Goal: Task Accomplishment & Management: Manage account settings

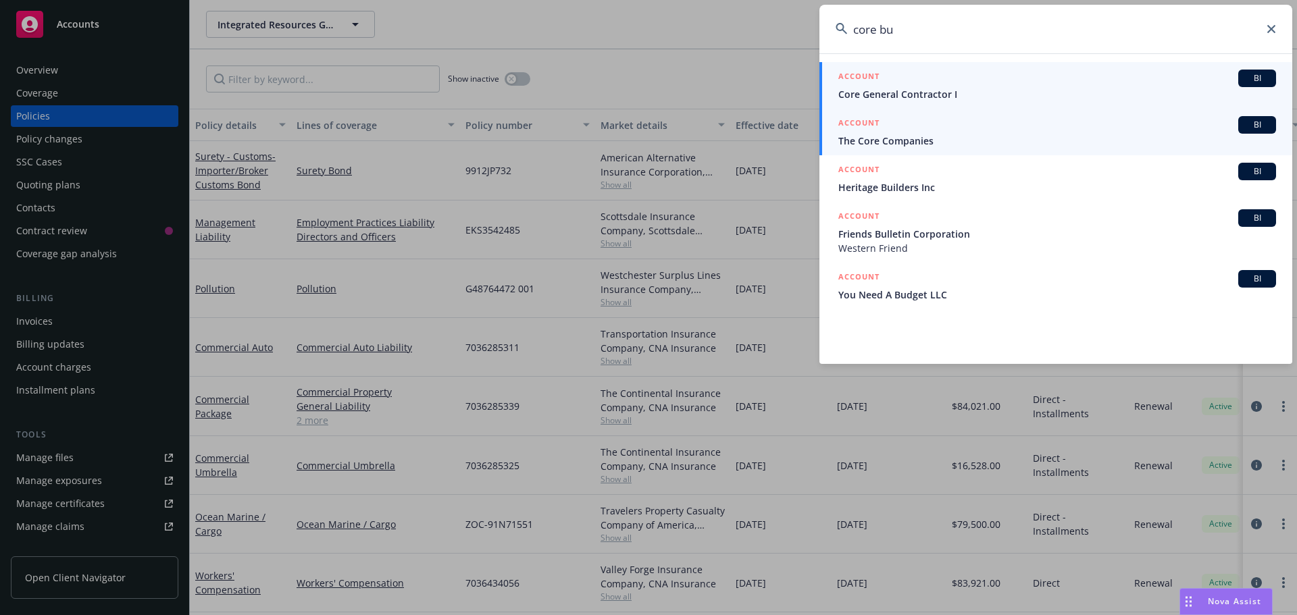
type input "core bu"
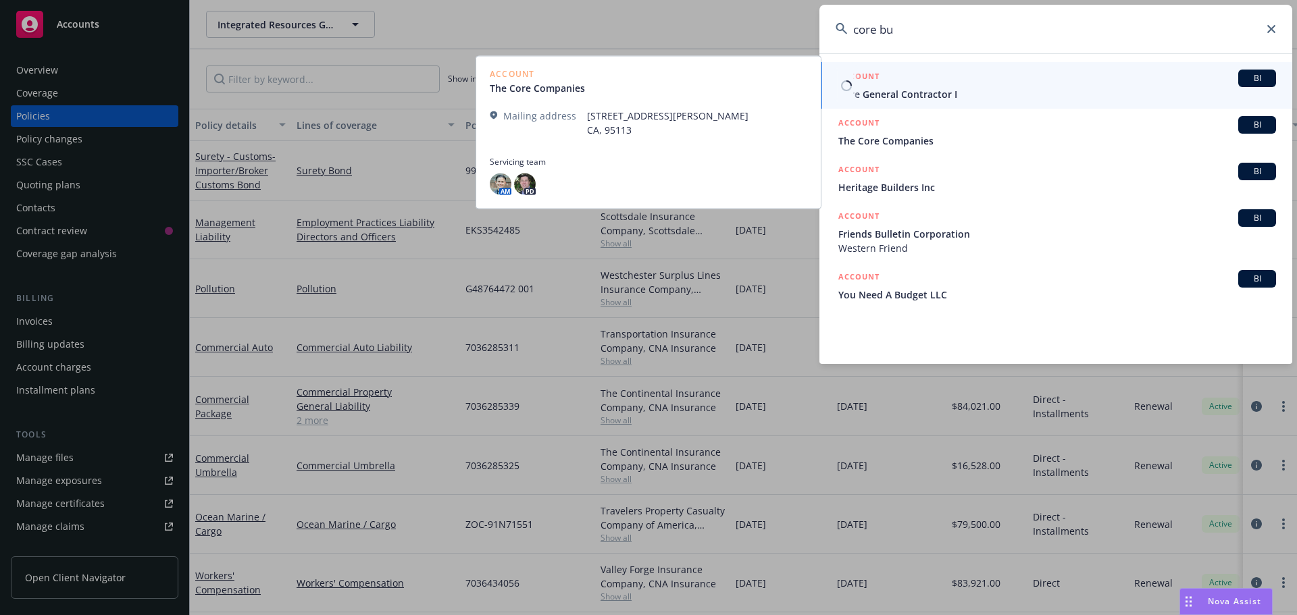
click at [918, 100] on span "Core General Contractor I" at bounding box center [1057, 94] width 438 height 14
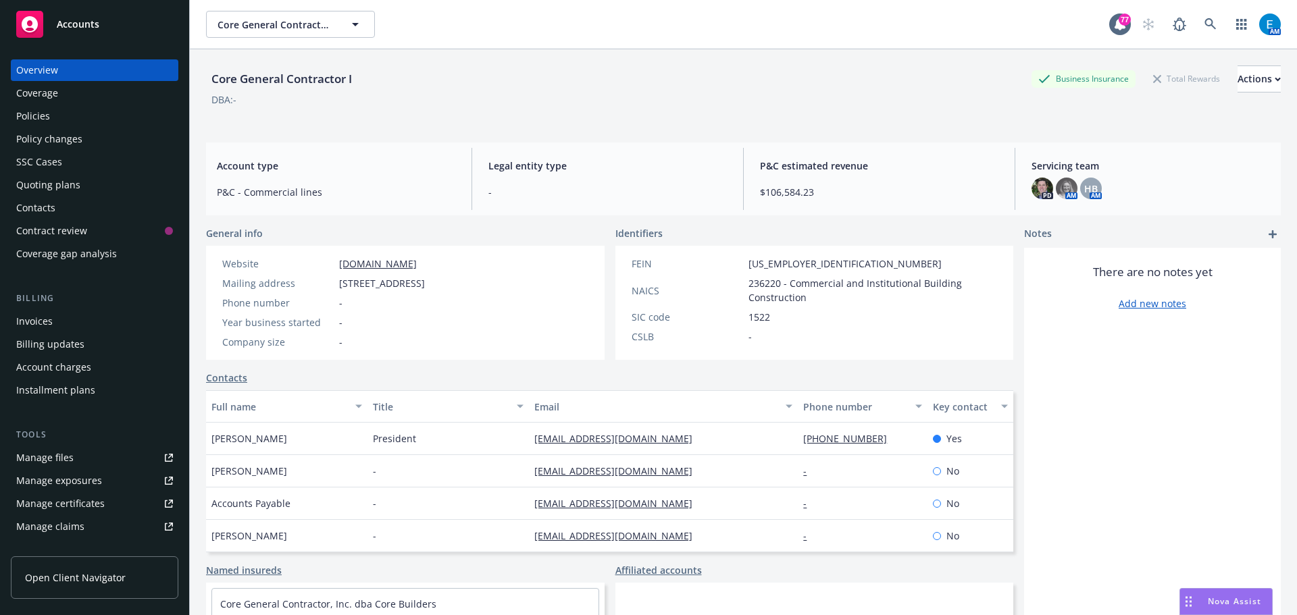
click at [65, 138] on div "Policy changes" at bounding box center [49, 139] width 66 height 22
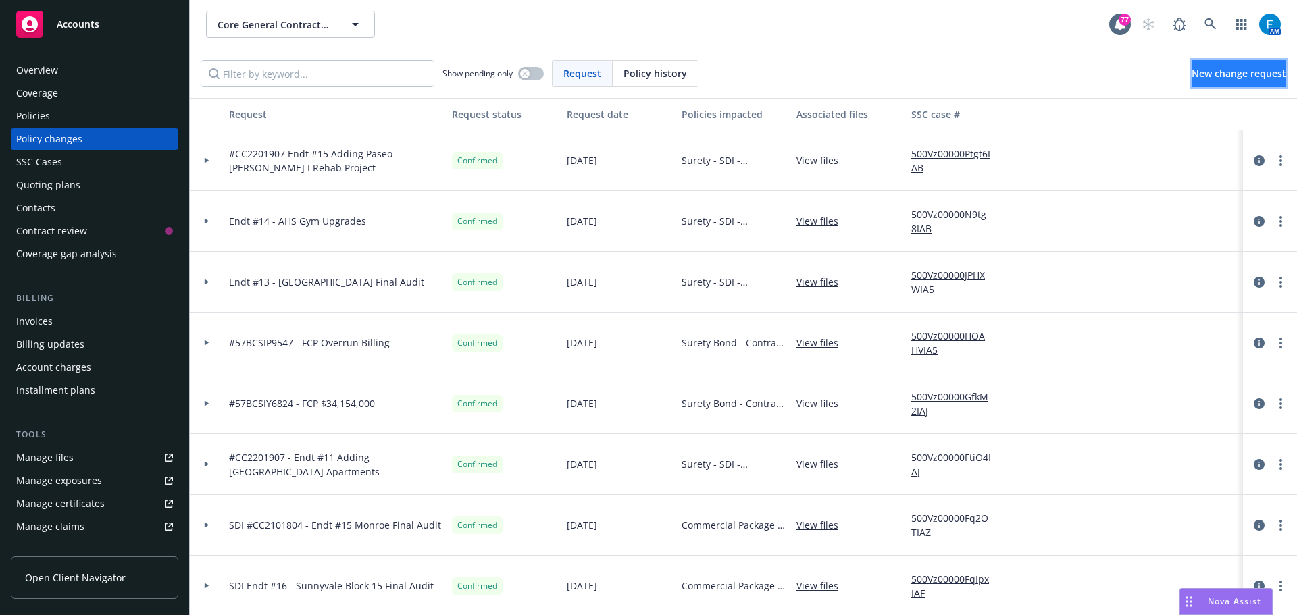
click at [1212, 68] on span "New change request" at bounding box center [1238, 73] width 95 height 13
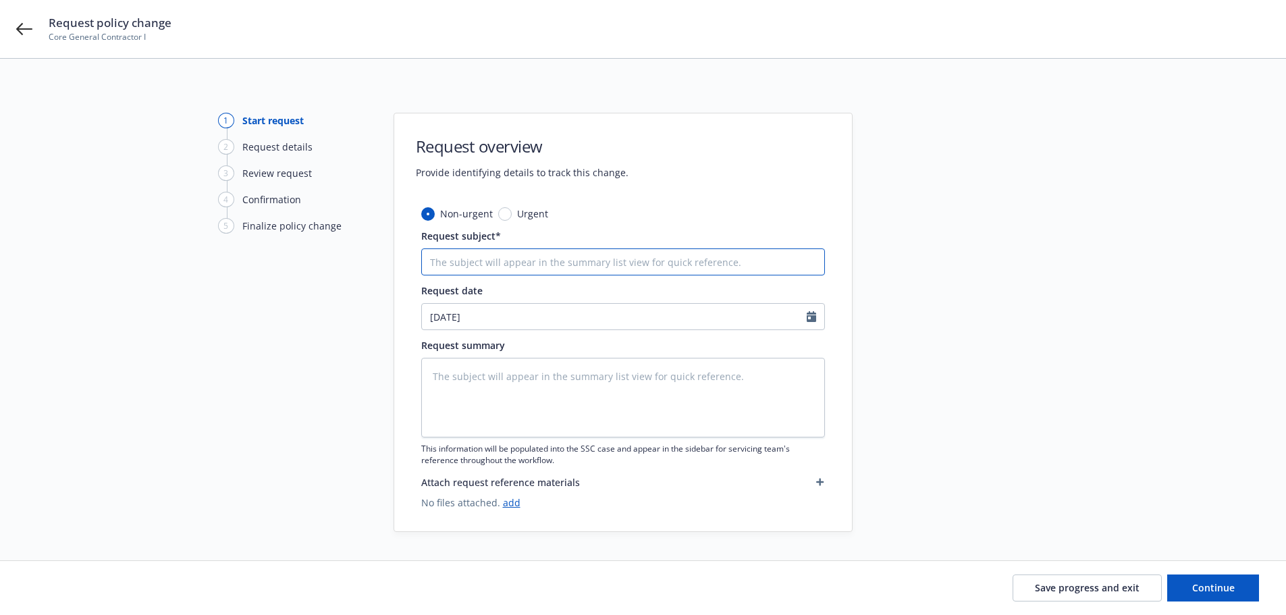
click at [533, 262] on input "Request subject*" at bounding box center [623, 262] width 404 height 27
type textarea "x"
type input "#"
type textarea "x"
type input "#C"
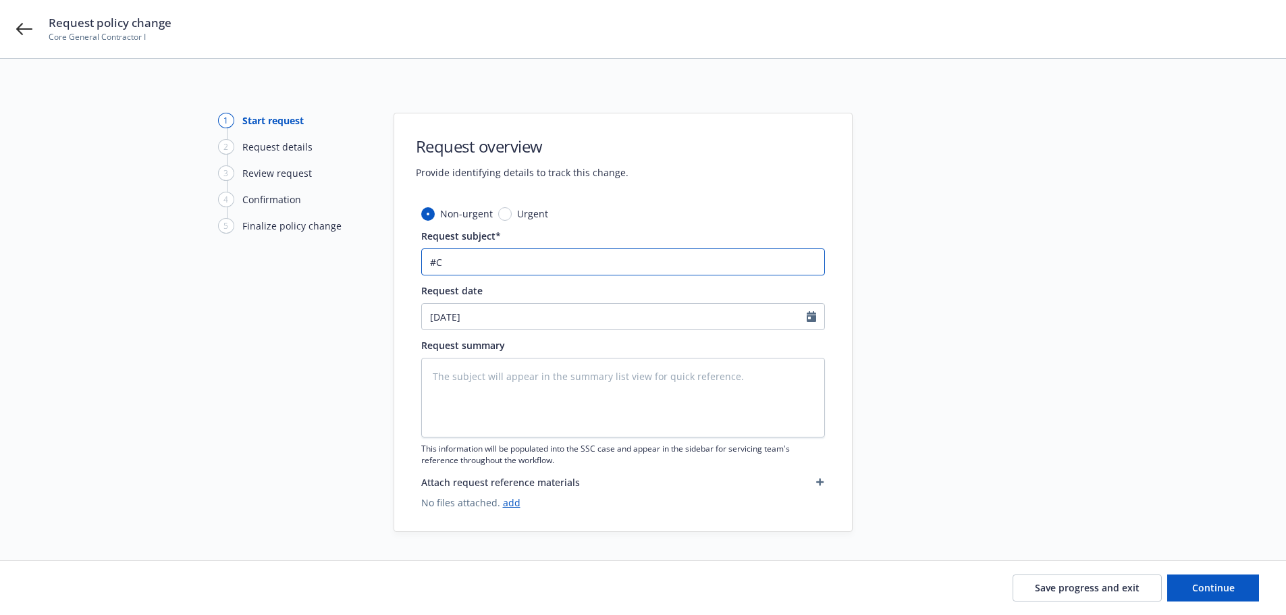
type textarea "x"
type input "#CC"
type textarea "x"
type input "#CC2"
type textarea "x"
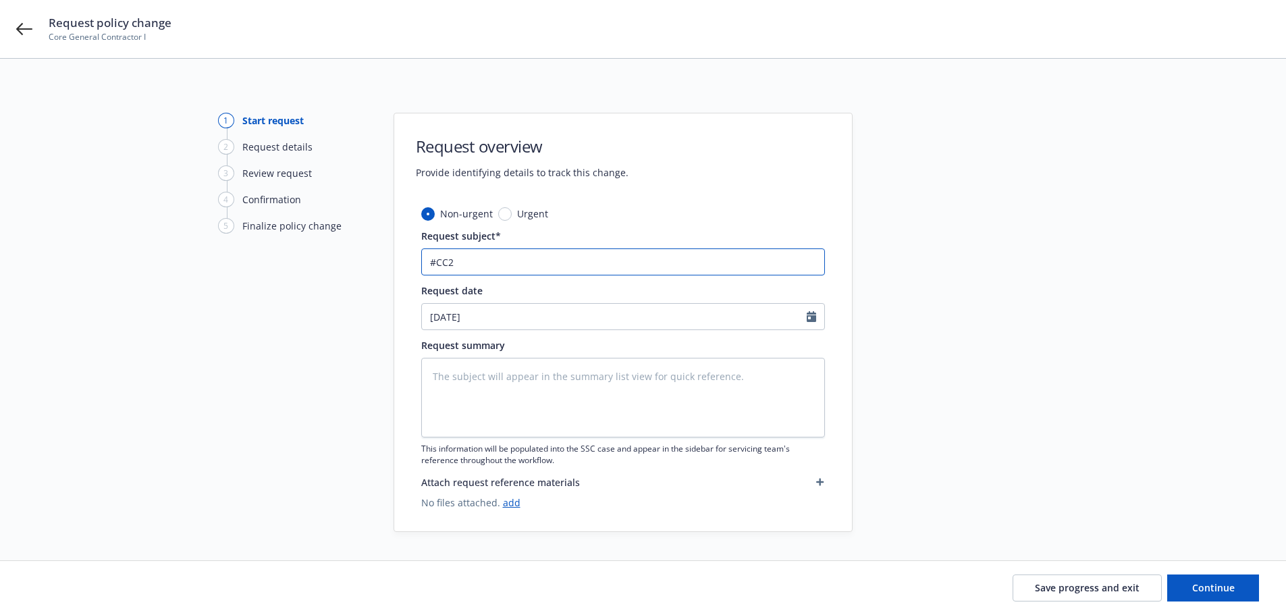
type input "#CC22"
type textarea "x"
type input "#CC220"
type textarea "x"
type input "#CC22019"
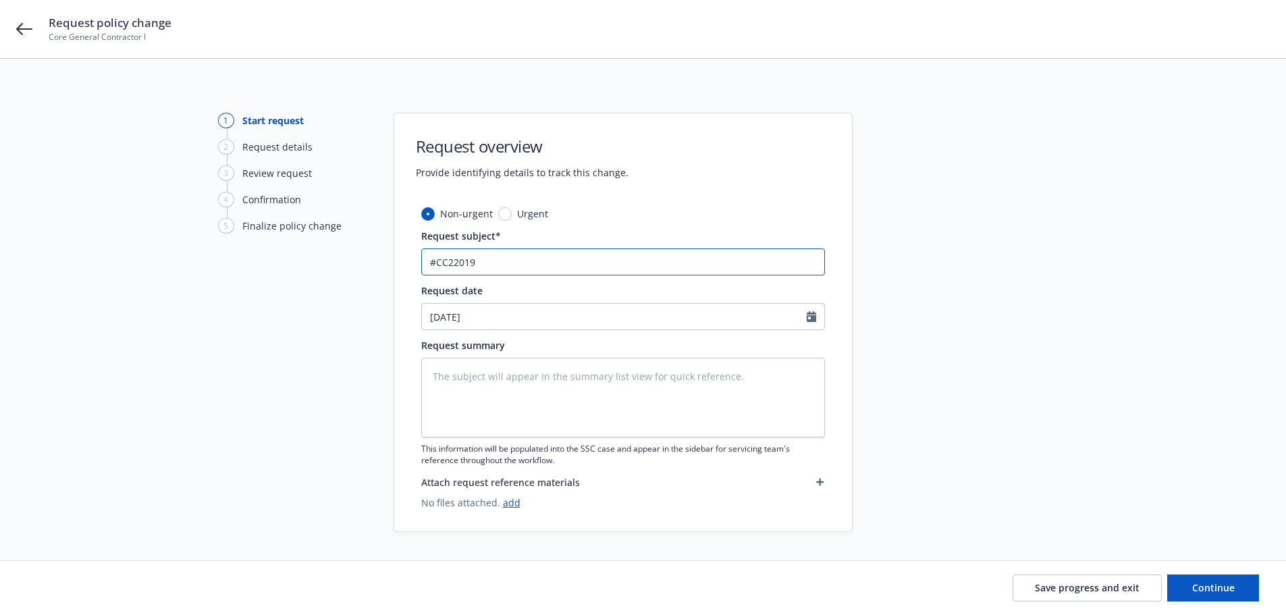
type textarea "x"
type input "#CC220190"
type textarea "x"
type input "#CC2201907"
type textarea "x"
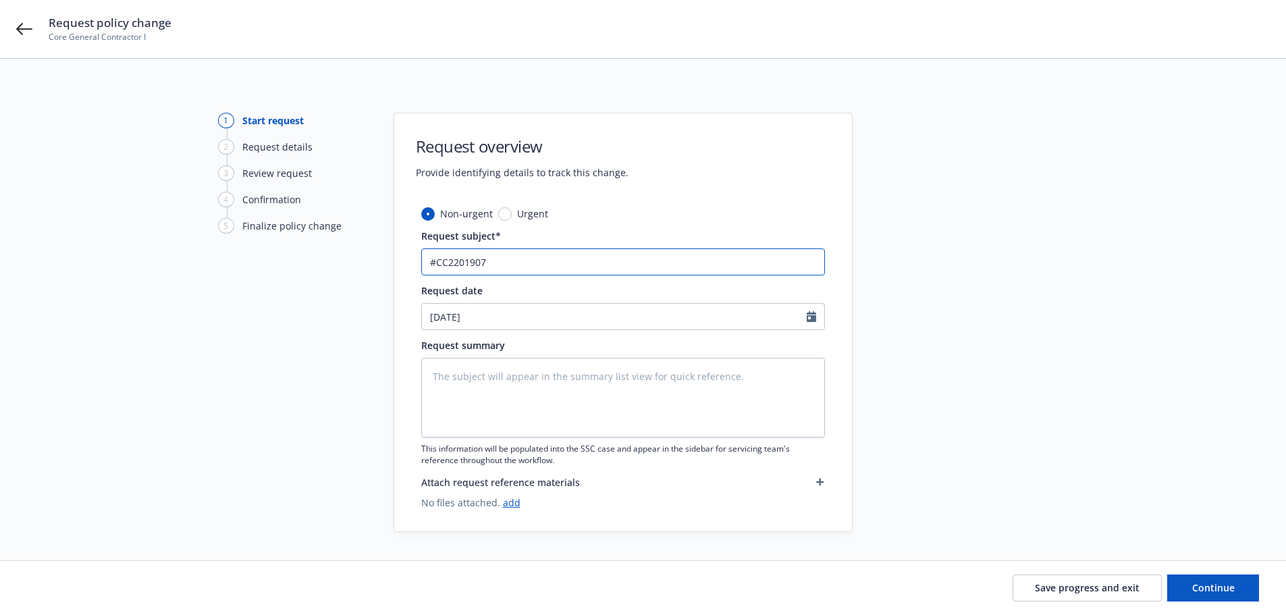
type input "#CC2201907"
type textarea "x"
type input "#CC2201907 -"
type textarea "x"
type input "#CC2201907 -"
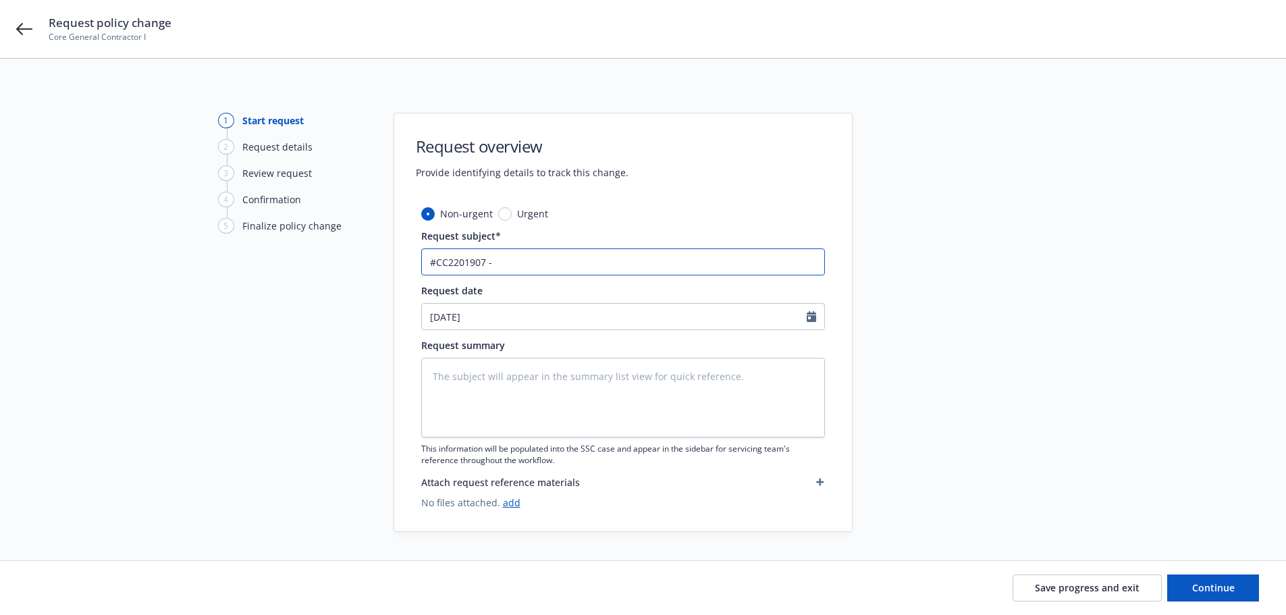
type textarea "x"
type input "#CC2201907 - E"
type textarea "x"
type input "#CC2201907 - En"
type textarea "x"
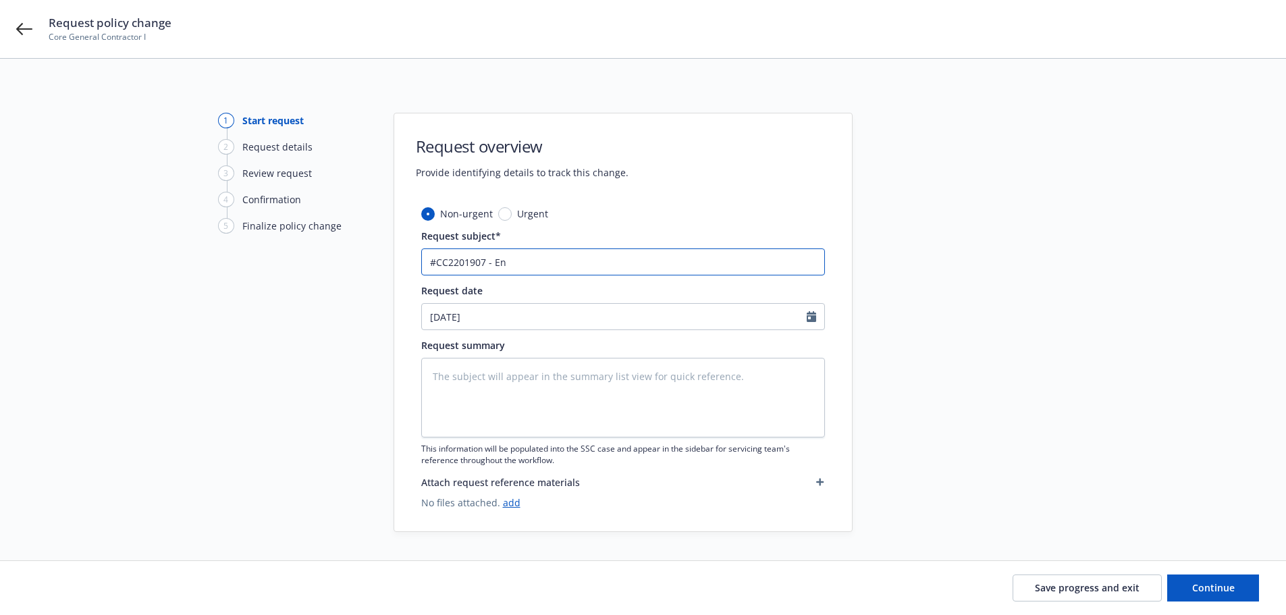
type input "#CC2201907 - End"
type textarea "x"
type input "#CC2201907 - Endt"
type textarea "x"
type input "#CC2201907 - Endt #"
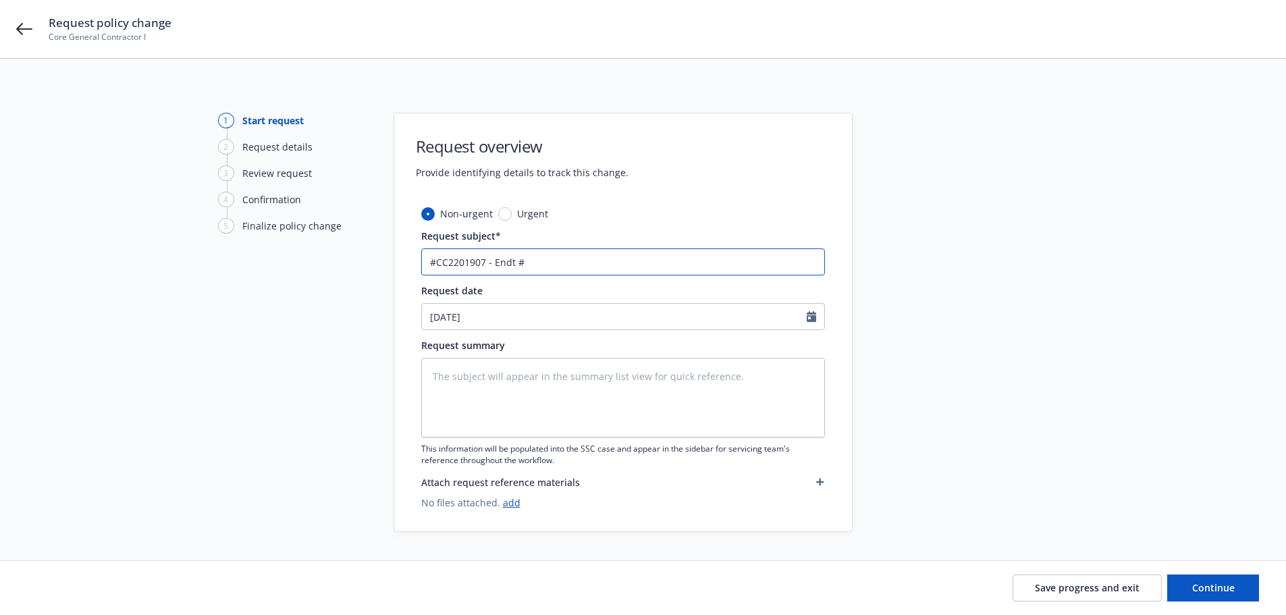
type textarea "x"
type input "#CC2201907 - Endt #1"
type textarea "x"
type input "#CC2201907 - Endt #16"
type textarea "x"
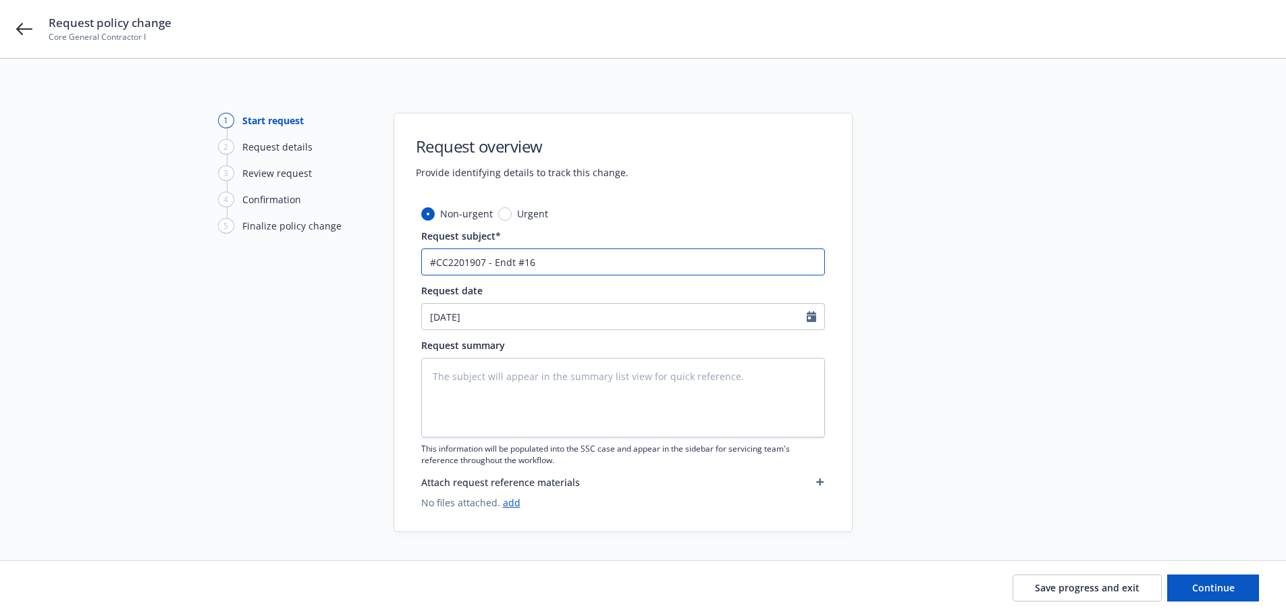
type input "#CC2201907 - Endt #16"
type textarea "x"
type input "#CC2201907 - Endt #16 S"
type textarea "x"
type input "#CC2201907 - Endt #16 SV"
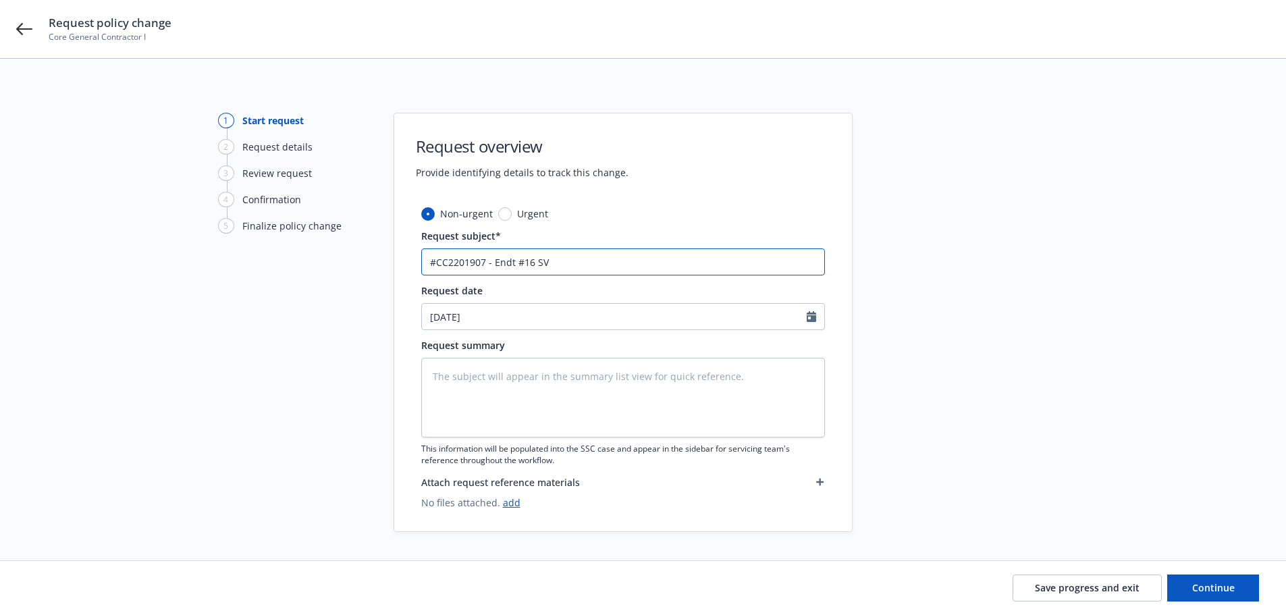
type textarea "x"
type input "#CC2201907 - Endt #16 SV"
type textarea "x"
type input "#CC2201907 - Endt #16 SV B"
type textarea "x"
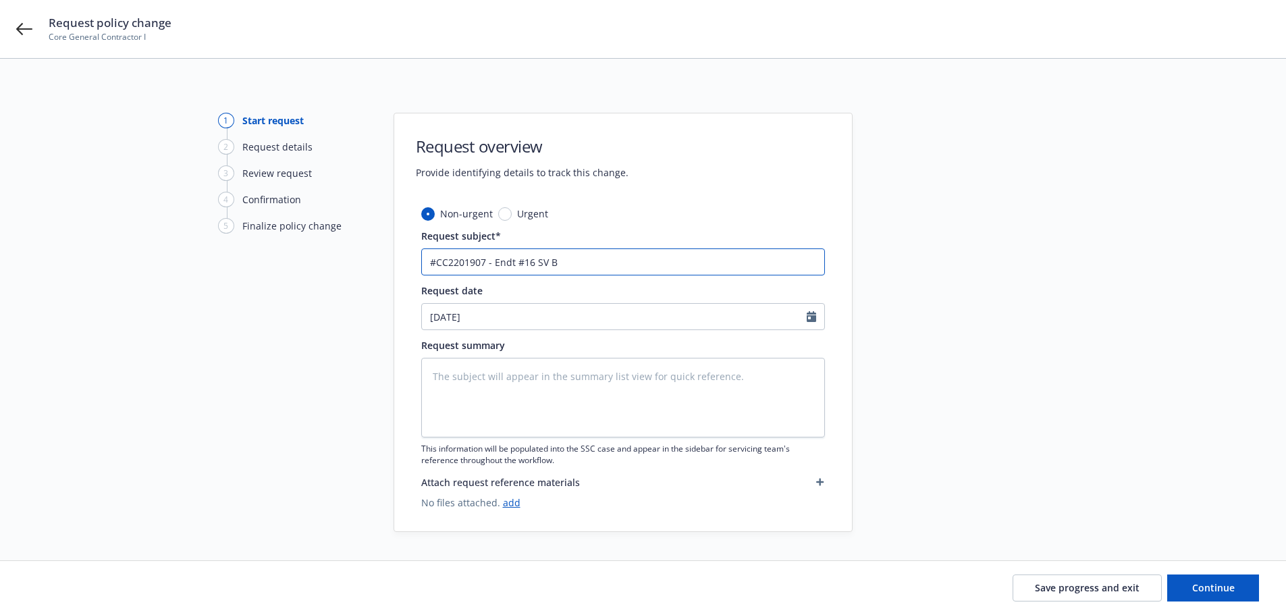
type input "#CC2201907 - Endt #16 SV B1"
type textarea "x"
type input "#CC2201907 - Endt #16 SV B15"
type textarea "x"
type input "#CC2201907 - Endt #16 SV B15"
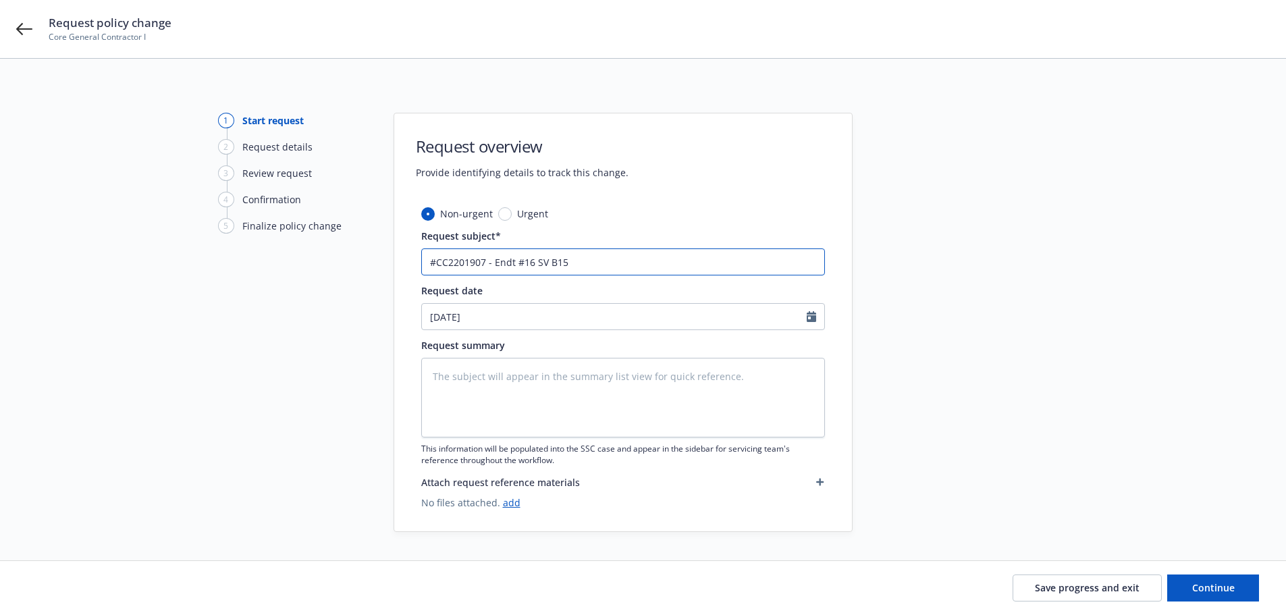
type textarea "x"
type input "#CC2201907 - Endt #16 SV B15 B"
type textarea "x"
type input "#CC2201907 - Endt #16 SV B15 Bo"
type textarea "x"
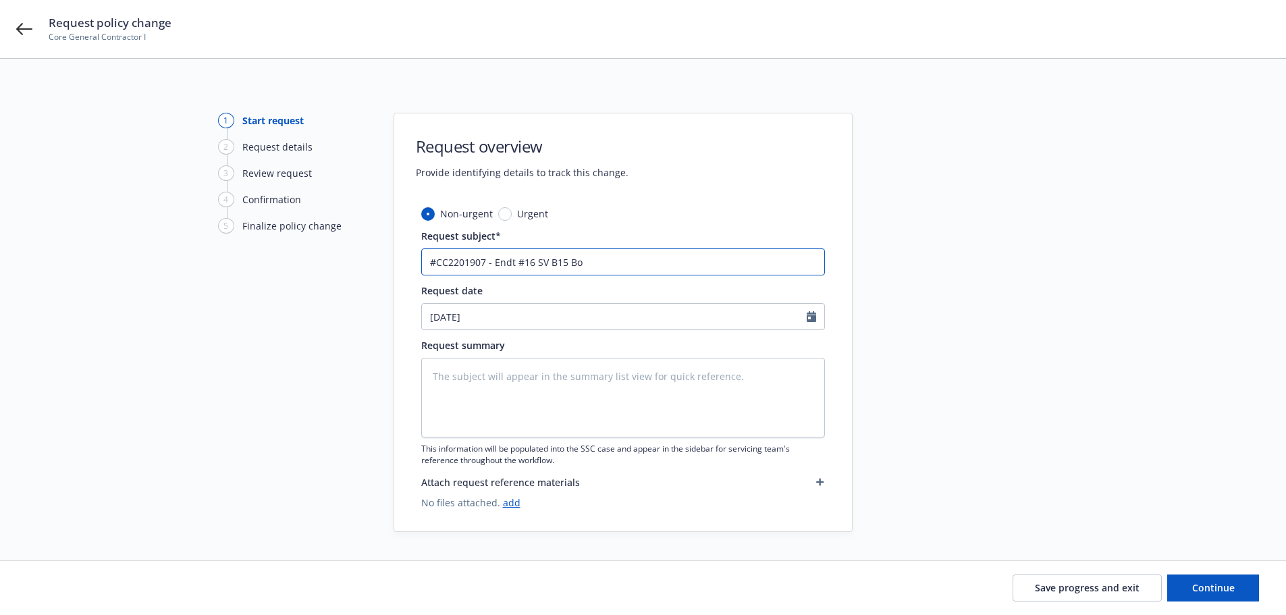
type input "#CC2201907 - Endt #16 SV B15 Boi"
type textarea "x"
type input "#CC2201907 - Endt #16 SV B15 Boil"
type textarea "x"
type input "#CC2201907 - Endt #16 SV B15 Boile"
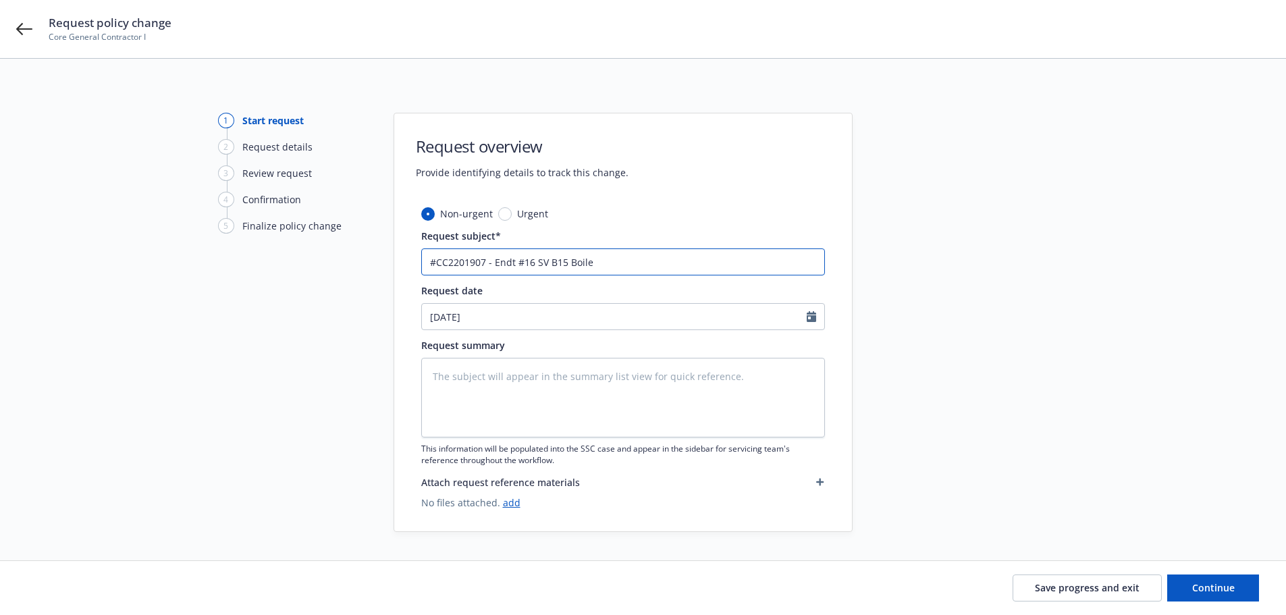
type textarea "x"
type input "#CC2201907 - Endt #16 SV B15 Boiler"
type textarea "x"
type input "#CC2201907 - Endt #16 SV B15 Boiler"
type textarea "x"
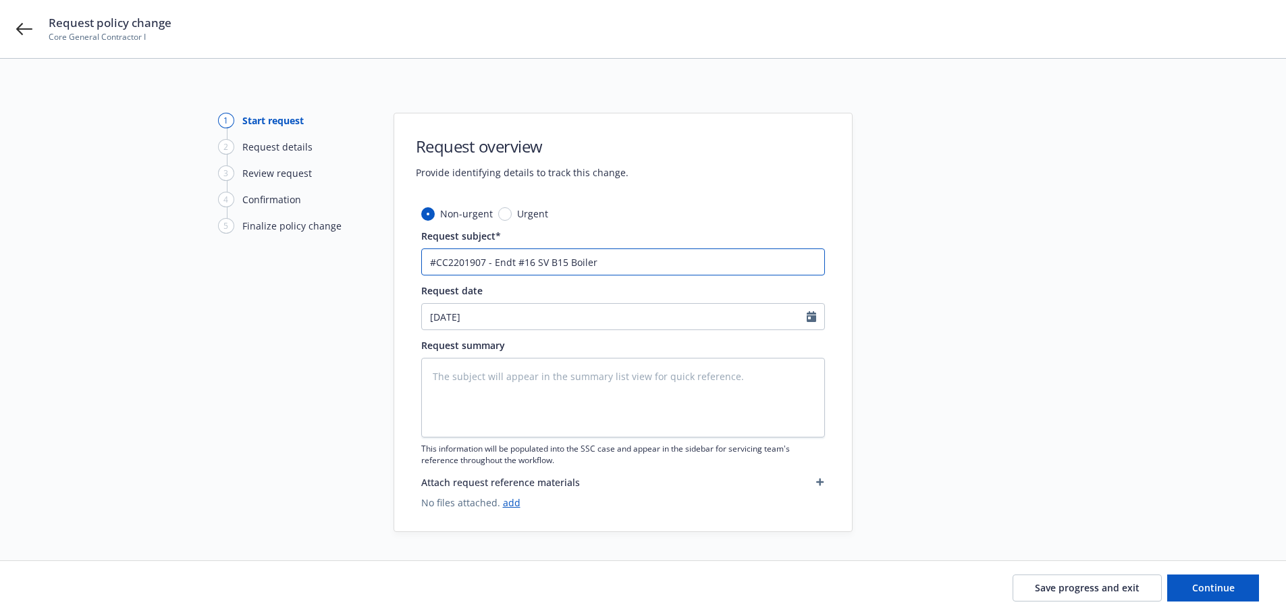
type input "#CC2201907 - Endt #16 SV B15 Boiler R"
type textarea "x"
type input "#CC2201907 - Endt #16 SV B15 Boiler Rm"
type textarea "x"
type input "#CC2201907 - Endt #16 SV B15 Boiler Rm"
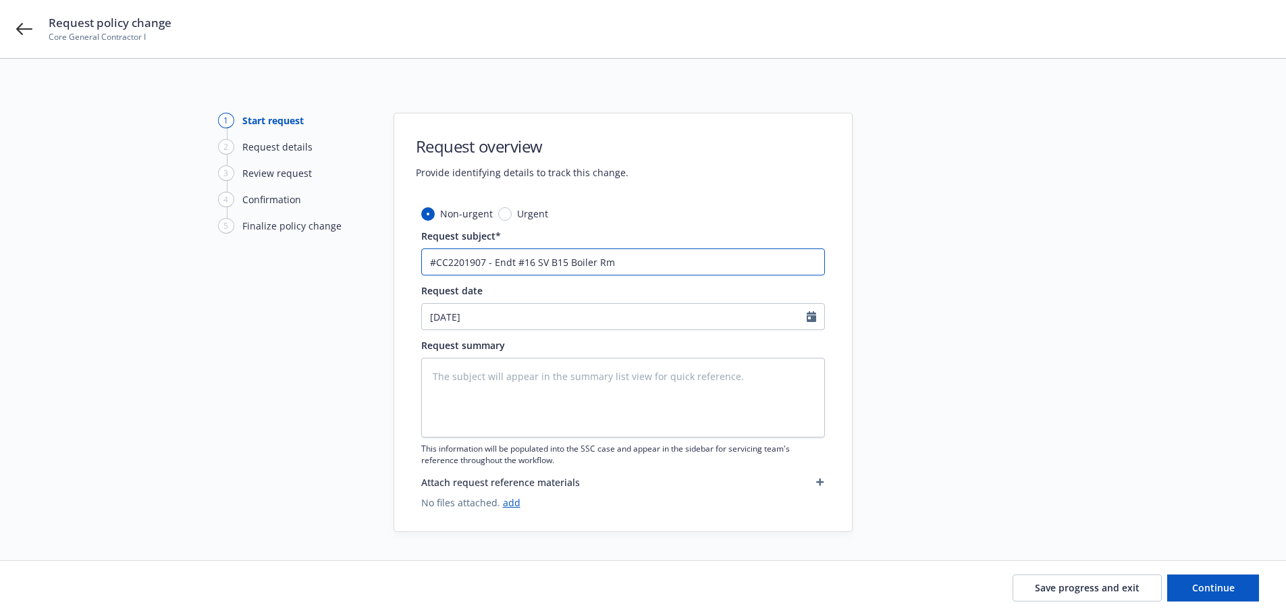
type textarea "x"
type input "#CC2201907 - Endt #16 SV B15 Boiler Rm R"
type textarea "x"
type input "#CC2201907 - Endt #16 SV B15 Boiler Rm Re"
type textarea "x"
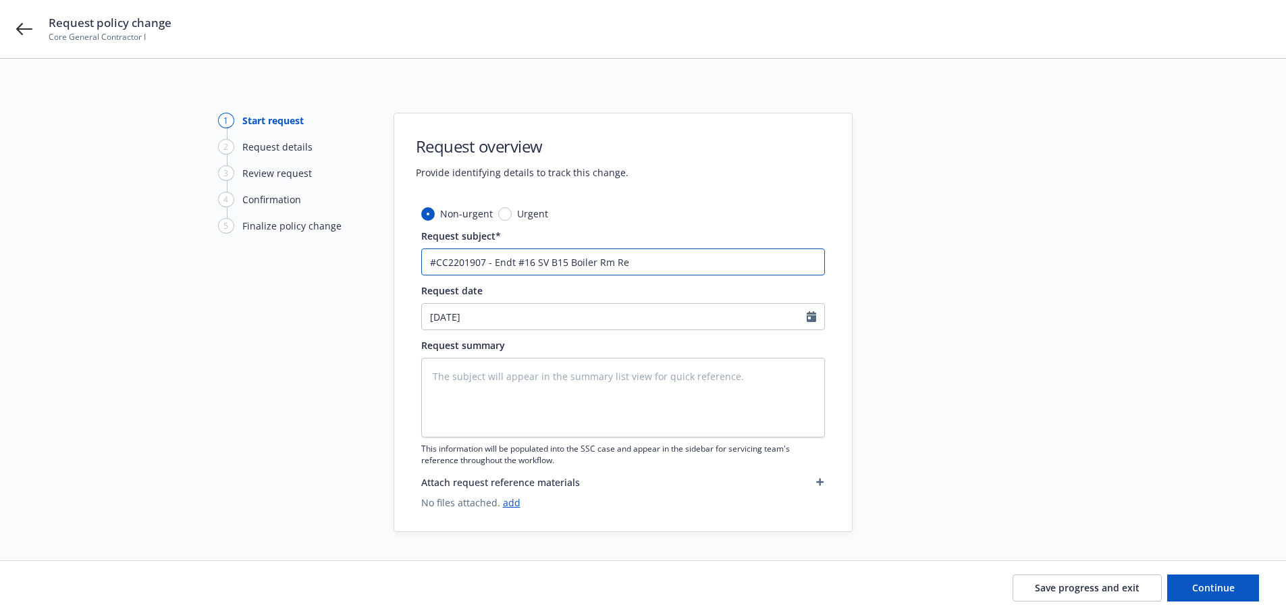
type input "#CC2201907 - Endt #16 SV B15 Boiler Rm Ret"
type textarea "x"
type input "#CC2201907 - Endt #16 SV B15 Boiler Rm Retr"
type textarea "x"
type input "#CC2201907 - Endt #16 SV B15 Boiler Rm Retro"
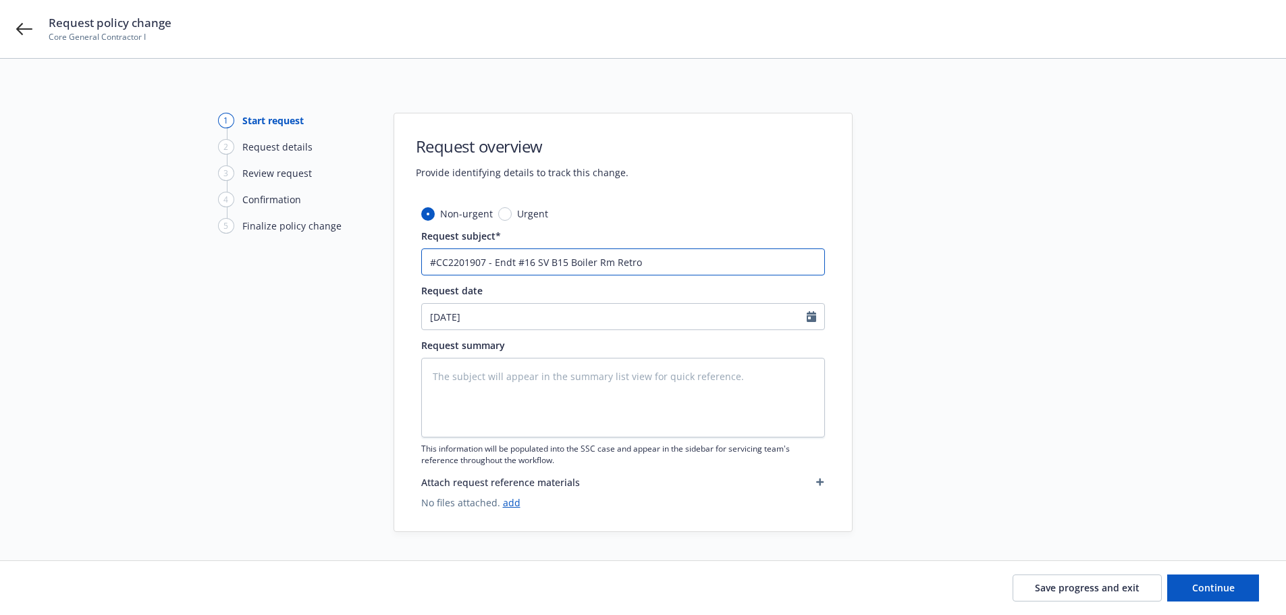
type textarea "x"
type input "#CC2201907 - Endt #16 SV B15 Boiler Rm Retrof"
type textarea "x"
type input "#CC2201907 - Endt #16 SV B15 Boiler Rm Retrofi"
type textarea "x"
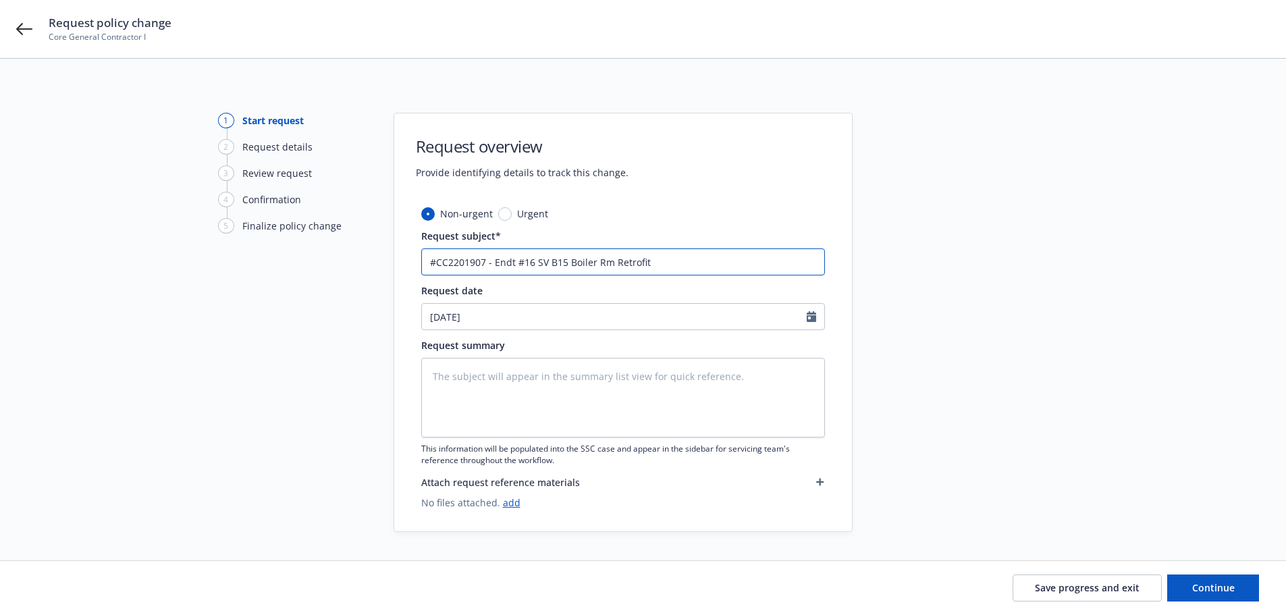
drag, startPoint x: 612, startPoint y: 264, endPoint x: 375, endPoint y: 255, distance: 236.5
click at [375, 255] on div "1 Start request 2 Request details 3 Review request 4 Confirmation 5 Finalize po…" at bounding box center [643, 322] width 1254 height 419
type input "#CC2201907 - Endt #16 SV B15 Boiler Rm Retrofit"
click at [529, 382] on textarea at bounding box center [623, 398] width 404 height 80
paste textarea "#CC2201907 - Endt #16 SV B15 Boiler Rm Retrofit"
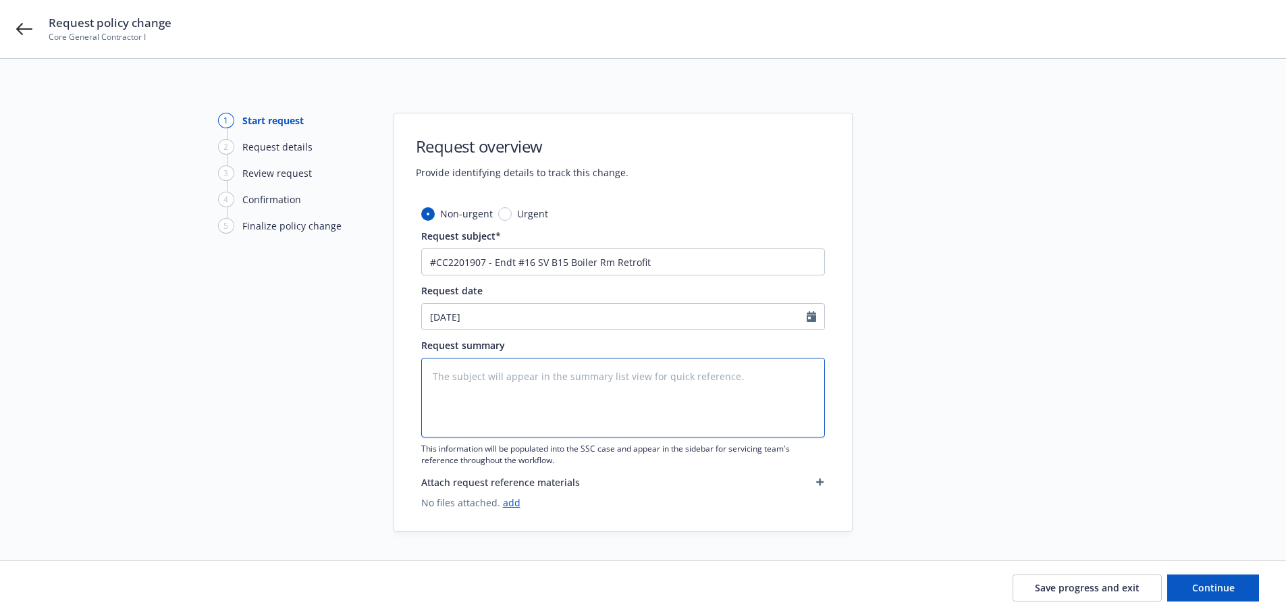
type textarea "x"
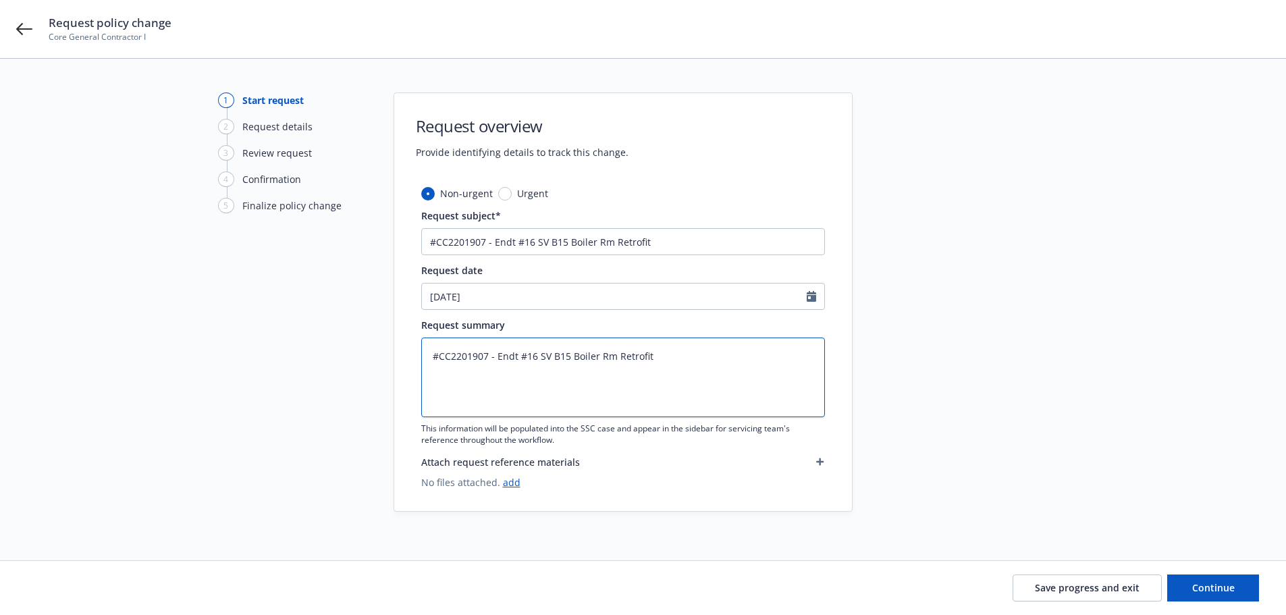
scroll to position [26, 0]
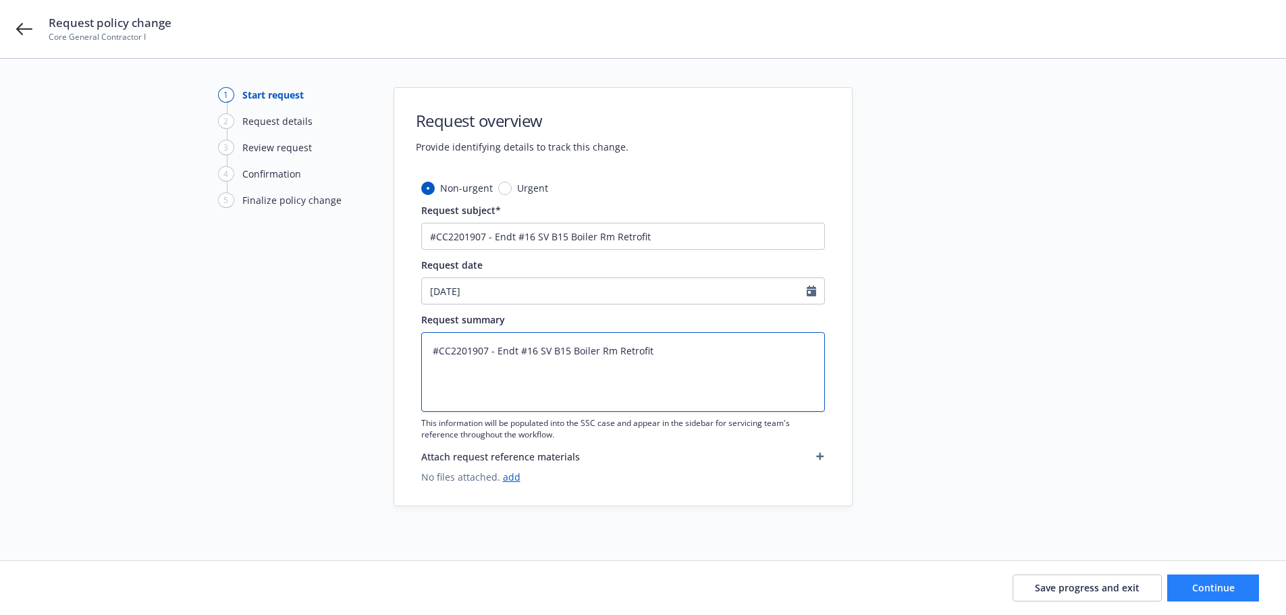
type textarea "#CC2201907 - Endt #16 SV B15 Boiler Rm Retrofit"
click at [1222, 584] on span "Continue" at bounding box center [1214, 587] width 43 height 13
type textarea "x"
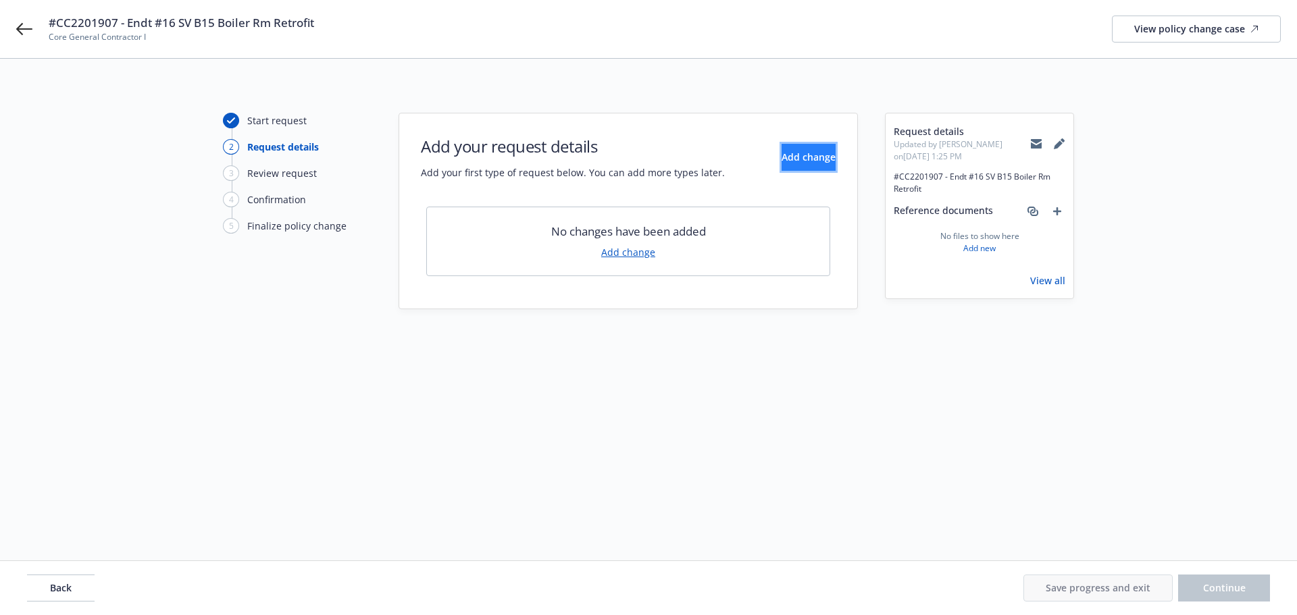
click at [781, 160] on button "Add change" at bounding box center [808, 157] width 54 height 27
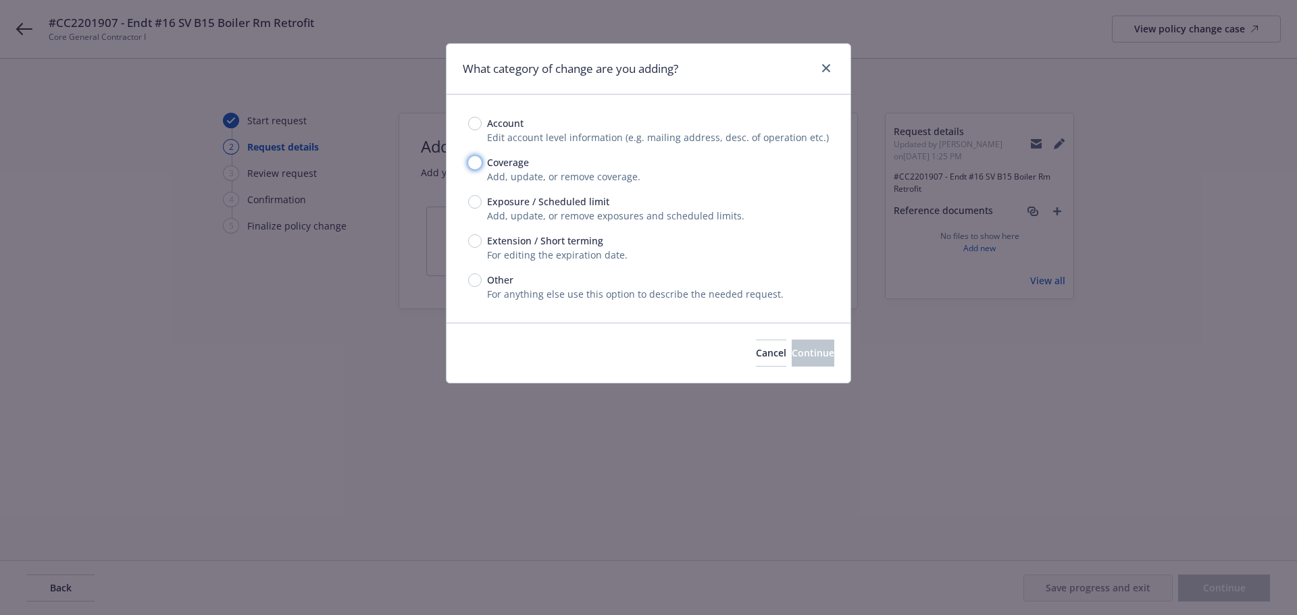
click at [472, 165] on input "Coverage" at bounding box center [475, 163] width 14 height 14
radio input "true"
click at [804, 355] on span "Continue" at bounding box center [812, 352] width 43 height 13
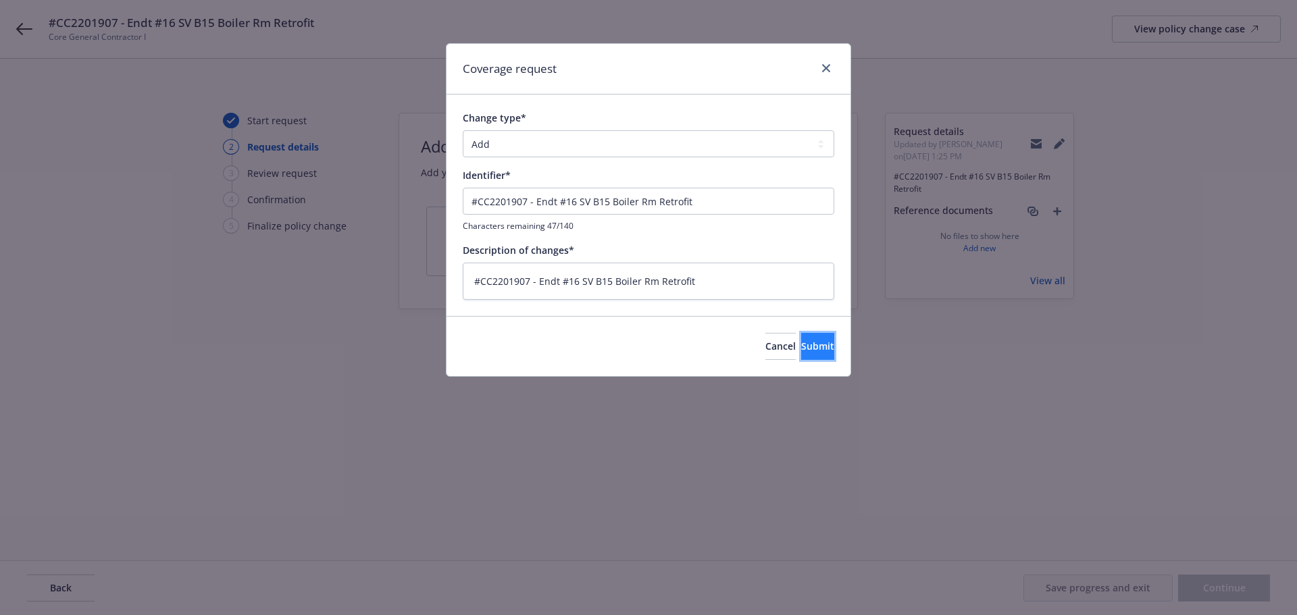
click at [805, 348] on span "Submit" at bounding box center [817, 346] width 33 height 13
type textarea "x"
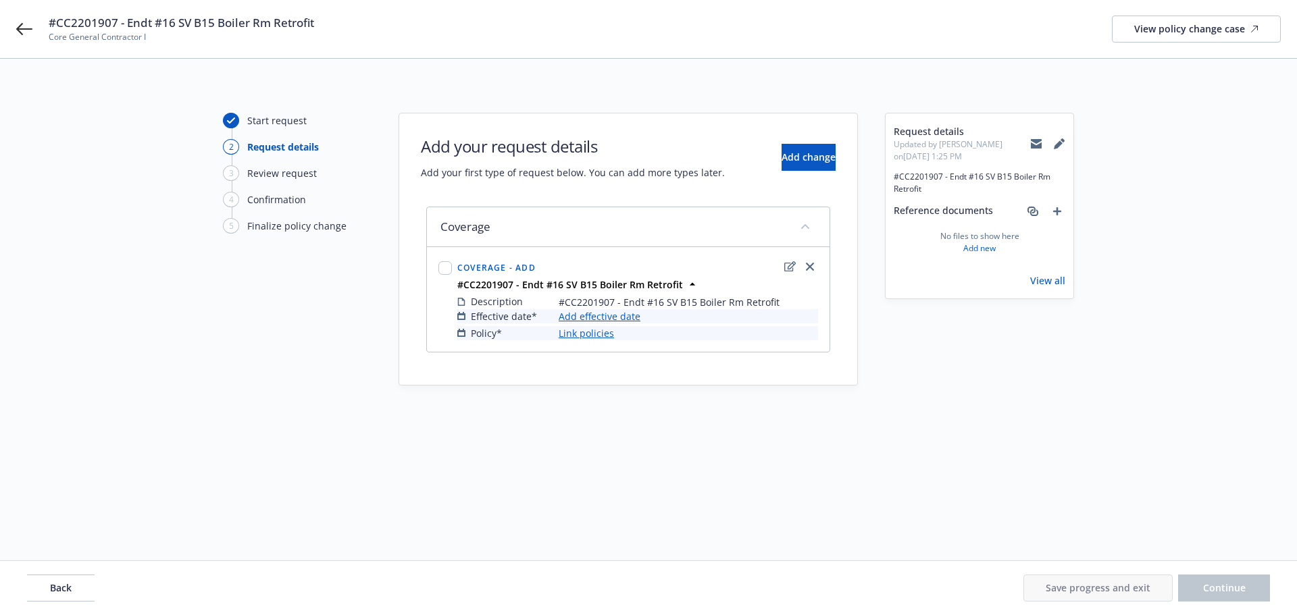
click at [623, 318] on link "Add effective date" at bounding box center [599, 316] width 82 height 14
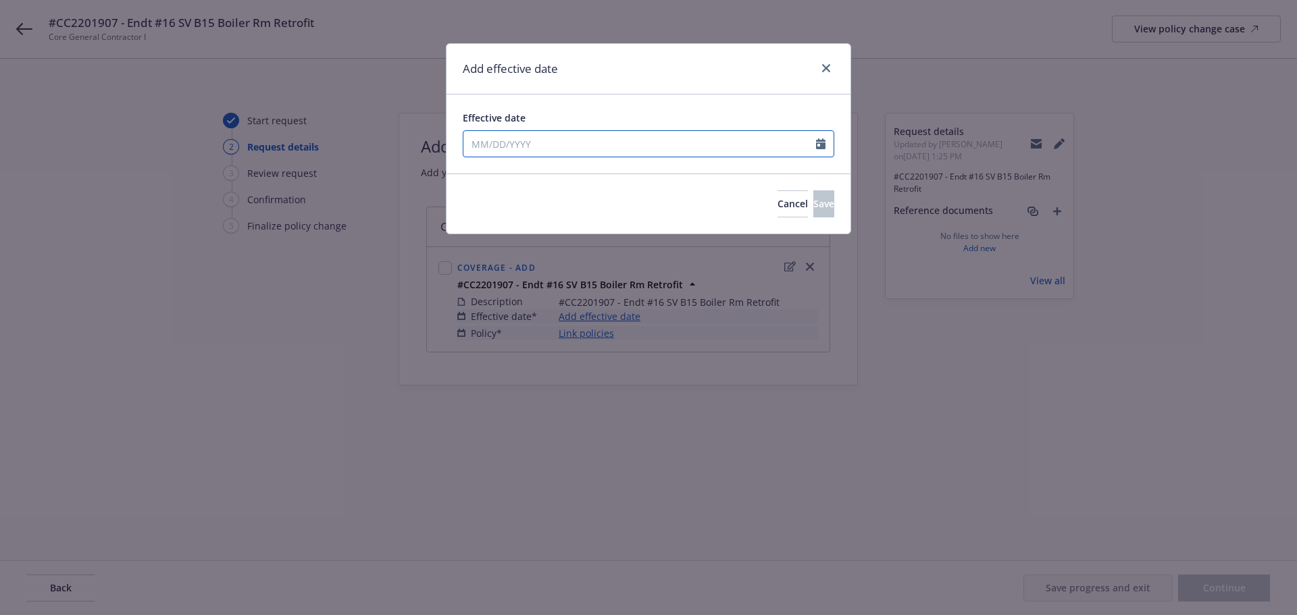
click at [612, 142] on input "Effective date" at bounding box center [639, 144] width 352 height 26
select select "8"
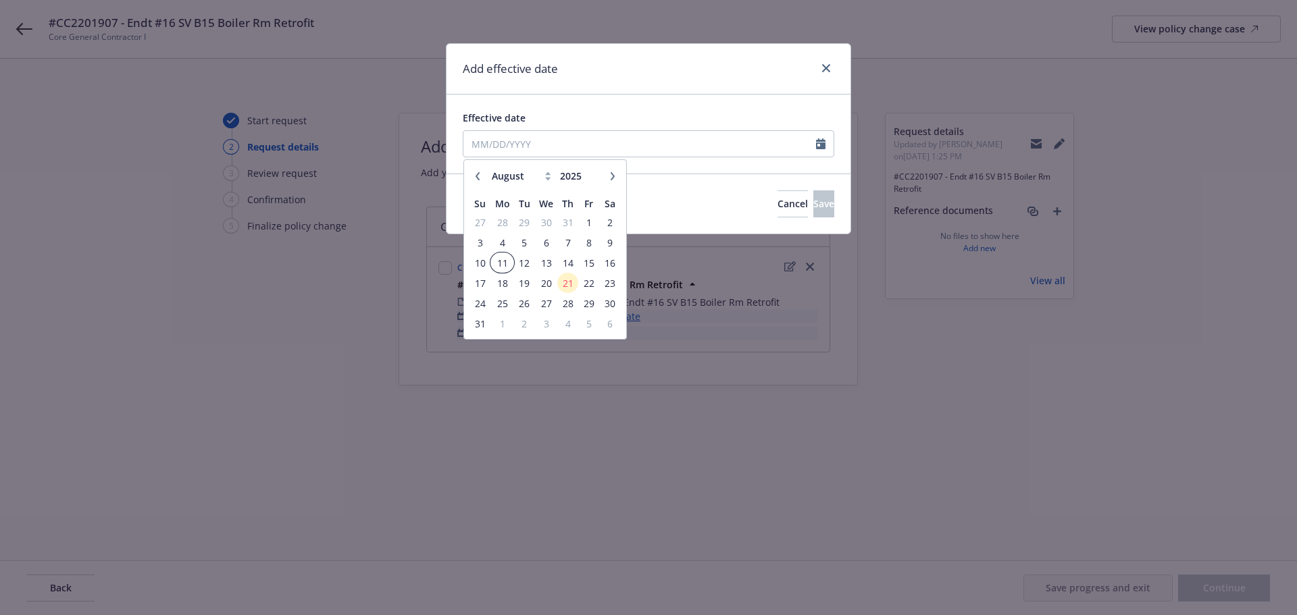
drag, startPoint x: 504, startPoint y: 261, endPoint x: 529, endPoint y: 267, distance: 26.5
click at [502, 261] on span "11" at bounding box center [502, 263] width 20 height 17
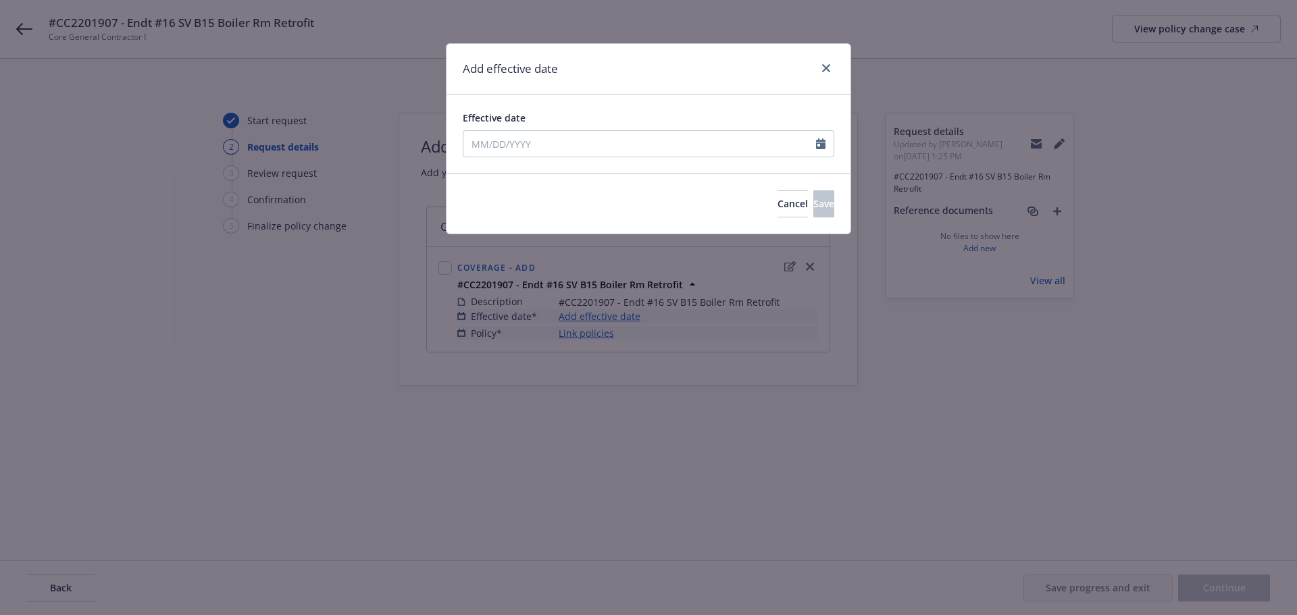
type input "08/11/2025"
click at [822, 201] on button "Save" at bounding box center [823, 203] width 21 height 27
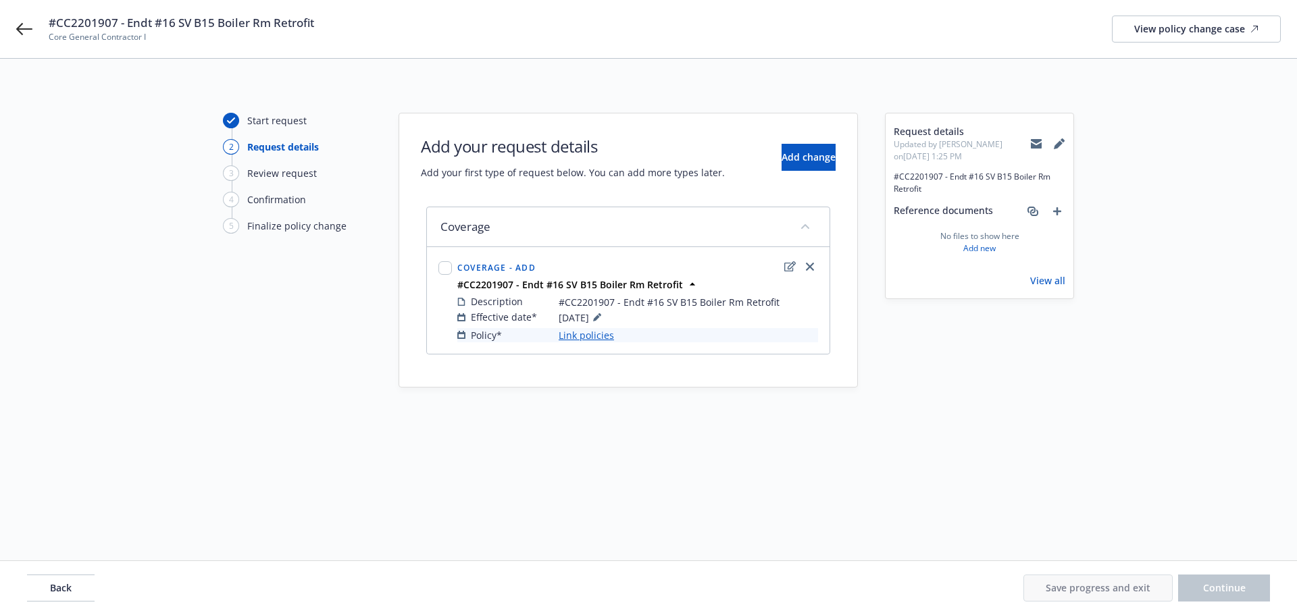
click at [565, 334] on link "Link policies" at bounding box center [585, 335] width 55 height 14
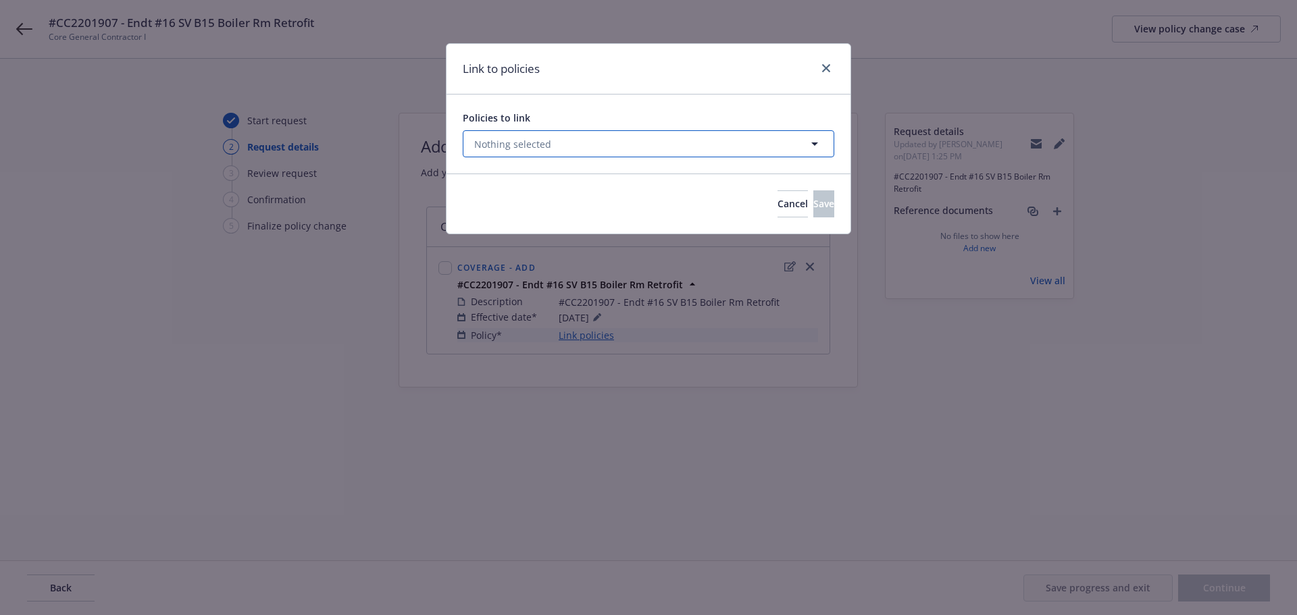
click at [598, 147] on button "Nothing selected" at bounding box center [648, 143] width 371 height 27
select select "ACTIVE"
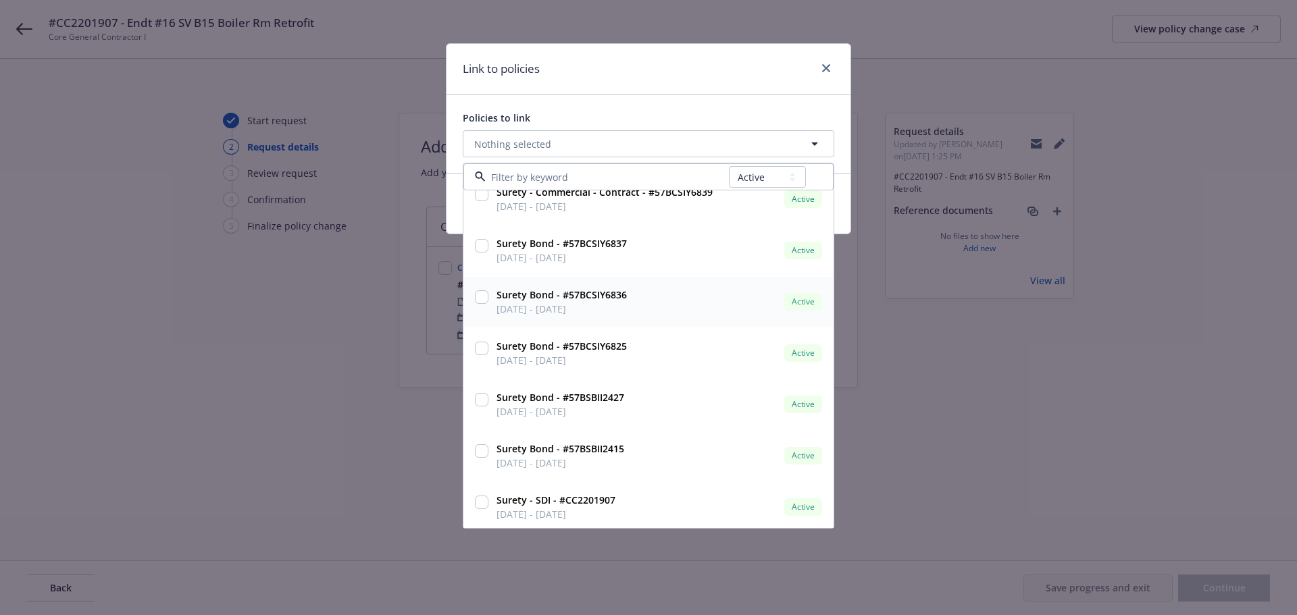
scroll to position [22, 0]
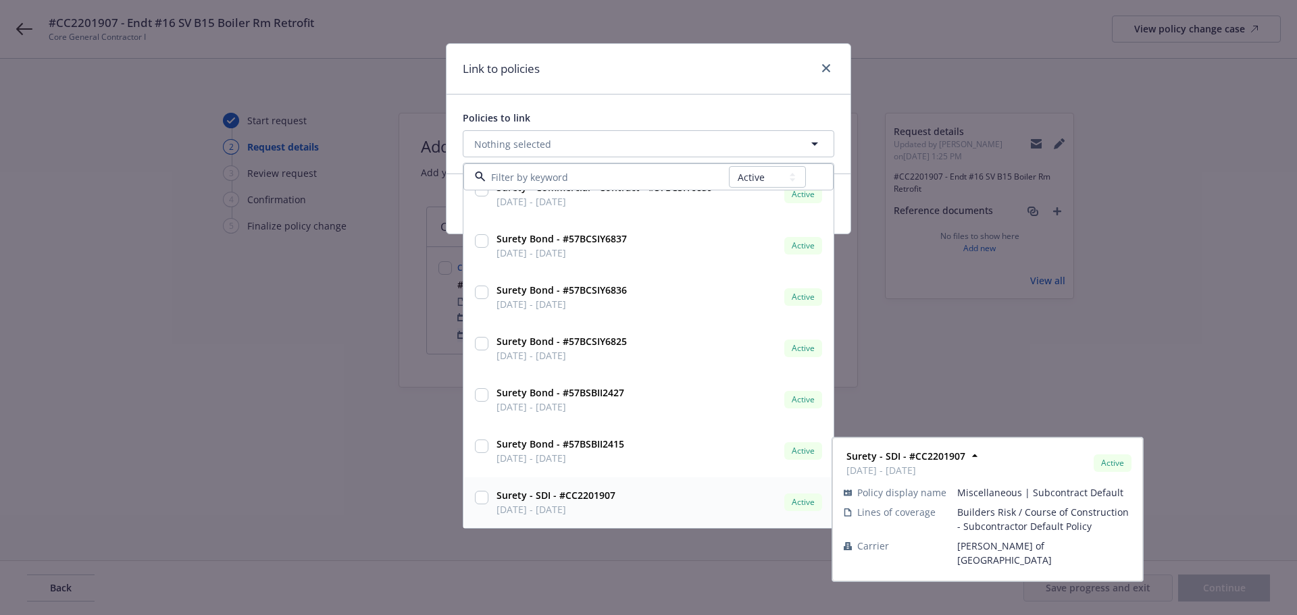
click at [484, 501] on input "checkbox" at bounding box center [482, 498] width 14 height 14
checkbox input "true"
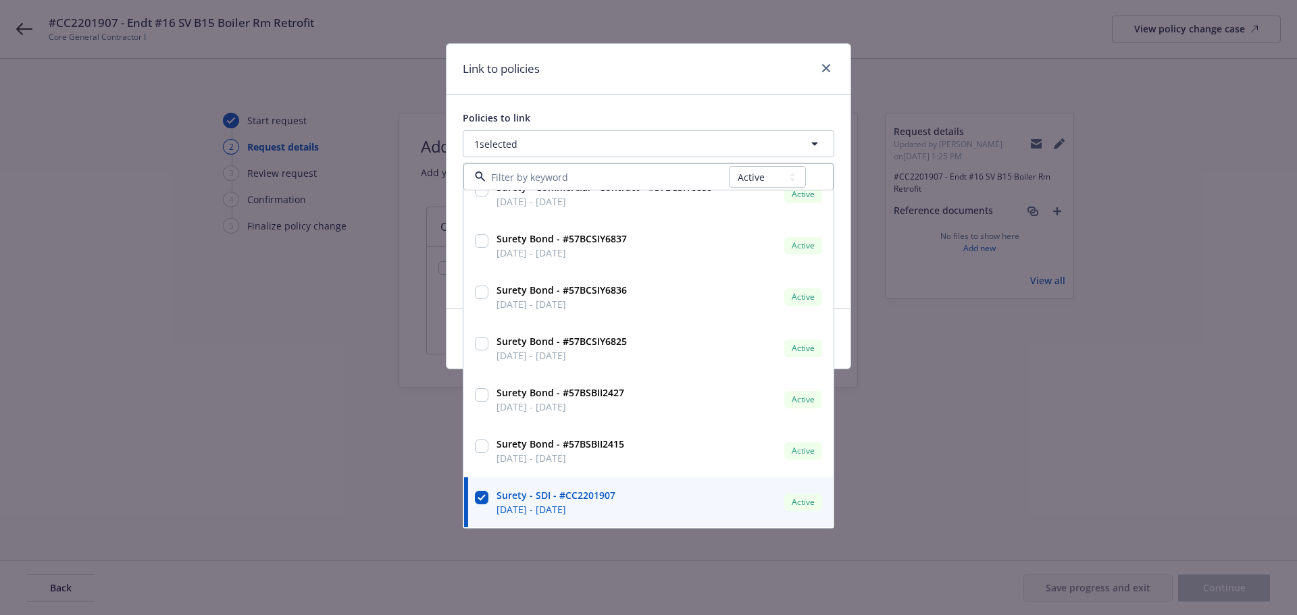
click at [655, 568] on div "Link to policies Policies to link 1 selected All Active Upcoming Expired Cancel…" at bounding box center [648, 307] width 1297 height 615
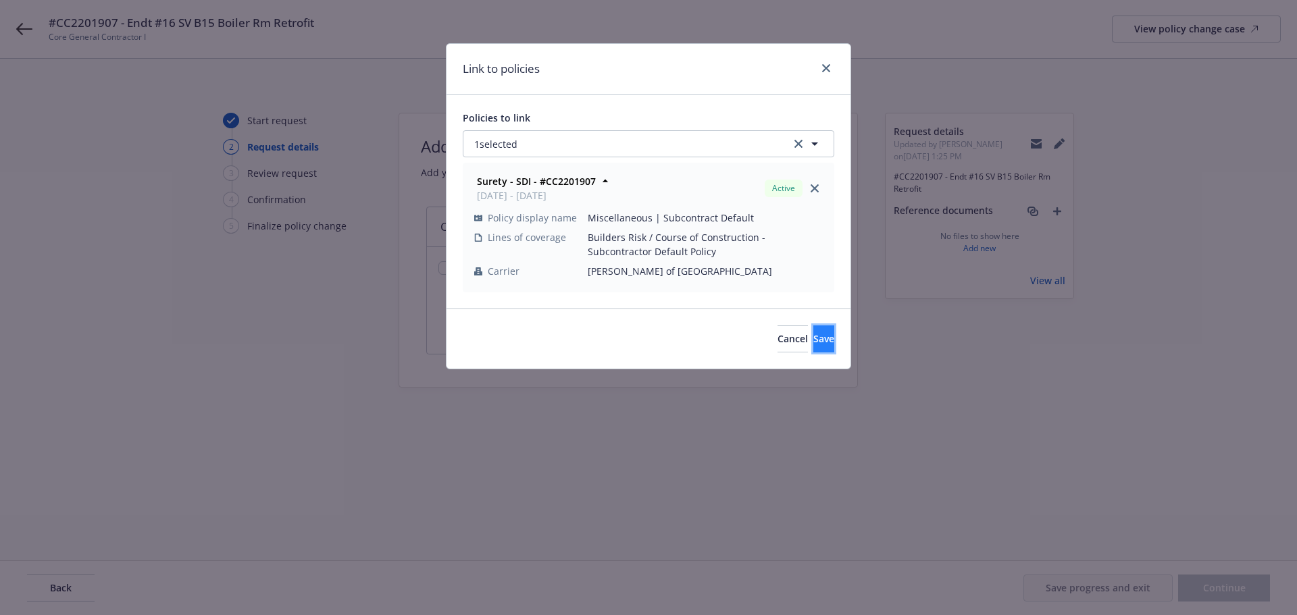
click at [813, 340] on span "Save" at bounding box center [823, 338] width 21 height 13
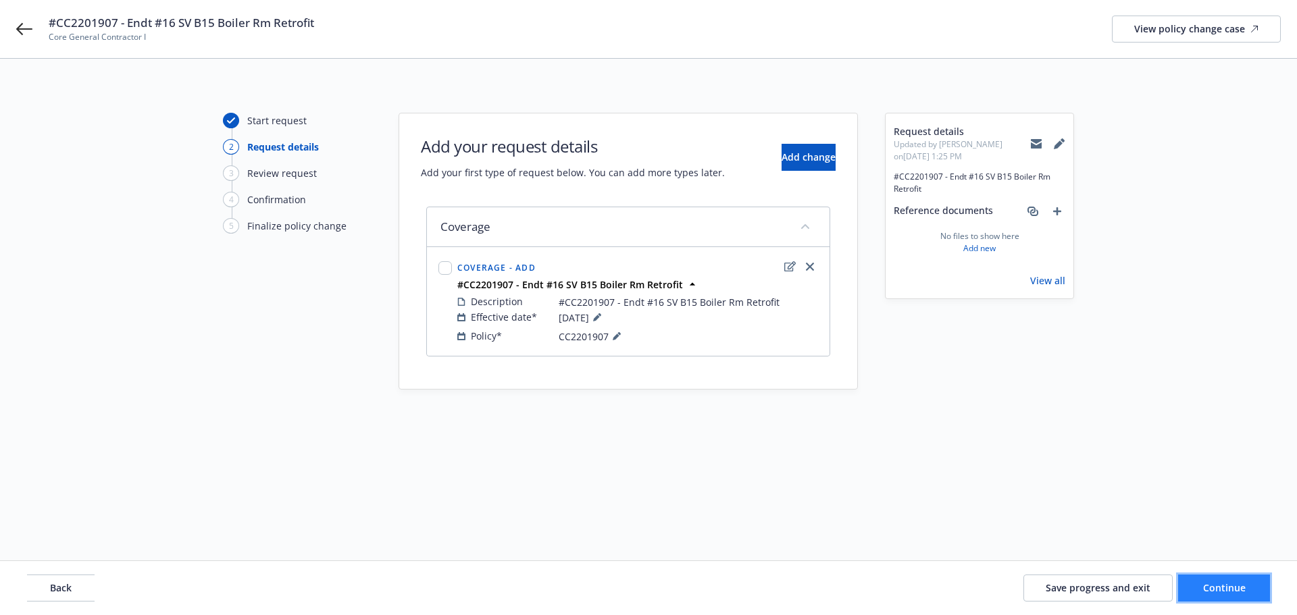
click at [1218, 590] on span "Continue" at bounding box center [1224, 587] width 43 height 13
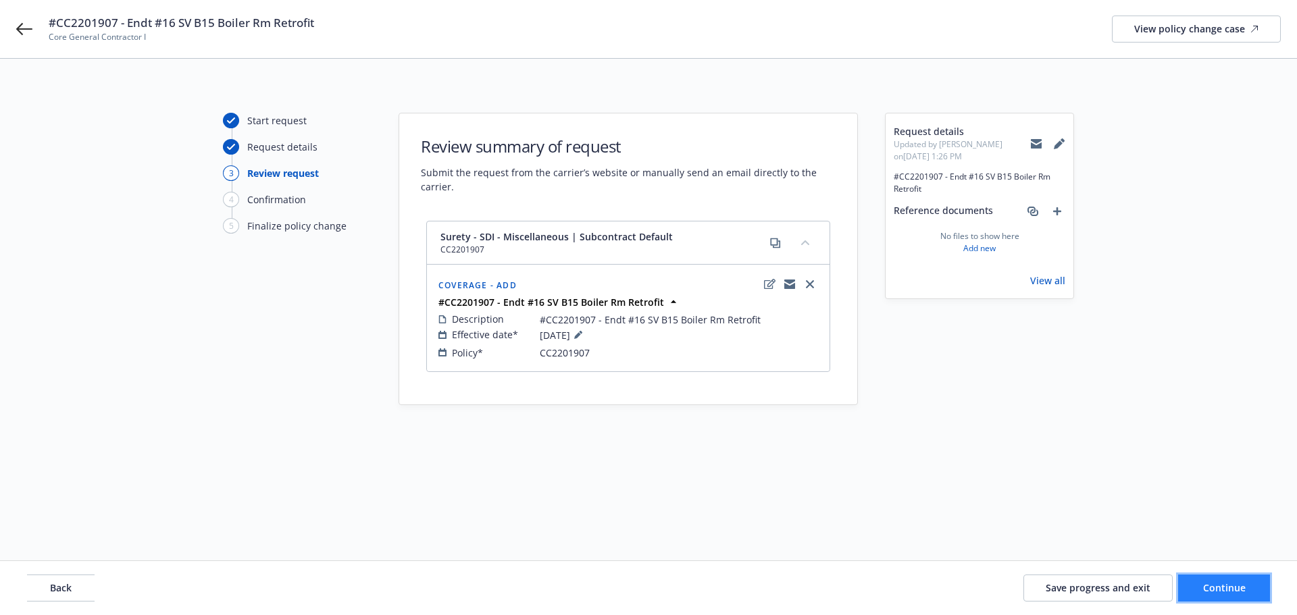
click at [1218, 592] on span "Continue" at bounding box center [1224, 587] width 43 height 13
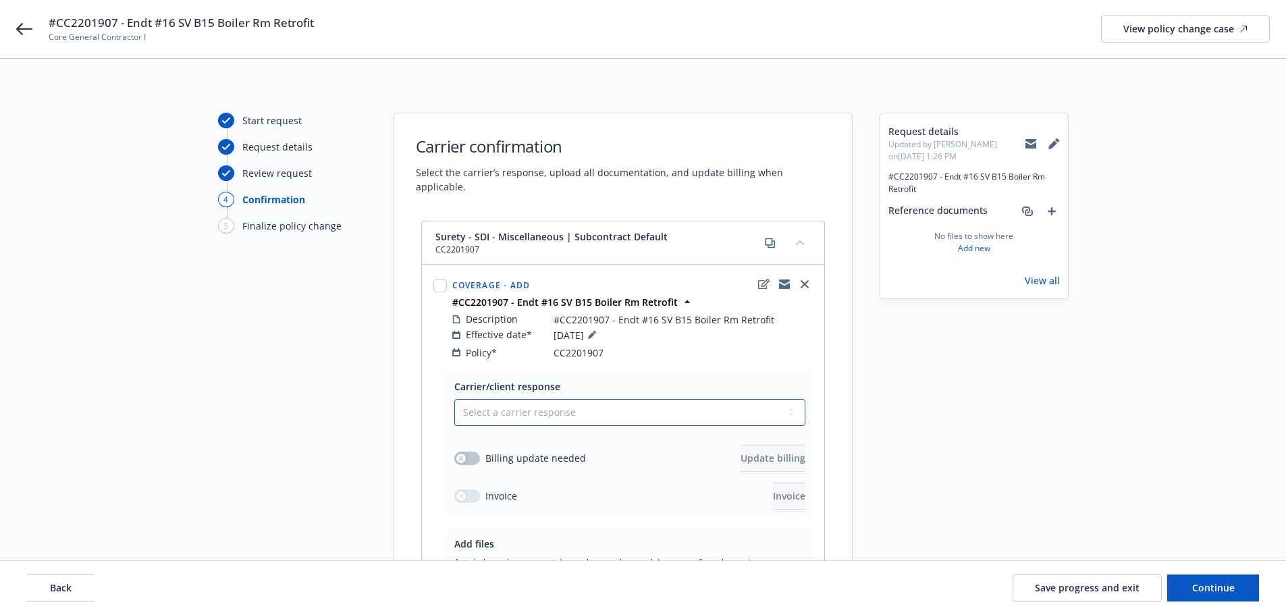
click at [549, 400] on select "Select a carrier response Accepted Accepted with revision No endorsement needed…" at bounding box center [629, 412] width 351 height 27
select select "ACCEPTED"
click at [454, 399] on select "Select a carrier response Accepted Accepted with revision No endorsement needed…" at bounding box center [629, 412] width 351 height 27
click at [476, 452] on button "button" at bounding box center [467, 459] width 26 height 14
click at [762, 452] on span "Update billing" at bounding box center [773, 458] width 65 height 13
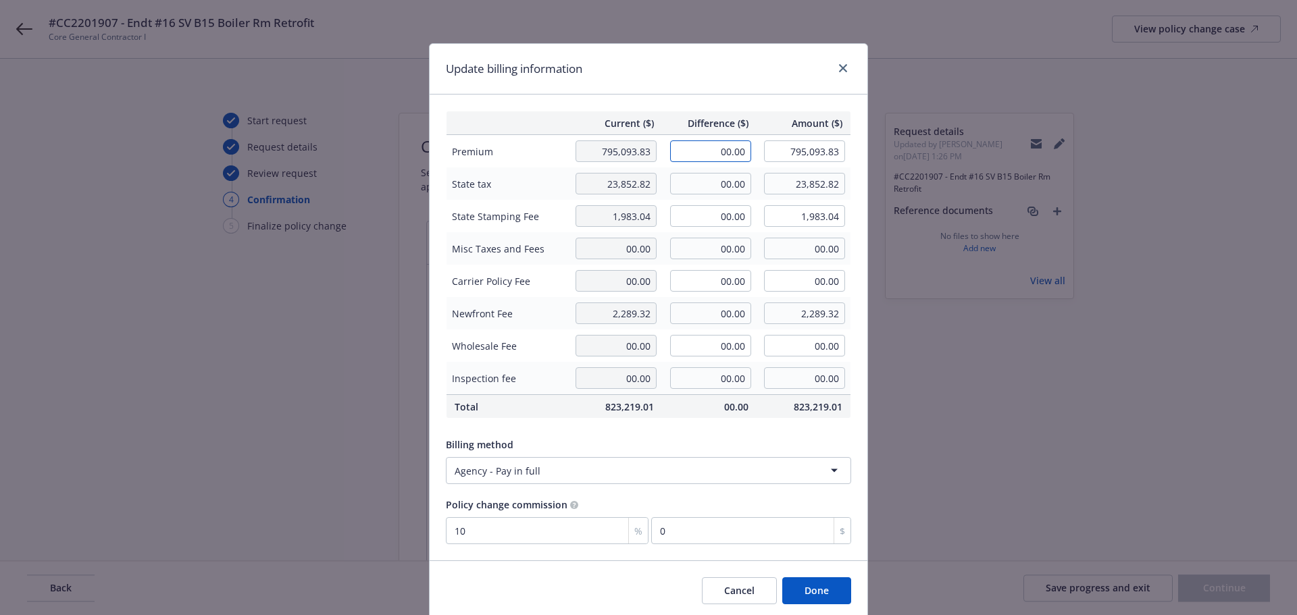
click at [710, 149] on input "00.00" at bounding box center [710, 151] width 81 height 22
type input "2,336.50"
type input "797,430.33"
type input "233.65"
click at [713, 182] on input "00.00" at bounding box center [710, 184] width 81 height 22
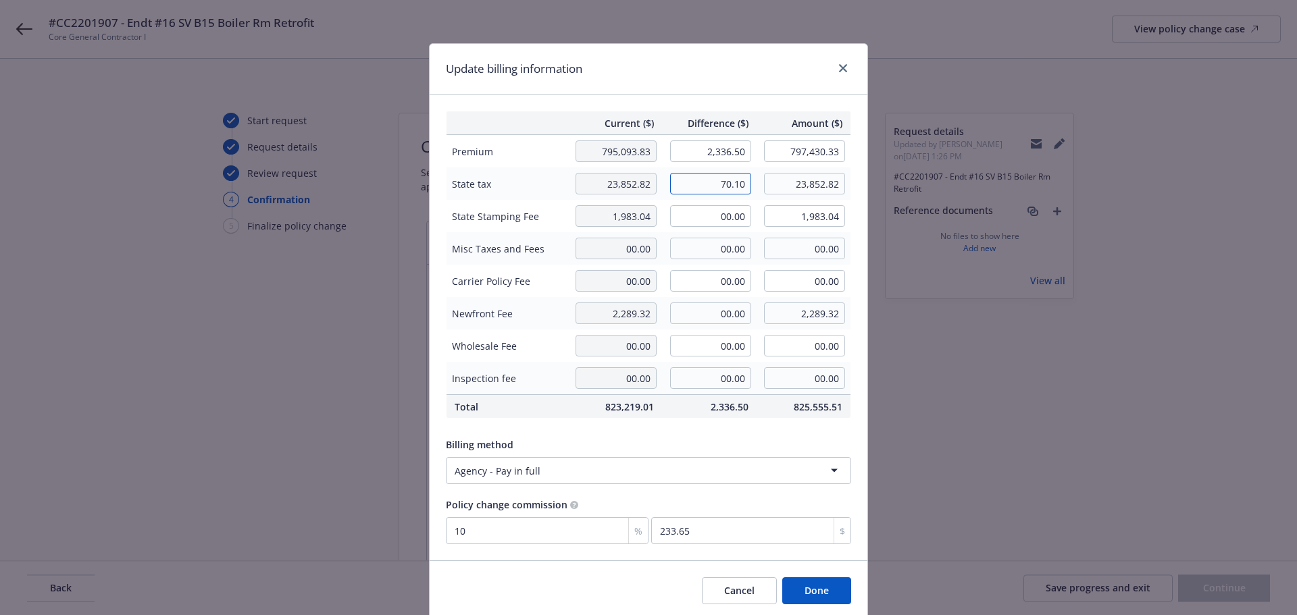
type input "70.10"
type input "23,922.92"
drag, startPoint x: 715, startPoint y: 218, endPoint x: 958, endPoint y: 316, distance: 261.5
click at [714, 218] on input "00.00" at bounding box center [710, 216] width 81 height 22
type input "5.83"
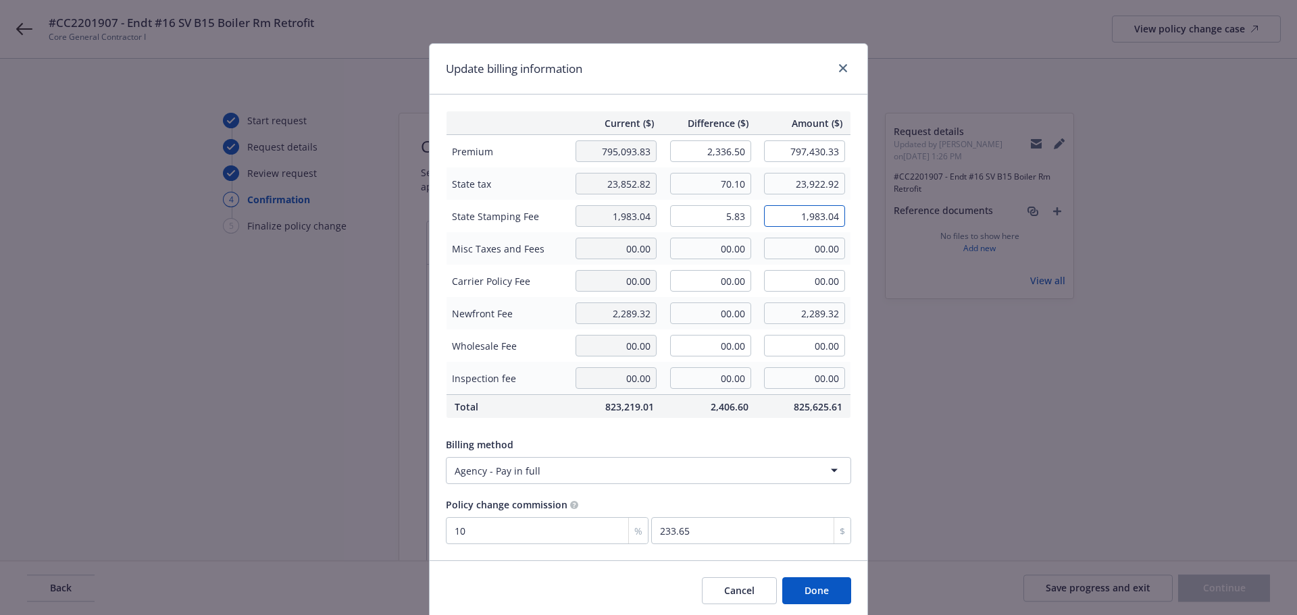
type input "1,988.87"
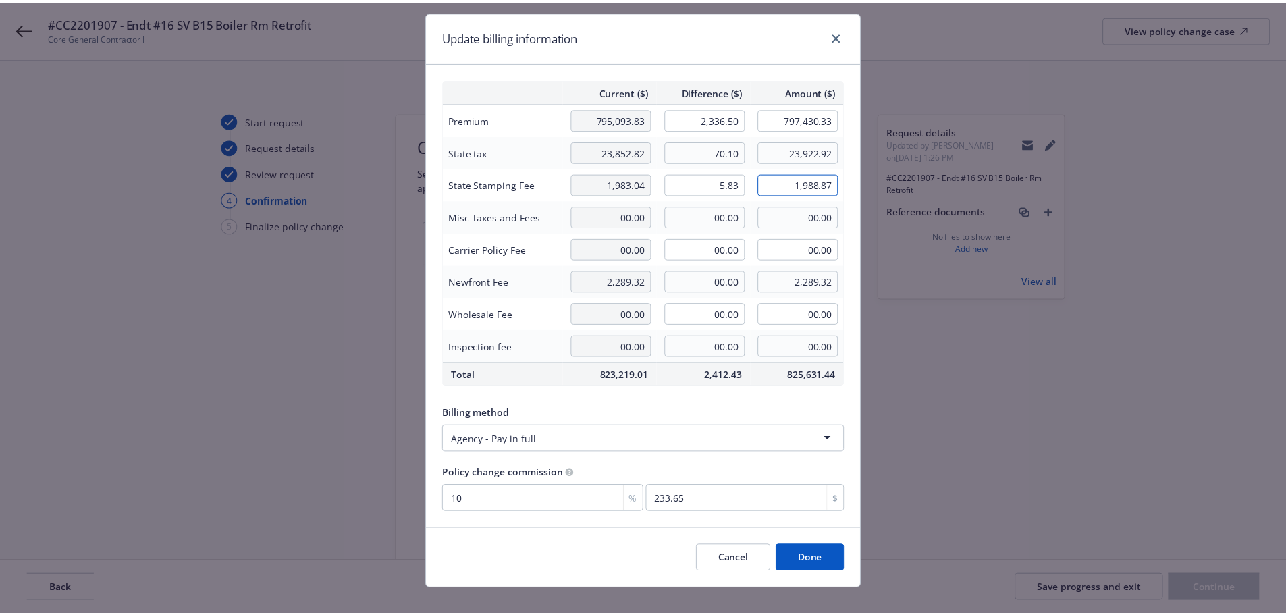
scroll to position [49, 0]
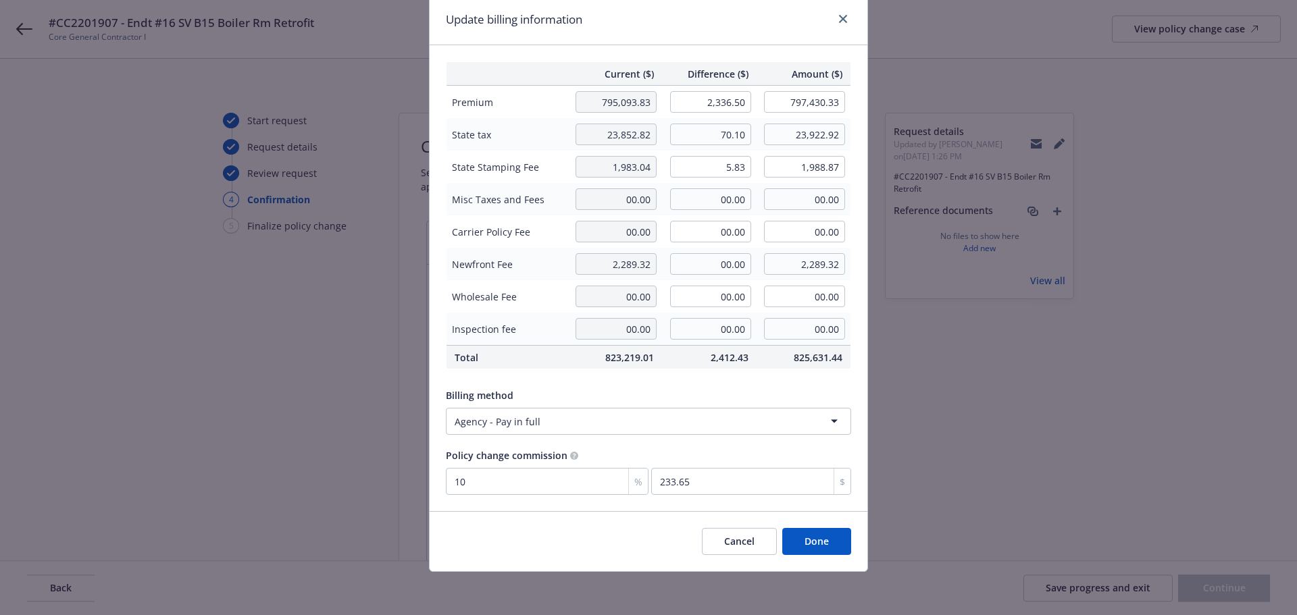
click at [834, 545] on button "Done" at bounding box center [816, 541] width 69 height 27
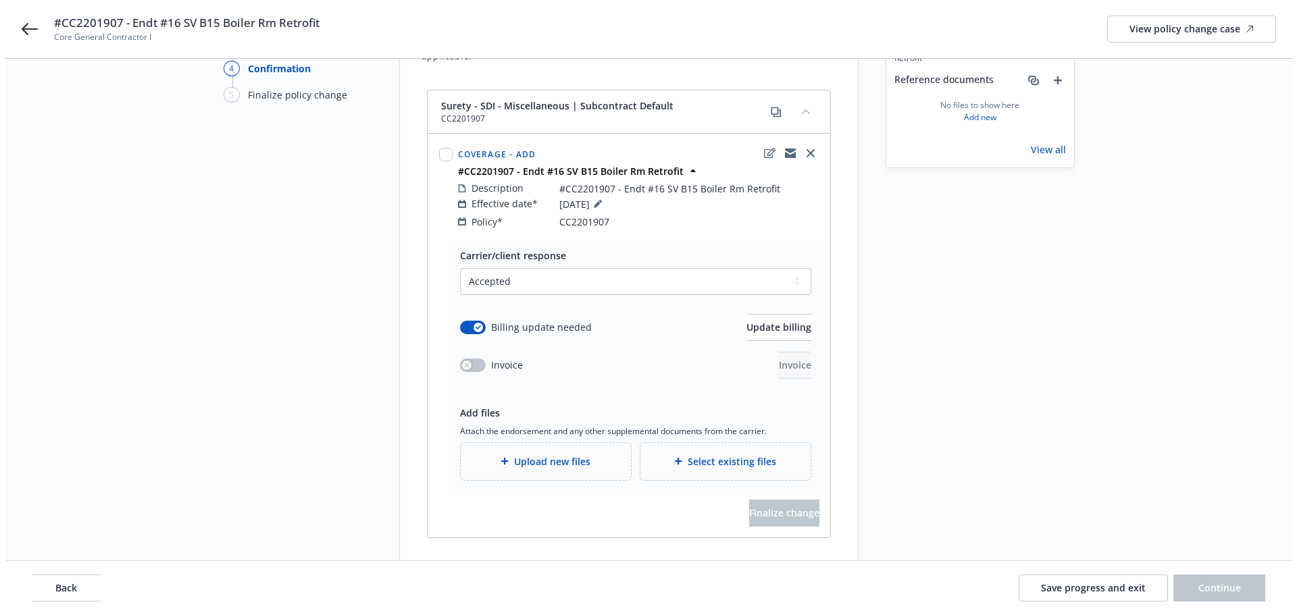
scroll to position [182, 0]
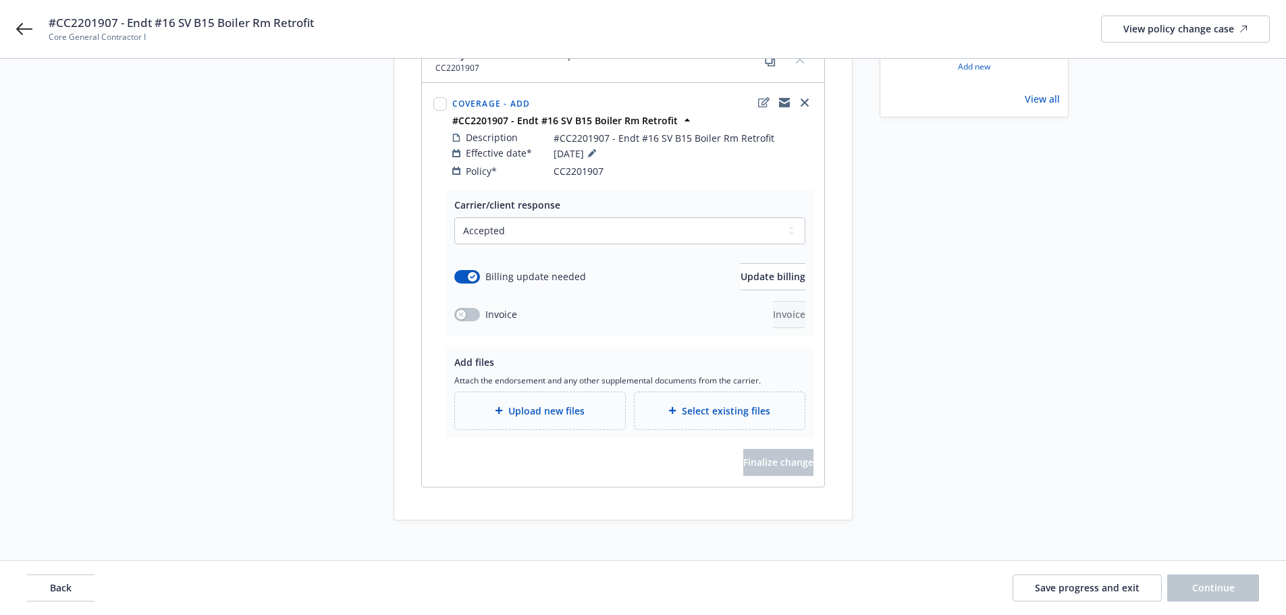
click at [560, 404] on span "Upload new files" at bounding box center [546, 411] width 76 height 14
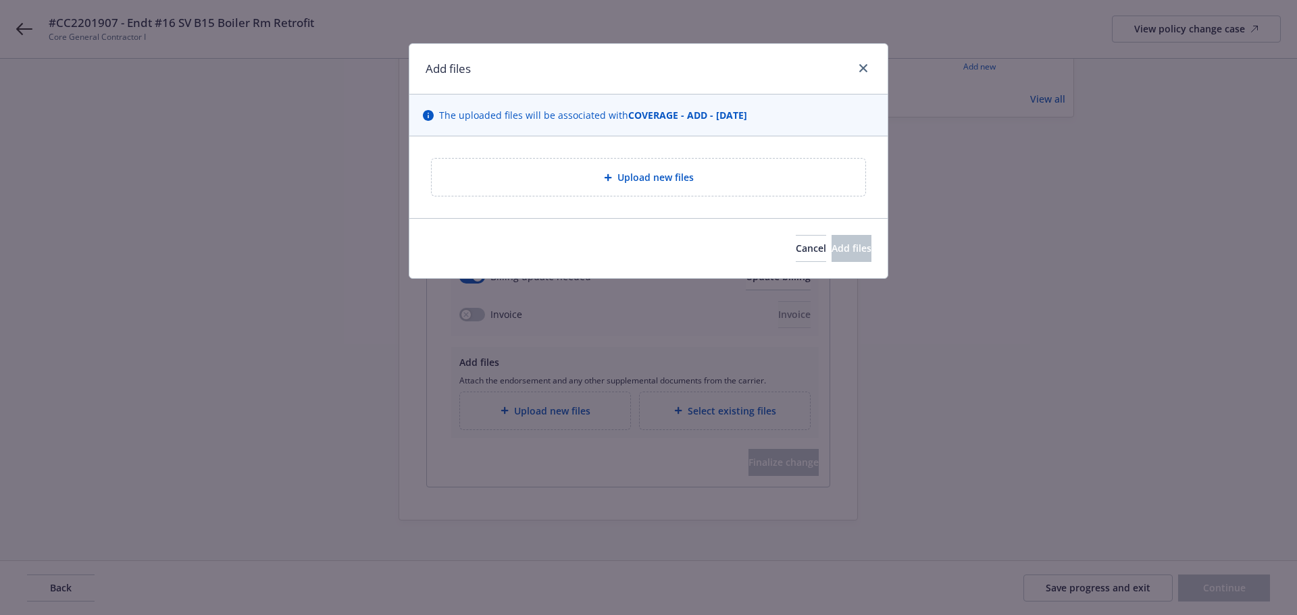
click at [660, 179] on span "Upload new files" at bounding box center [655, 177] width 76 height 14
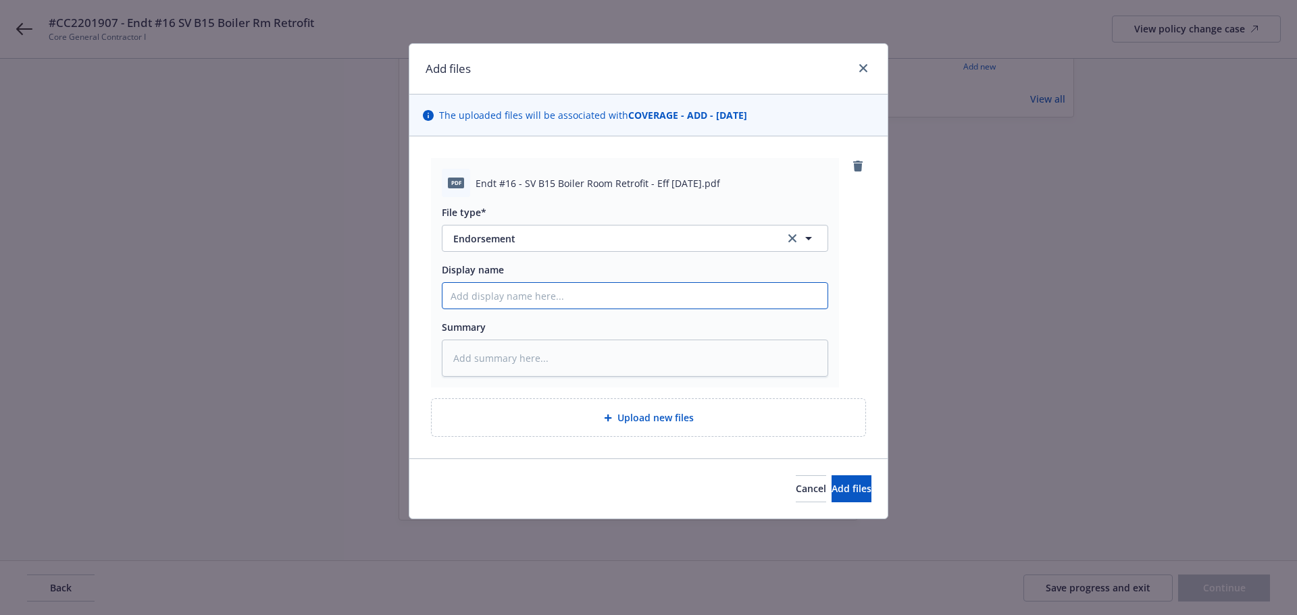
click at [505, 298] on input "Display name" at bounding box center [634, 296] width 385 height 26
type textarea "x"
type input "E"
type textarea "x"
type input "En"
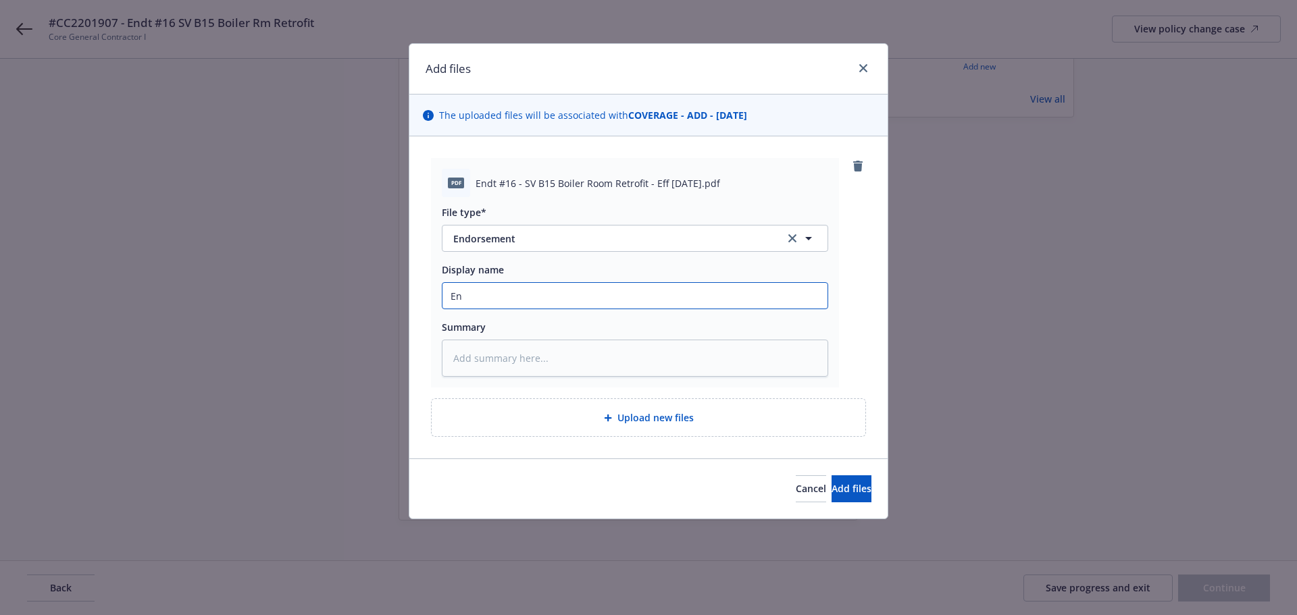
type textarea "x"
type input "End"
type textarea "x"
type input "Endt"
type textarea "x"
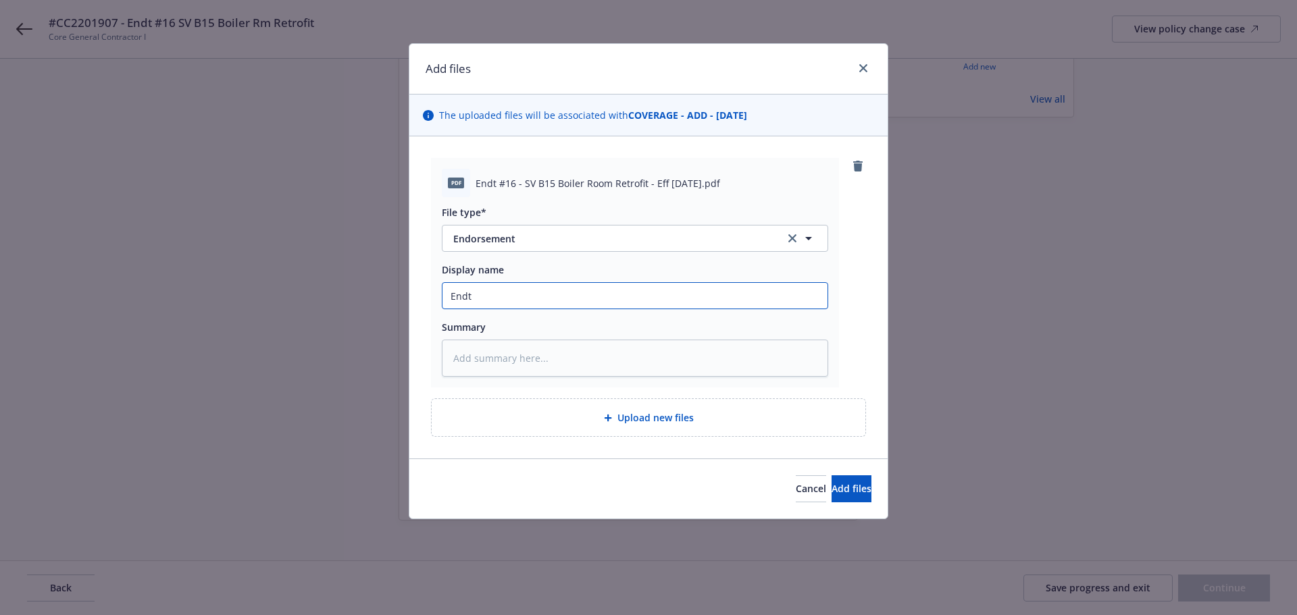
type input "Endt"
type textarea "x"
type input "Endt #"
type textarea "x"
type input "Endt"
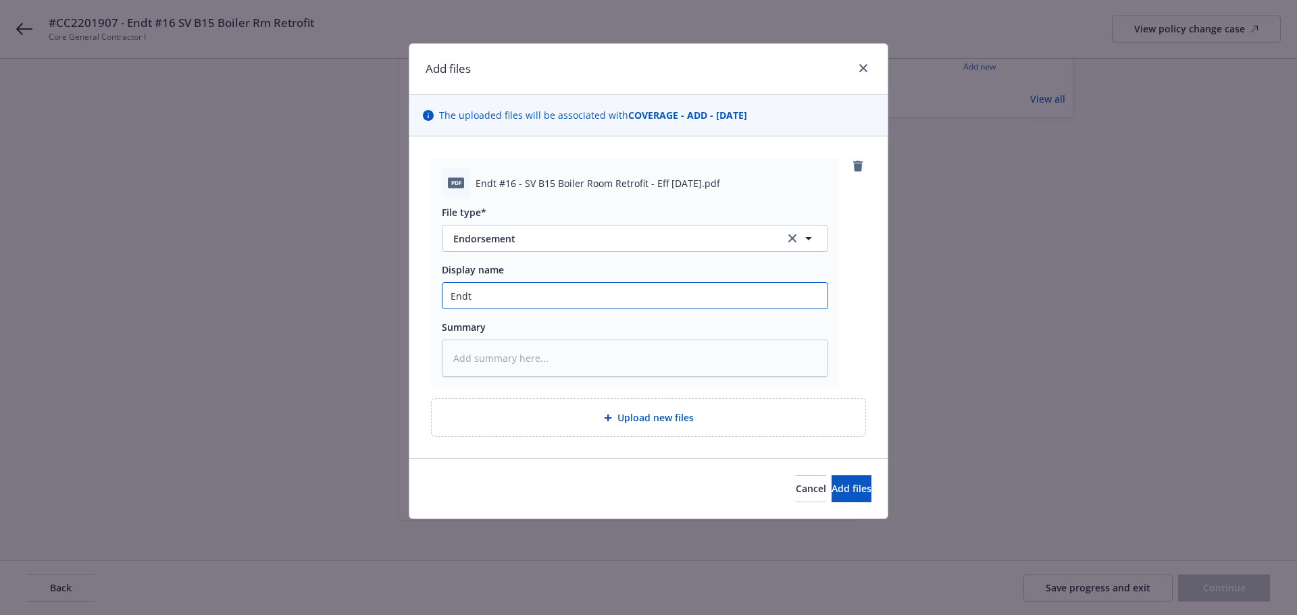
type textarea "x"
type input "Endt"
type textarea "x"
type input "End"
type textarea "x"
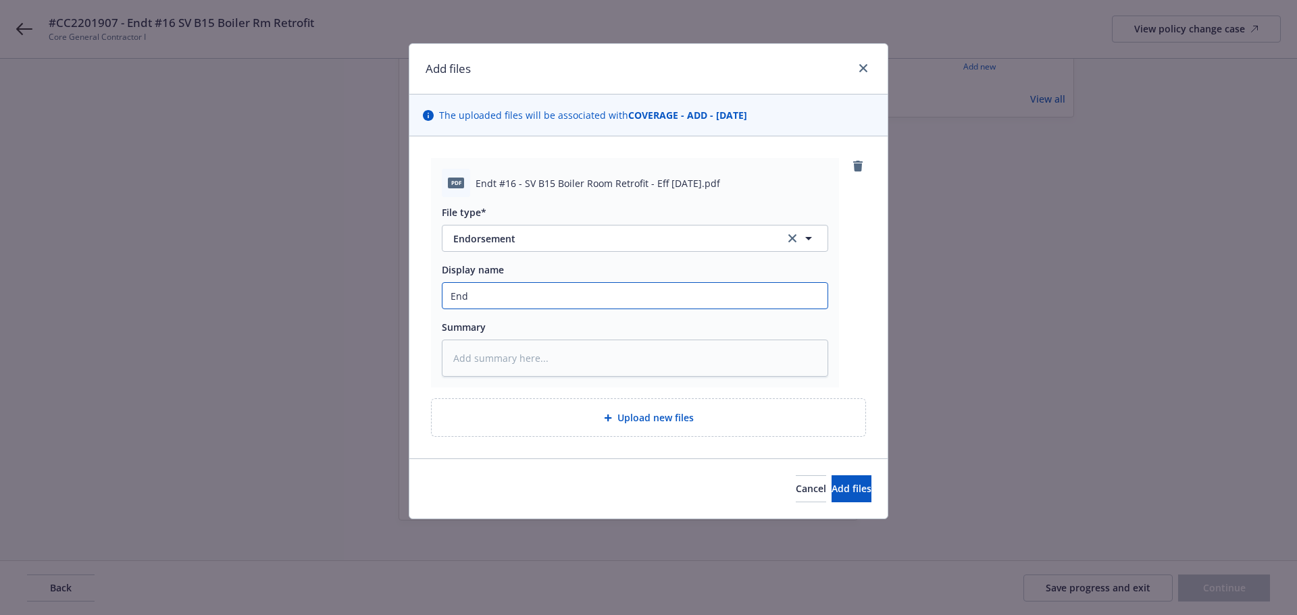
type input "En"
type textarea "x"
type input "E"
type textarea "x"
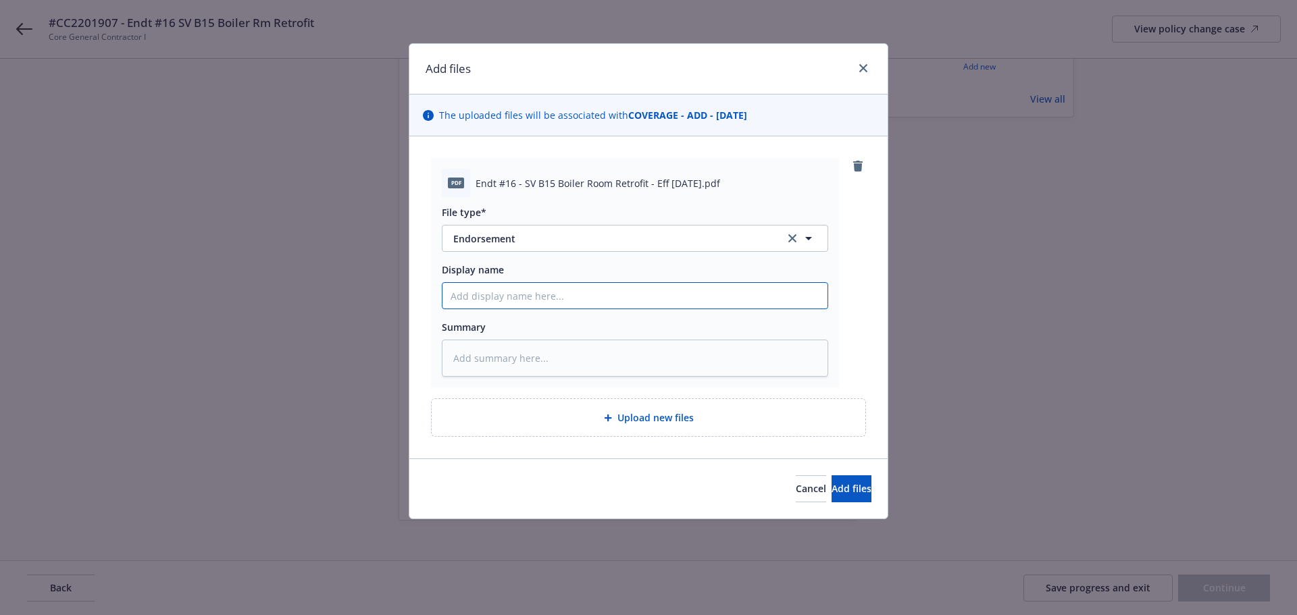
type input "C"
type textarea "x"
type input "CC"
type textarea "x"
type input "C"
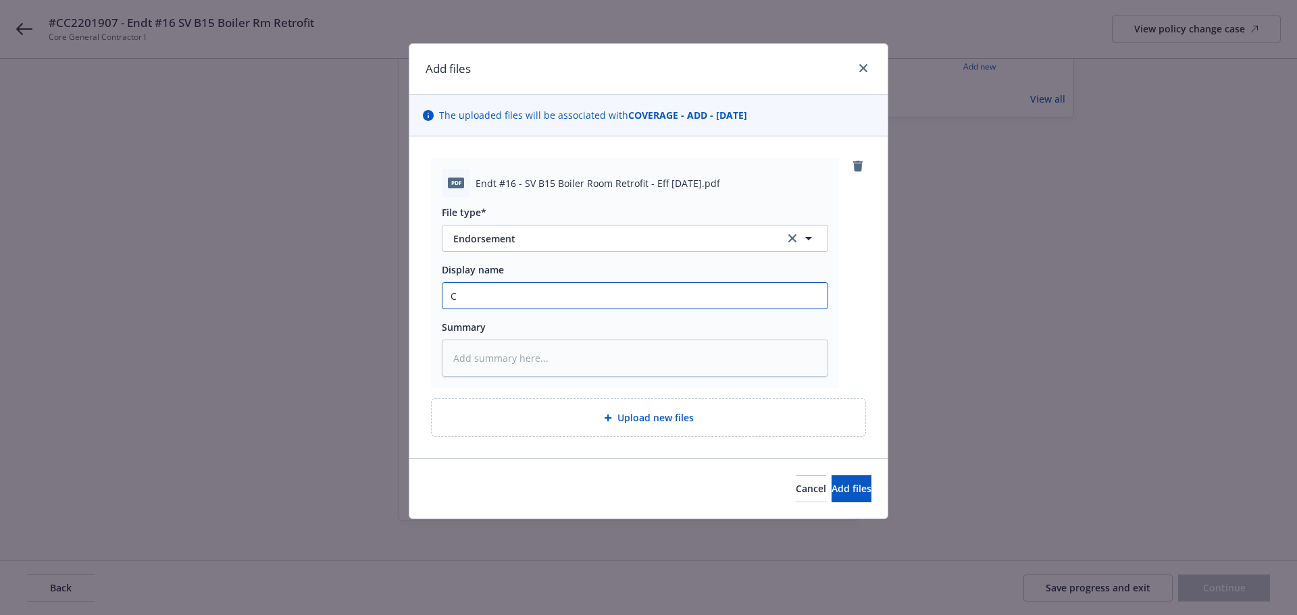
type textarea "x"
type input "C"
type textarea "x"
type input "CC"
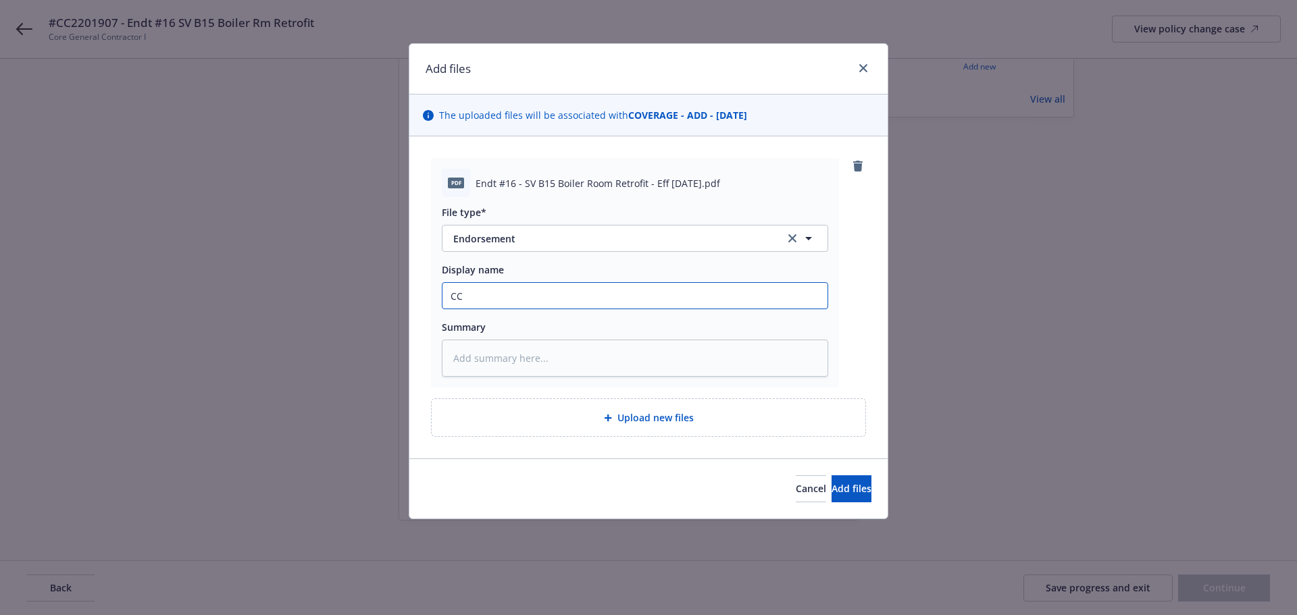
type textarea "x"
type input "CC2"
type textarea "x"
type input "CC22"
type textarea "x"
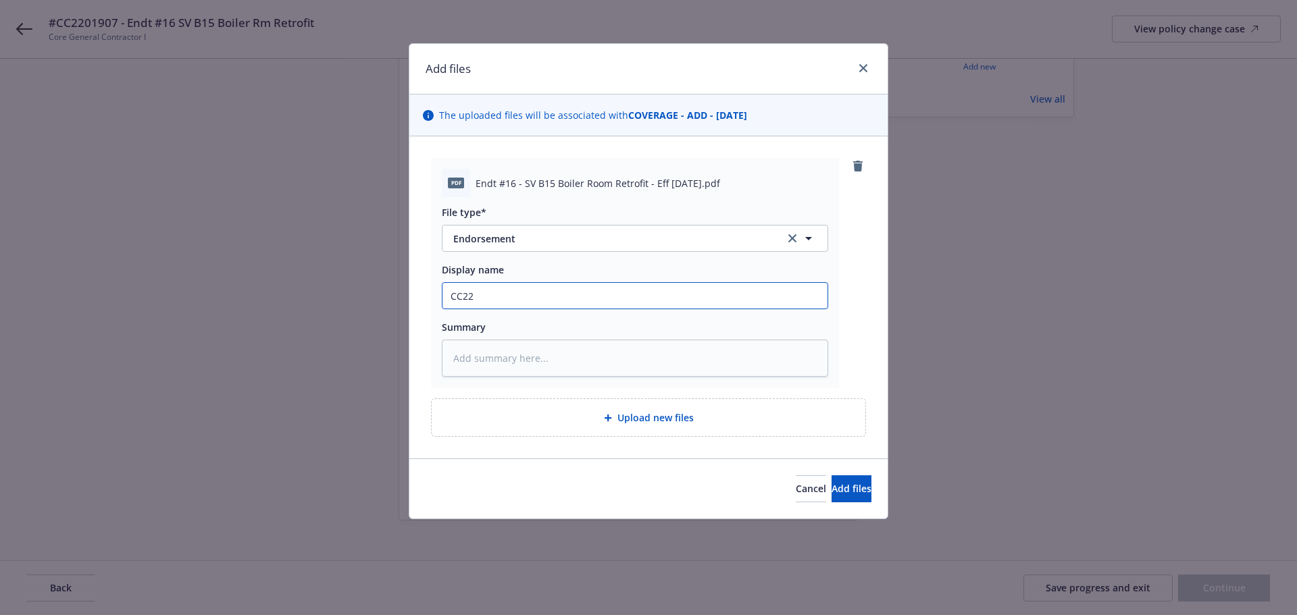
type input "CC220"
type textarea "x"
type input "CC2201"
type textarea "x"
type input "CC22019"
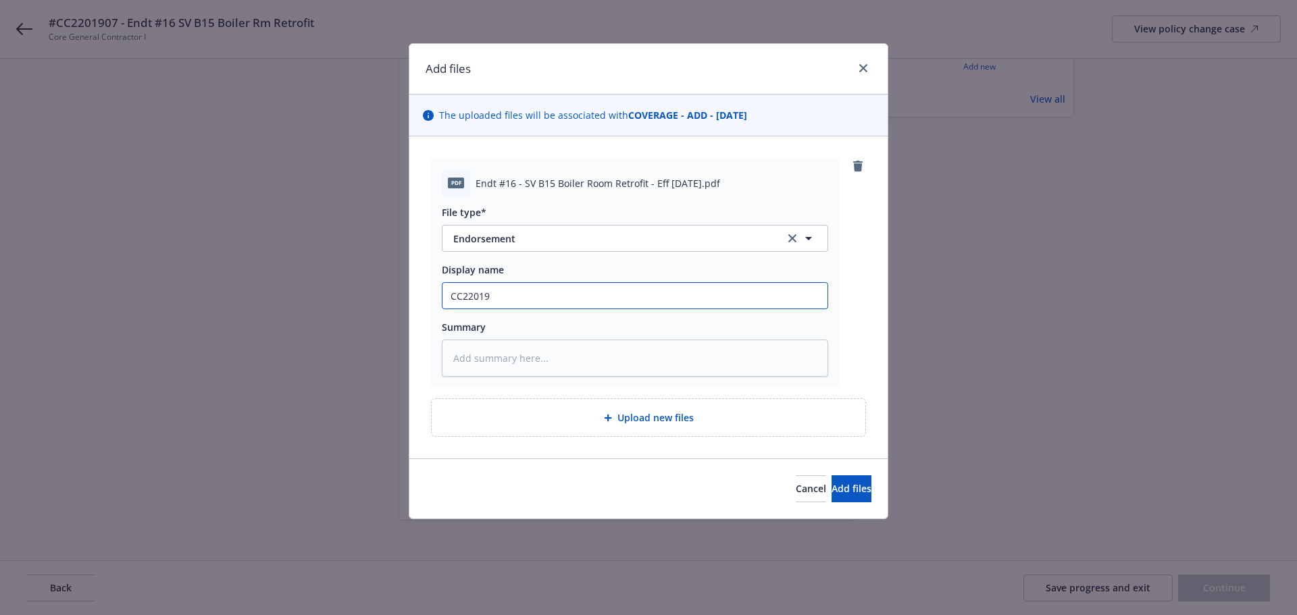
type textarea "x"
type input "CC220190"
type textarea "x"
type input "CC2201907"
type textarea "x"
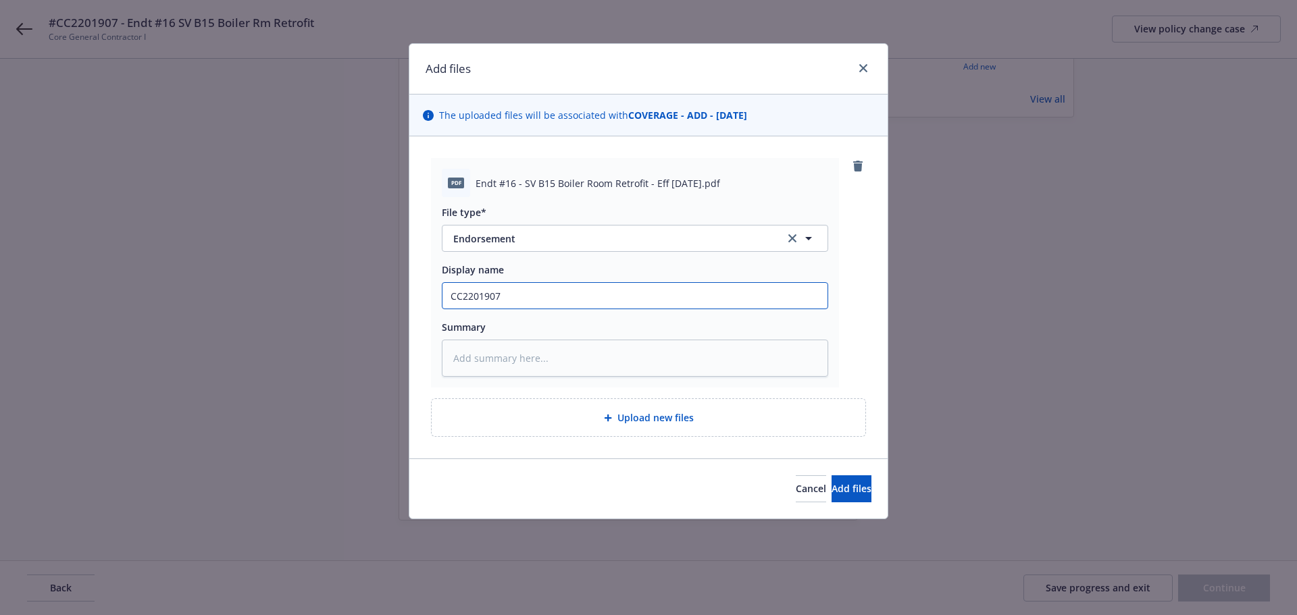
type input "CC2201907"
type textarea "x"
type input "CC2201907 -"
type textarea "x"
type input "CC2201907 -"
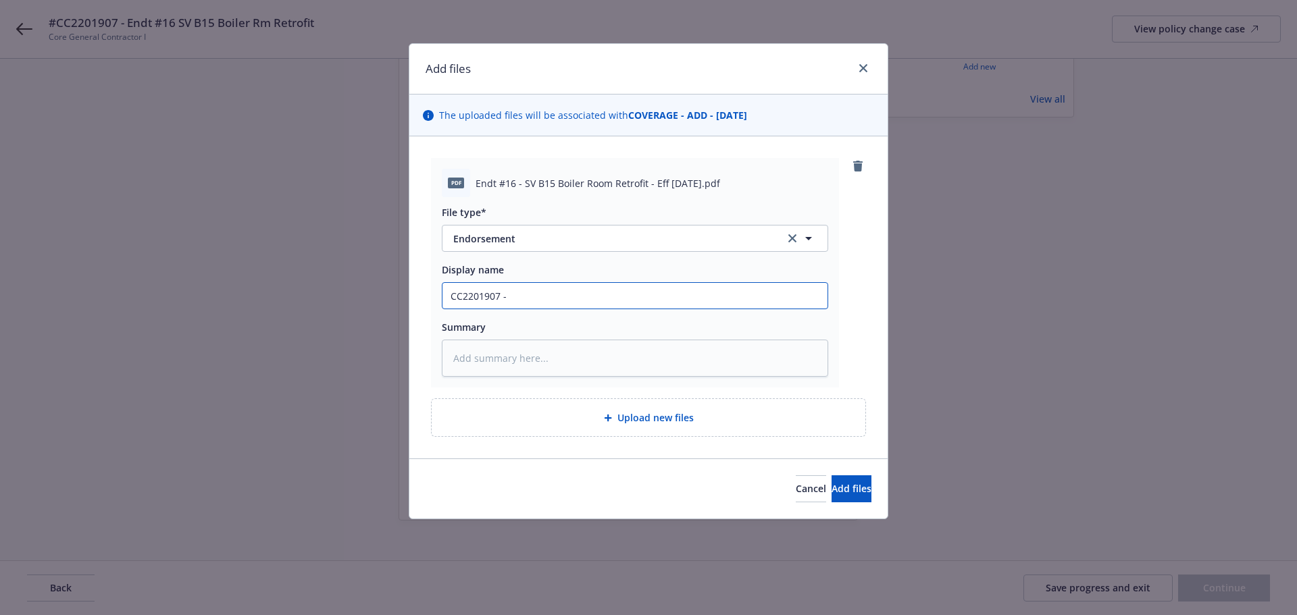
type textarea "x"
type input "CC2201907 - E"
type textarea "x"
type input "CC2201907 - En"
type textarea "x"
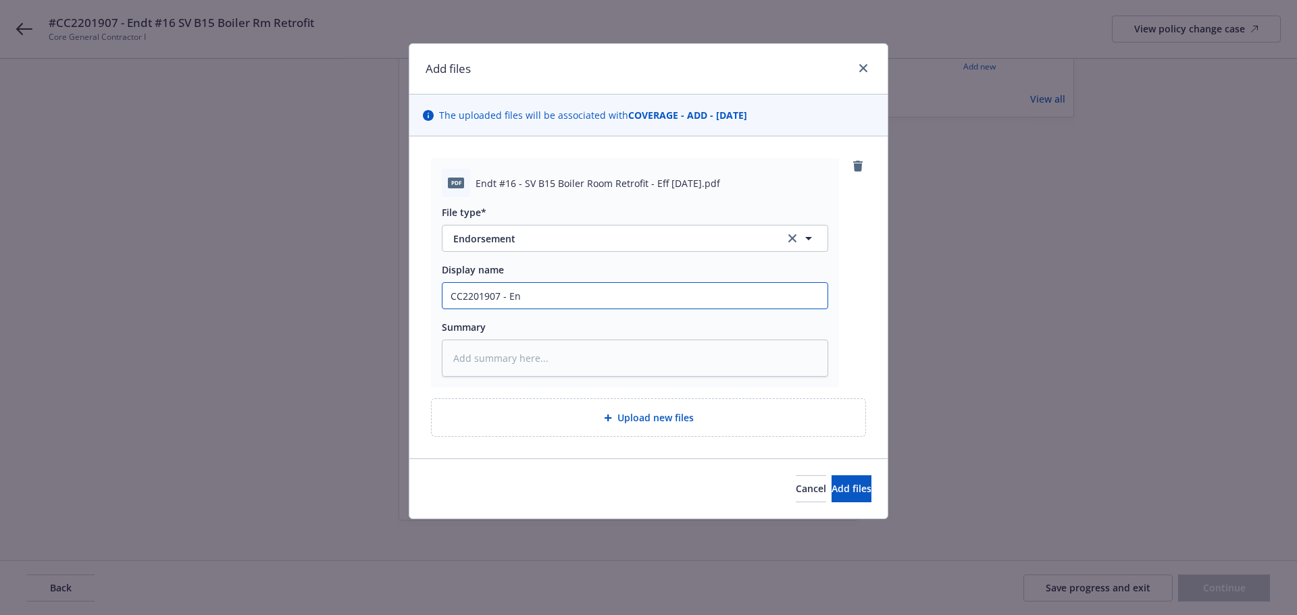
type input "CC2201907 - End"
type textarea "x"
type input "CC2201907 - Endt"
type textarea "x"
type input "CC2201907 - Endt"
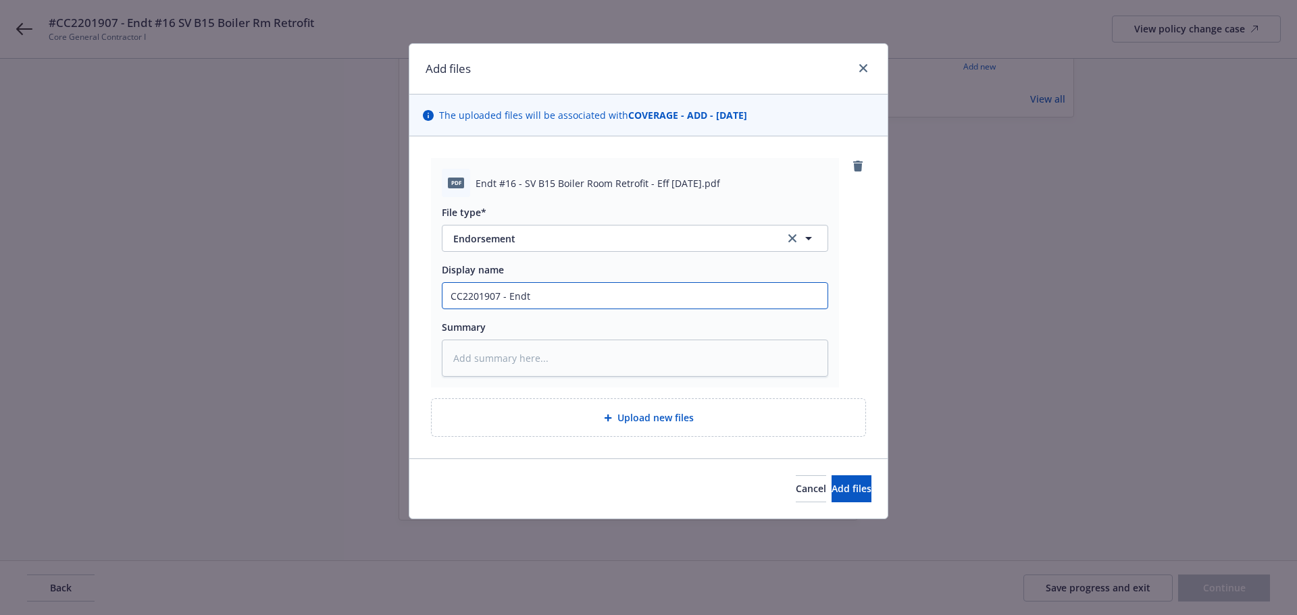
type textarea "x"
type input "CC2201907 - Endt #"
type textarea "x"
type input "CC2201907 - Endt #1"
type textarea "x"
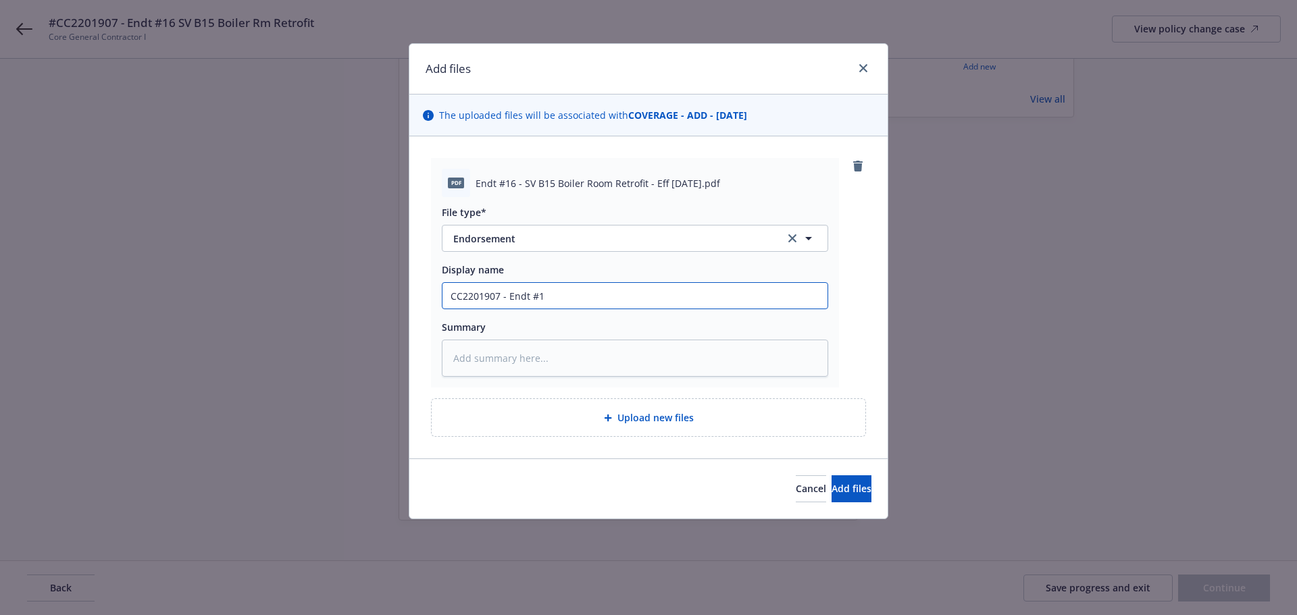
type input "CC2201907 - Endt #16"
type textarea "x"
type input "CC2201907 - Endt #16"
type textarea "x"
type input "CC2201907 - Endt #16 A"
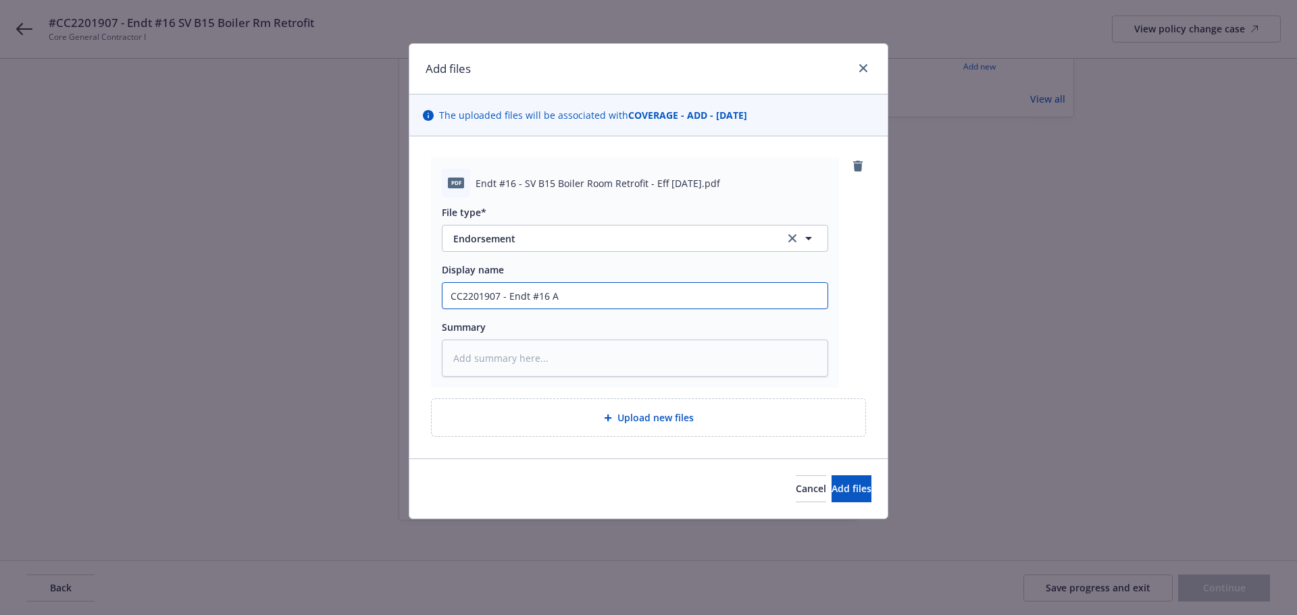
type textarea "x"
type input "CC2201907 - Endt #16 Ad"
type textarea "x"
type input "CC2201907 - Endt #16 Add"
type textarea "x"
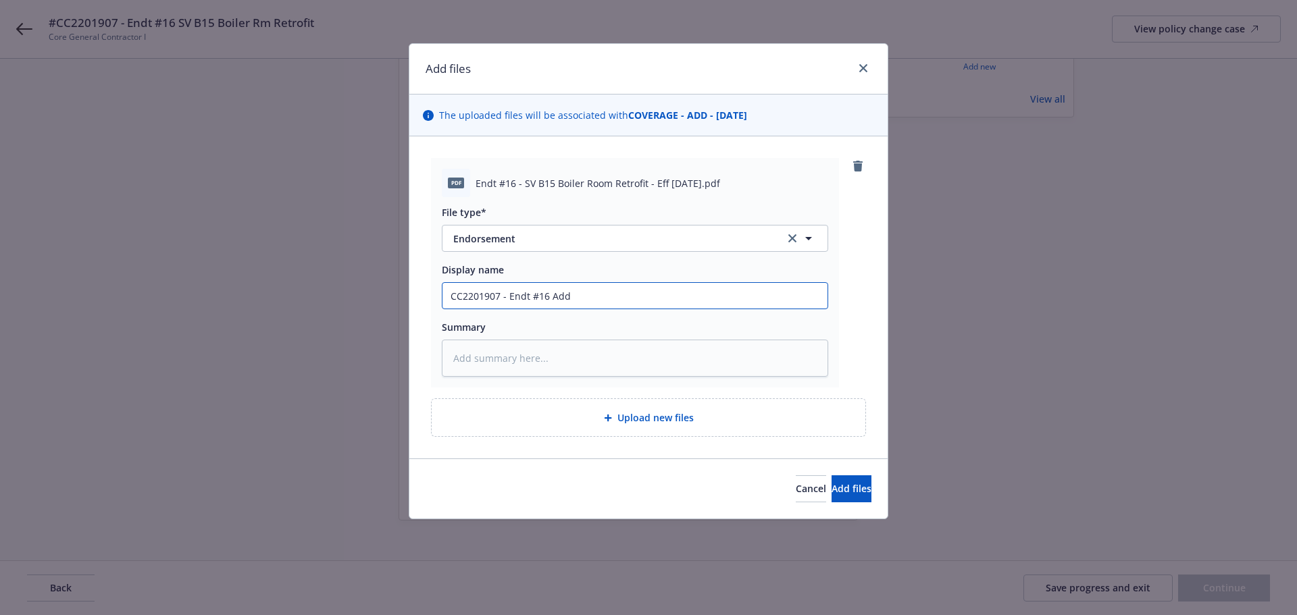
type input "CC2201907 - Endt #16 Addi"
type textarea "x"
type input "CC2201907 - Endt #16 Addin"
type textarea "x"
type input "CC2201907 - Endt #16 Adding"
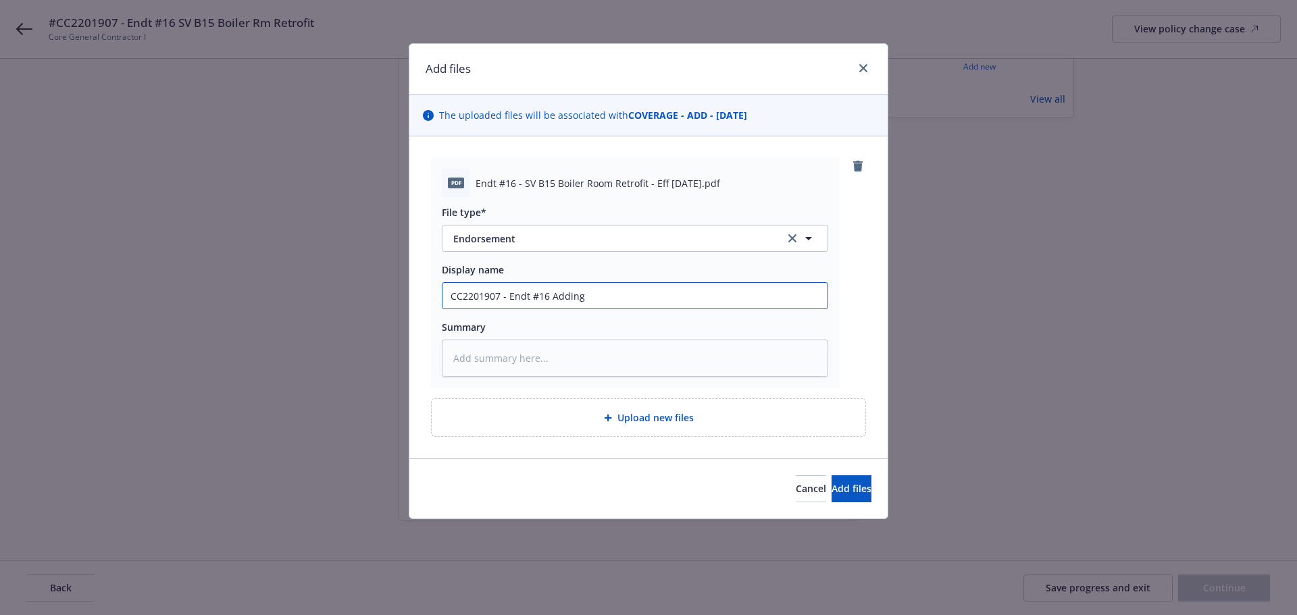
type textarea "x"
type input "CC2201907 - Endt #16 Adding"
type textarea "x"
type input "CC2201907 - Endt #16 Adding S"
type textarea "x"
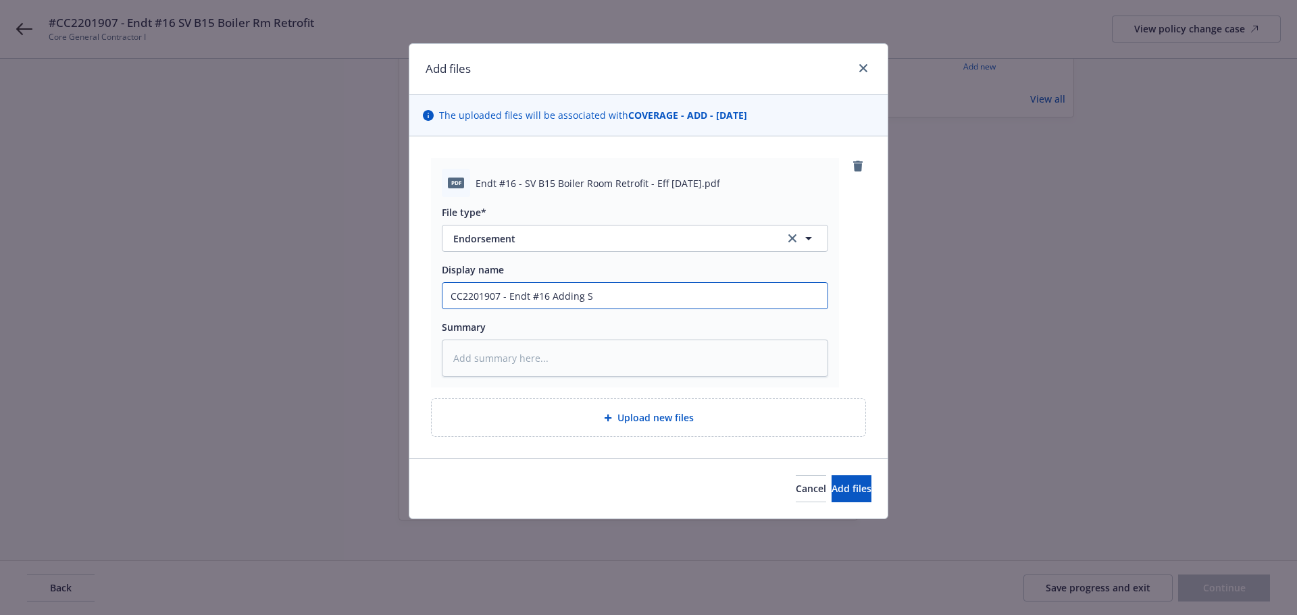
type input "CC2201907 - Endt #16 Adding SV"
drag, startPoint x: 706, startPoint y: 294, endPoint x: 411, endPoint y: 317, distance: 296.7
click at [411, 317] on div "pdf Endt #16 - SV B15 Boiler Room Retrofit - Eff 08 11 2025.pdf File type* Endo…" at bounding box center [648, 297] width 478 height 322
click at [610, 352] on textarea at bounding box center [635, 358] width 386 height 37
paste textarea "CC2201907 - Endt #16 Adding SV B15 Boiler Room Project"
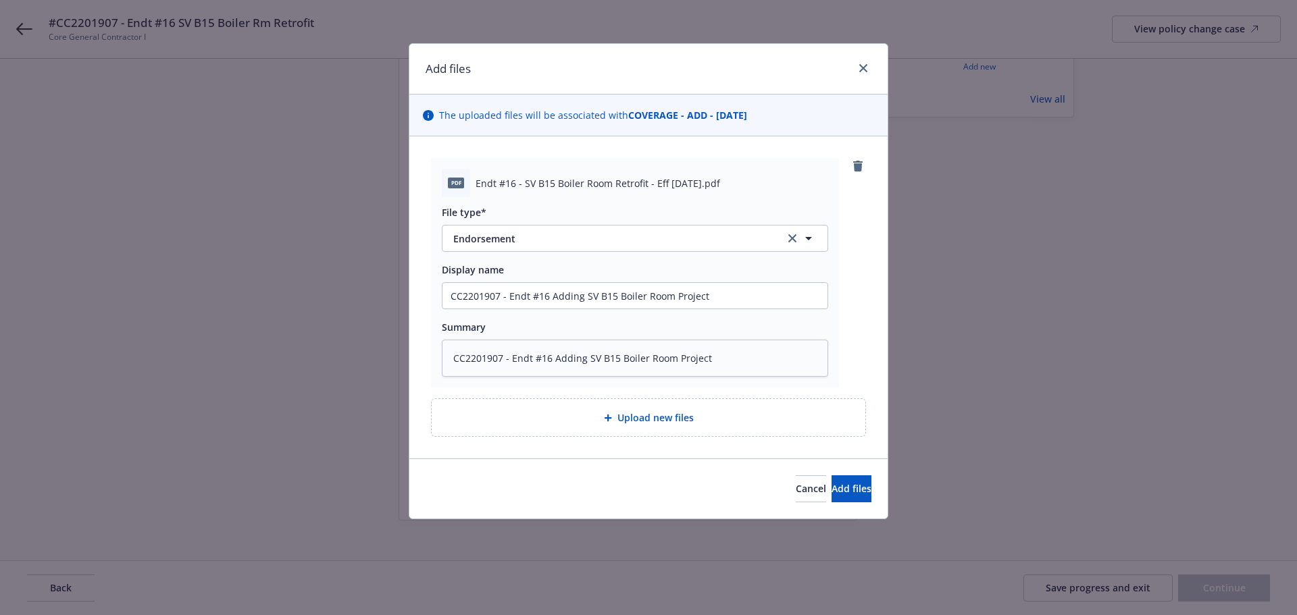
click at [623, 418] on span "Upload new files" at bounding box center [655, 418] width 76 height 14
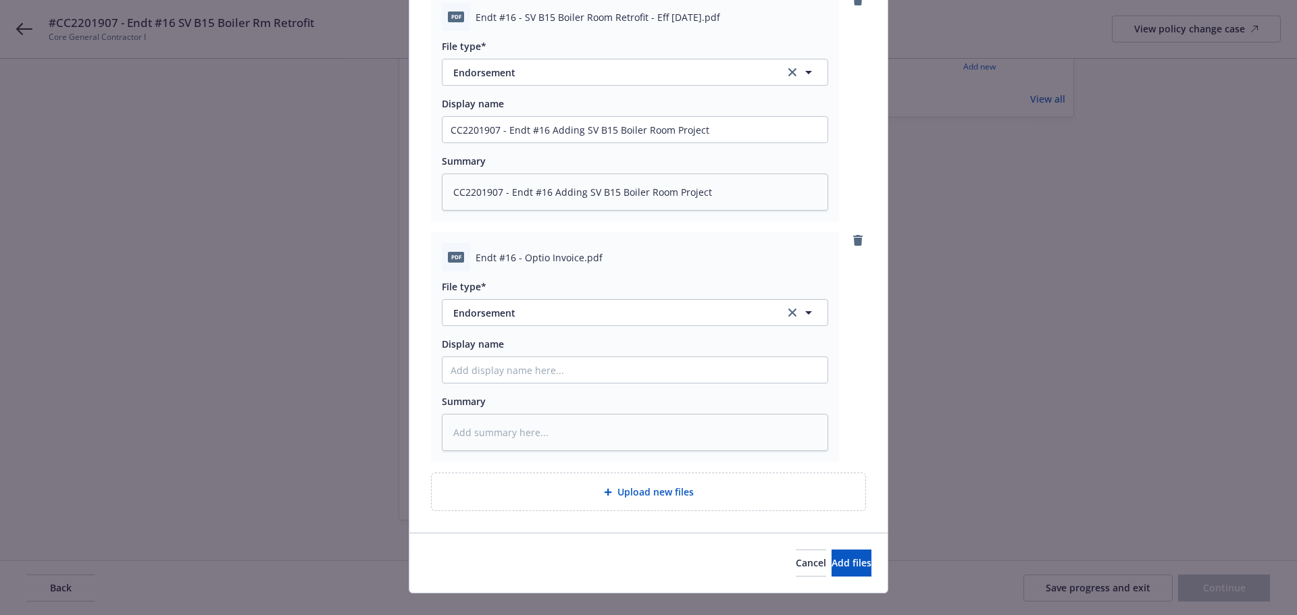
scroll to position [188, 0]
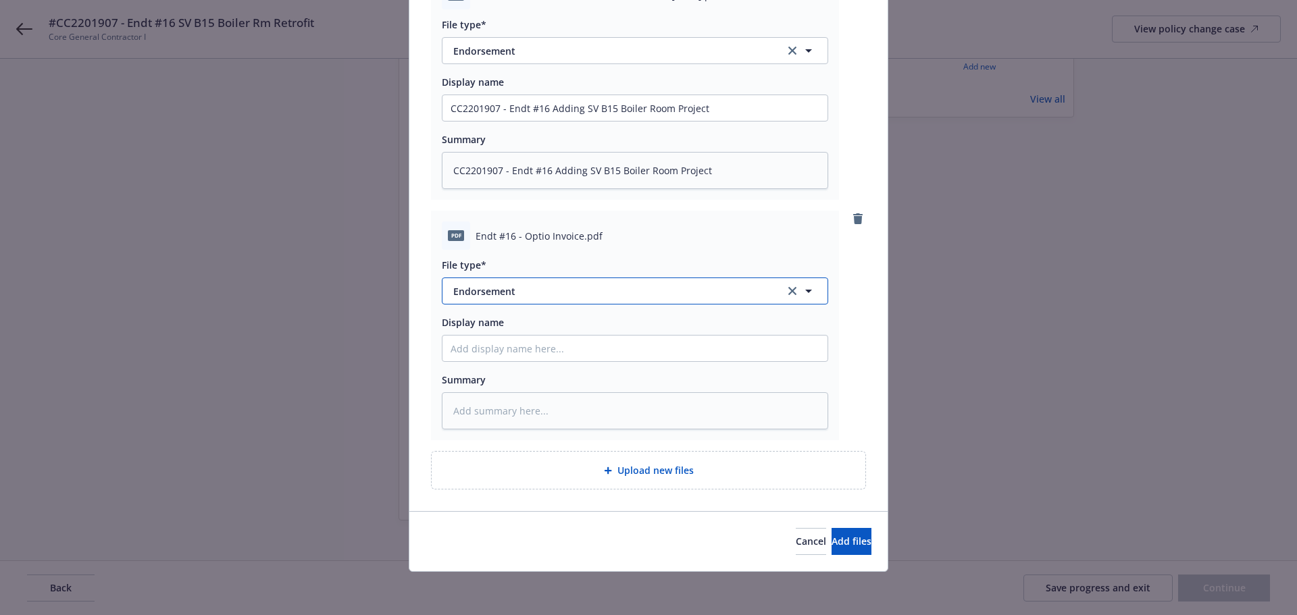
click at [516, 291] on span "Endorsement" at bounding box center [609, 291] width 313 height 14
click at [525, 360] on span "Invoice - Third Party" at bounding box center [502, 364] width 93 height 14
drag, startPoint x: 700, startPoint y: 105, endPoint x: 393, endPoint y: 105, distance: 307.3
click at [393, 105] on div "Add files The uploaded files will be associated with COVERAGE - ADD - 08/11/202…" at bounding box center [648, 307] width 1297 height 615
click at [544, 121] on input "Display name" at bounding box center [634, 108] width 385 height 26
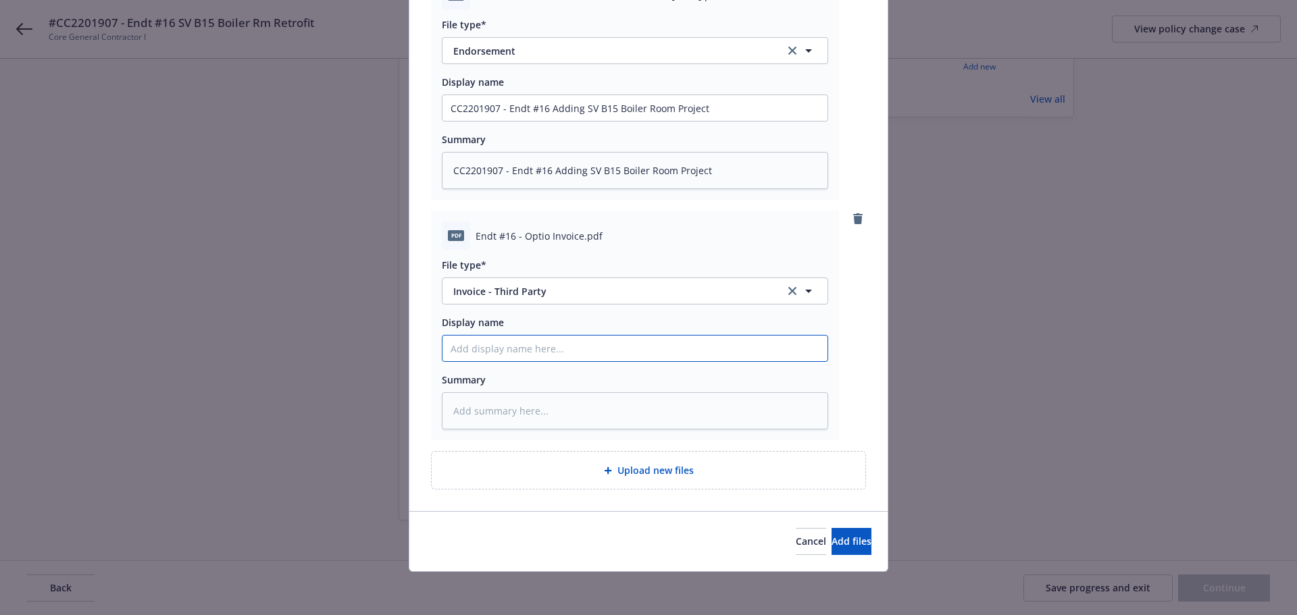
paste input "CC2201907 - Endt #16 Adding SV B15 Boiler Room Project"
click at [503, 121] on input "CC2201907 - Endt #16 Adding SV B15 Boiler Room Project" at bounding box center [634, 108] width 385 height 26
drag, startPoint x: 777, startPoint y: 351, endPoint x: 405, endPoint y: 335, distance: 372.4
click at [409, 335] on div "pdf Endt #16 - SV B15 Boiler Room Retrofit - Eff 08 11 2025.pdf File type* Endo…" at bounding box center [648, 230] width 478 height 563
click at [479, 411] on textarea at bounding box center [635, 410] width 386 height 37
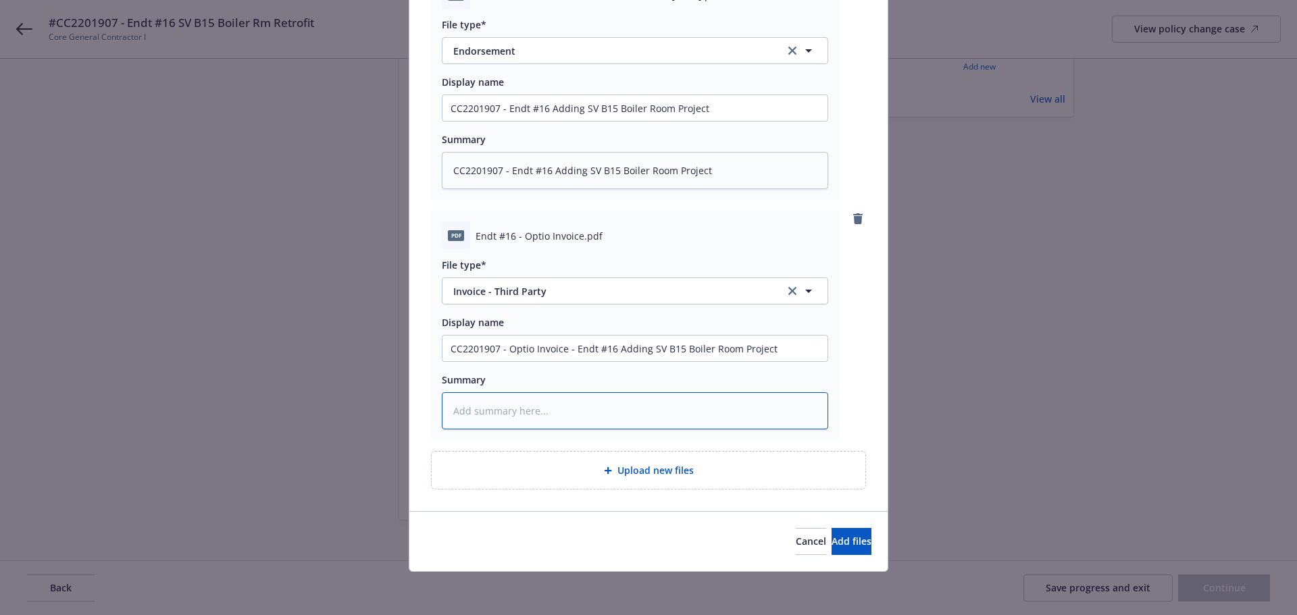
paste textarea "CC2201907 - Optio Invoice - Endt #16 Adding SV B15 Boiler Room Project"
click at [833, 538] on span "Add files" at bounding box center [851, 541] width 40 height 13
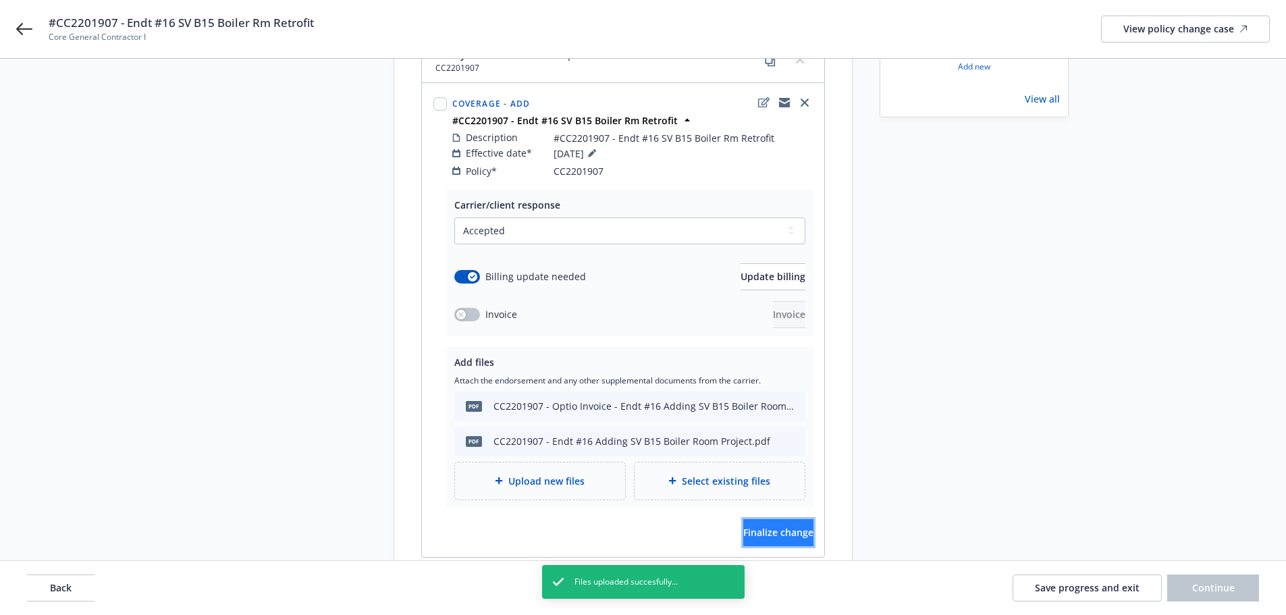
click at [744, 526] on span "Finalize change" at bounding box center [778, 532] width 70 height 13
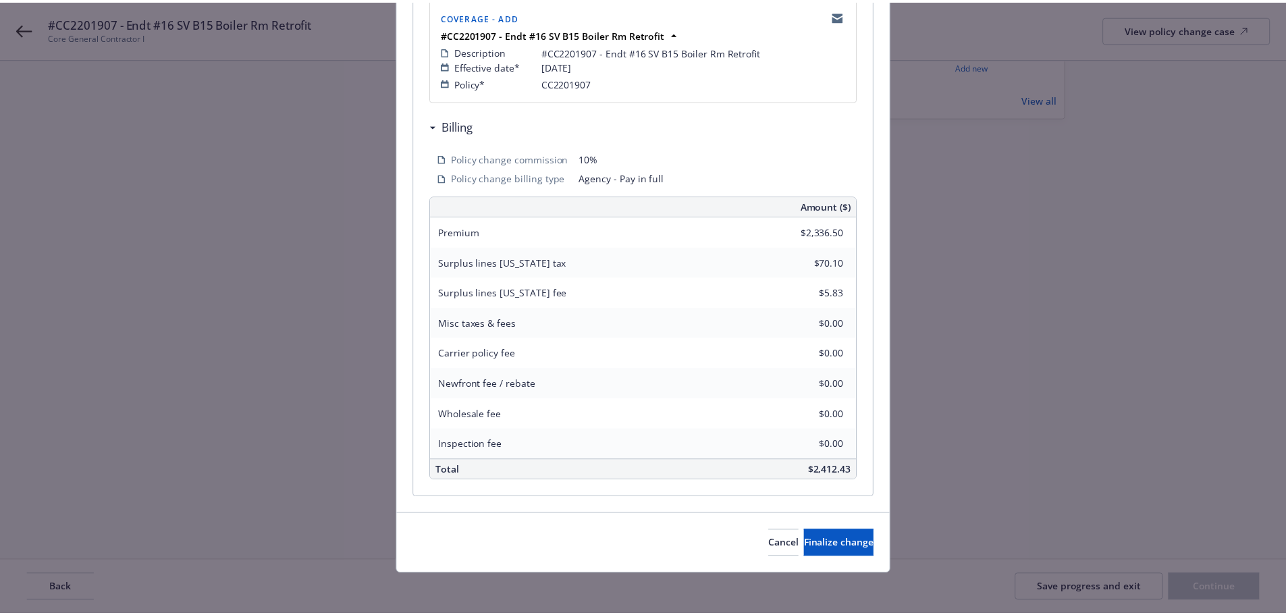
scroll to position [298, 0]
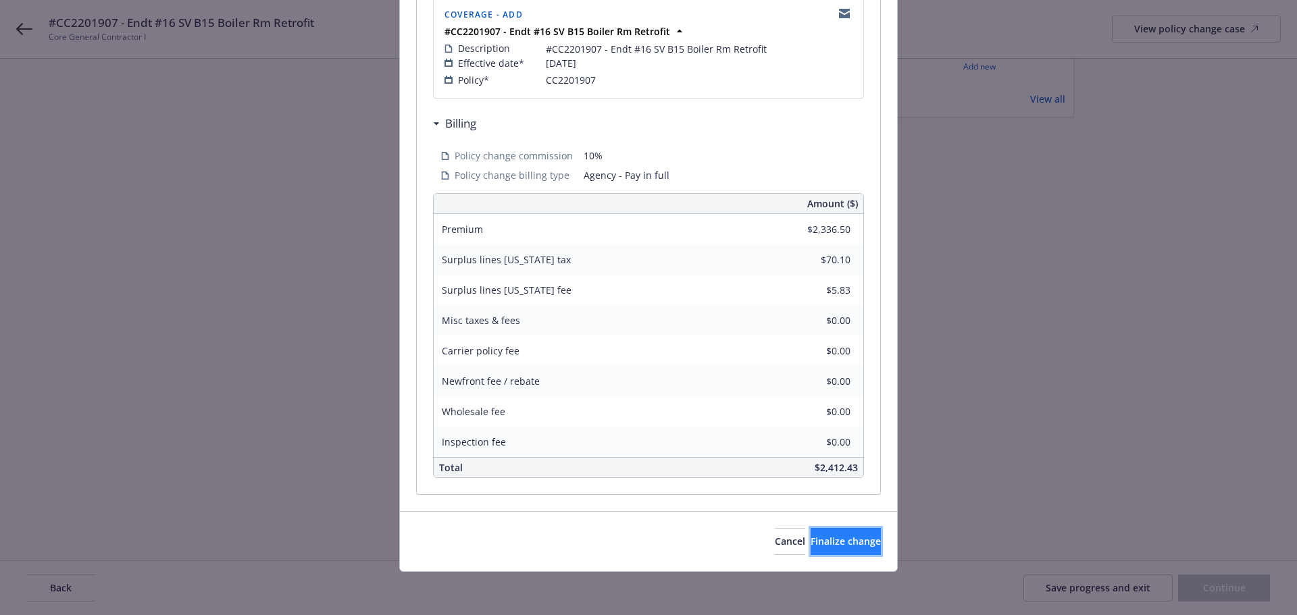
click at [810, 548] on span "Finalize change" at bounding box center [845, 541] width 70 height 13
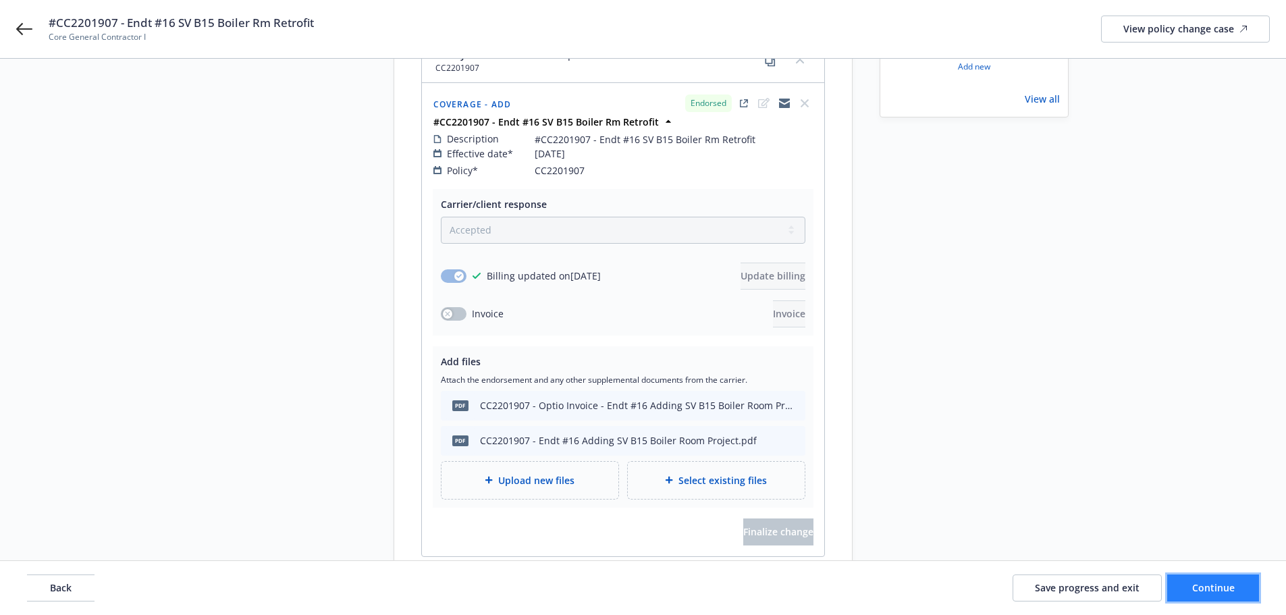
click at [1225, 587] on span "Continue" at bounding box center [1214, 587] width 43 height 13
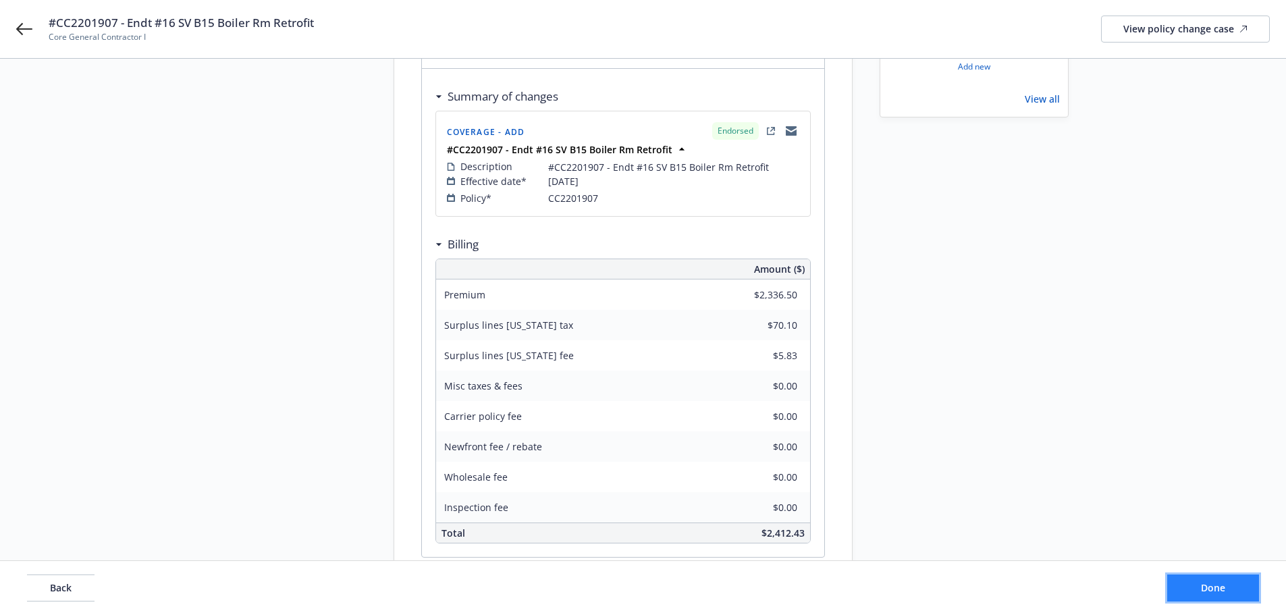
click at [1197, 585] on button "Done" at bounding box center [1214, 588] width 92 height 27
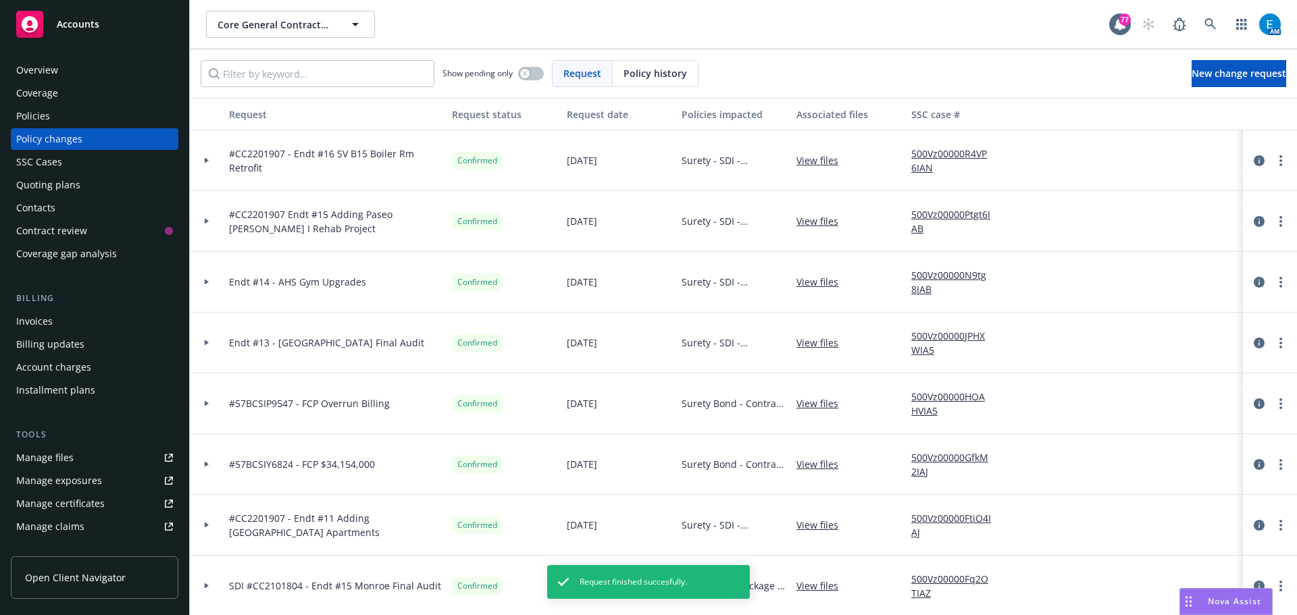
click at [43, 318] on div "Invoices" at bounding box center [34, 322] width 36 height 22
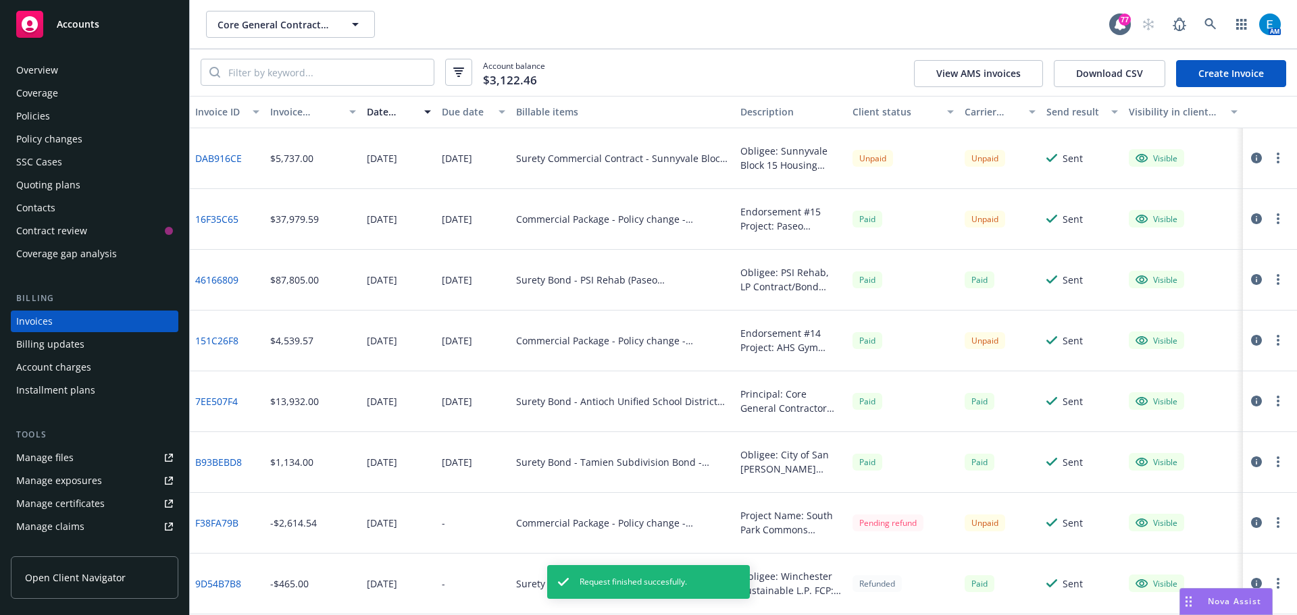
click at [1240, 70] on link "Create Invoice" at bounding box center [1231, 73] width 110 height 27
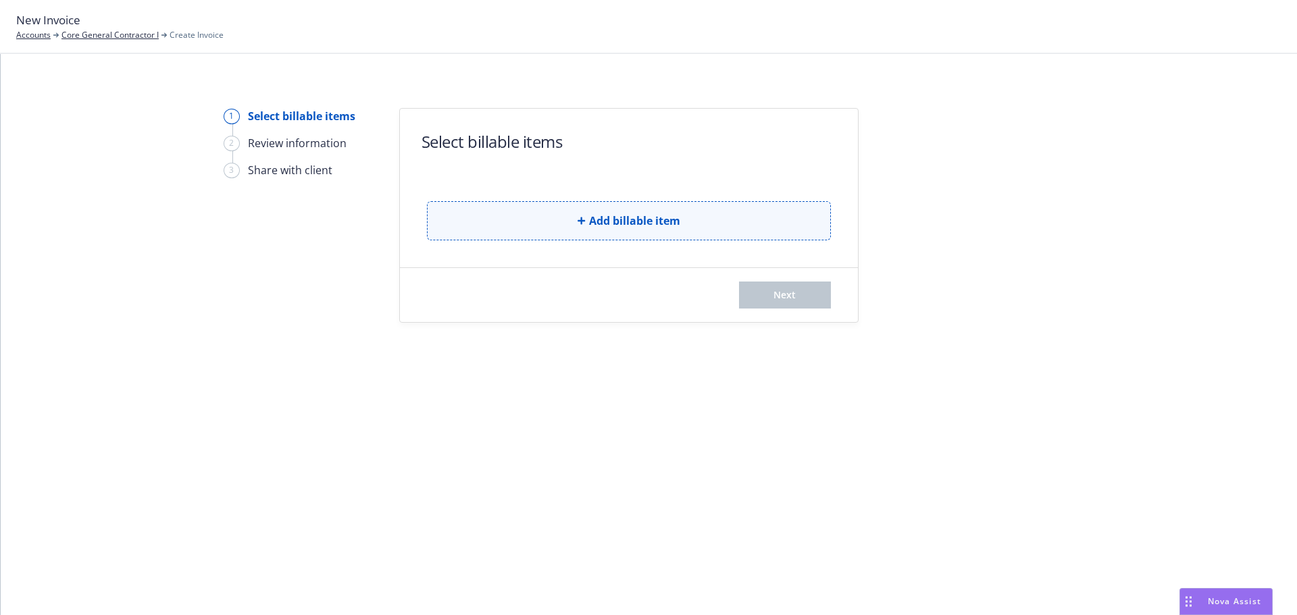
click at [635, 222] on span "Add billable item" at bounding box center [634, 221] width 91 height 16
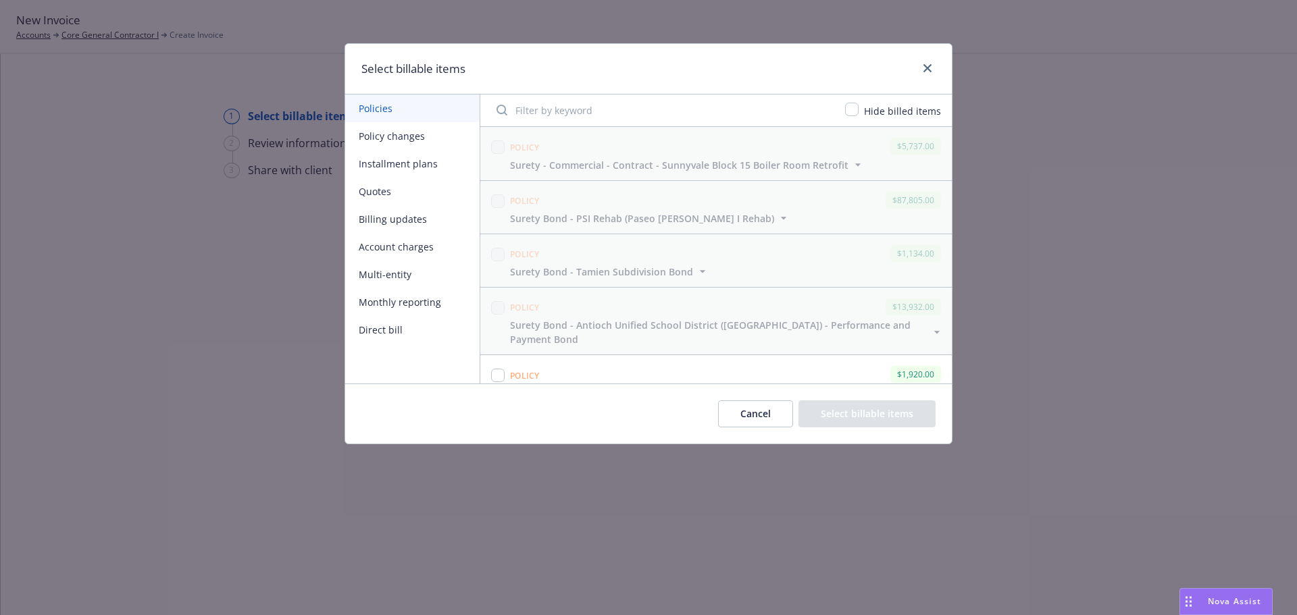
click at [404, 136] on button "Policy changes" at bounding box center [412, 136] width 134 height 28
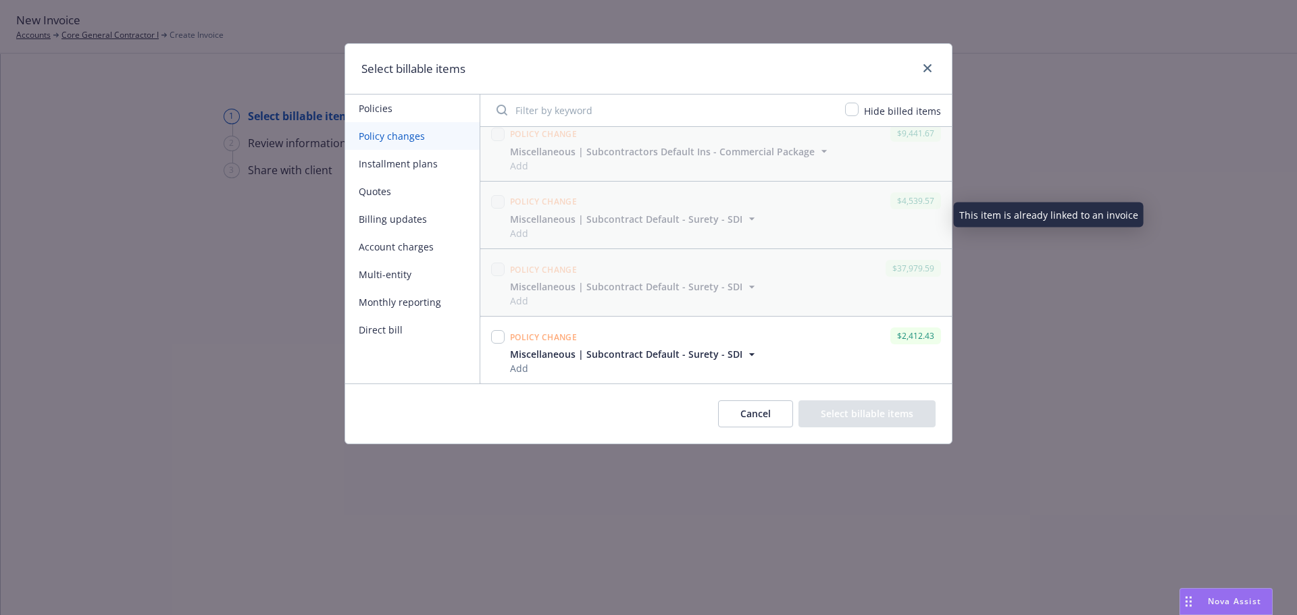
scroll to position [623, 0]
drag, startPoint x: 501, startPoint y: 336, endPoint x: 626, endPoint y: 365, distance: 128.1
click at [501, 336] on input "checkbox" at bounding box center [498, 337] width 14 height 14
checkbox input "true"
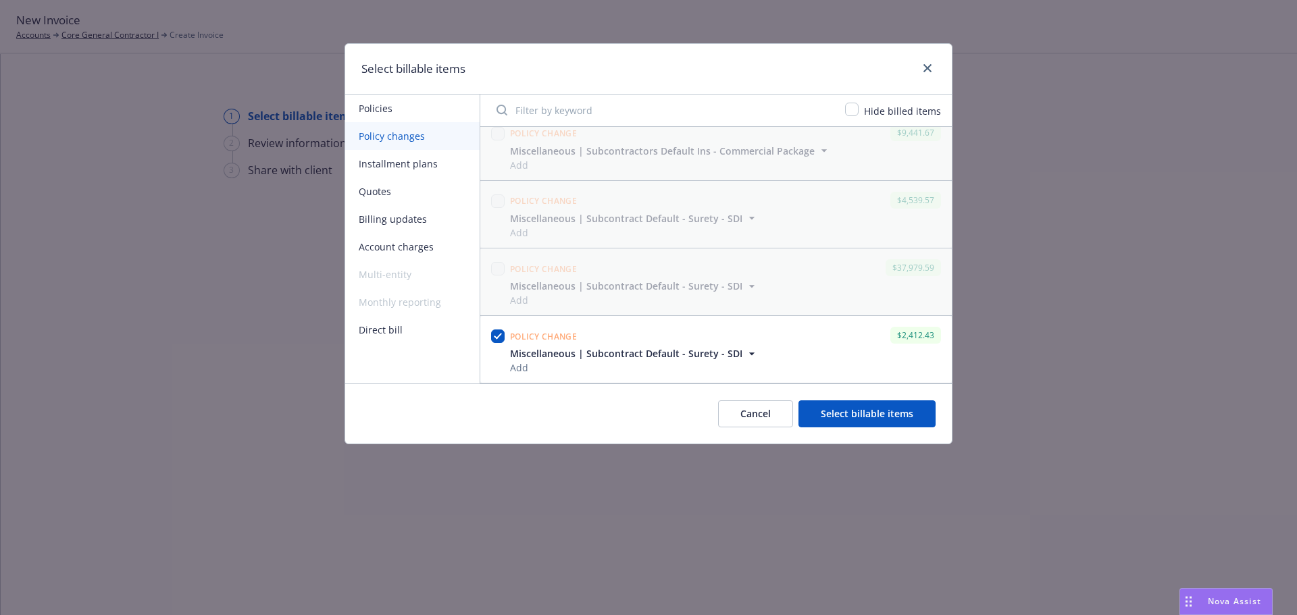
click at [860, 417] on button "Select billable items" at bounding box center [866, 413] width 137 height 27
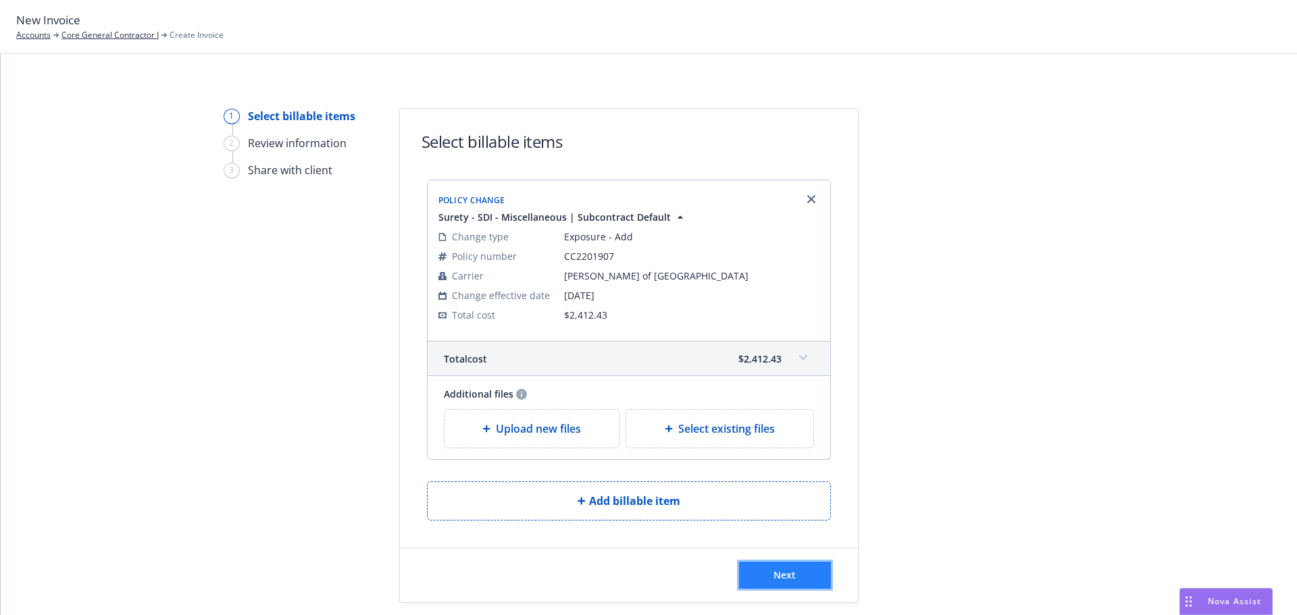
click at [800, 571] on button "Next" at bounding box center [785, 575] width 92 height 27
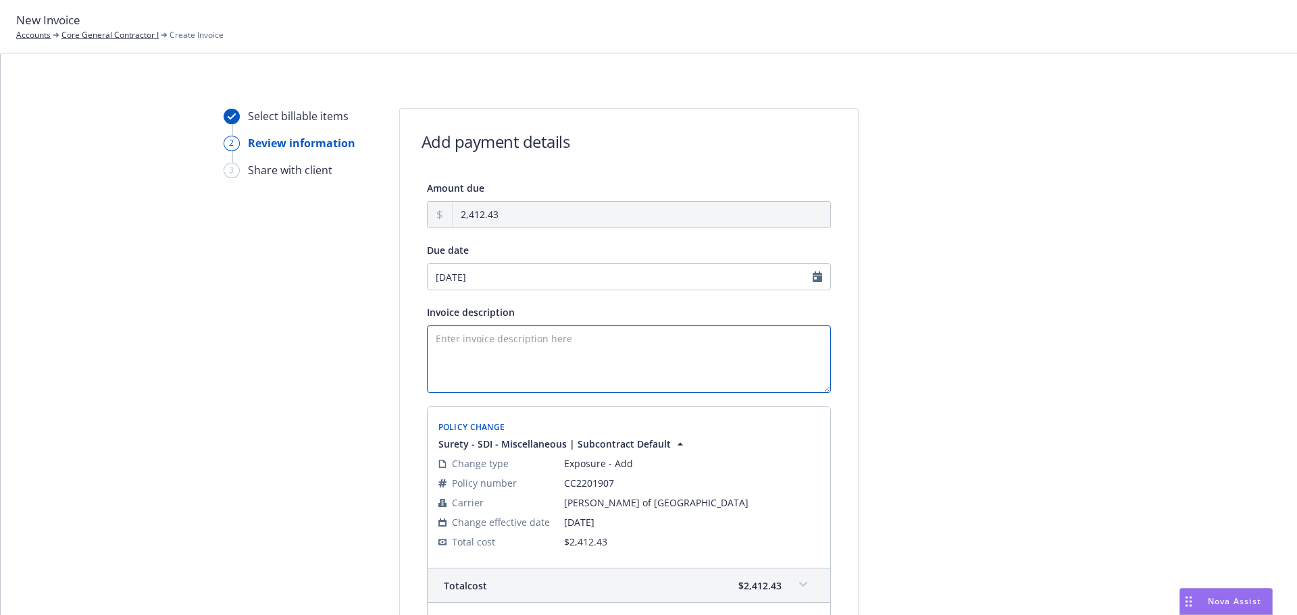
click at [498, 351] on textarea "Invoice description" at bounding box center [629, 359] width 404 height 68
click at [488, 348] on textarea "Invoice description" at bounding box center [629, 359] width 404 height 68
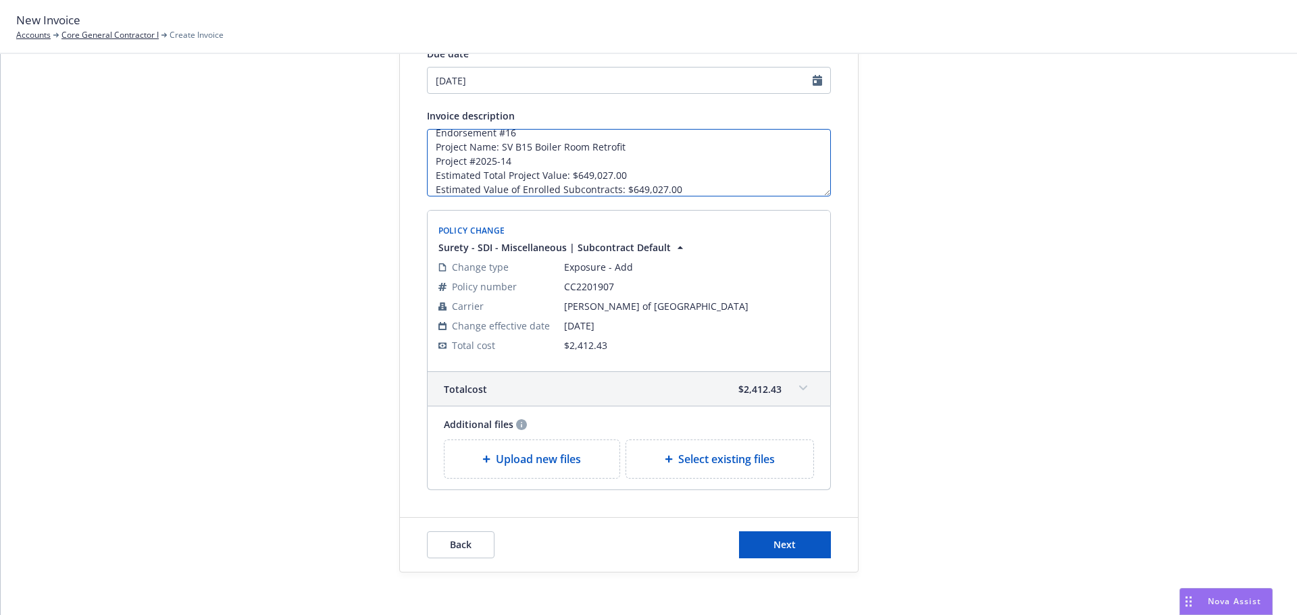
scroll to position [208, 0]
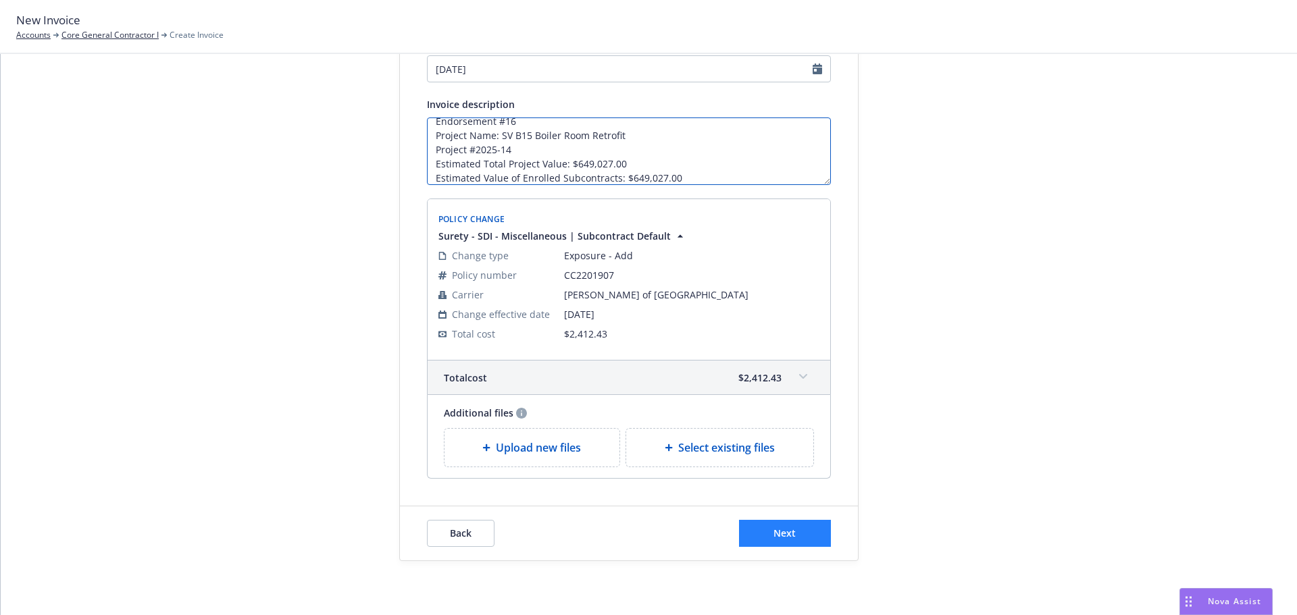
type textarea "Endorsement #16 Project Name: SV B15 Boiler Room Retrofit Project #2025-14 Esti…"
click at [773, 531] on span "Next" at bounding box center [784, 533] width 22 height 13
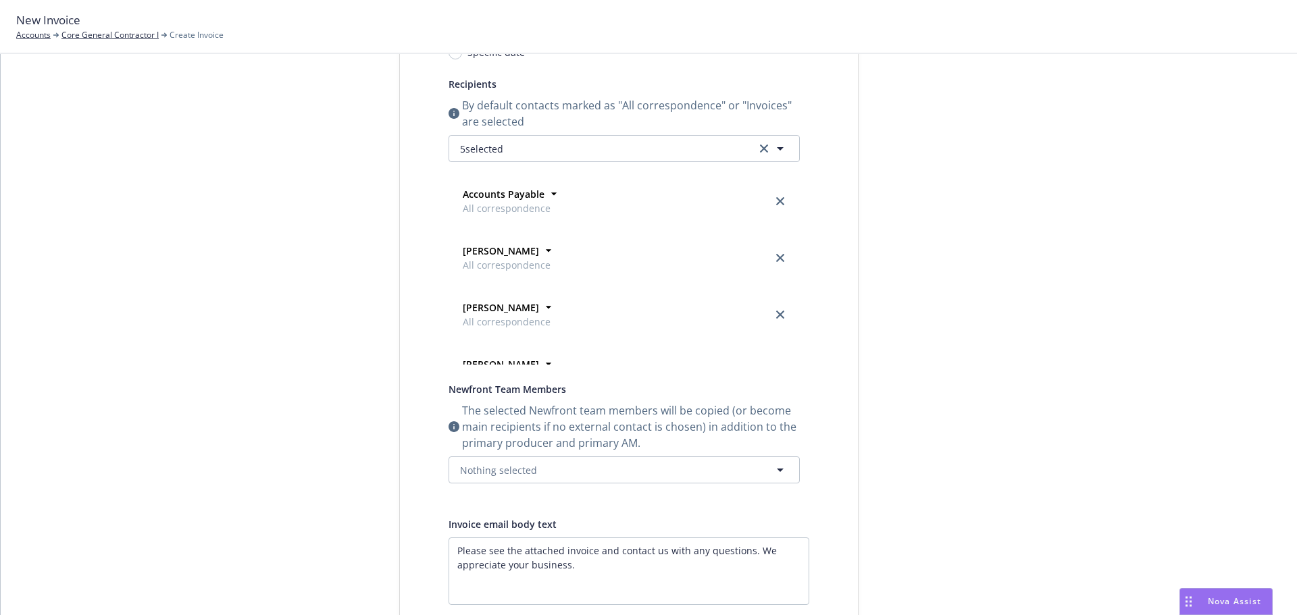
scroll to position [57, 0]
click at [776, 305] on icon "close" at bounding box center [780, 306] width 8 height 8
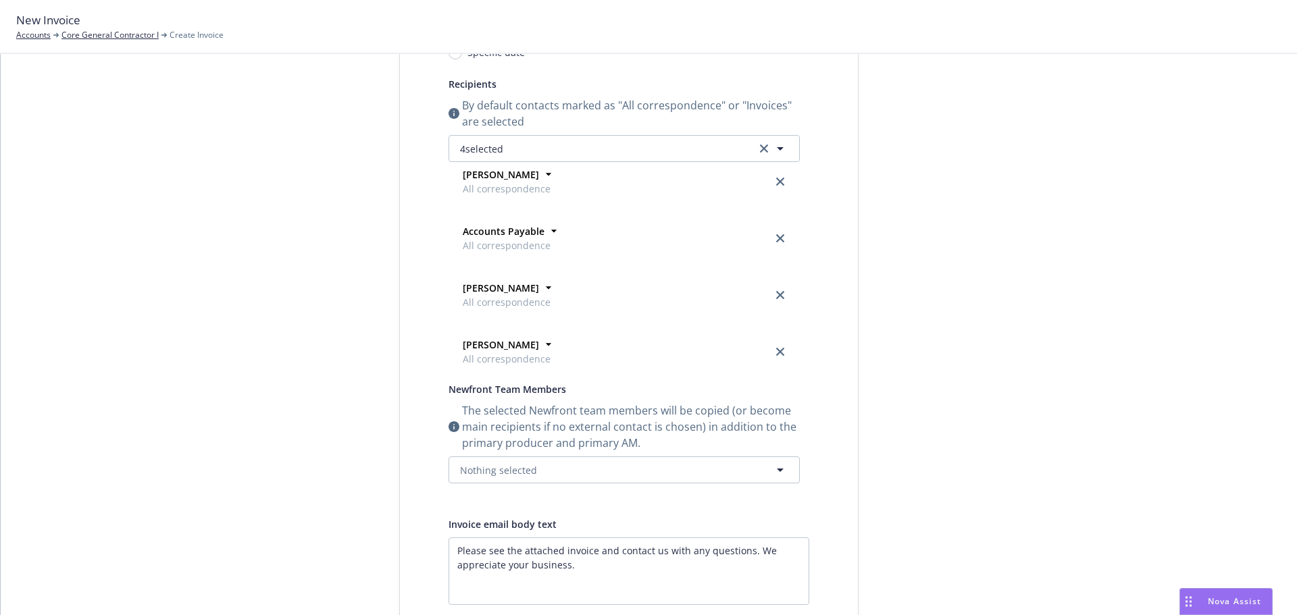
scroll to position [0, 0]
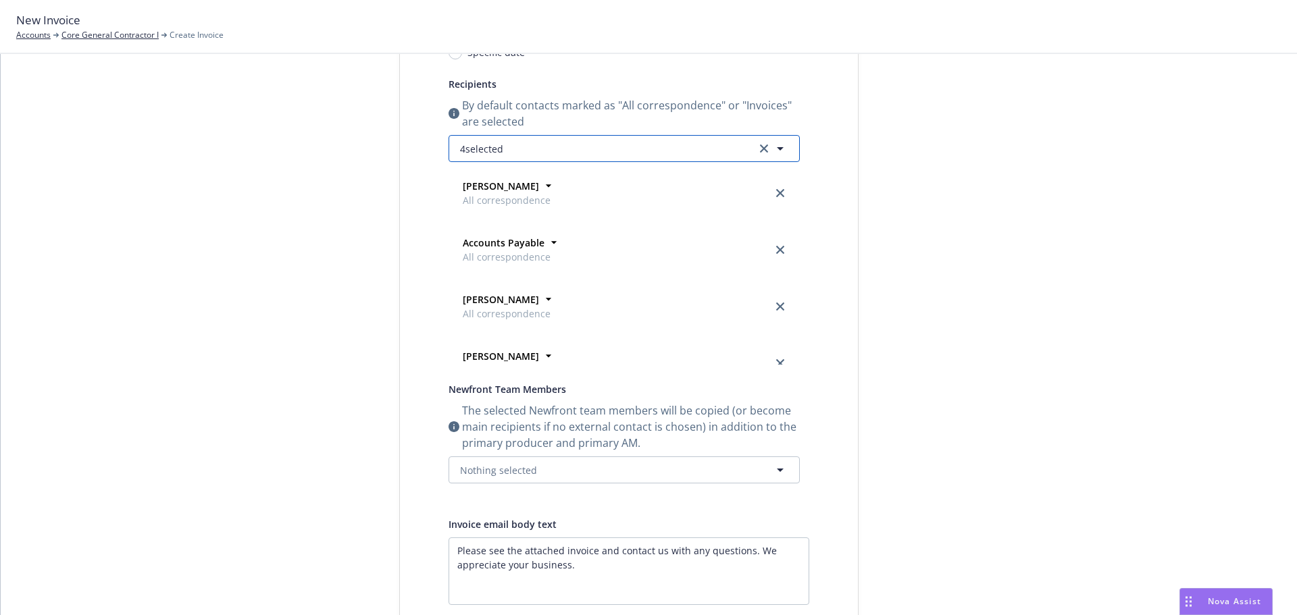
click at [567, 148] on button "4 selected" at bounding box center [623, 148] width 351 height 27
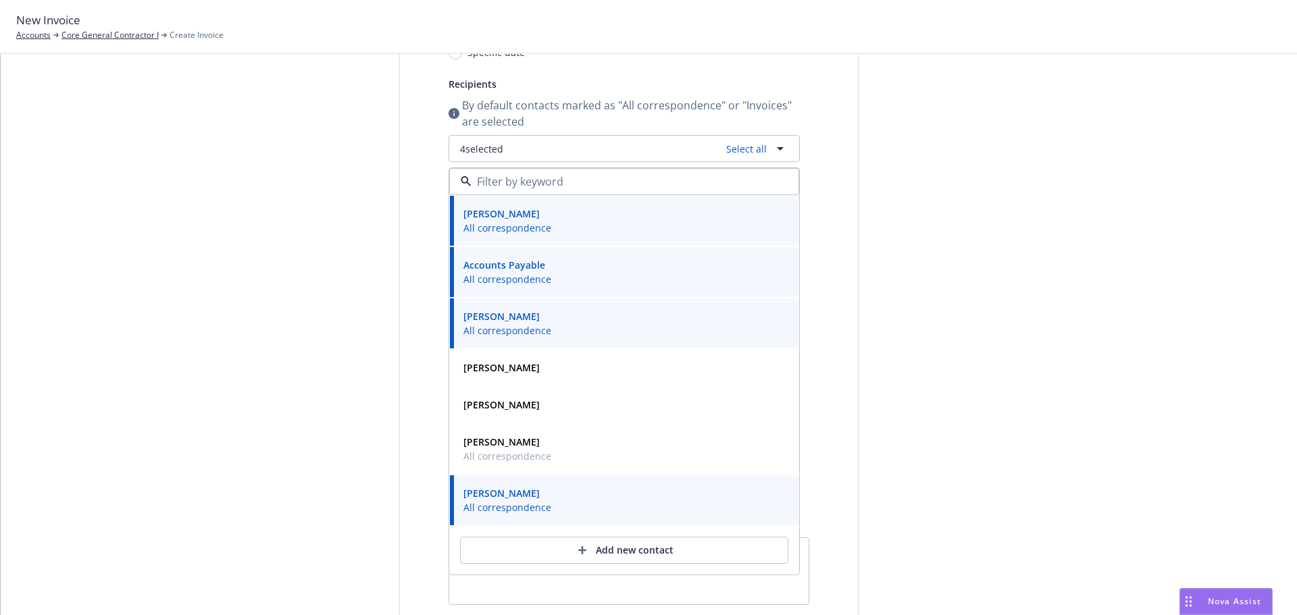
click at [537, 182] on input at bounding box center [621, 182] width 300 height 16
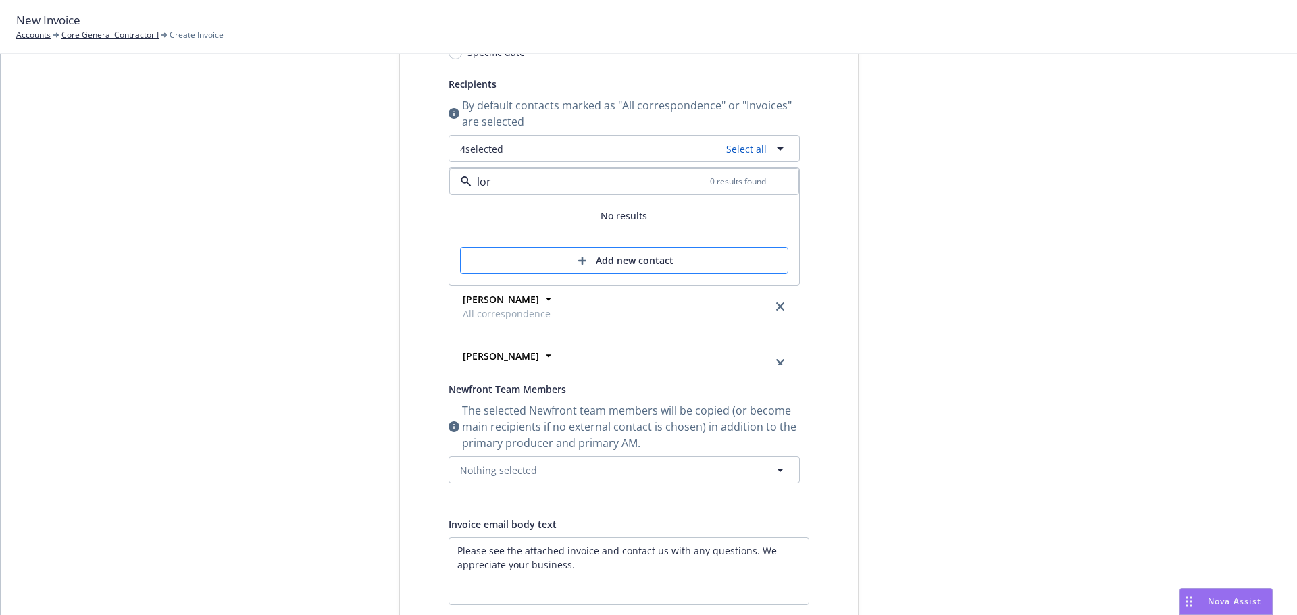
type input "lor"
click at [627, 264] on div "Add new contact" at bounding box center [624, 261] width 284 height 26
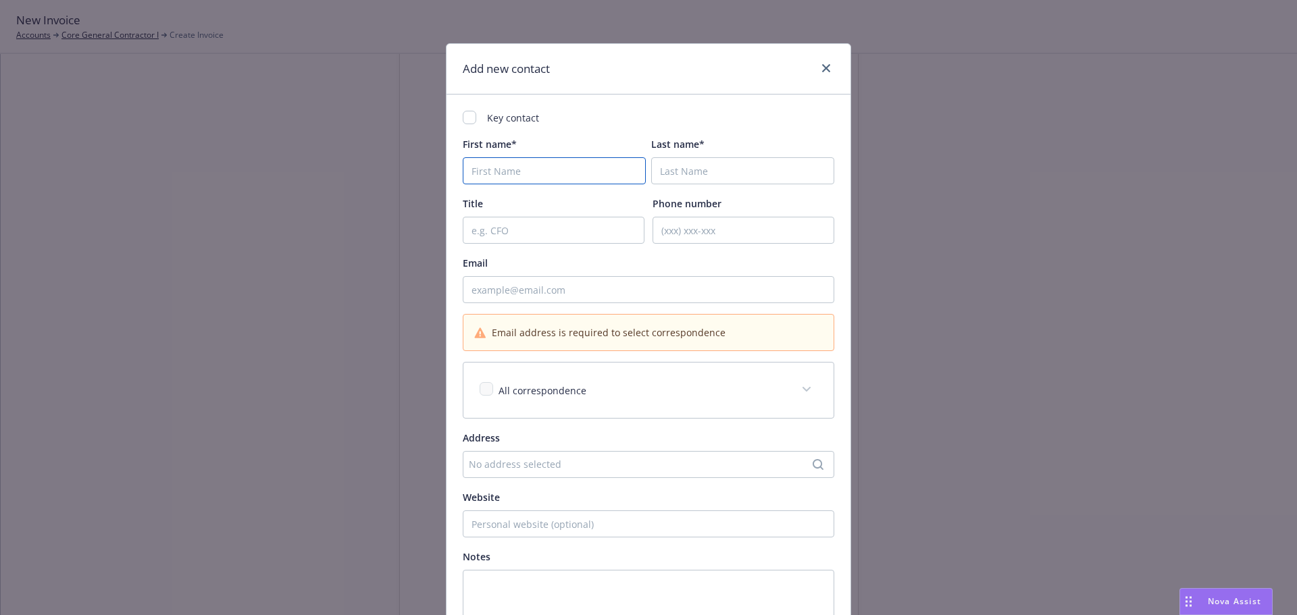
click at [507, 164] on input "First name*" at bounding box center [554, 170] width 183 height 27
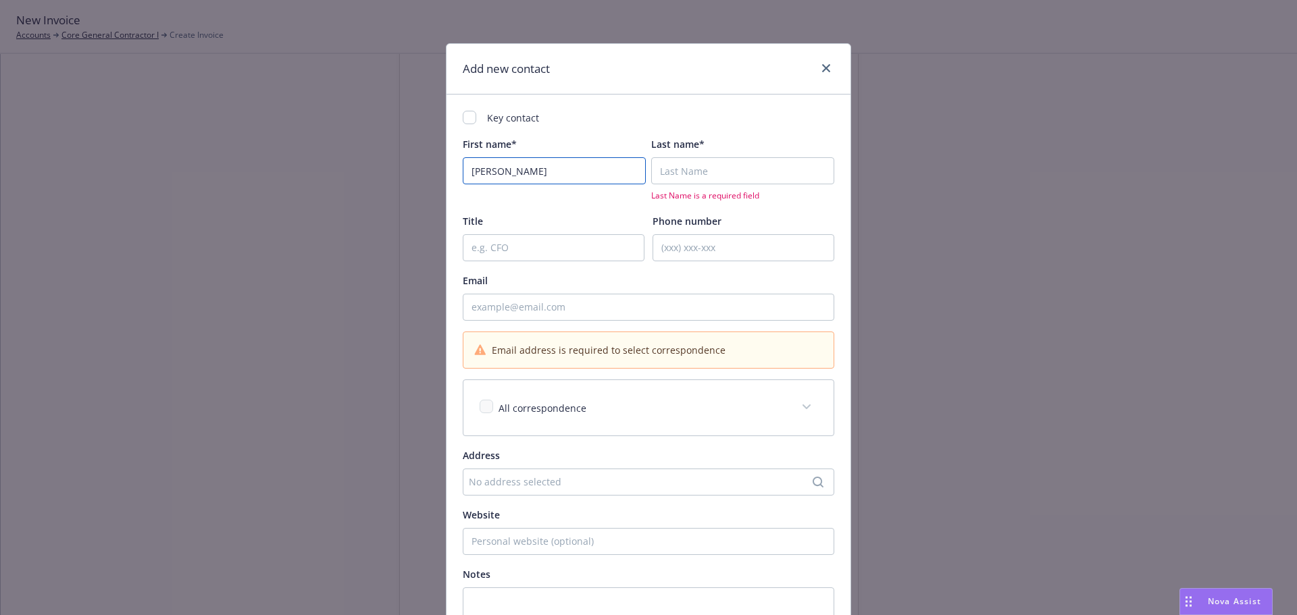
type input "Lori"
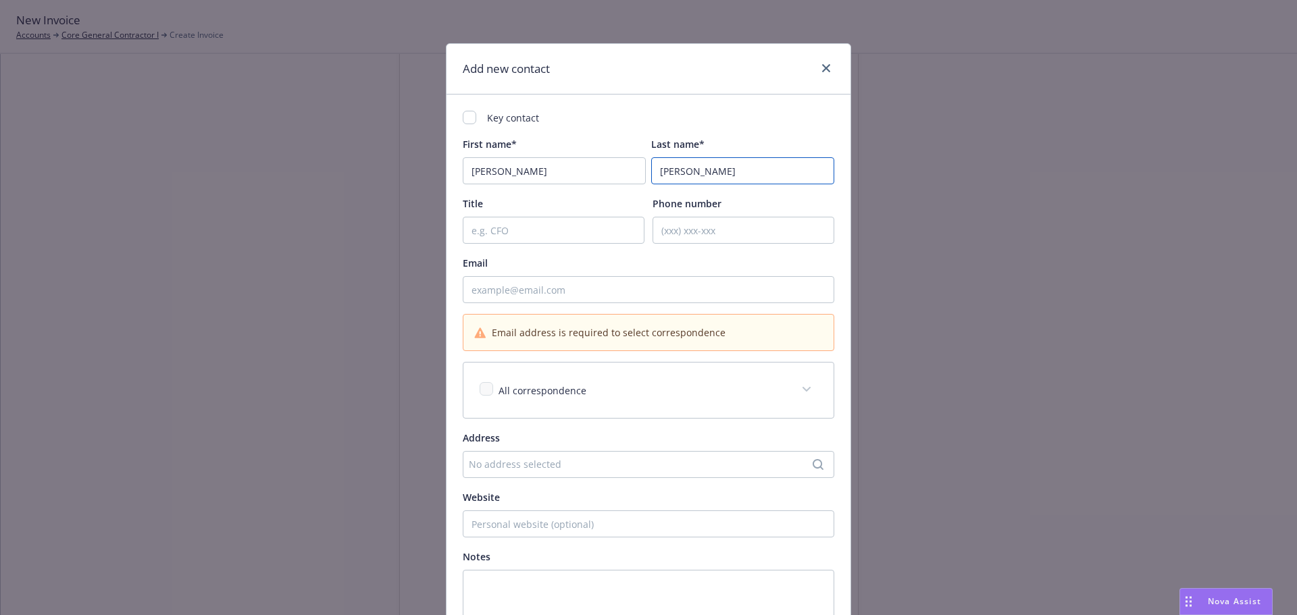
type input "Smith"
click at [502, 291] on input "Email" at bounding box center [648, 289] width 371 height 27
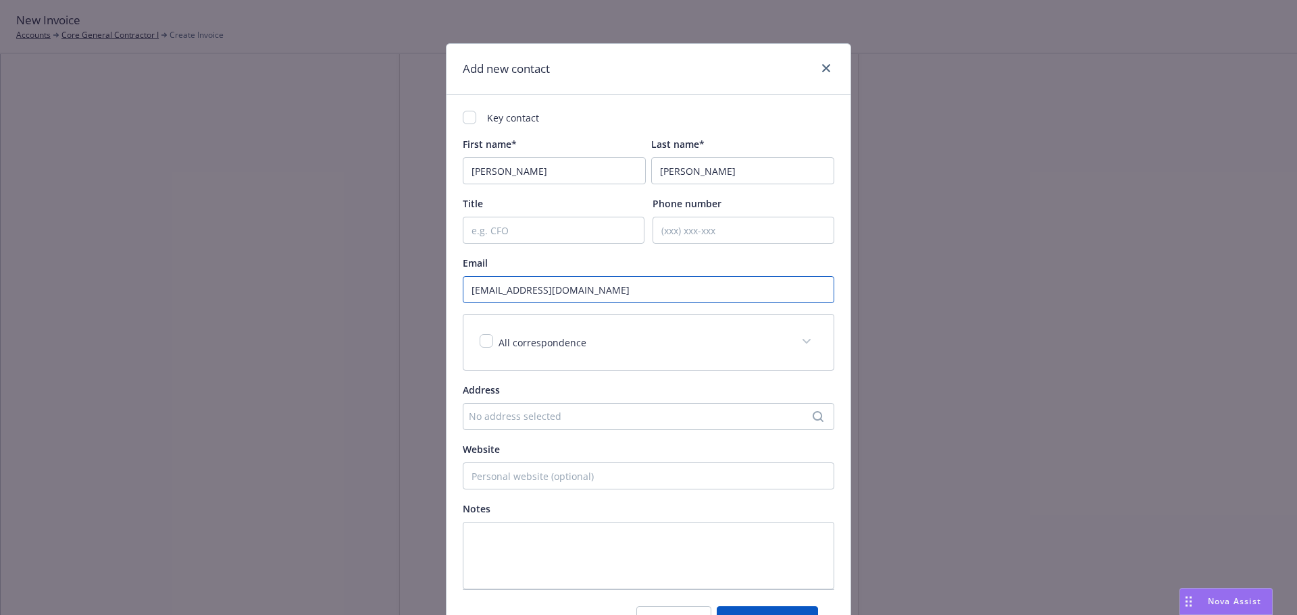
type input "lsmith@corebuildersgc.com"
drag, startPoint x: 238, startPoint y: 228, endPoint x: 247, endPoint y: 238, distance: 14.4
click at [239, 228] on div "Add new contact Key contact First name* Lori Last name* Smith Title Phone numbe…" at bounding box center [648, 307] width 1297 height 615
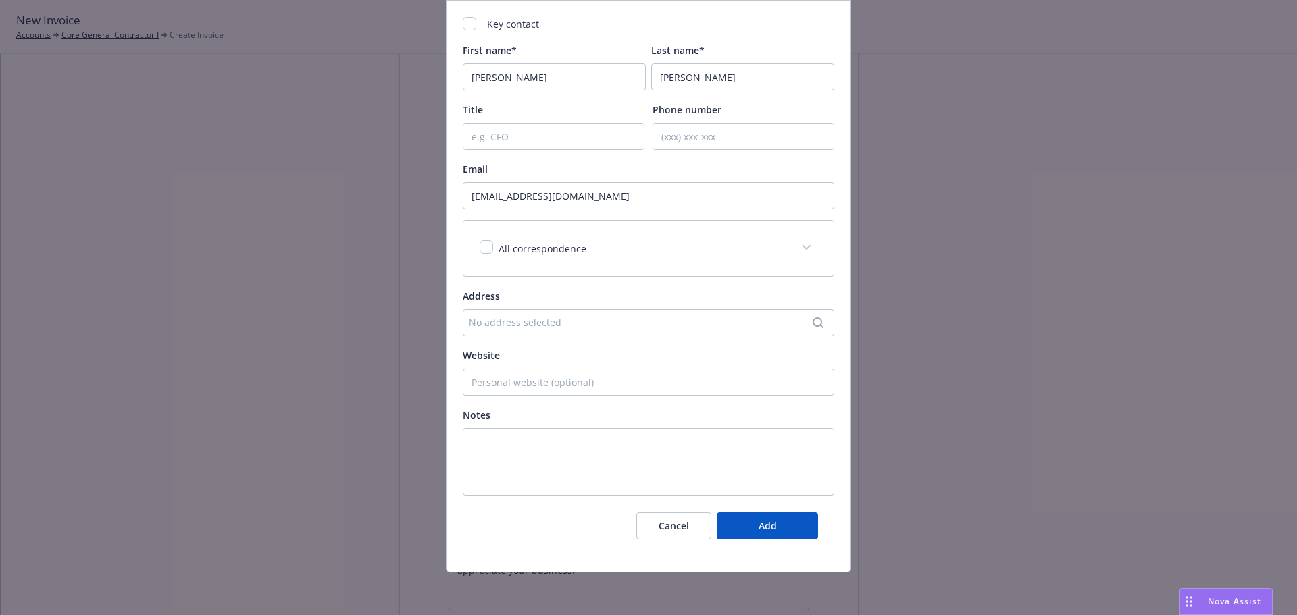
scroll to position [95, 0]
click at [767, 517] on button "Add" at bounding box center [766, 525] width 101 height 27
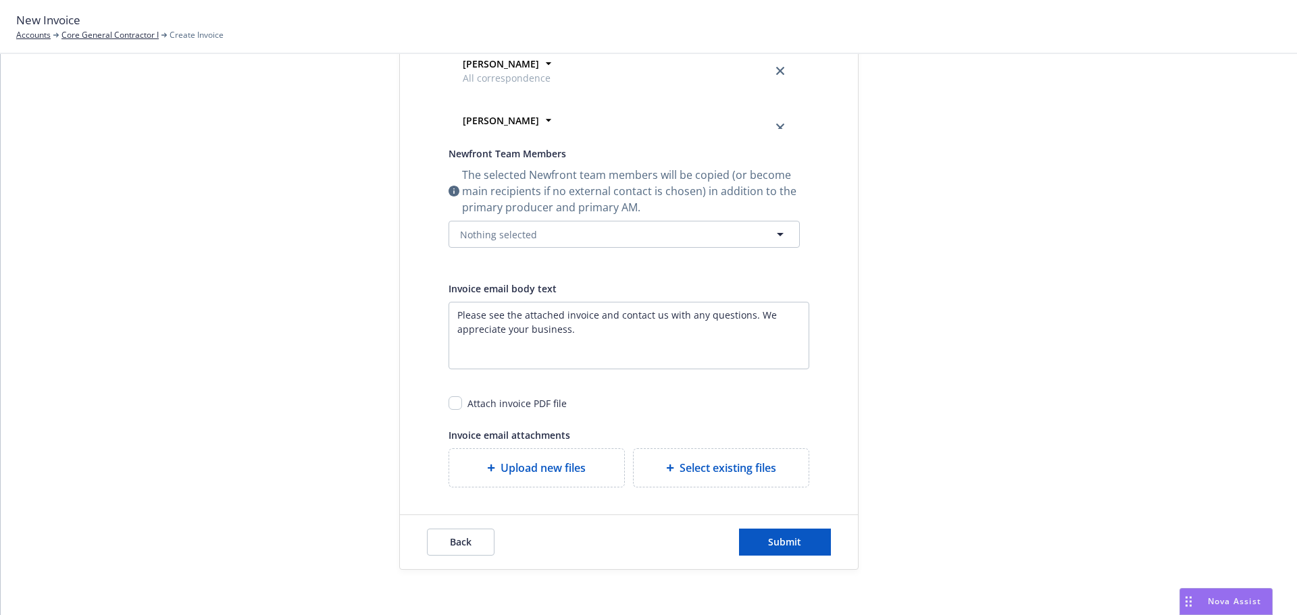
scroll to position [452, 0]
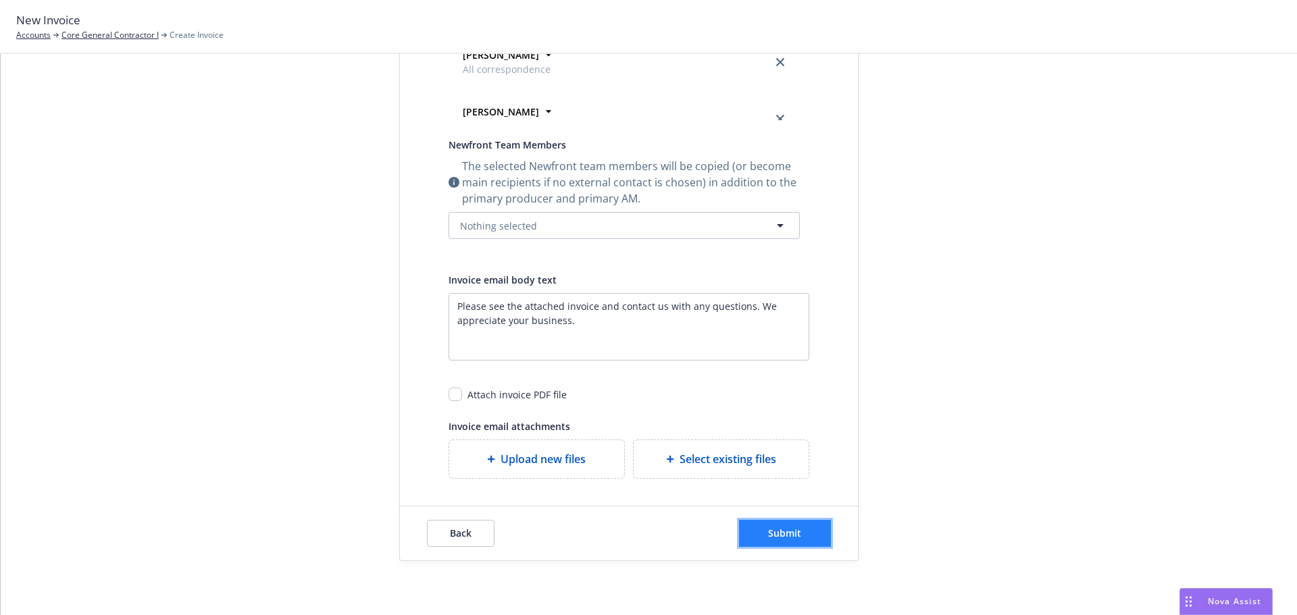
click at [777, 531] on span "Submit" at bounding box center [784, 533] width 33 height 13
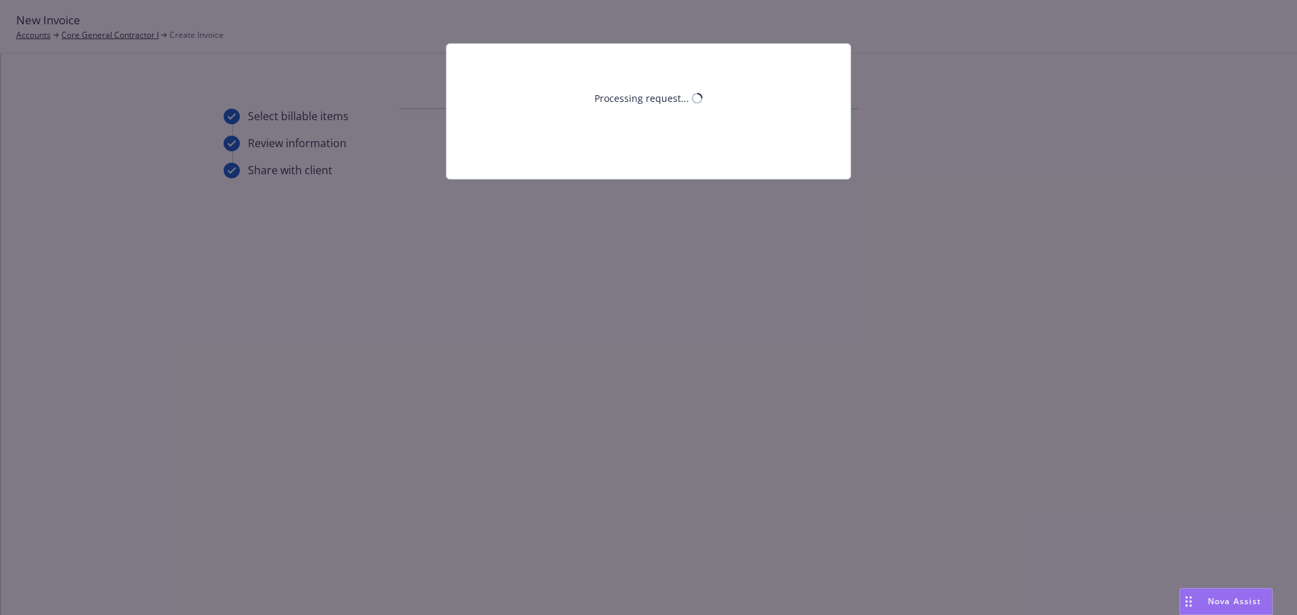
scroll to position [0, 0]
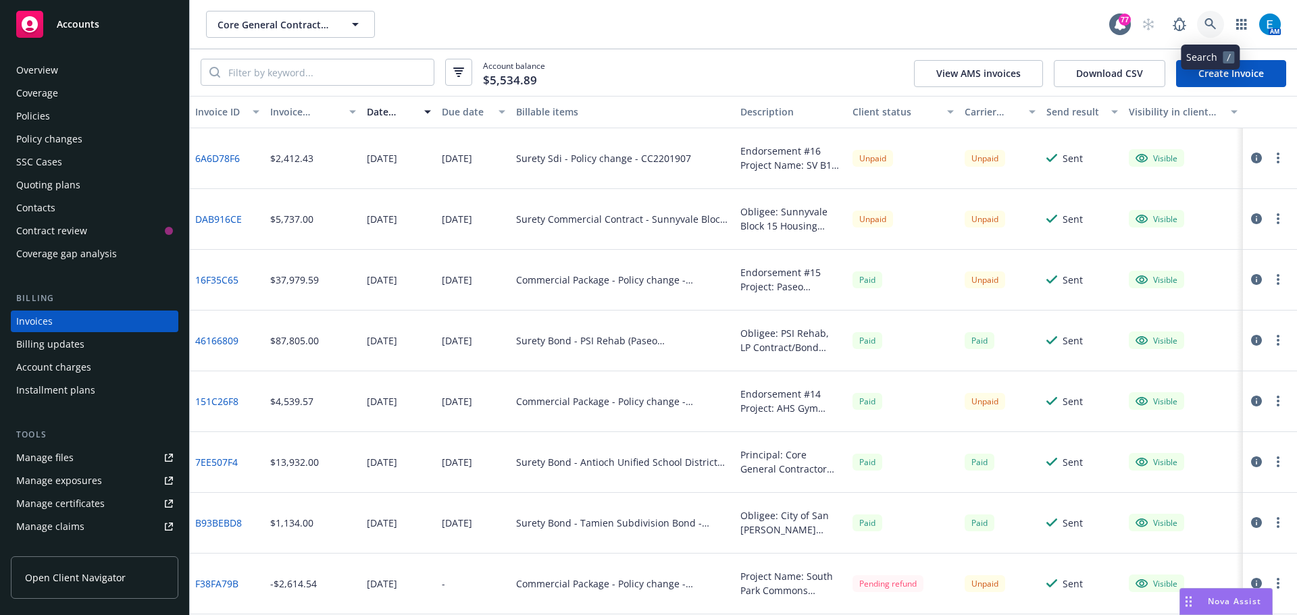
click at [1209, 18] on icon at bounding box center [1210, 24] width 12 height 12
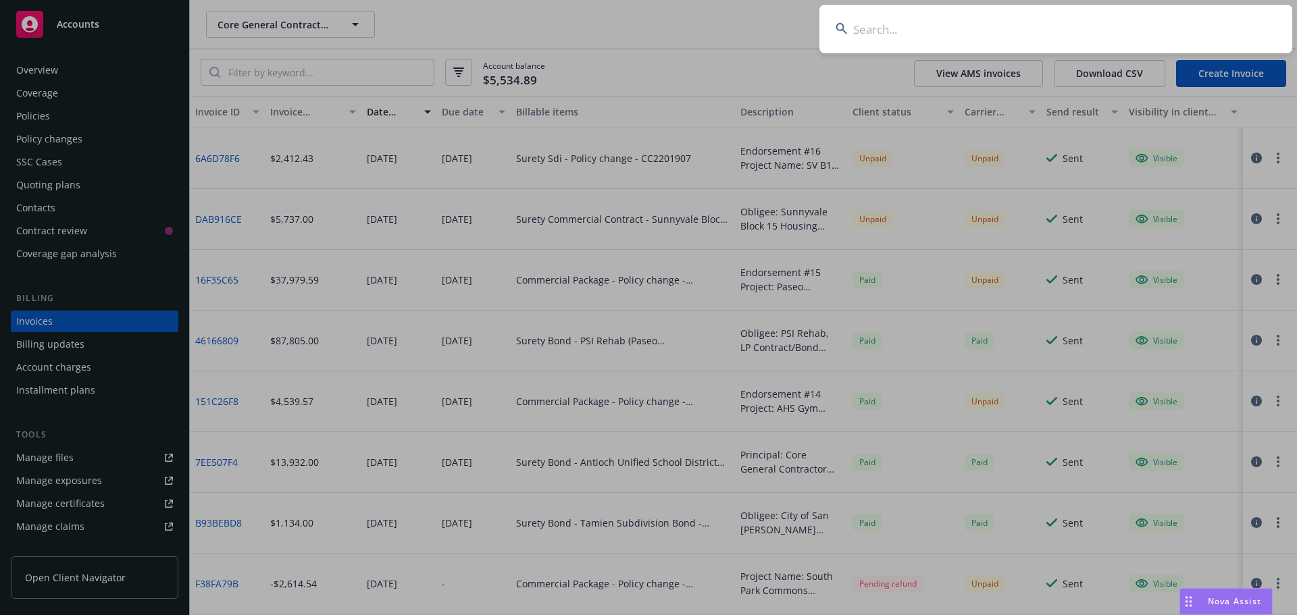
click at [1159, 19] on input at bounding box center [1055, 29] width 473 height 49
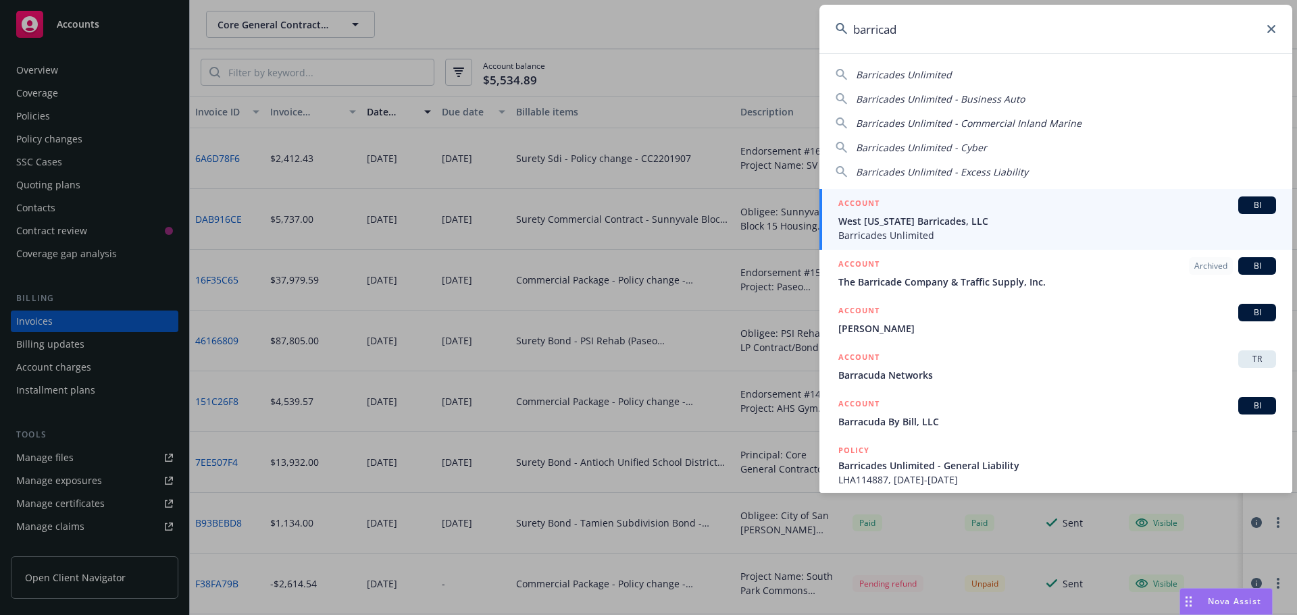
type input "barricad"
click at [920, 220] on span "West [US_STATE] Barricades, LLC" at bounding box center [1057, 221] width 438 height 14
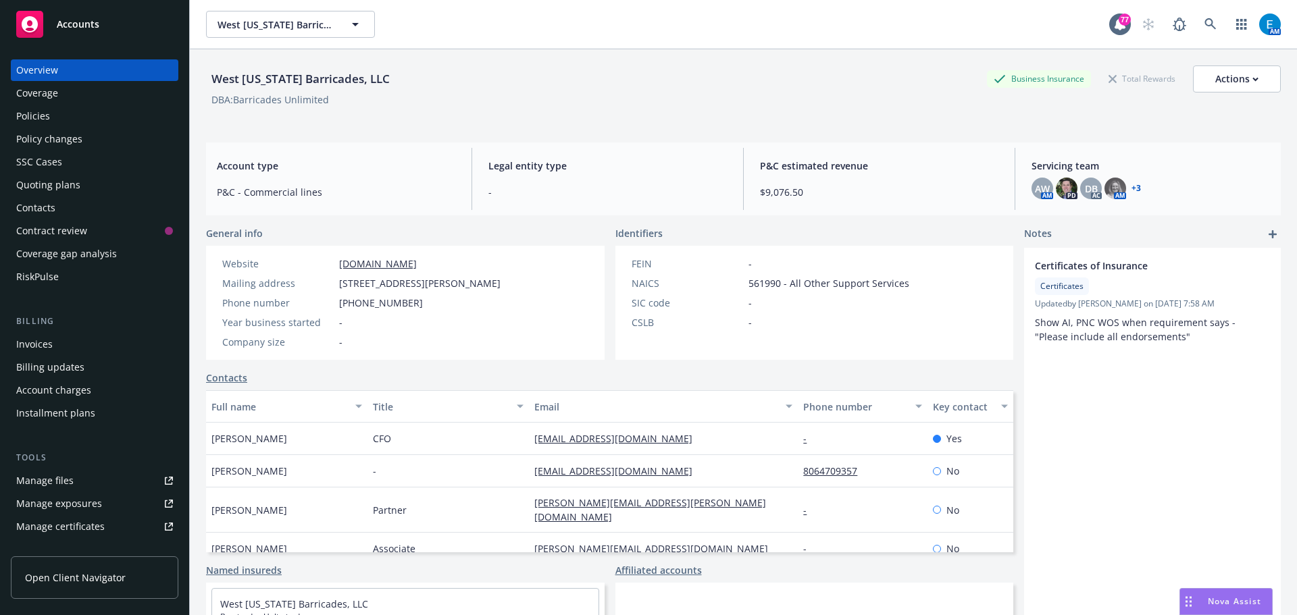
click at [36, 117] on div "Policies" at bounding box center [33, 116] width 34 height 22
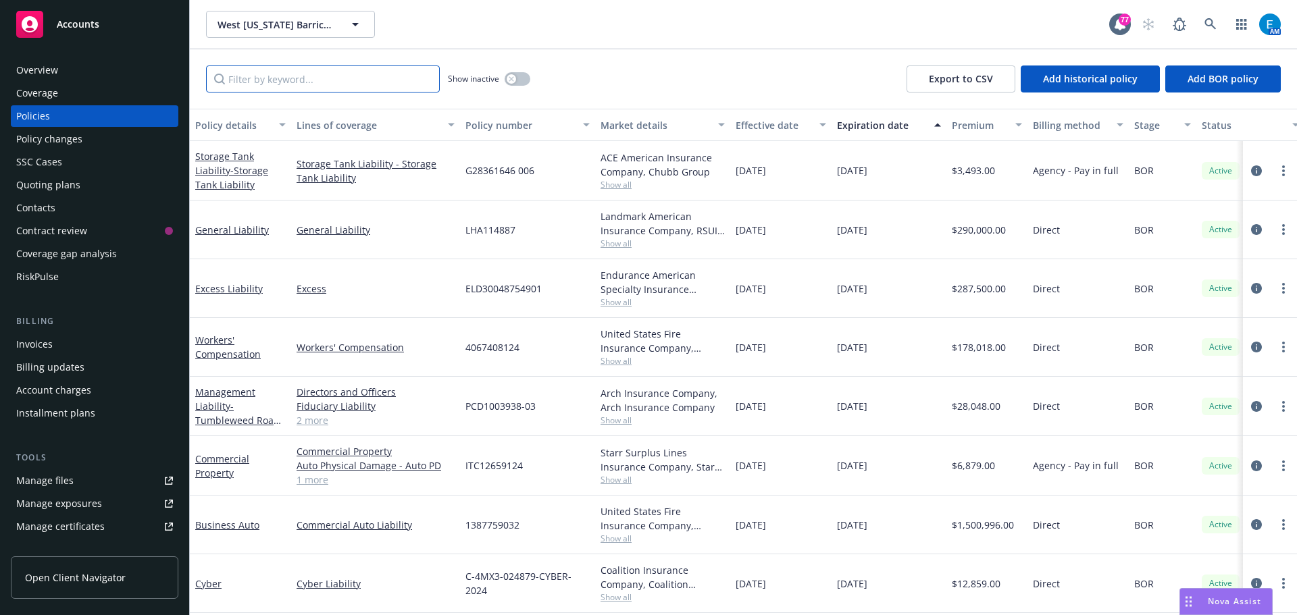
click at [299, 84] on input "Filter by keyword..." at bounding box center [323, 79] width 234 height 27
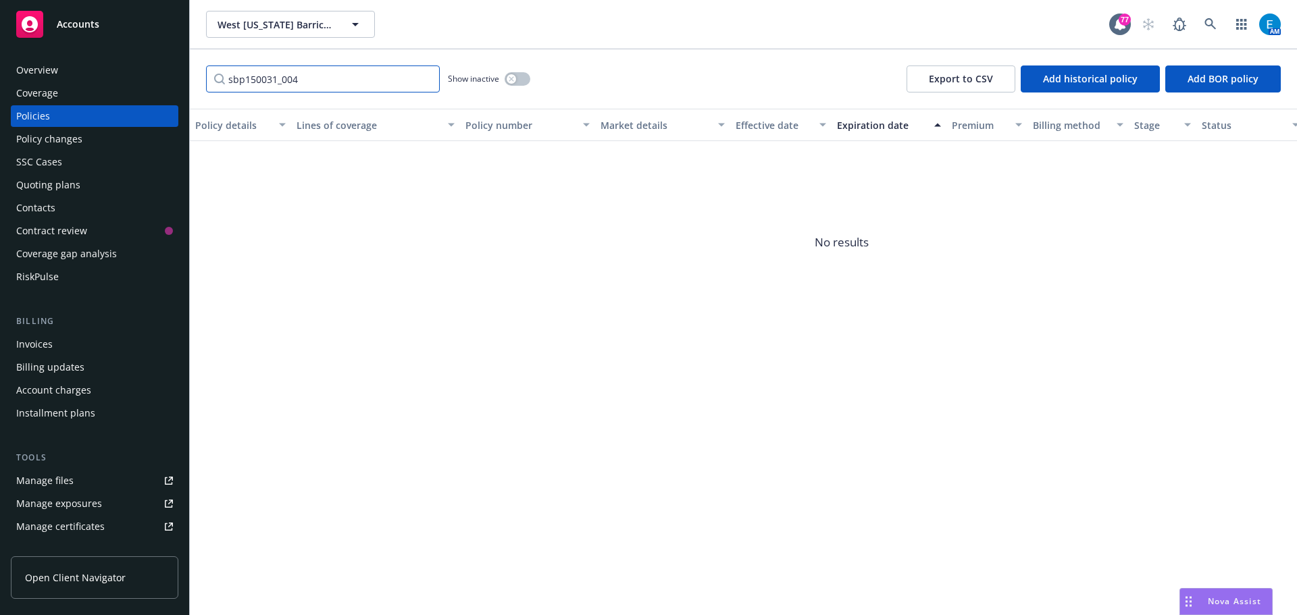
type input "sbp150031_004"
click at [517, 80] on button "button" at bounding box center [517, 79] width 26 height 14
click at [427, 81] on input "sbp150031_004" at bounding box center [323, 79] width 234 height 27
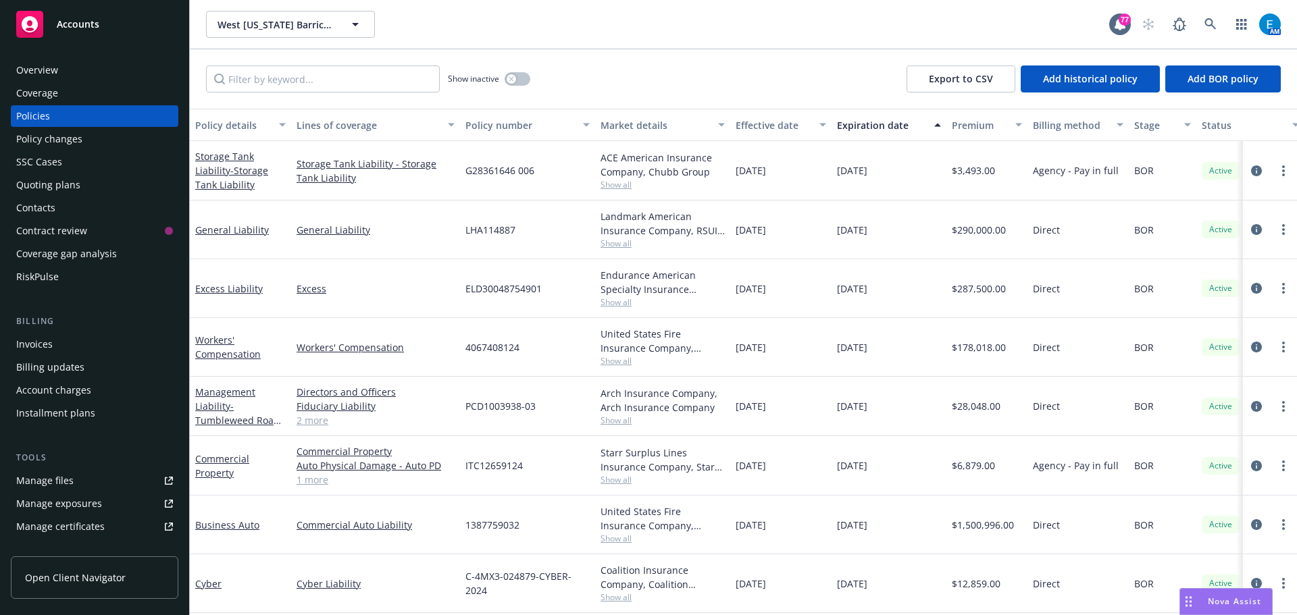
click at [41, 186] on div "Quoting plans" at bounding box center [48, 185] width 64 height 22
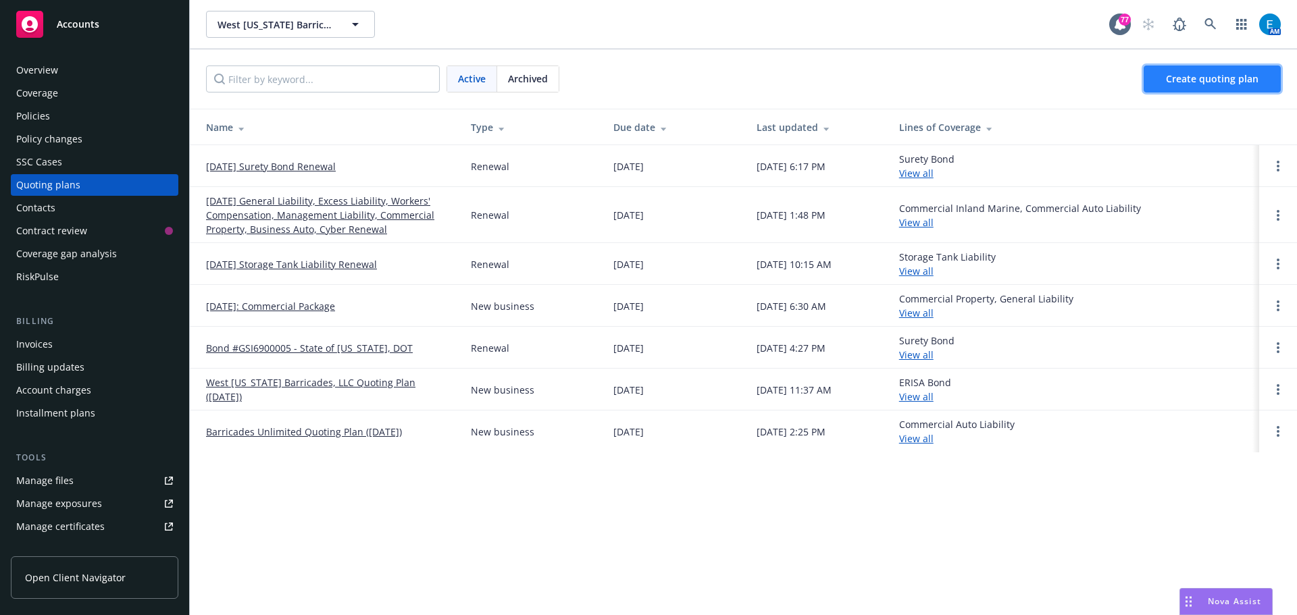
click at [1203, 82] on span "Create quoting plan" at bounding box center [1212, 78] width 93 height 13
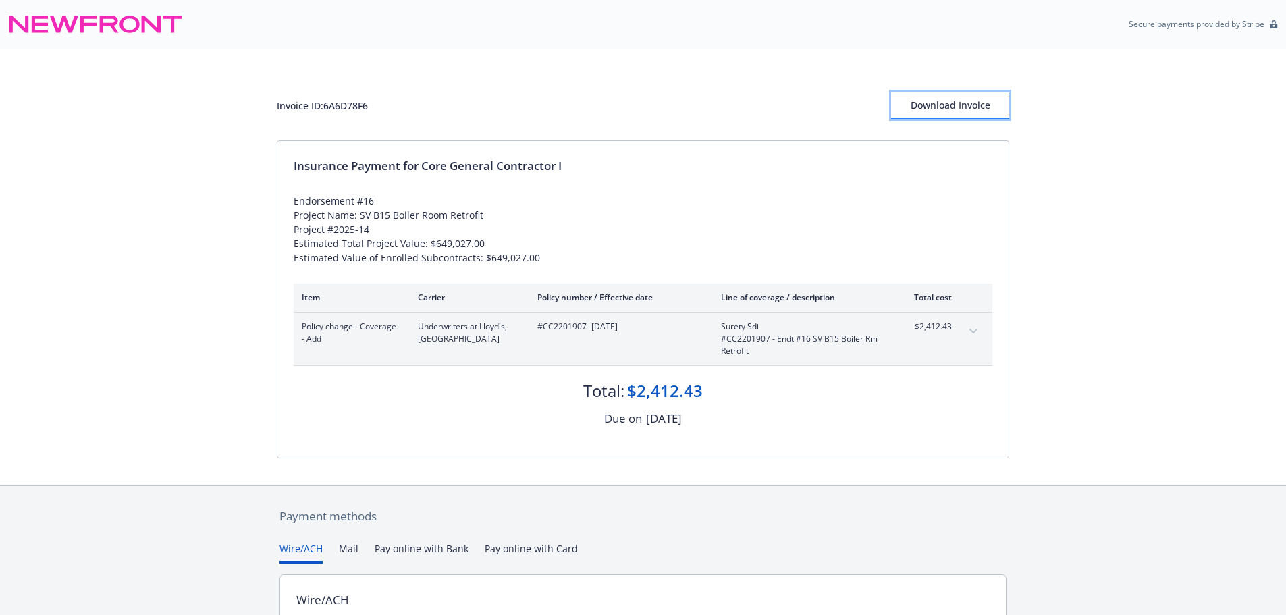
click at [925, 112] on div "Download Invoice" at bounding box center [950, 106] width 118 height 26
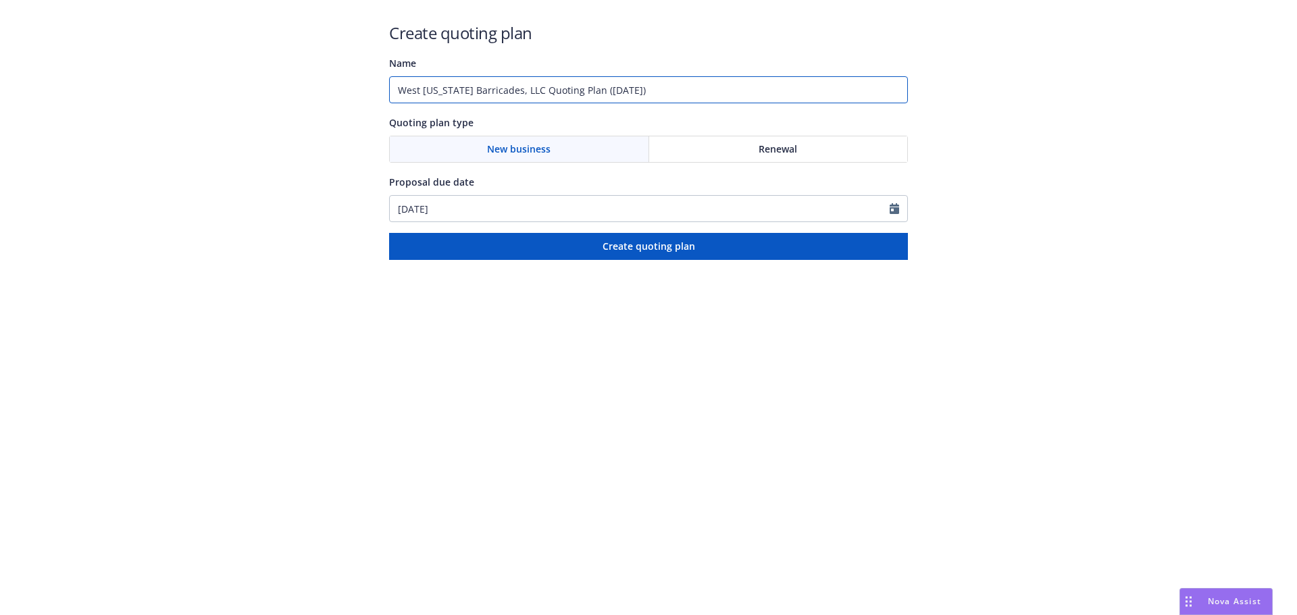
drag, startPoint x: 643, startPoint y: 90, endPoint x: 330, endPoint y: 88, distance: 312.7
click at [332, 88] on div "Create quoting plan Name [GEOGRAPHIC_DATA][US_STATE] Barricades, LLC Quoting Pl…" at bounding box center [648, 130] width 1297 height 260
type input "#SBP150031_004 TXDOT"
click at [781, 150] on span "Renewal" at bounding box center [777, 149] width 38 height 14
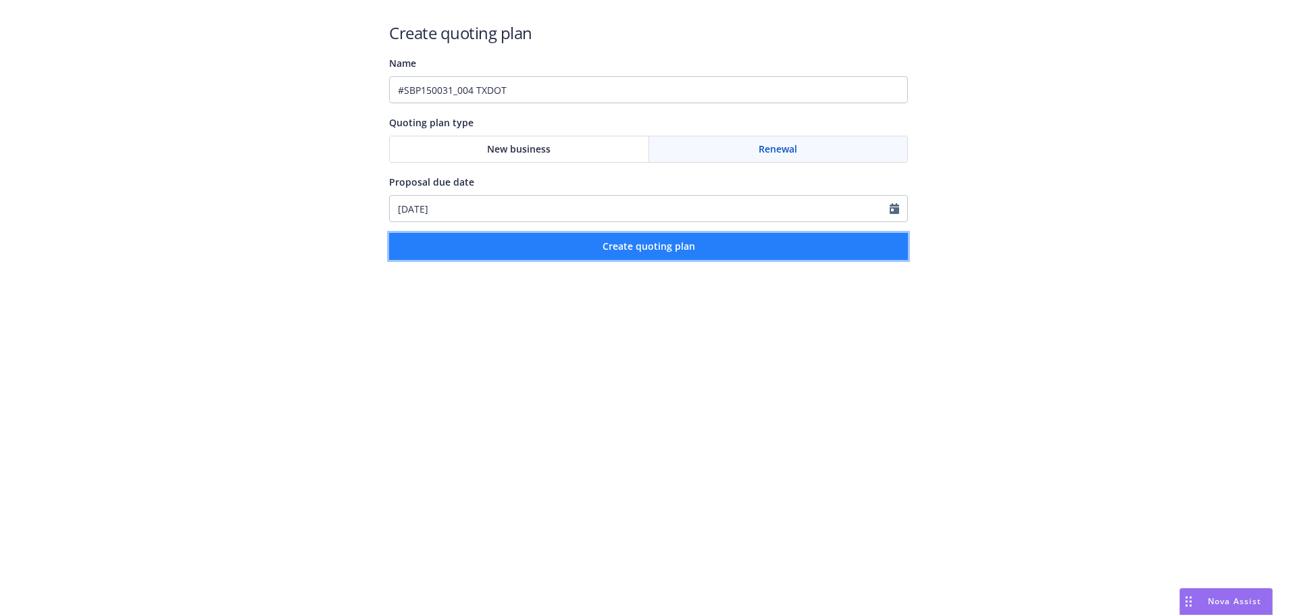
click at [687, 244] on span "Create quoting plan" at bounding box center [648, 246] width 93 height 13
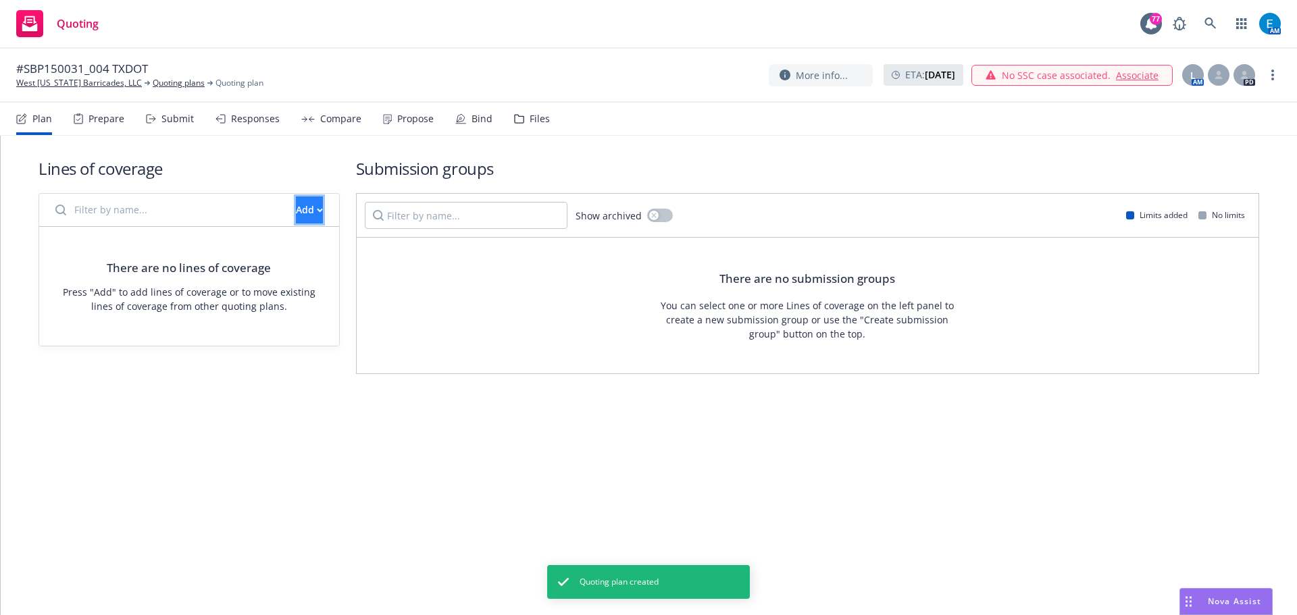
click at [296, 217] on div "Add" at bounding box center [309, 210] width 27 height 26
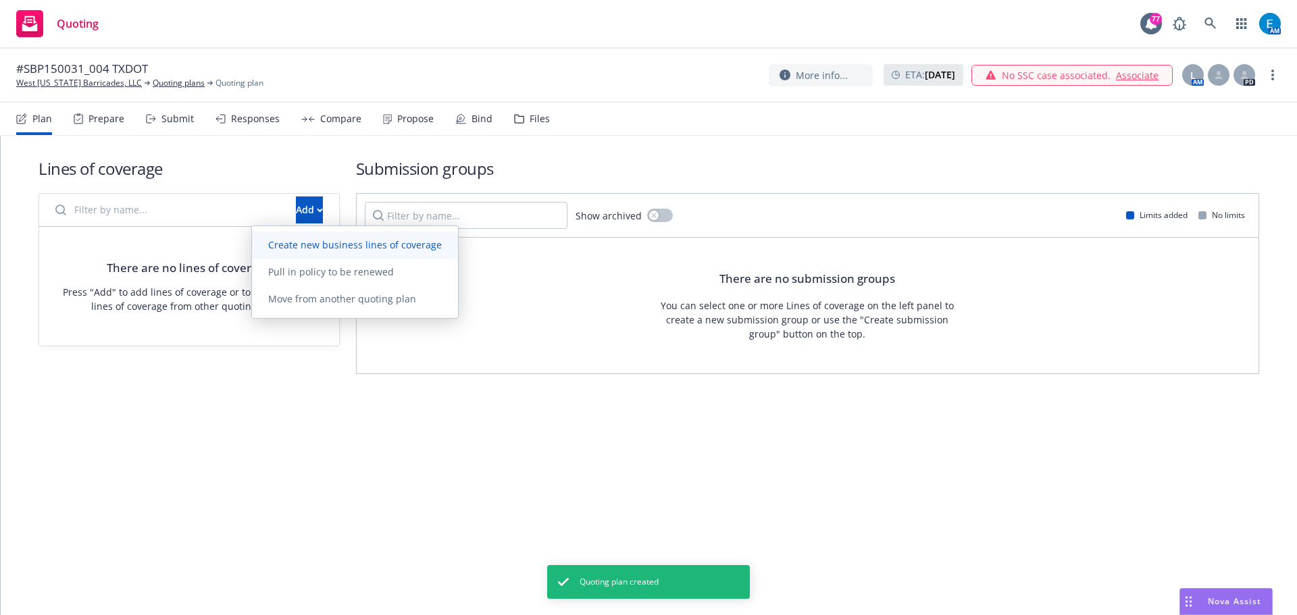
click at [304, 242] on span "Create new business lines of coverage" at bounding box center [355, 244] width 206 height 13
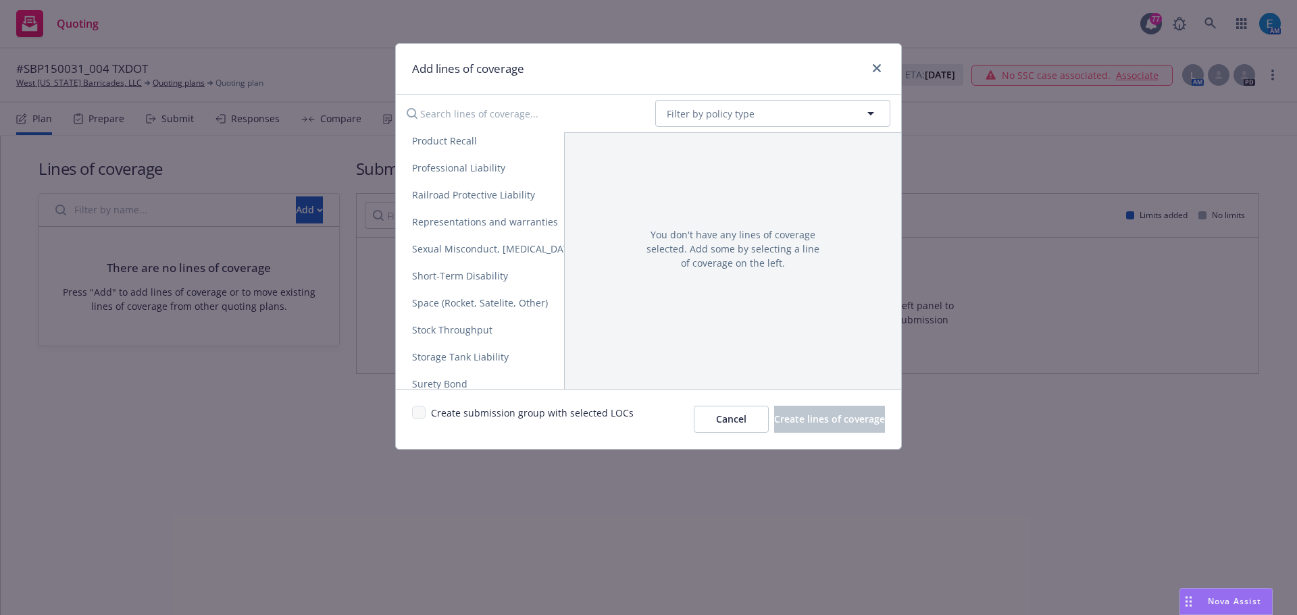
scroll to position [2548, 0]
click at [442, 358] on span "Surety Bond" at bounding box center [440, 356] width 88 height 13
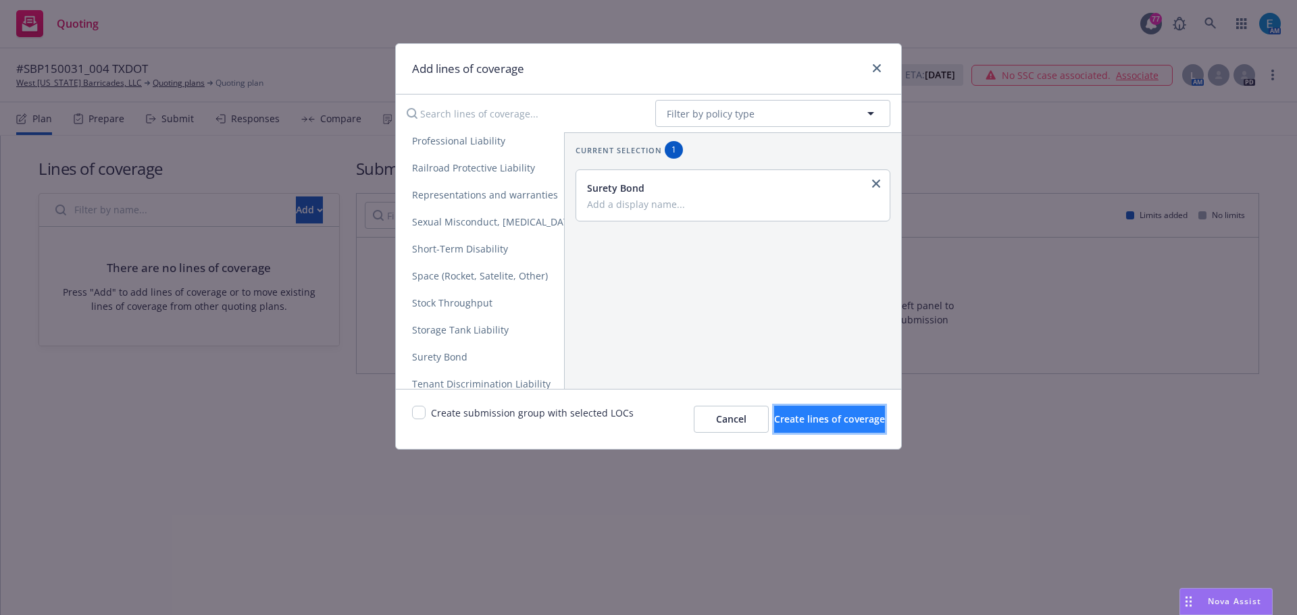
click at [819, 423] on span "Create lines of coverage" at bounding box center [829, 419] width 111 height 13
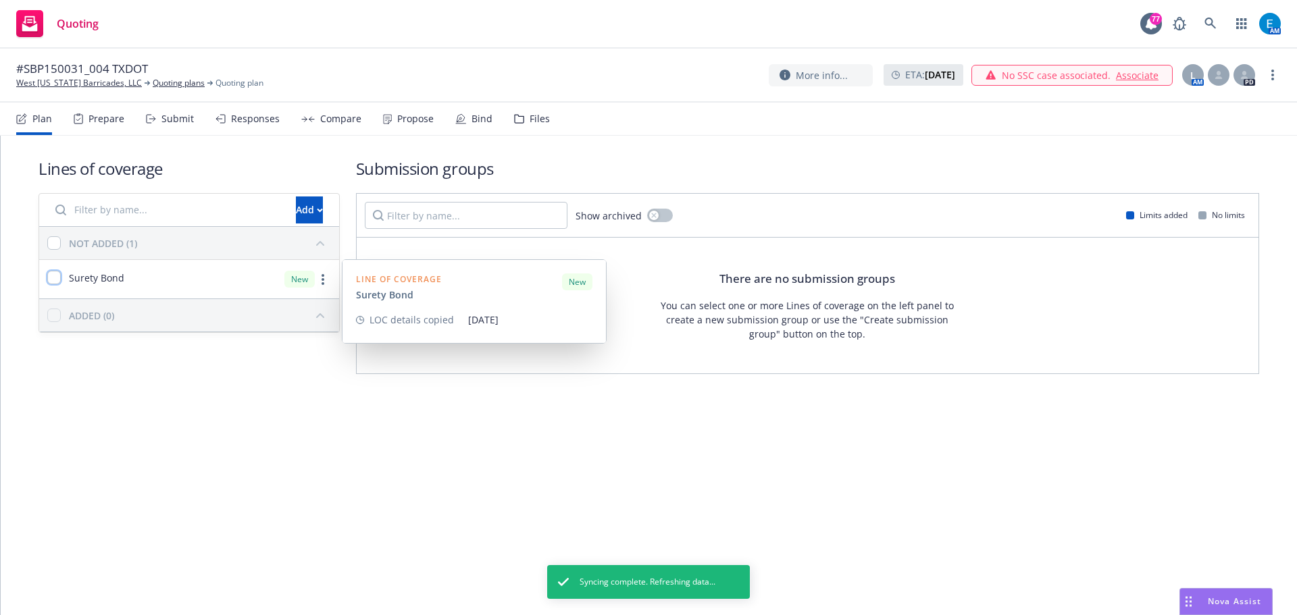
click at [53, 280] on input "checkbox" at bounding box center [54, 278] width 14 height 14
checkbox input "true"
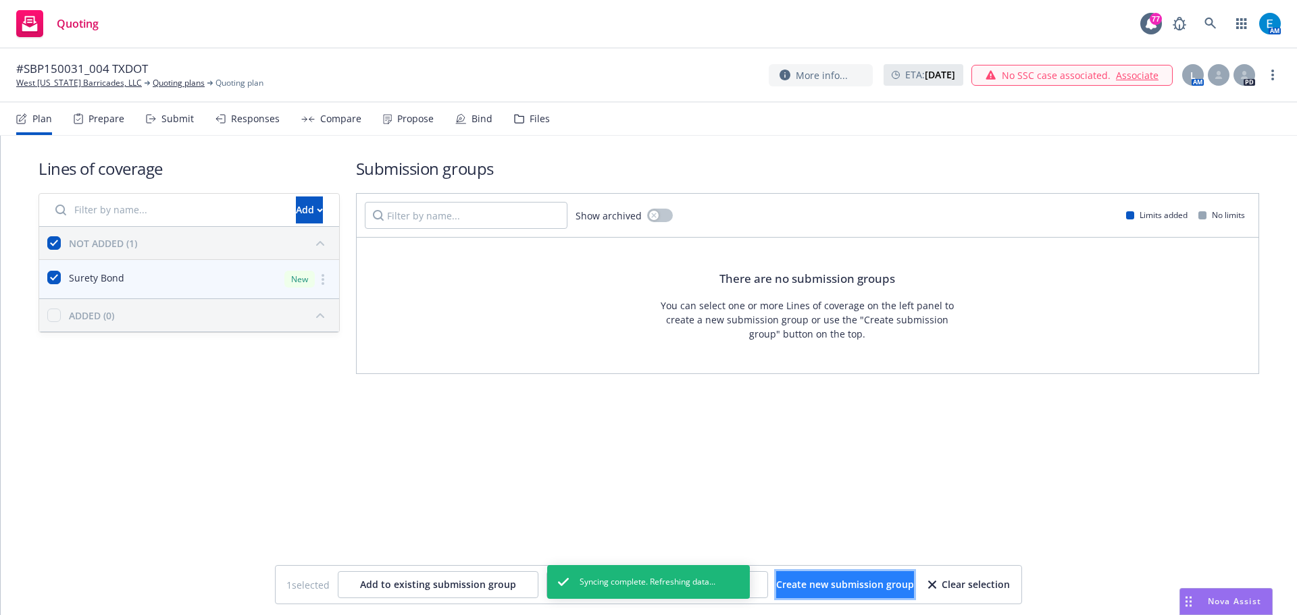
click at [815, 578] on span "Create new submission group" at bounding box center [845, 584] width 138 height 13
checkbox input "false"
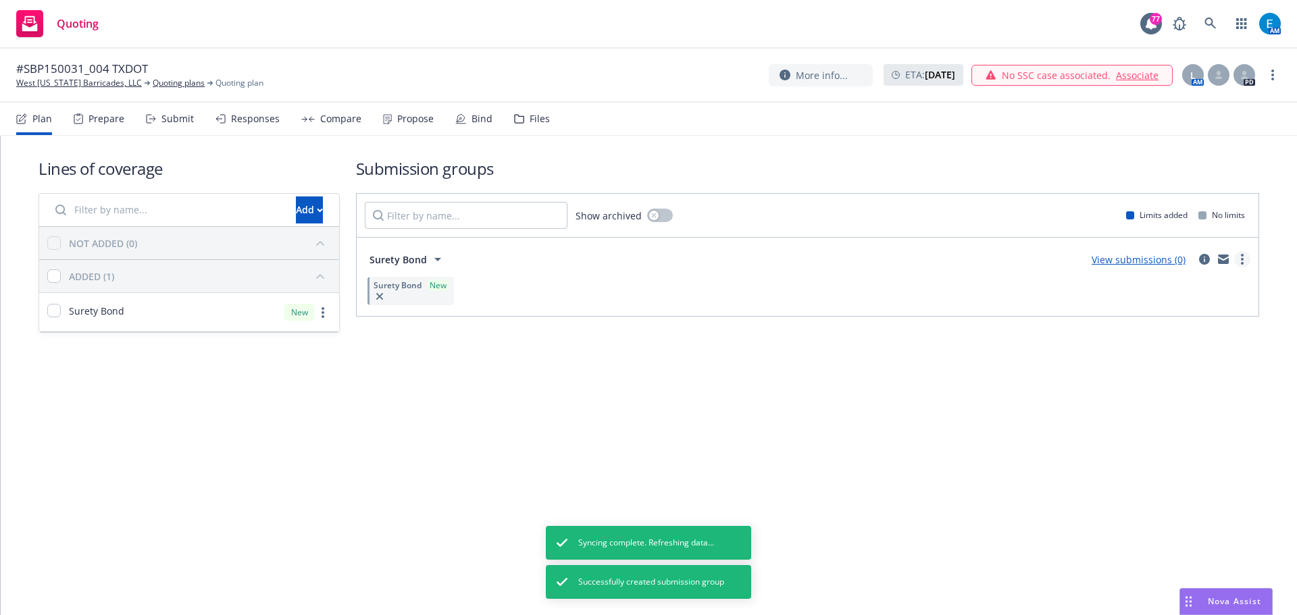
click at [1240, 262] on icon "more" at bounding box center [1241, 259] width 3 height 11
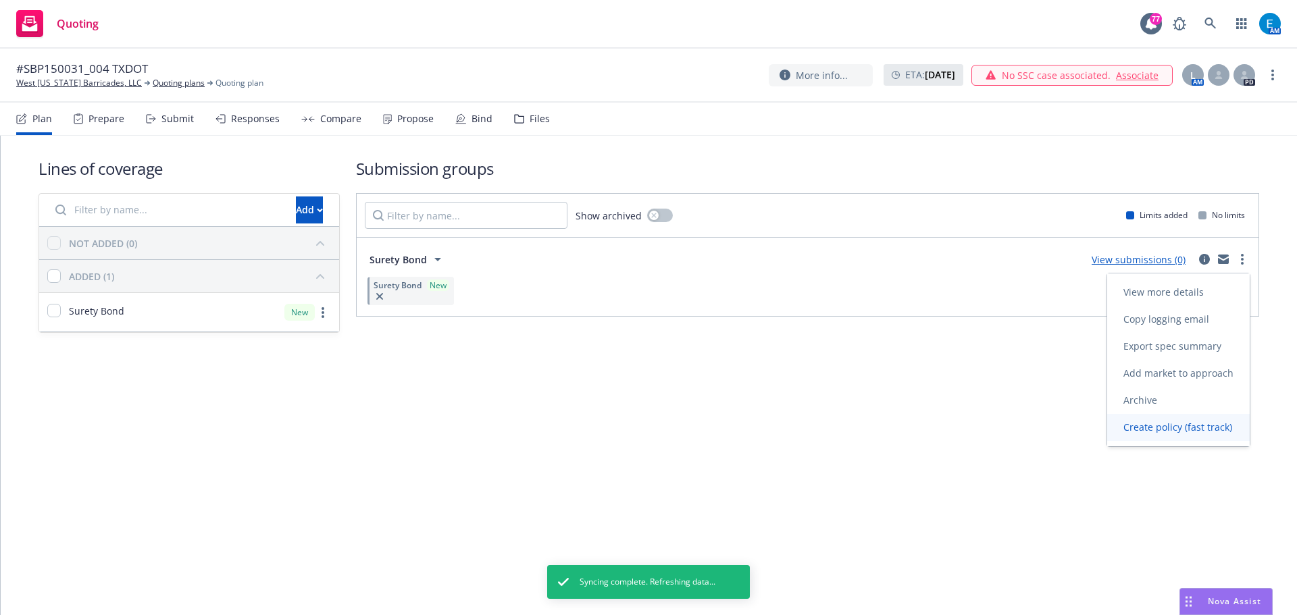
click at [1145, 428] on span "Create policy (fast track)" at bounding box center [1177, 427] width 141 height 13
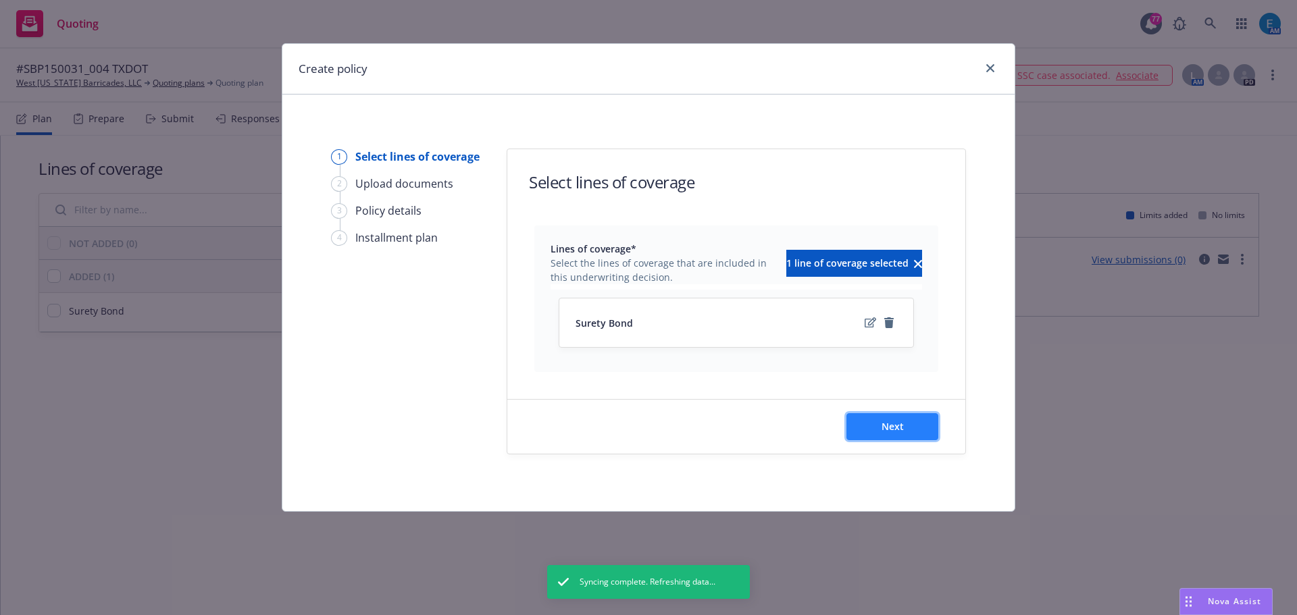
click at [886, 424] on span "Next" at bounding box center [892, 426] width 22 height 13
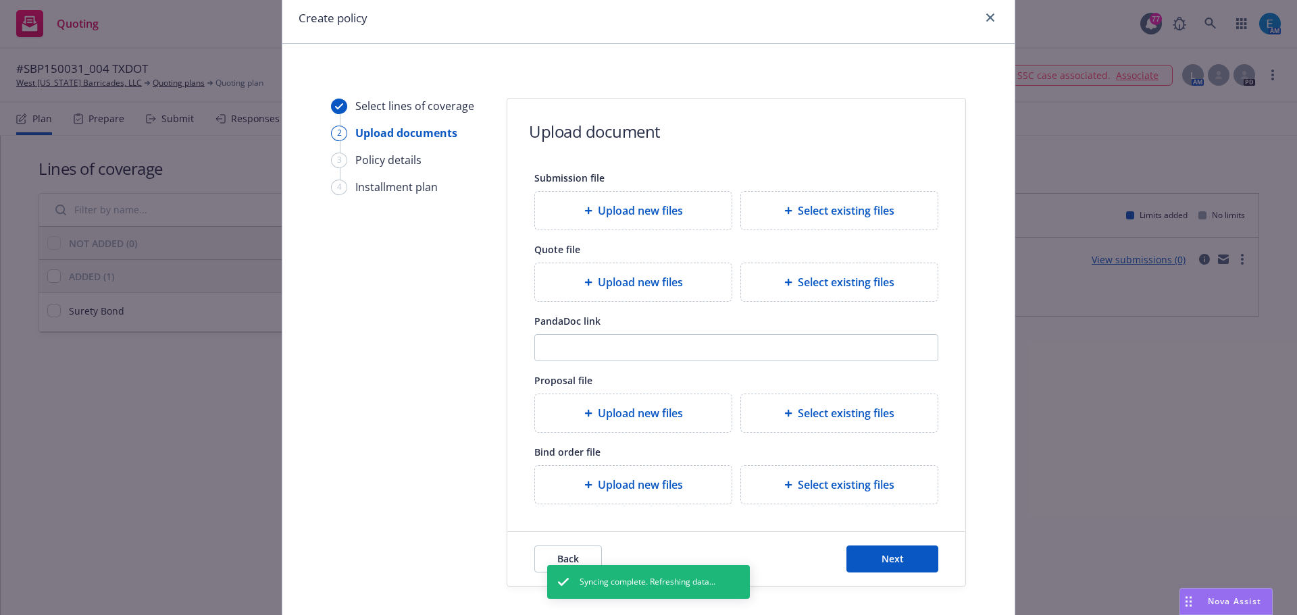
scroll to position [123, 0]
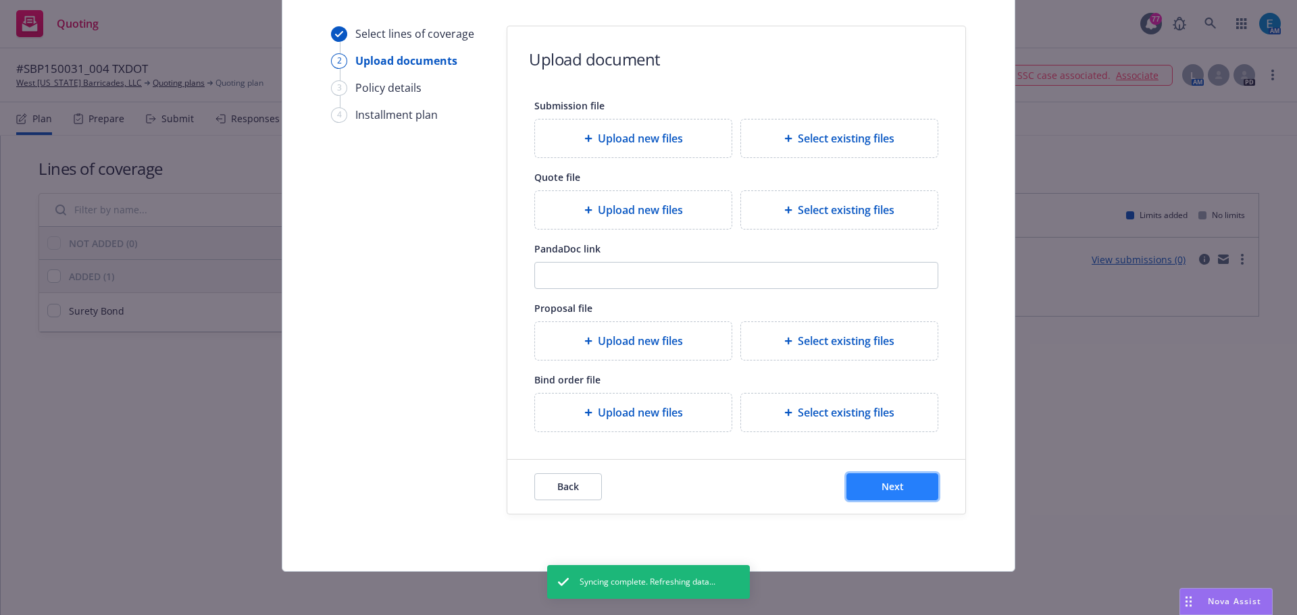
click at [873, 482] on button "Next" at bounding box center [892, 486] width 92 height 27
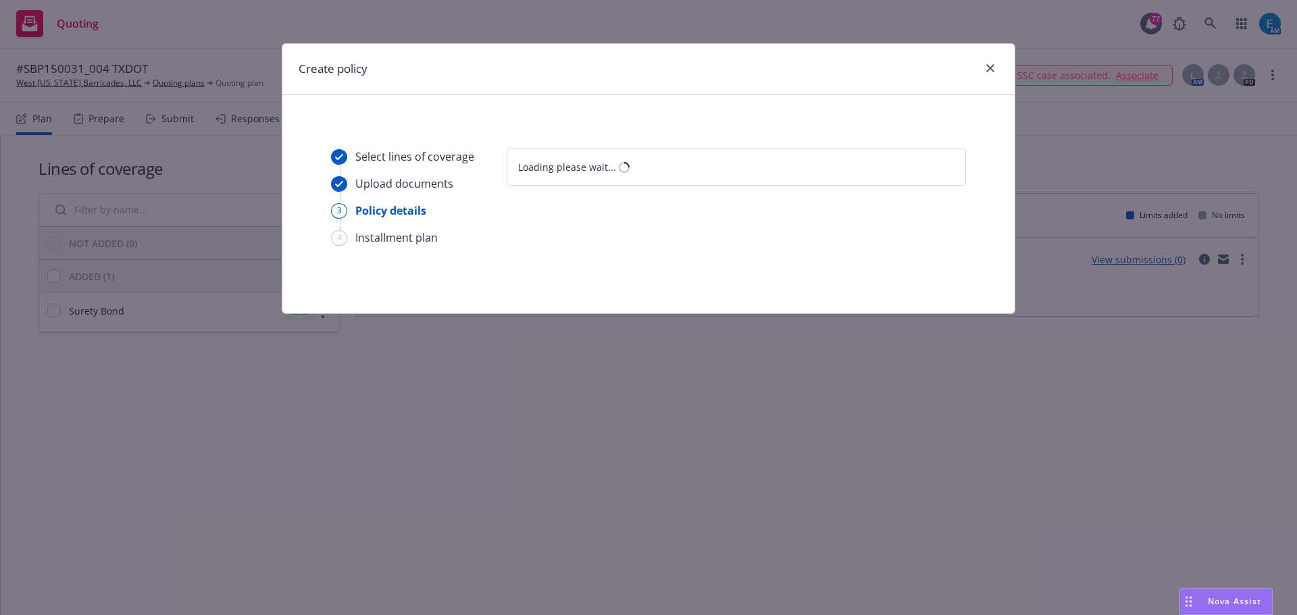
select select "12"
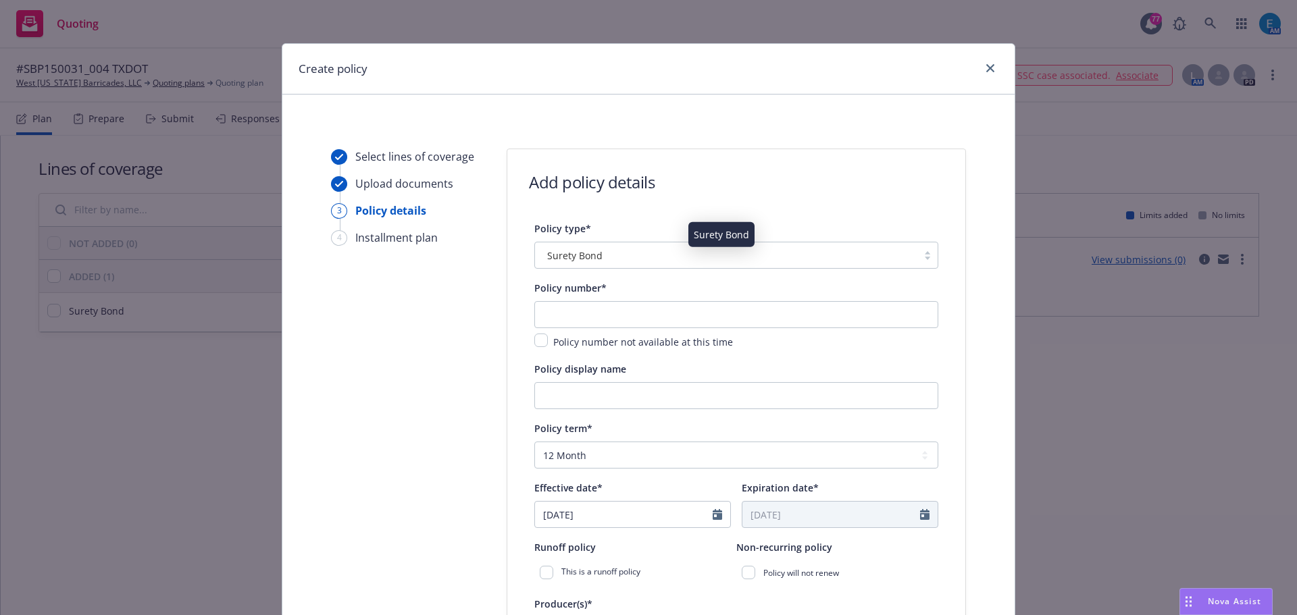
click at [640, 255] on div "Surety Bond" at bounding box center [726, 256] width 369 height 14
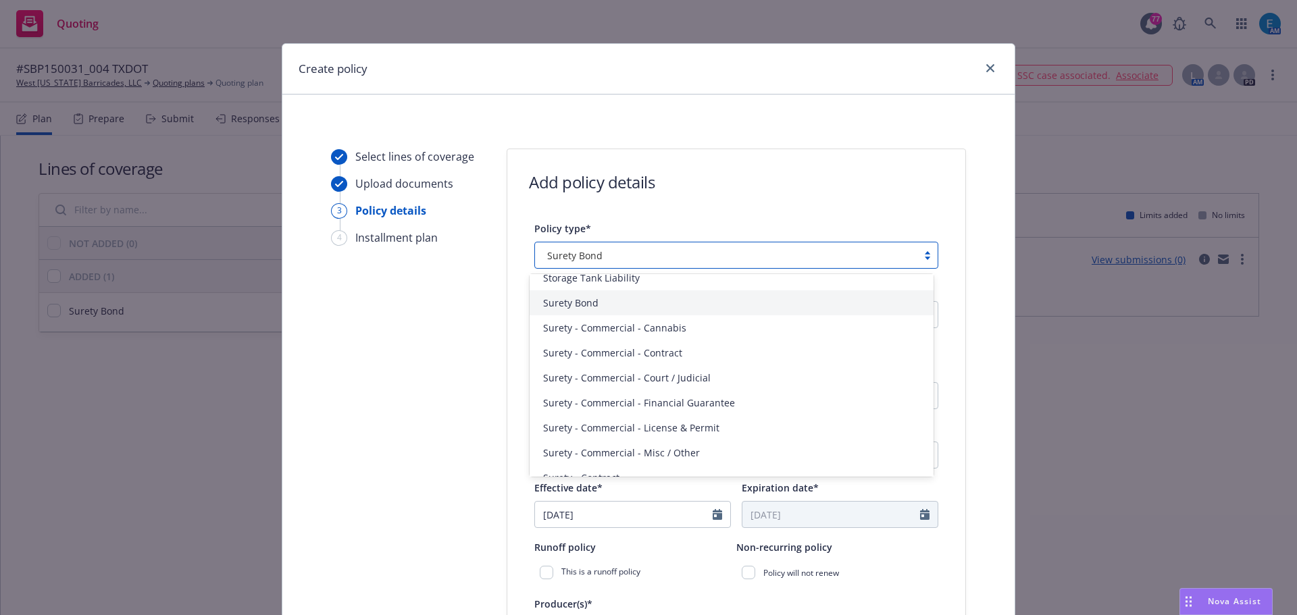
scroll to position [3148, 0]
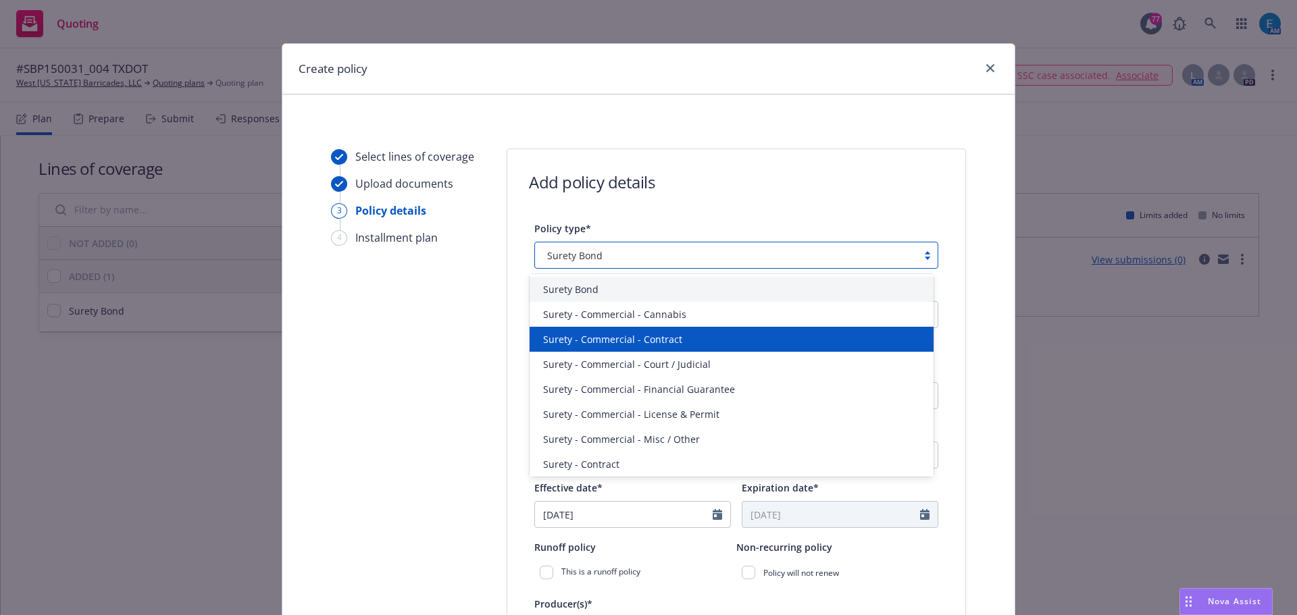
click at [664, 339] on span "Surety - Commercial - Contract" at bounding box center [612, 339] width 139 height 14
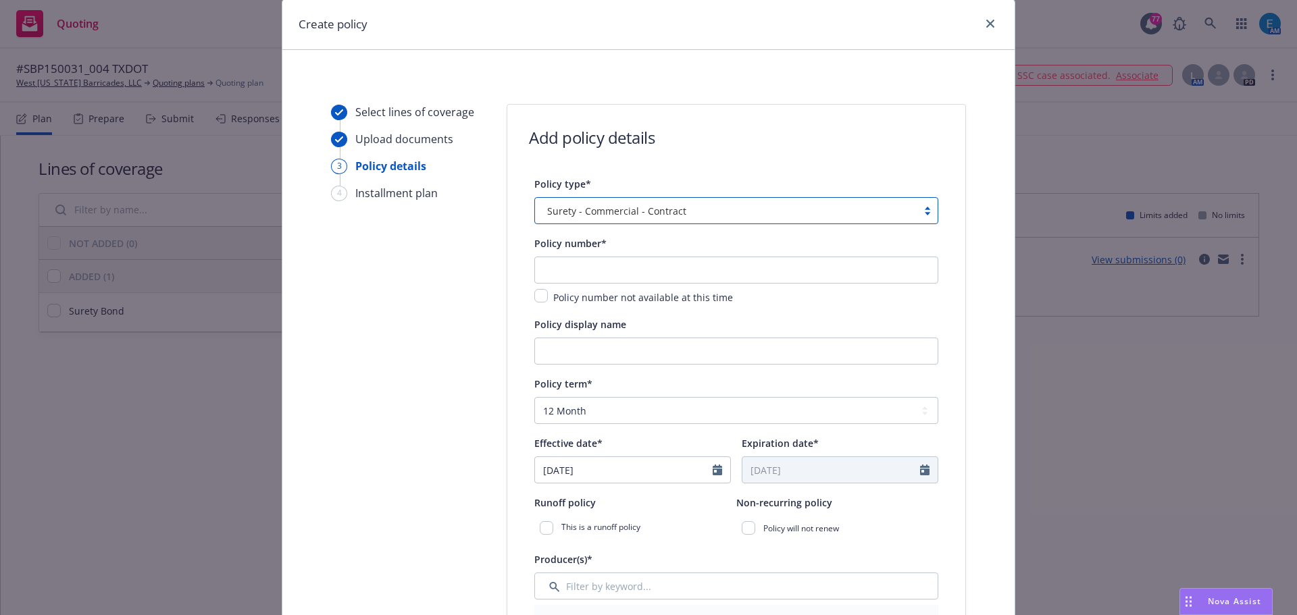
scroll to position [68, 0]
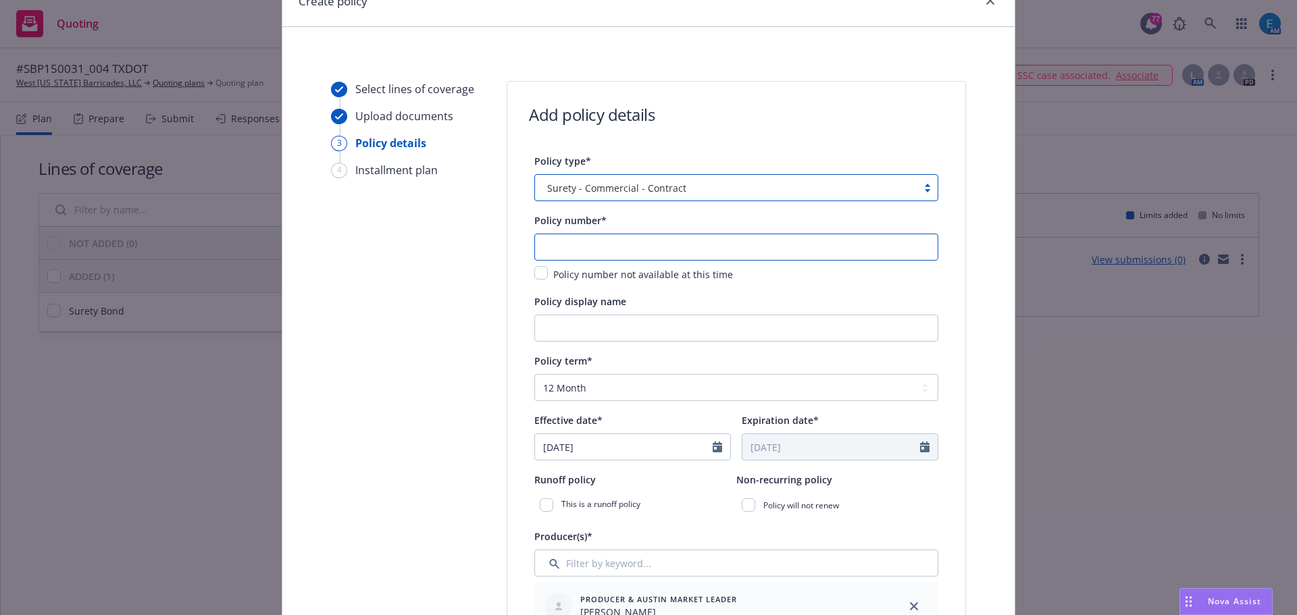
click at [627, 249] on input "text" at bounding box center [736, 247] width 404 height 27
type input "SBP150031_004"
click at [625, 330] on input "Policy display name" at bounding box center [736, 328] width 404 height 27
type input "TXDOT Contract #07250401"
click at [713, 450] on icon "Calendar" at bounding box center [716, 447] width 9 height 11
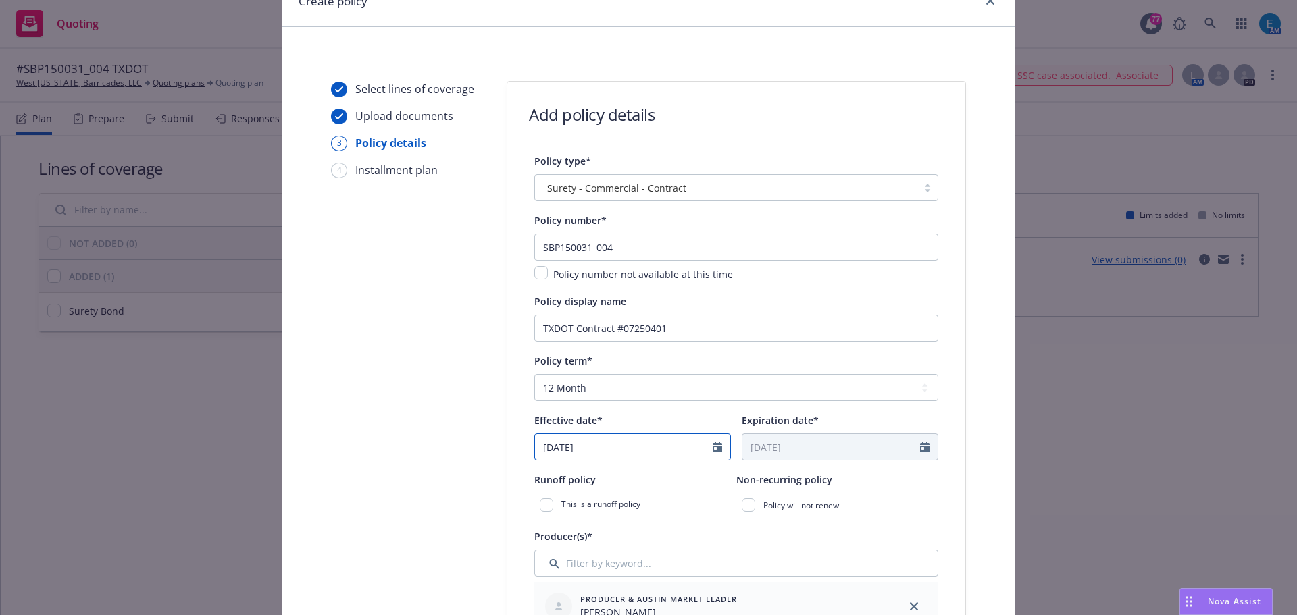
select select "8"
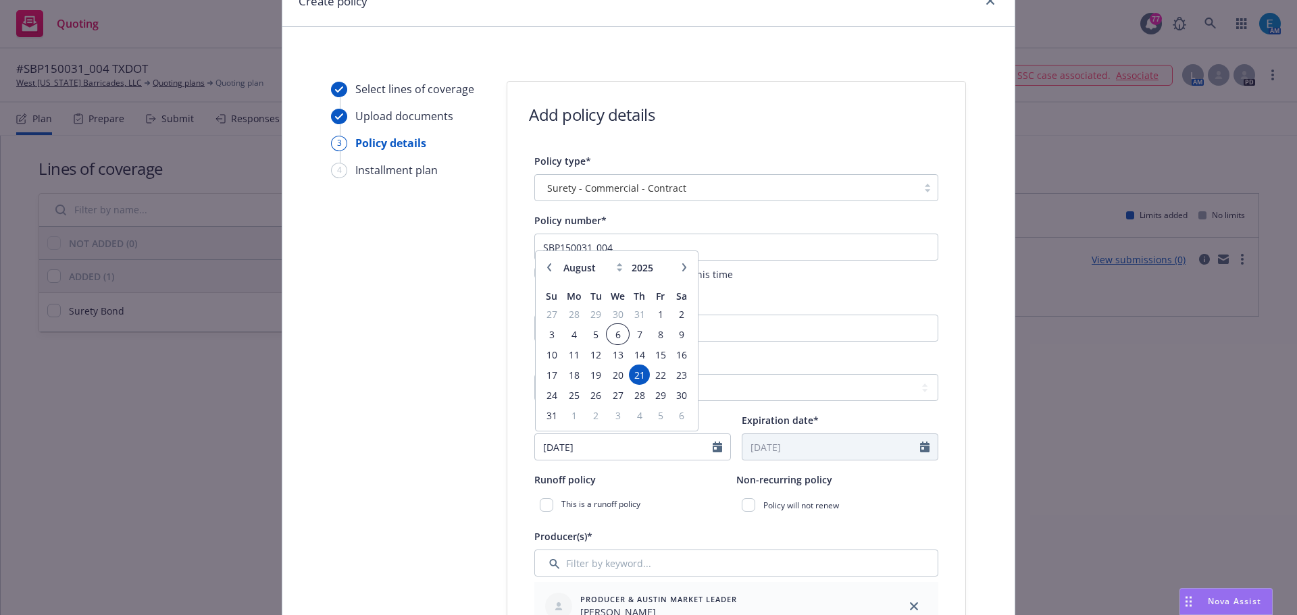
click at [610, 336] on span "6" at bounding box center [618, 334] width 20 height 17
type input "08/06/2025"
type input "08/06/2026"
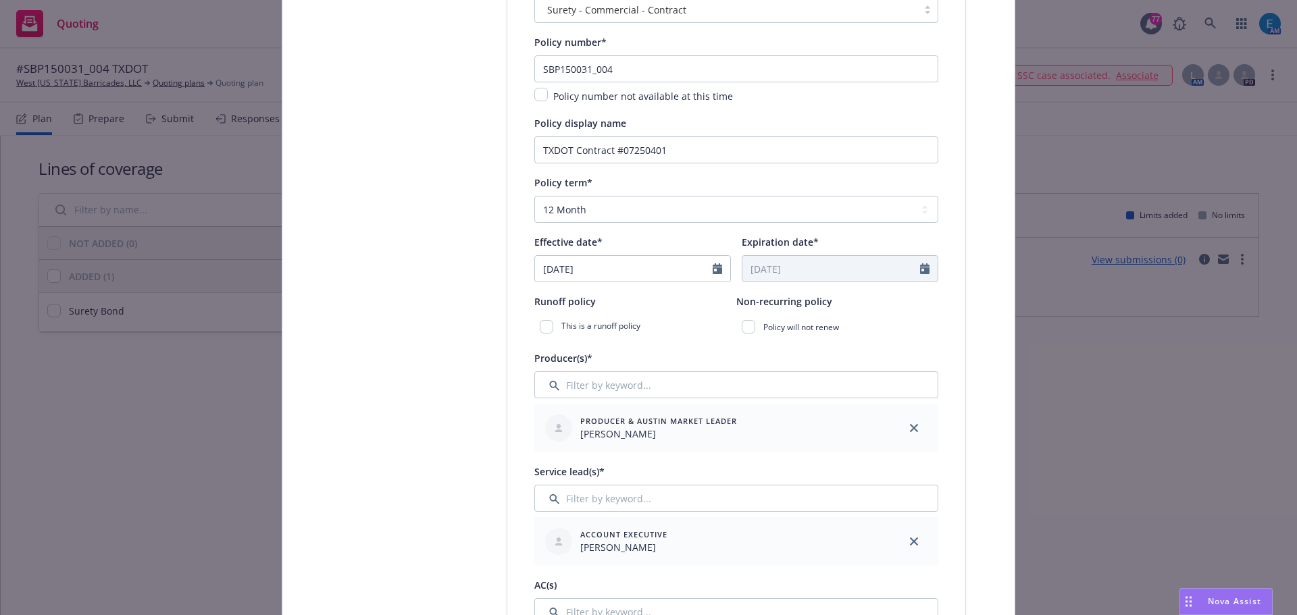
scroll to position [270, 0]
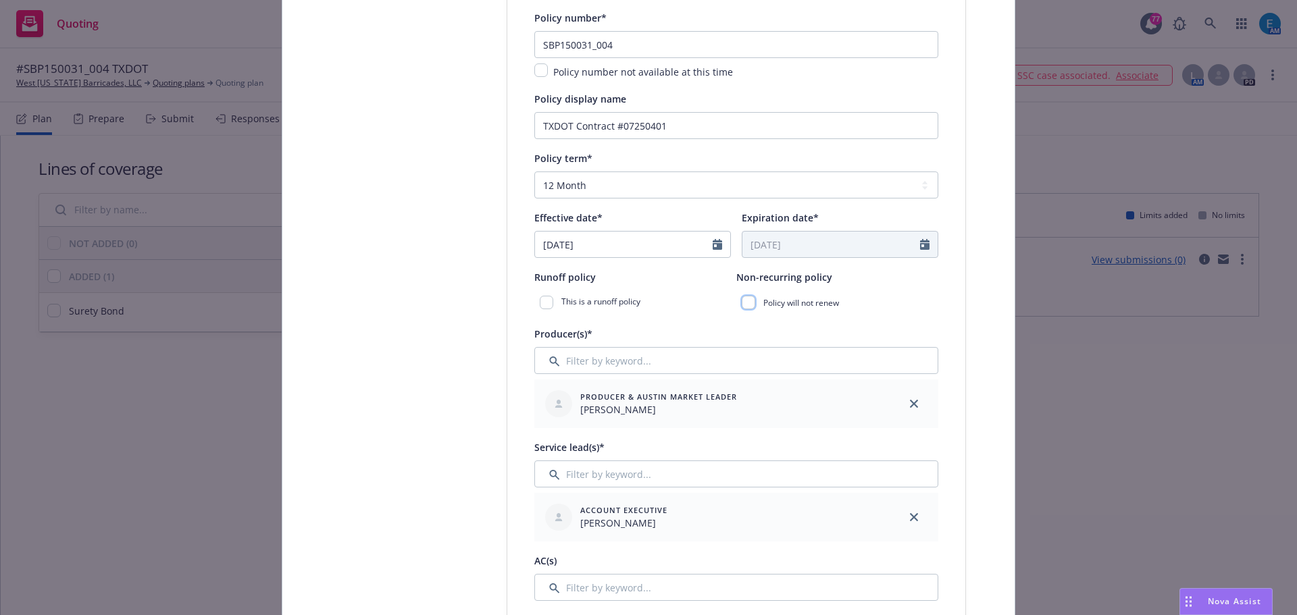
click at [743, 303] on input "checkbox" at bounding box center [748, 303] width 14 height 14
checkbox input "true"
click at [618, 358] on input "Filter by keyword..." at bounding box center [736, 360] width 404 height 27
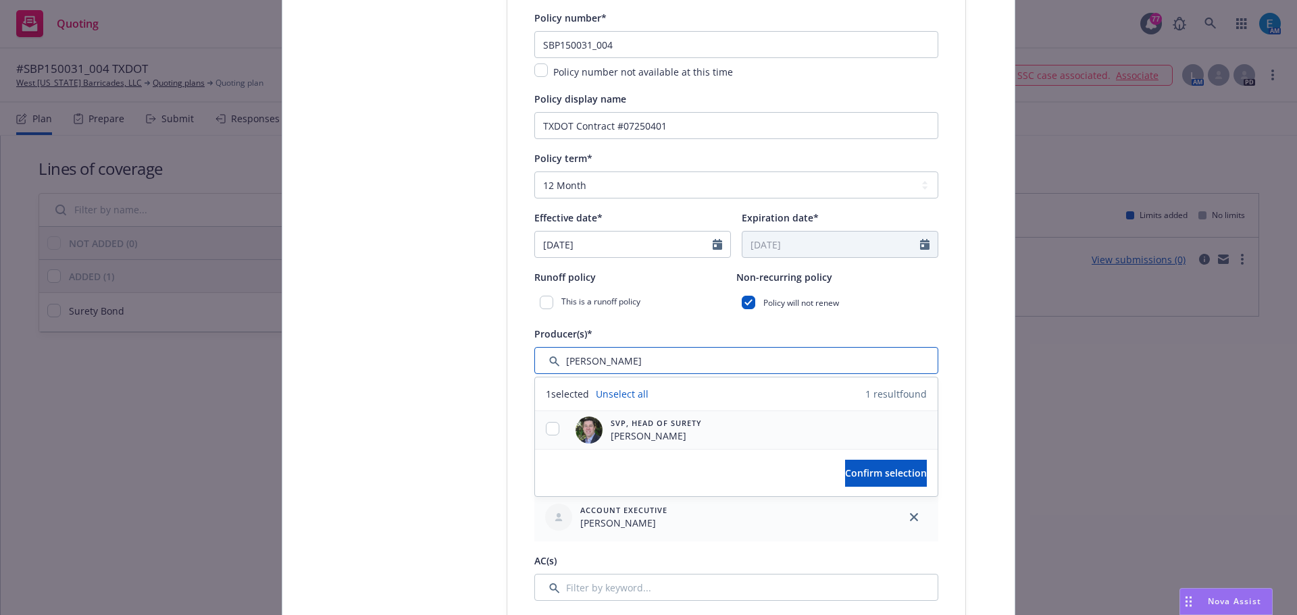
type input "bryan"
click at [546, 428] on input "checkbox" at bounding box center [553, 429] width 14 height 14
checkbox input "true"
click at [877, 473] on span "Confirm selection" at bounding box center [886, 473] width 82 height 13
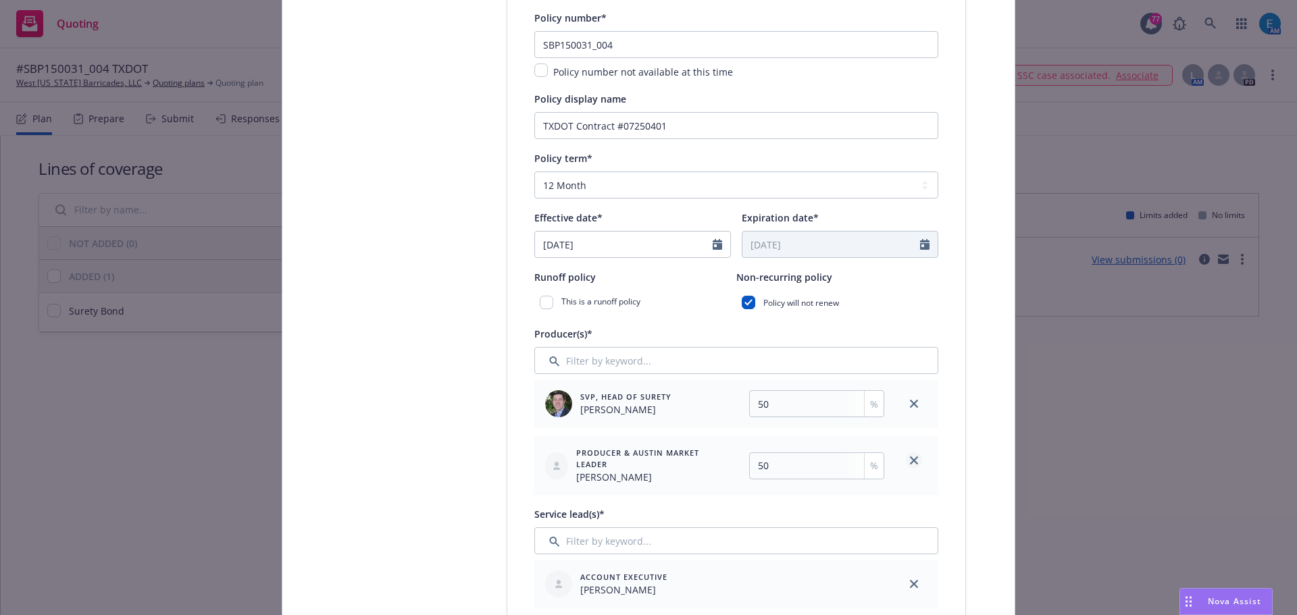
click at [913, 461] on link "close" at bounding box center [914, 460] width 16 height 16
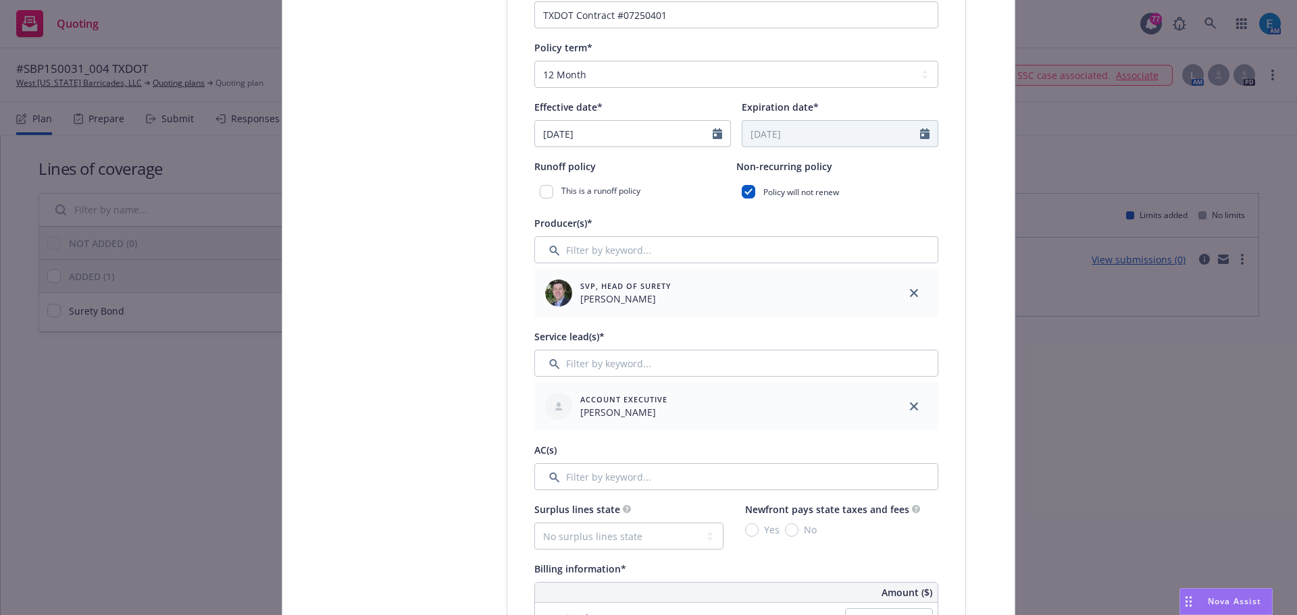
scroll to position [405, 0]
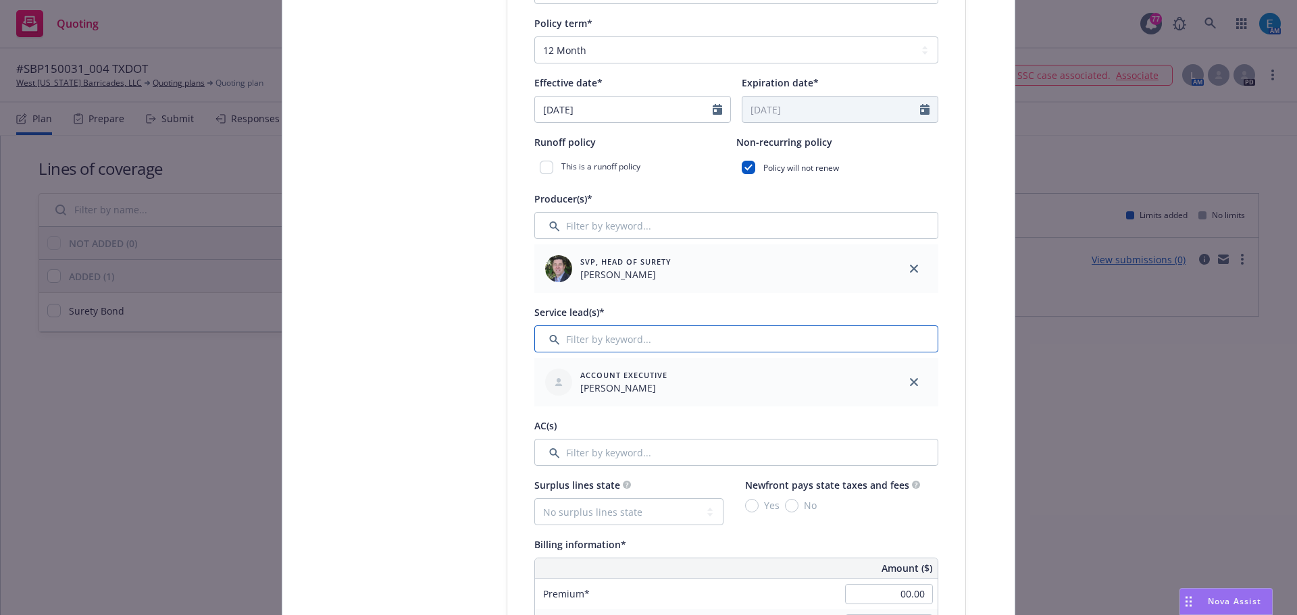
click at [610, 342] on input "Filter by keyword..." at bounding box center [736, 338] width 404 height 27
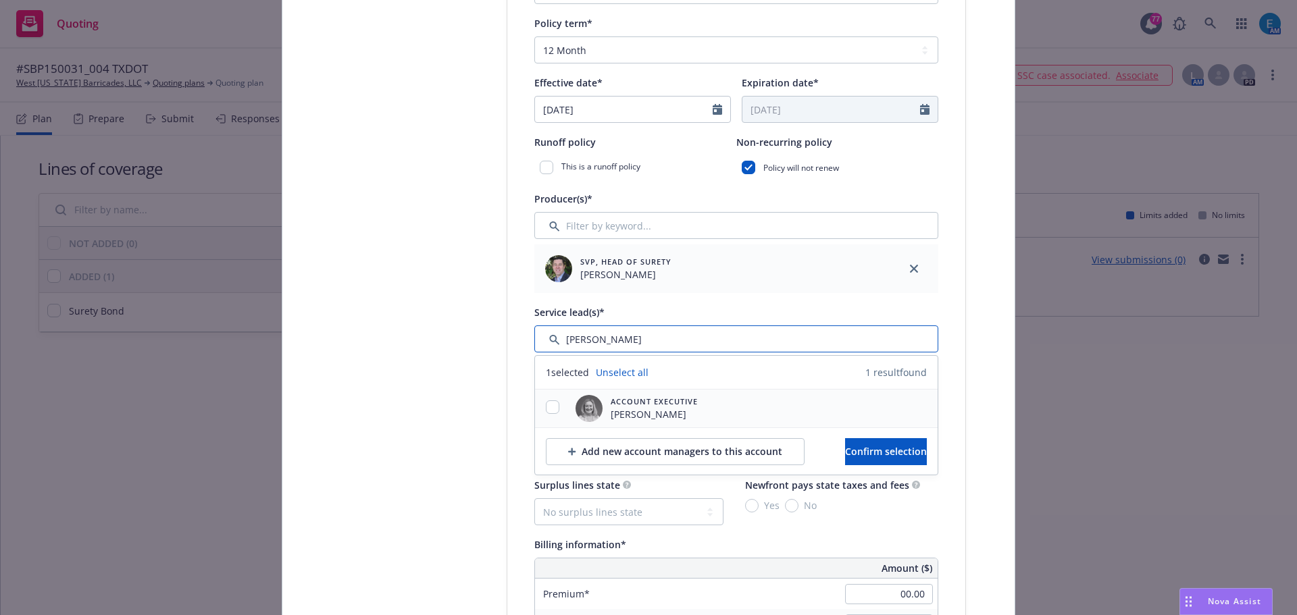
type input "erin"
click at [548, 408] on input "checkbox" at bounding box center [553, 407] width 14 height 14
checkbox input "true"
click at [845, 449] on span "Confirm selection" at bounding box center [886, 451] width 82 height 13
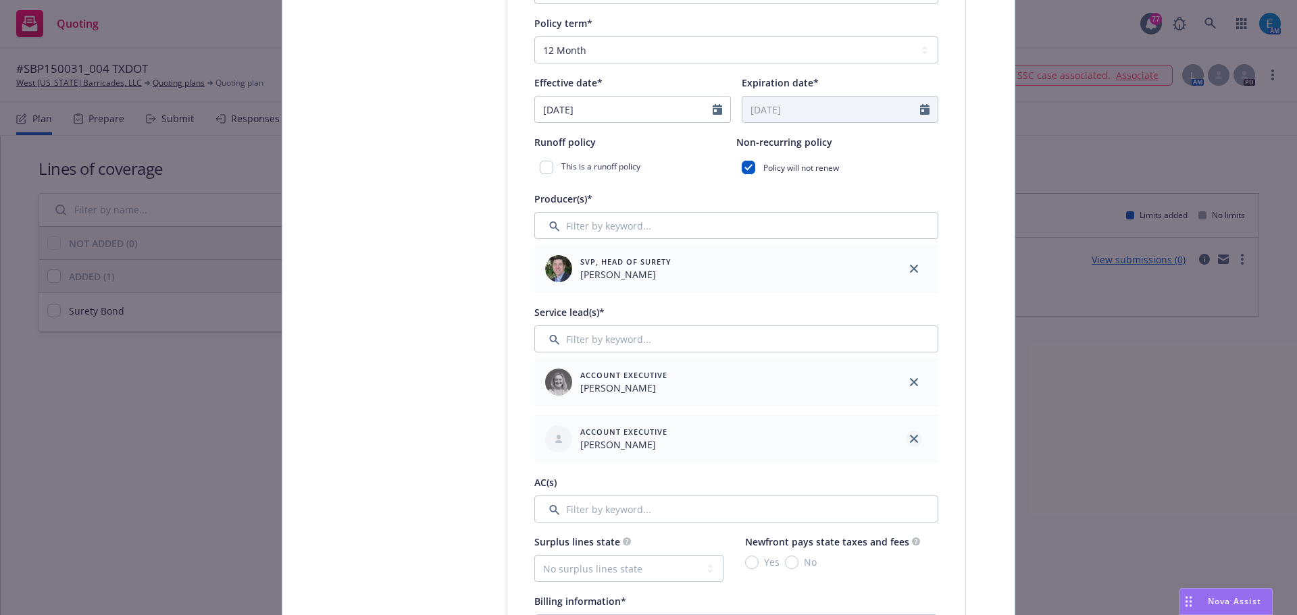
click at [910, 440] on icon "close" at bounding box center [914, 439] width 8 height 8
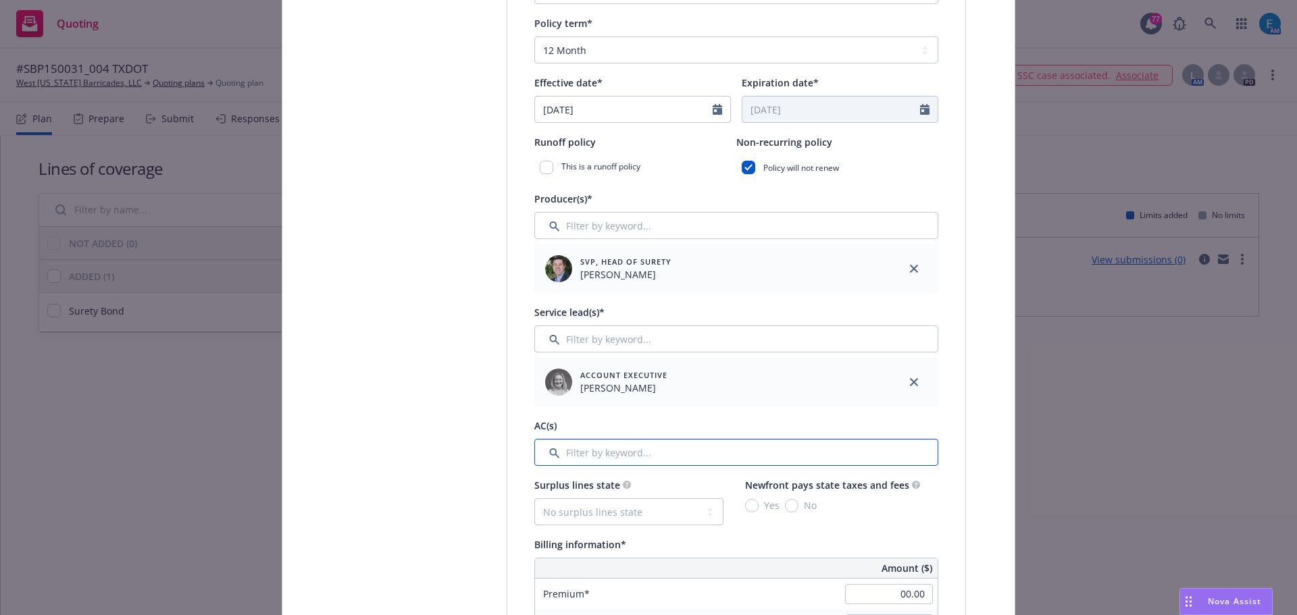
click at [692, 450] on input "Filter by keyword..." at bounding box center [736, 452] width 404 height 27
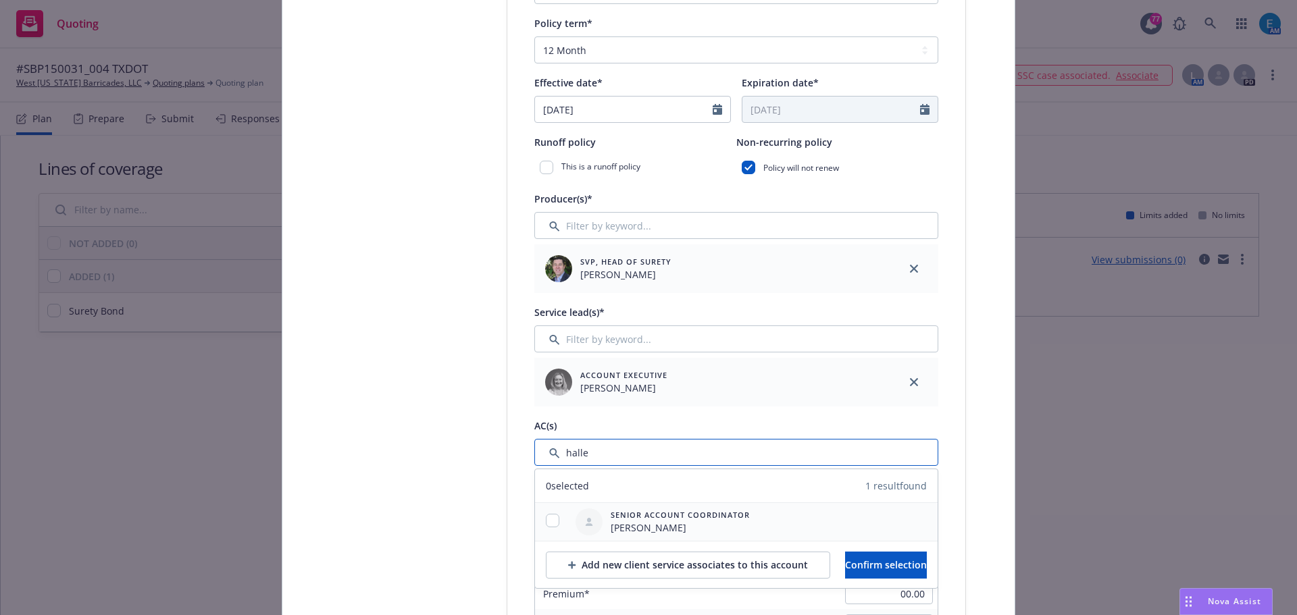
type input "halle"
click at [546, 519] on input "checkbox" at bounding box center [553, 521] width 14 height 14
checkbox input "true"
click at [845, 565] on span "Confirm selection" at bounding box center [886, 564] width 82 height 13
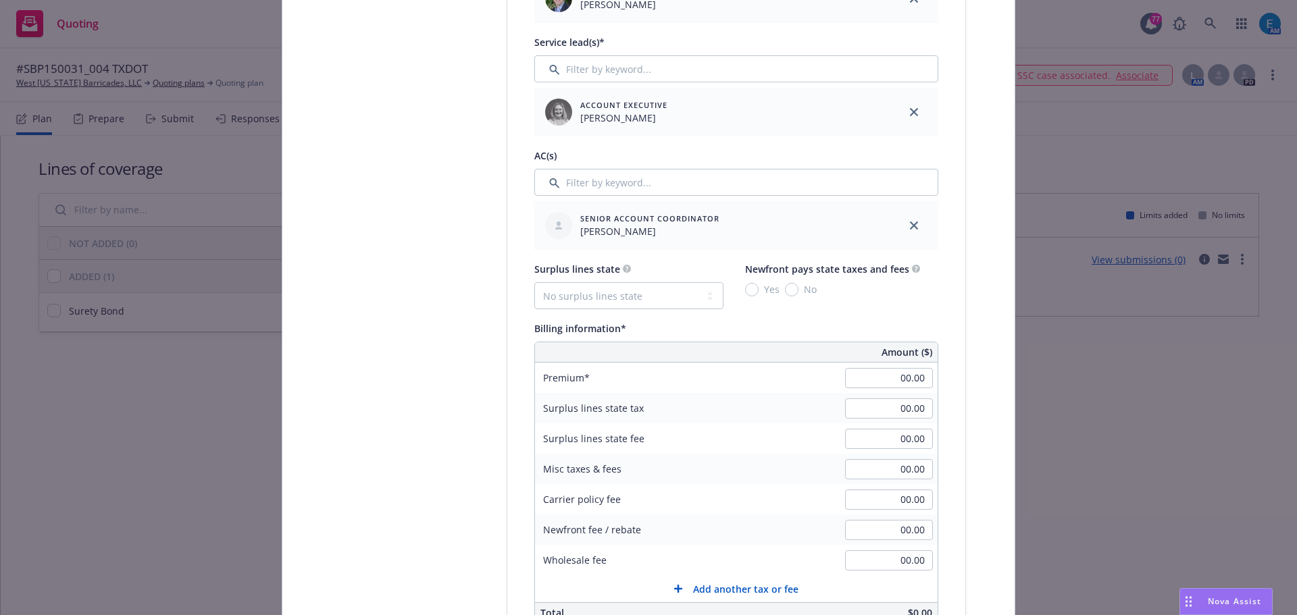
scroll to position [743, 0]
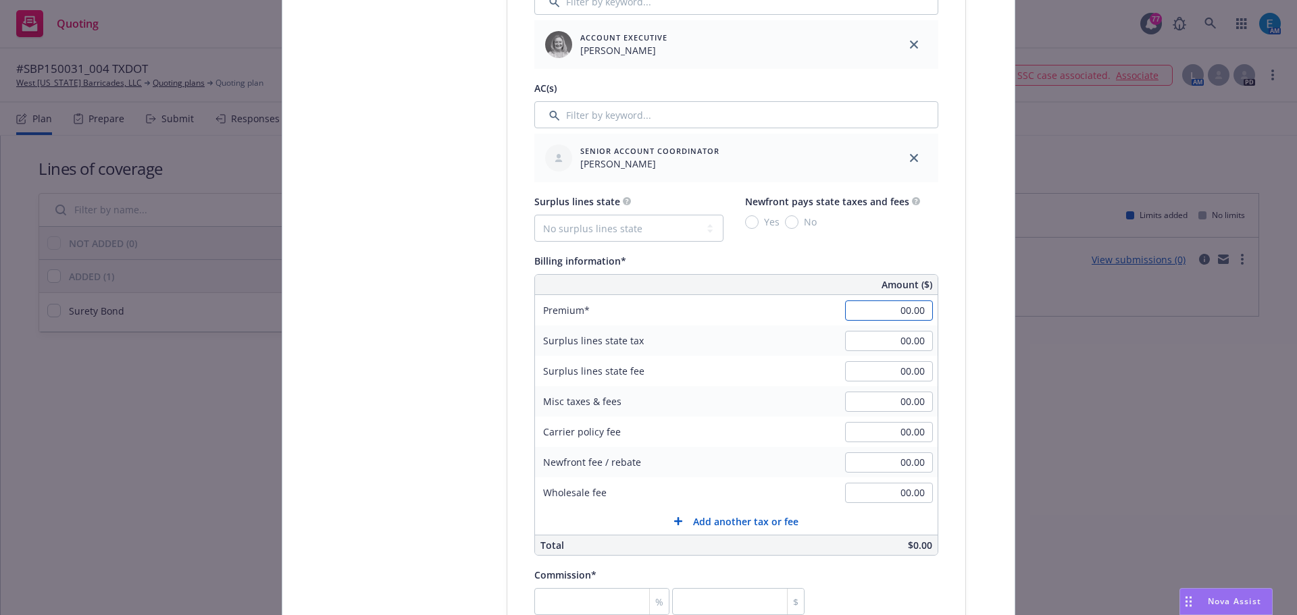
click at [885, 309] on input "00.00" at bounding box center [889, 311] width 88 height 20
type input "11,646.00"
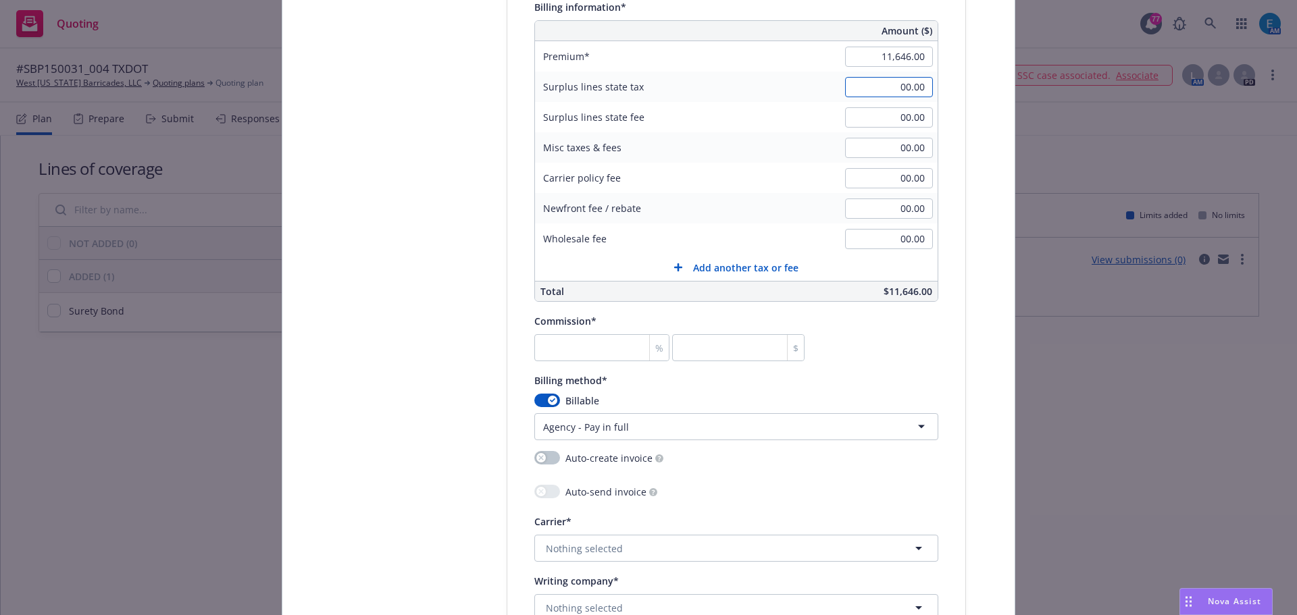
scroll to position [1080, 0]
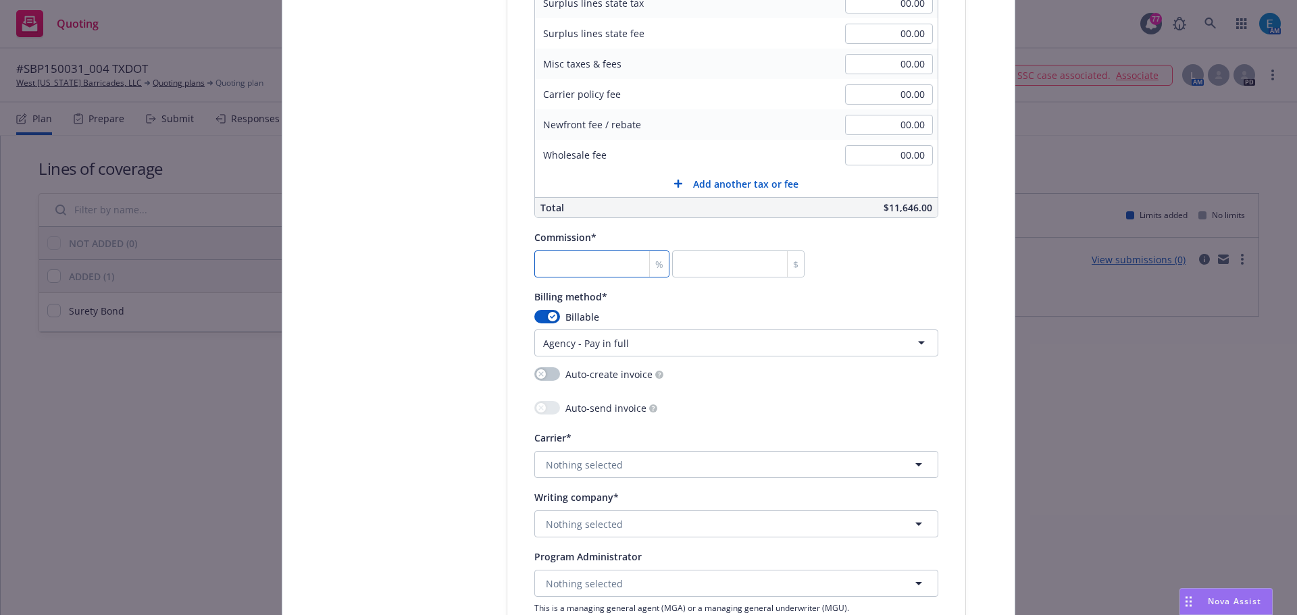
click at [566, 269] on input "number" at bounding box center [601, 264] width 135 height 27
type input "3"
type input "349.38"
type input "30"
type input "3493.8"
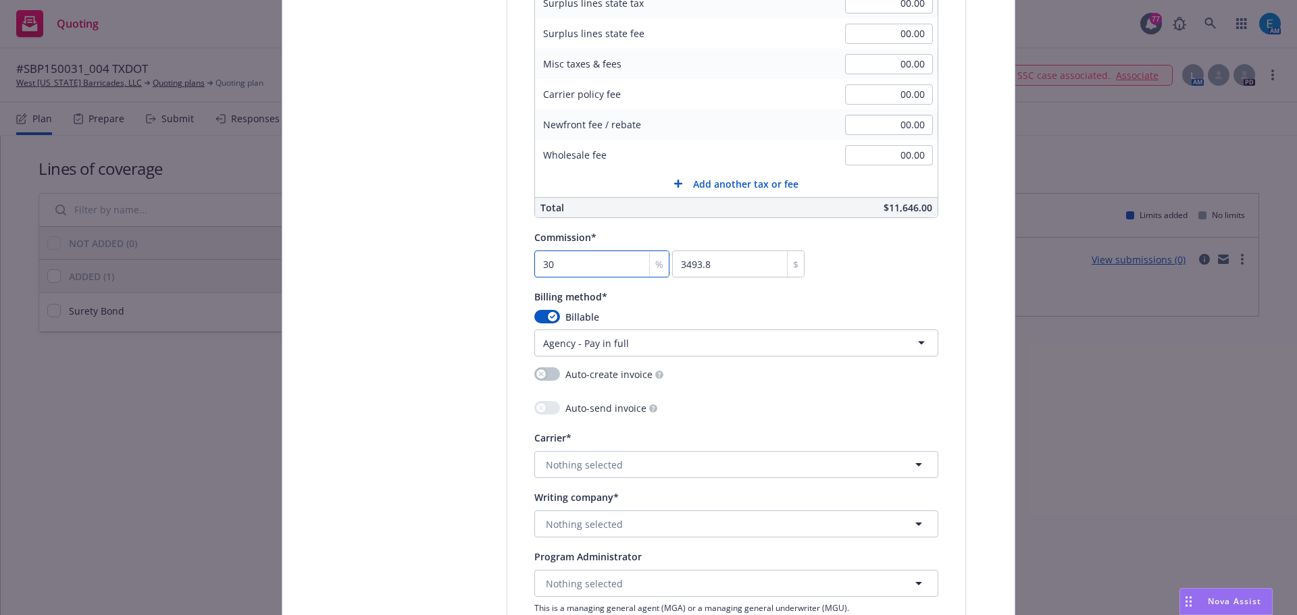
type input "30"
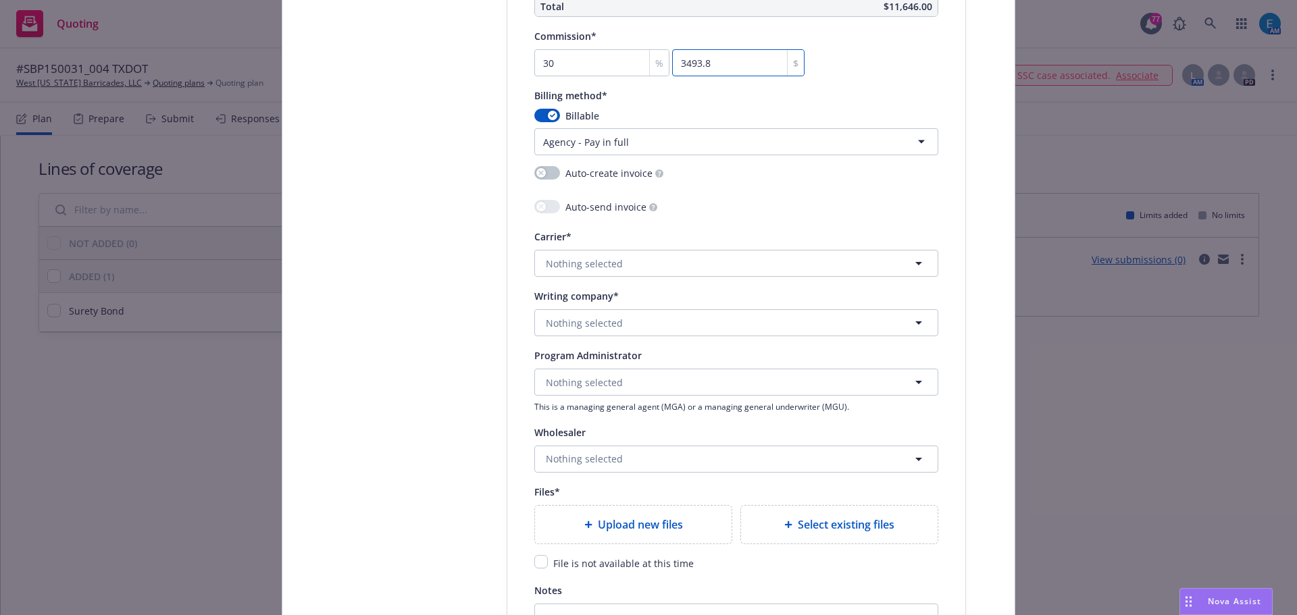
scroll to position [1283, 0]
click at [615, 268] on button "Nothing selected" at bounding box center [736, 262] width 404 height 27
click at [629, 255] on button "Nothing selected" at bounding box center [736, 262] width 404 height 27
type input "appl"
click at [579, 338] on strong "Applied Underwriters" at bounding box center [598, 333] width 99 height 13
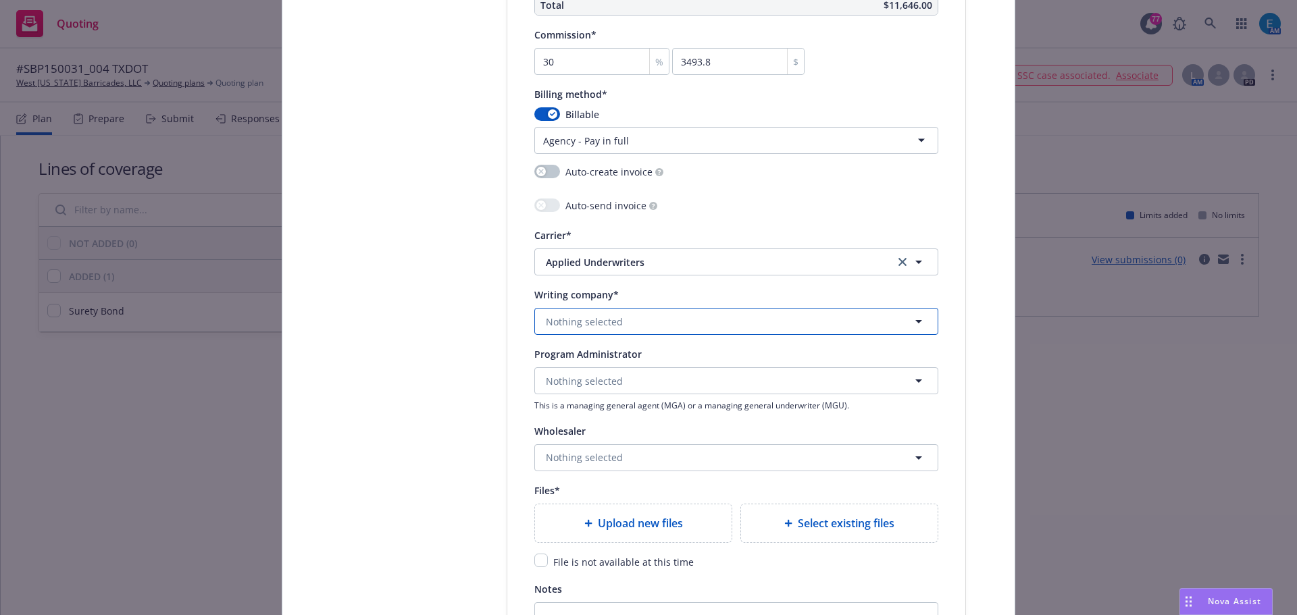
click at [604, 319] on span "Nothing selected" at bounding box center [584, 322] width 77 height 14
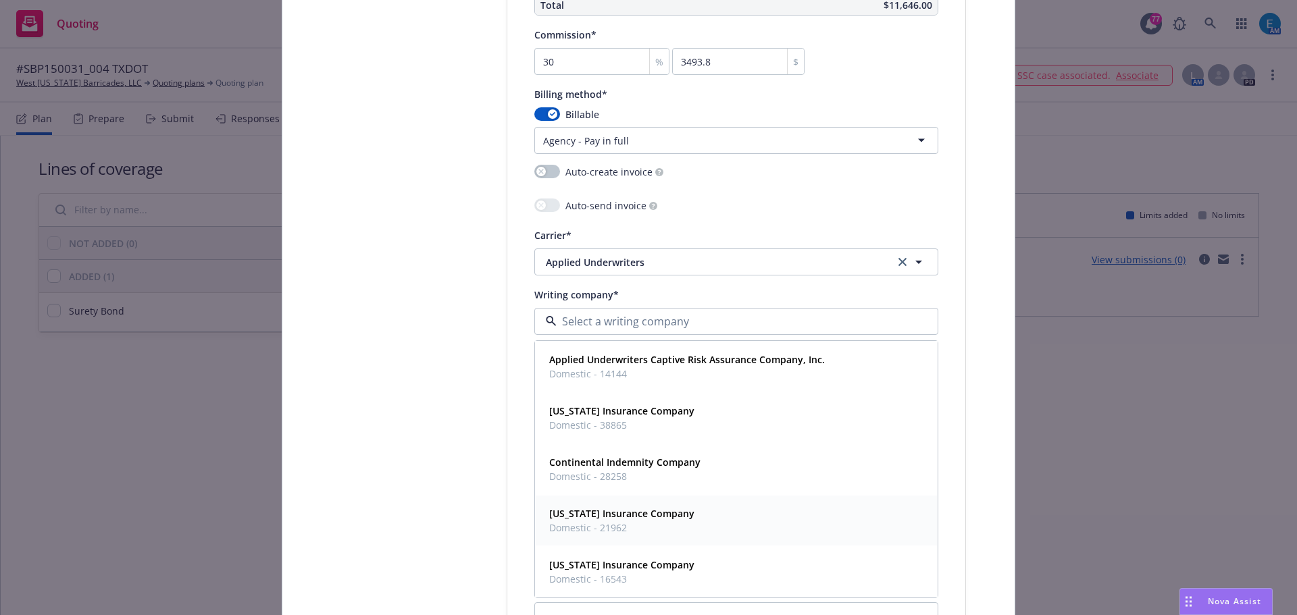
click at [619, 515] on strong "[US_STATE] Insurance Company" at bounding box center [621, 513] width 145 height 13
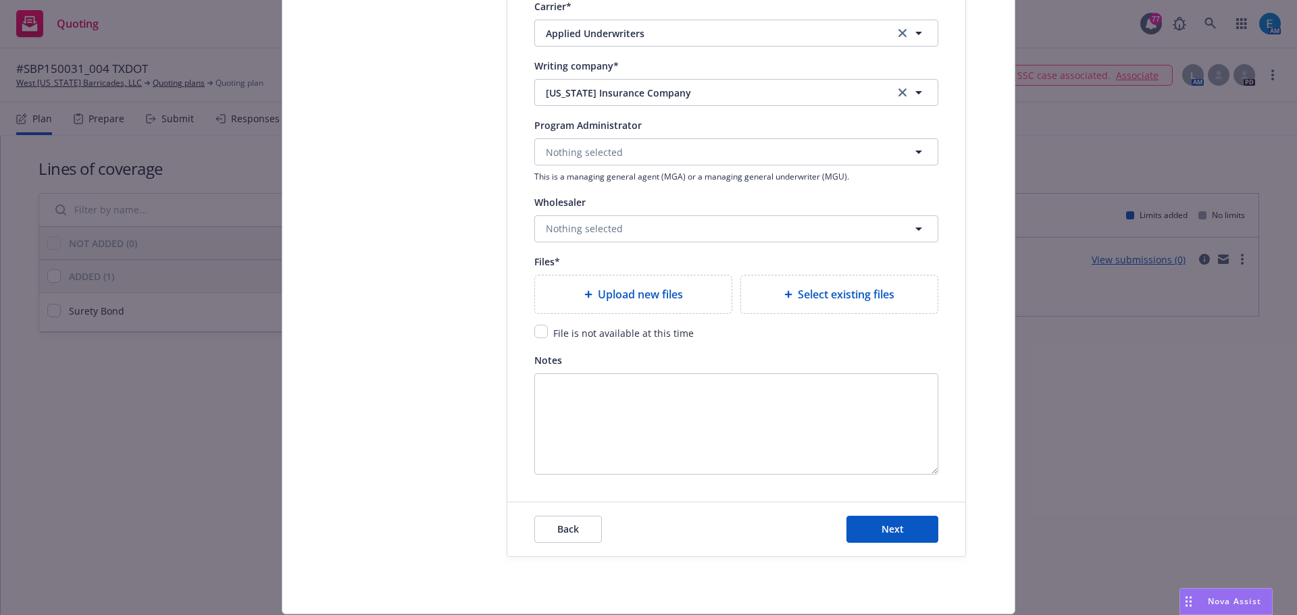
scroll to position [1553, 0]
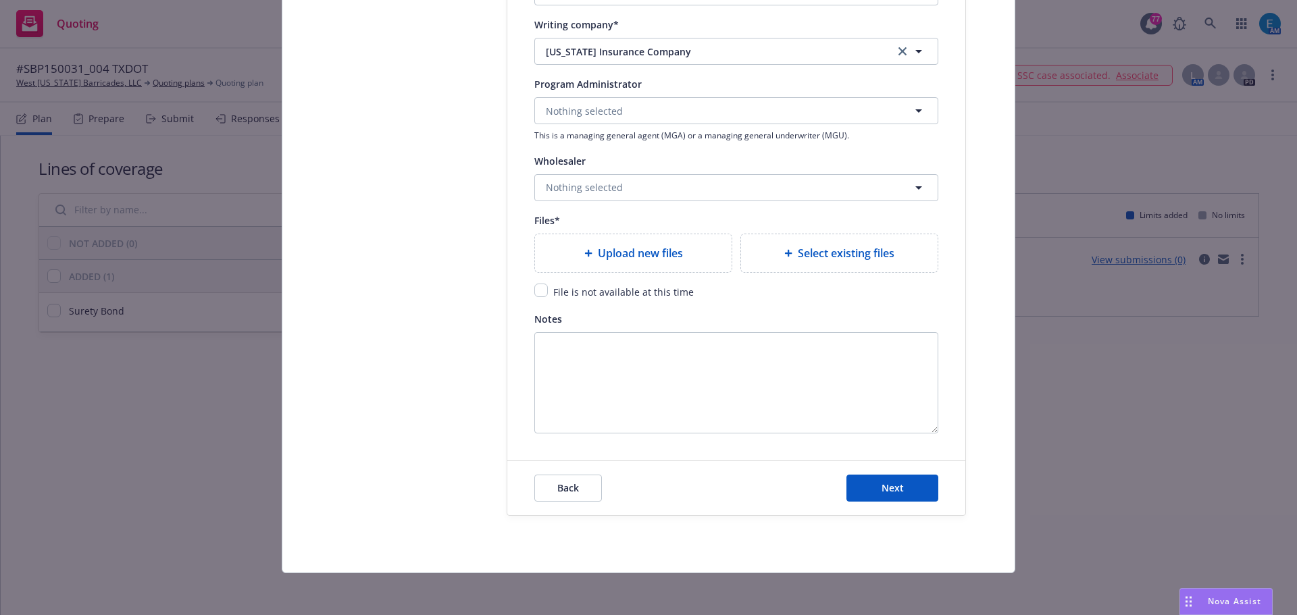
click at [615, 257] on span "Upload new files" at bounding box center [640, 253] width 85 height 16
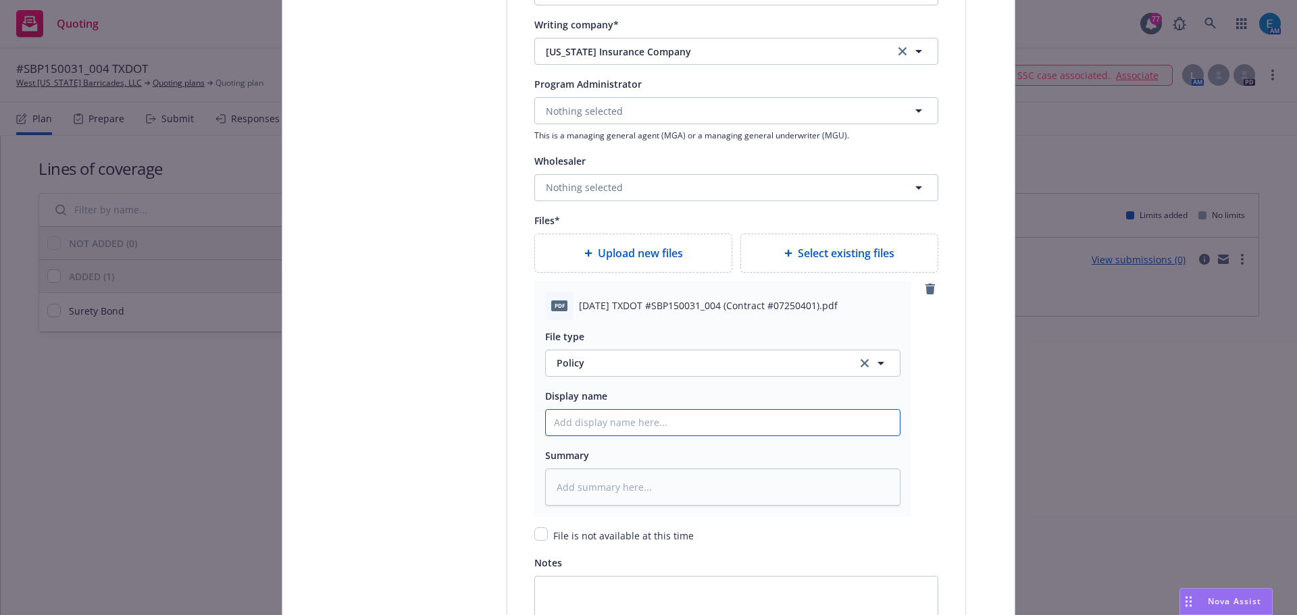
click at [580, 425] on input "Policy display name" at bounding box center [723, 423] width 354 height 26
type textarea "x"
type input "#"
type textarea "x"
type input "#S"
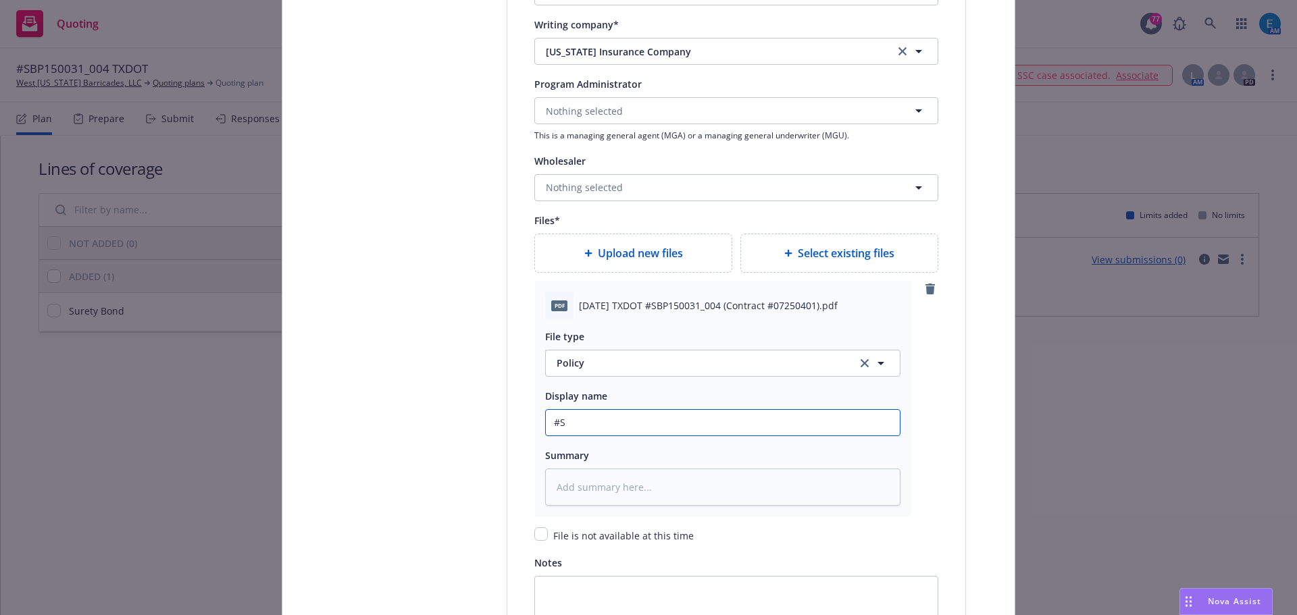
type textarea "x"
type input "#SB"
type textarea "x"
type input "#SBP"
type textarea "x"
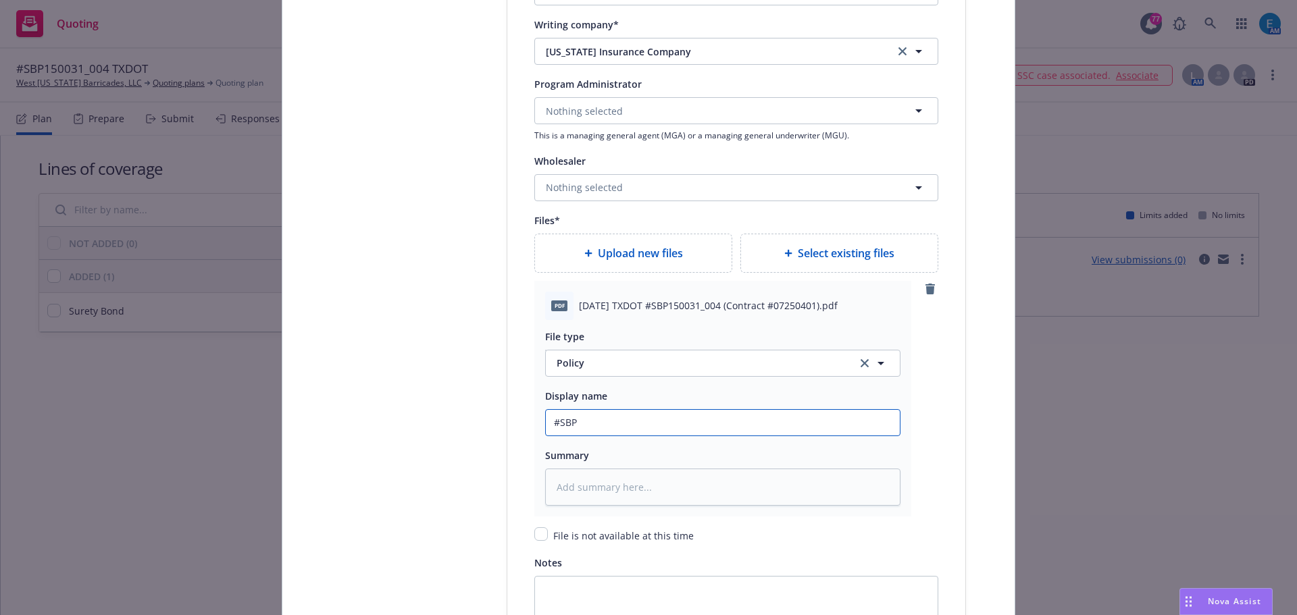
type input "#SBP1"
type textarea "x"
type input "#SBP15"
type textarea "x"
type input "#SBP150"
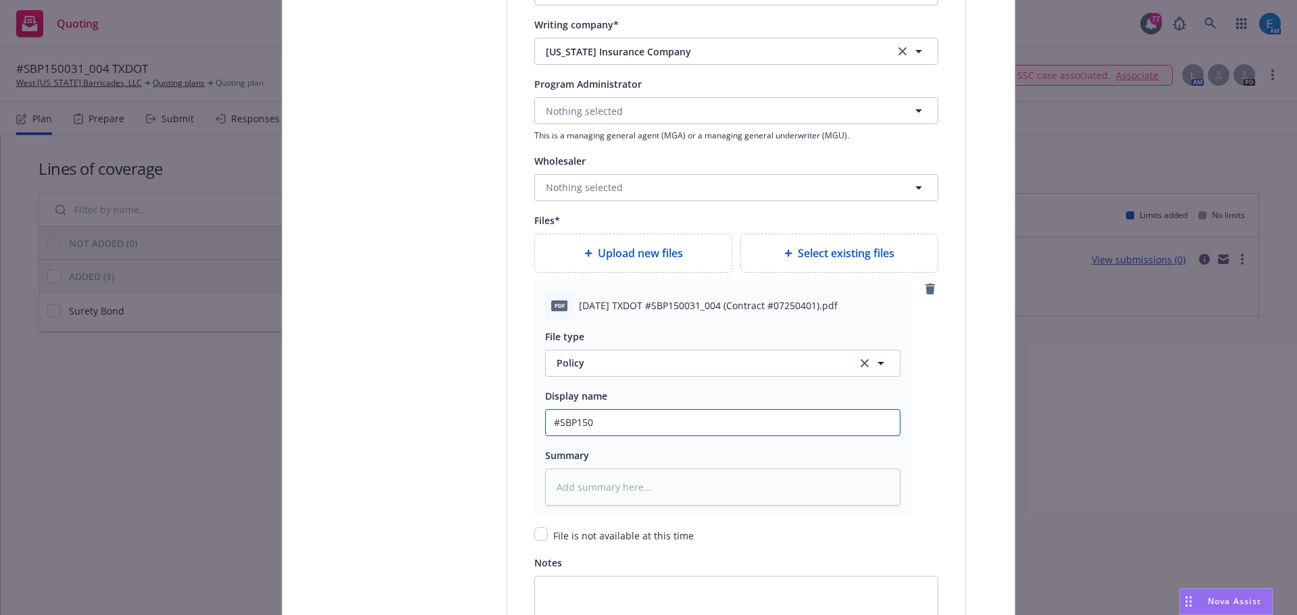
type textarea "x"
type input "#SBP1500"
type textarea "x"
type input "#SBP15003"
type textarea "x"
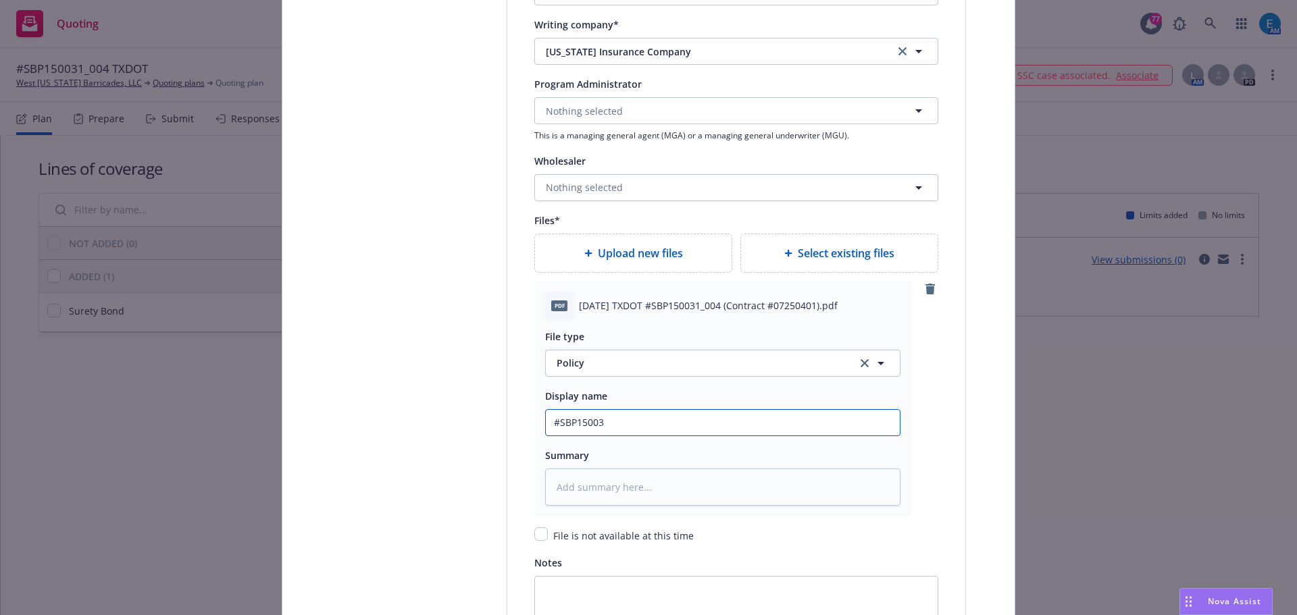
type input "#SBP150031"
type textarea "x"
type input "#SBP150031_"
type textarea "x"
type input "#SBP150031_0"
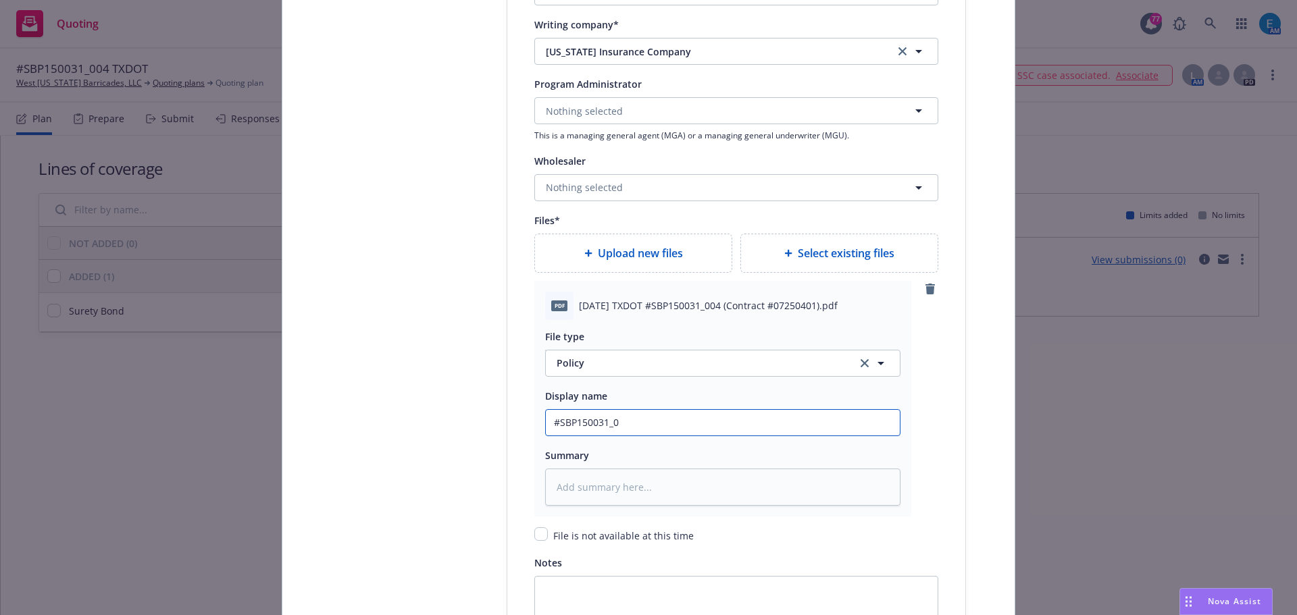
type textarea "x"
type input "#SBP150031_00"
type textarea "x"
type input "#SBP150031_004"
type textarea "x"
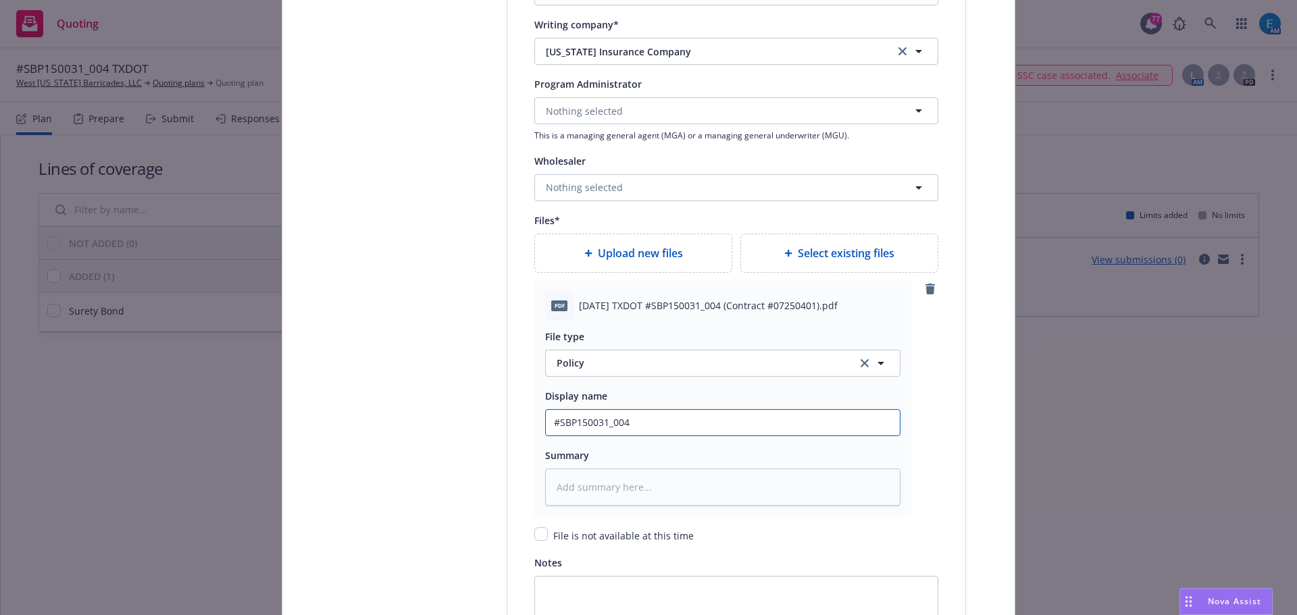
type input "#SBP150031_004"
type textarea "x"
type input "#SBP150031_004 T"
type textarea "x"
type input "#SBP150031_004 TX"
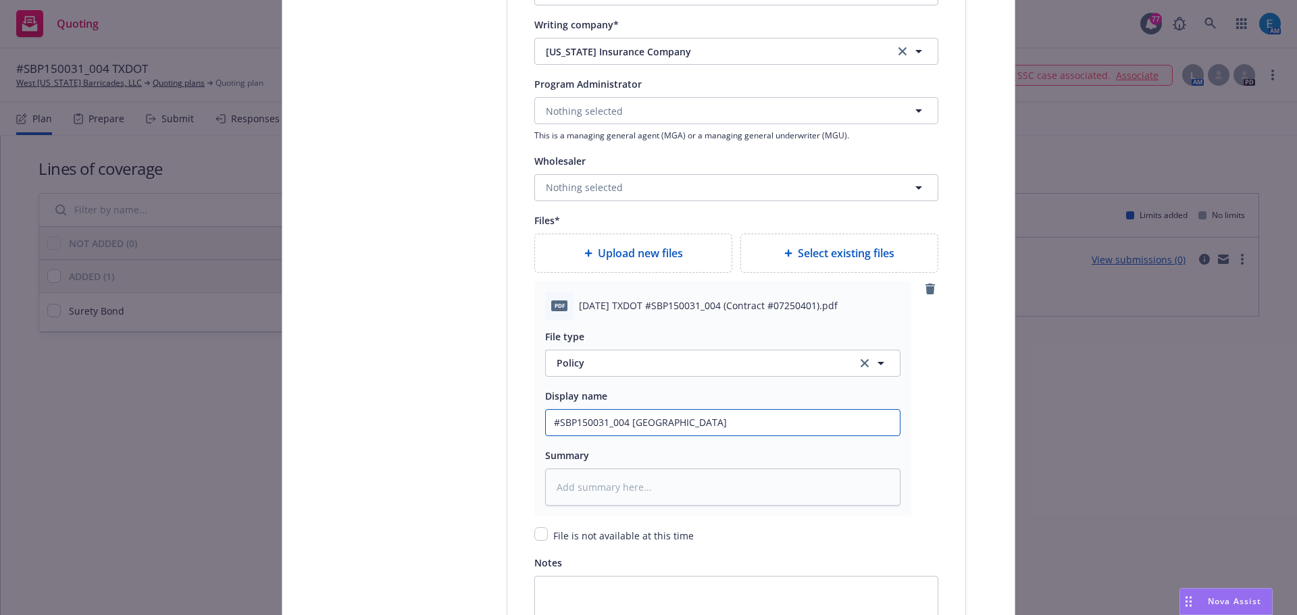
type textarea "x"
type input "#SBP150031_004 TX"
type textarea "x"
type input "#SBP150031_004 TX D"
type textarea "x"
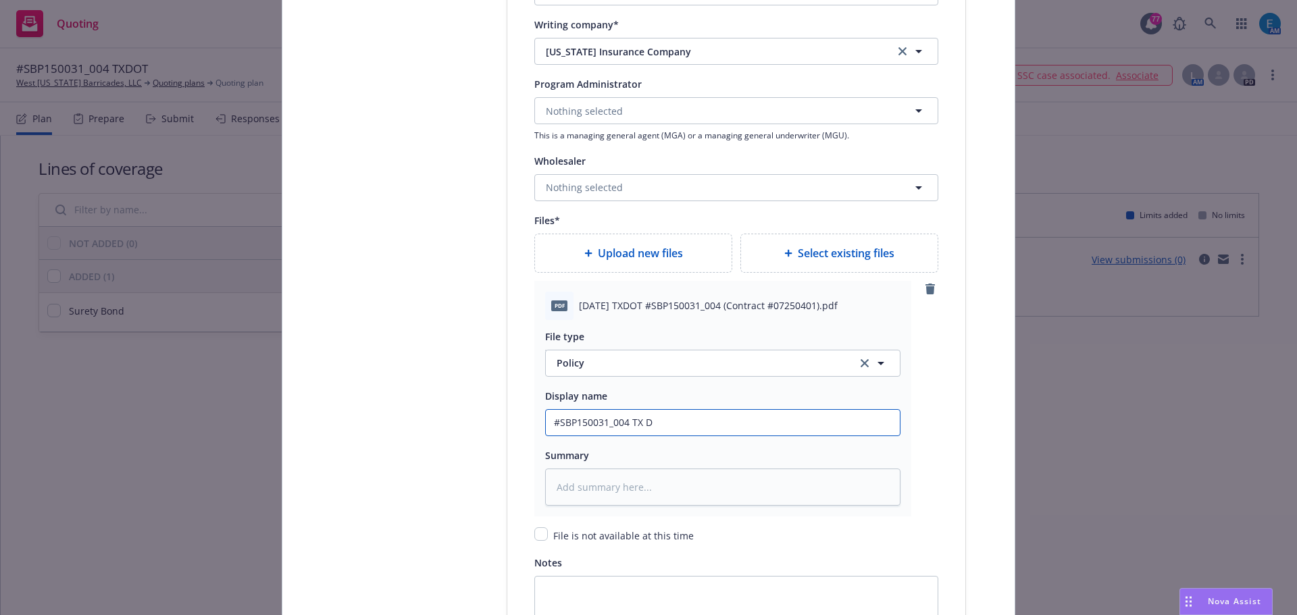
type input "#SBP150031_004 TX DO"
type textarea "x"
type input "#SBP150031_004 TX D"
type textarea "x"
type input "#SBP150031_004 TX"
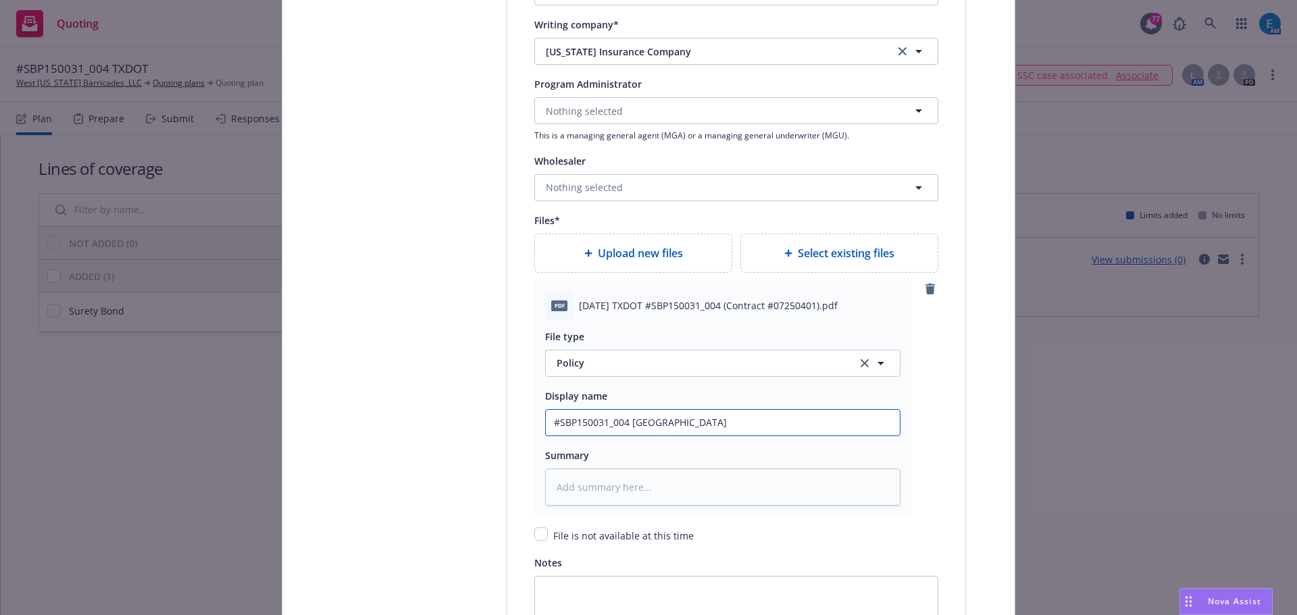
type textarea "x"
type input "#SBP150031_004 TX"
type textarea "x"
type input "#SBP150031_004 TXD"
type textarea "x"
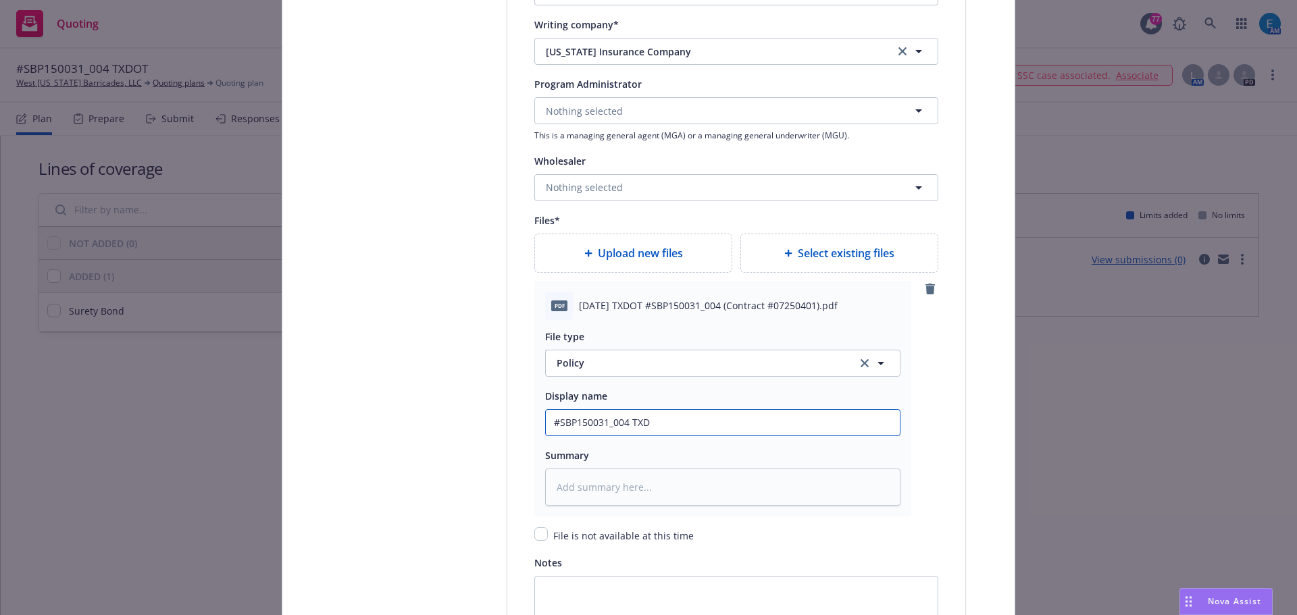
type input "#SBP150031_004 TXDO"
type textarea "x"
type input "#SBP150031_004 TXDOT"
type textarea "x"
type input "#SBP150031_004 TXDOT"
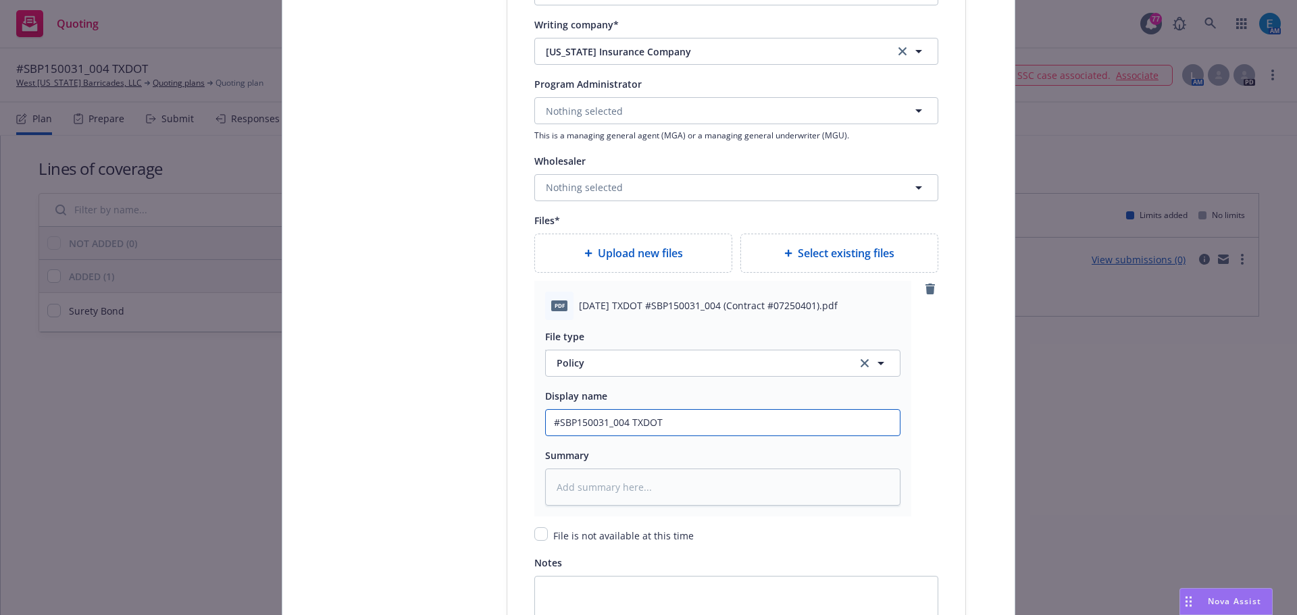
type textarea "x"
type input "#SBP150031_004 TXDOT B"
type textarea "x"
type input "#SBP150031_004 TXDOT Bo"
type textarea "x"
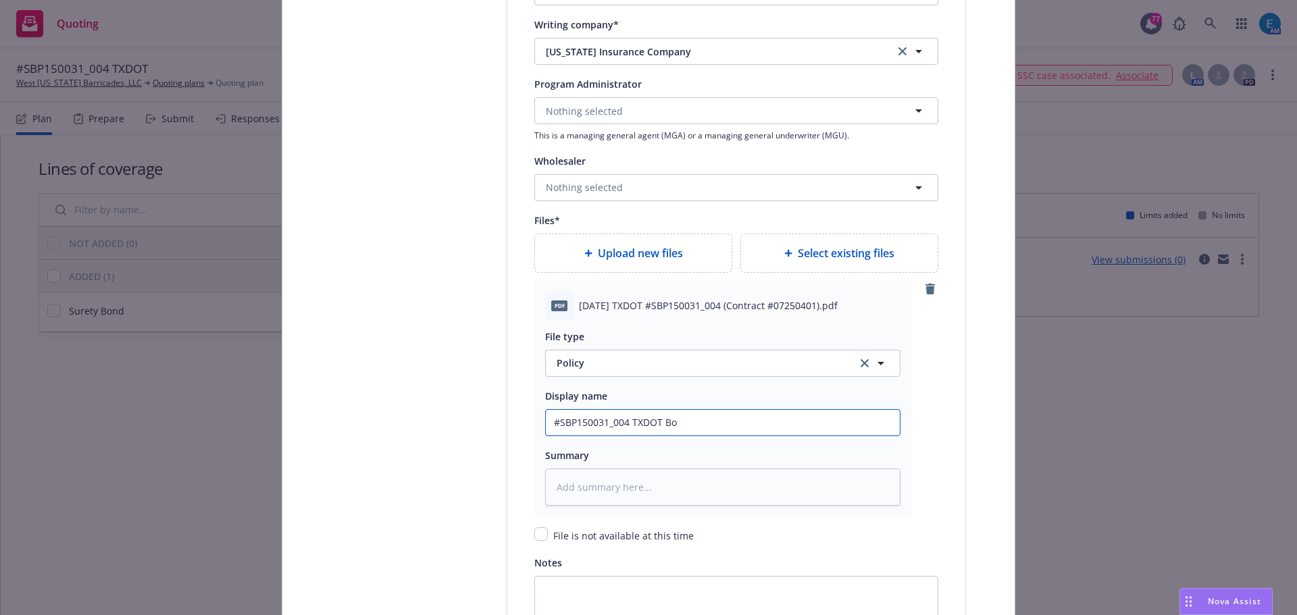
type input "#SBP150031_004 TXDOT Bon"
type textarea "x"
drag, startPoint x: 685, startPoint y: 419, endPoint x: 528, endPoint y: 386, distance: 160.1
click at [534, 416] on div "pdf 2025 08 06 TXDOT #SBP150031_004 (Contract #07250401).pdf File type Policy P…" at bounding box center [722, 399] width 377 height 236
type input "#SBP150031_004 TXDOT Bond"
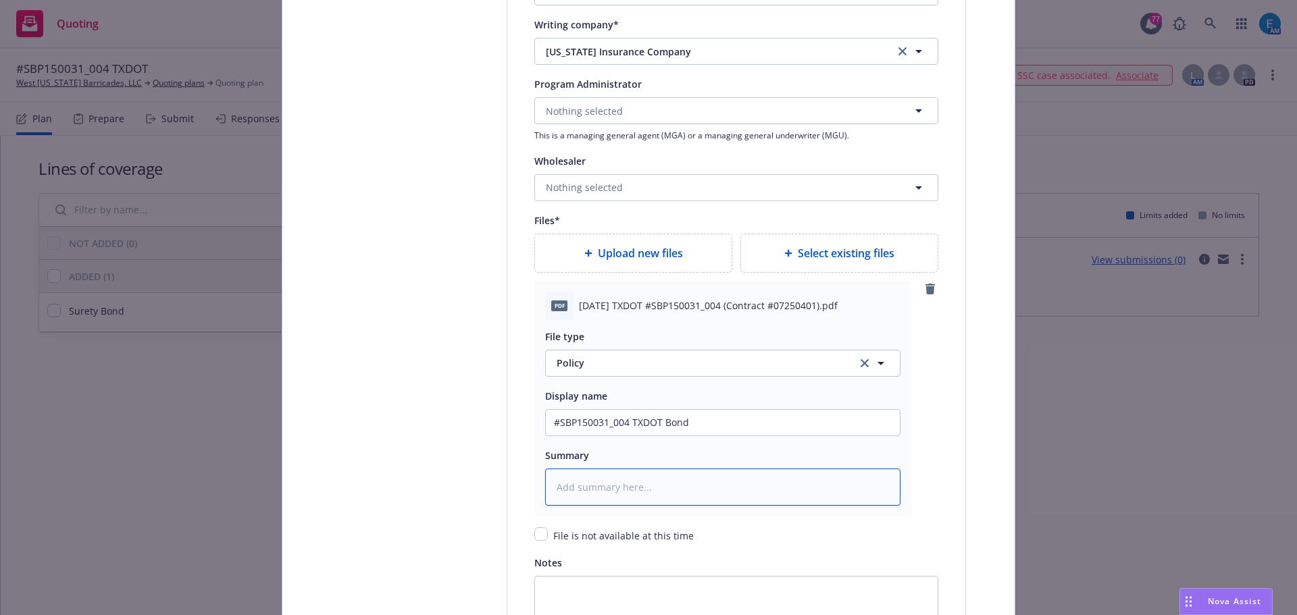
click at [583, 481] on textarea at bounding box center [722, 487] width 355 height 37
paste textarea "#SBP150031_004 TXDOT Bond"
type textarea "x"
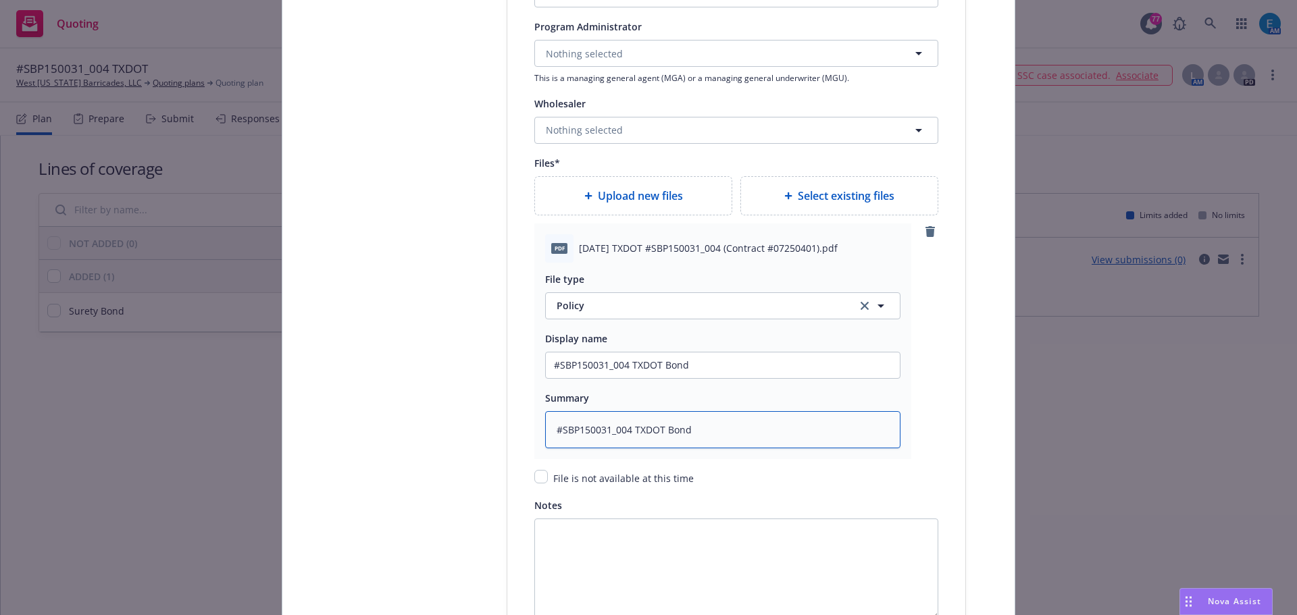
scroll to position [1596, 0]
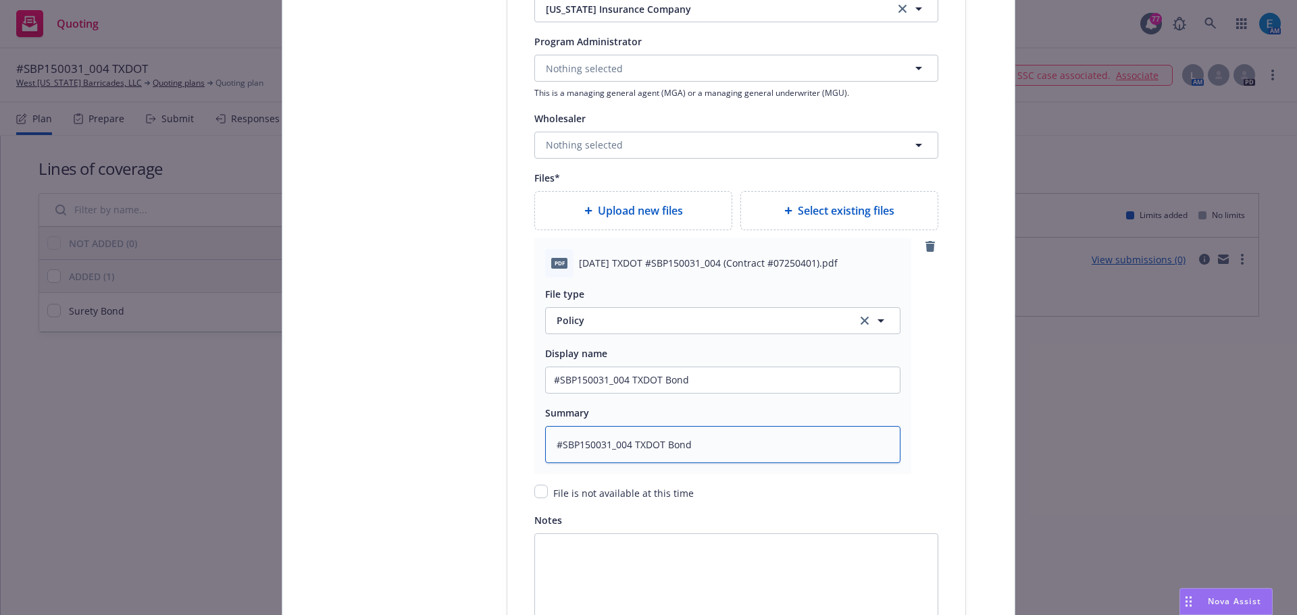
type textarea "#SBP150031_004 TXDOT Bond"
click at [618, 209] on span "Upload new files" at bounding box center [640, 211] width 85 height 16
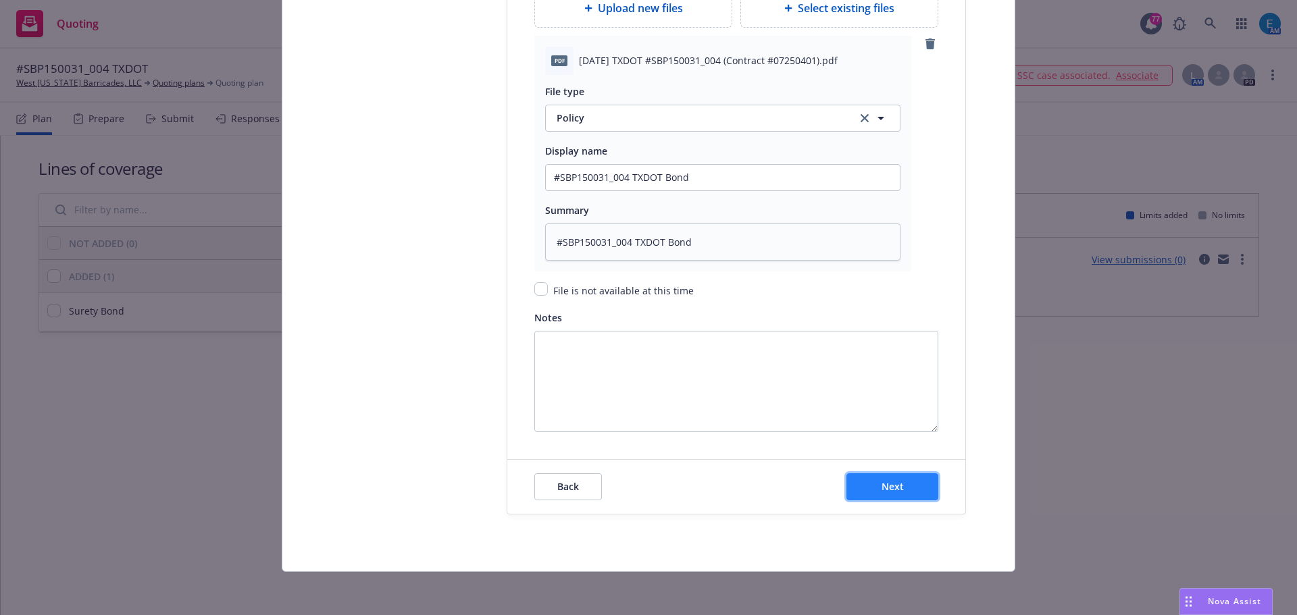
click at [864, 489] on button "Next" at bounding box center [892, 486] width 92 height 27
type textarea "x"
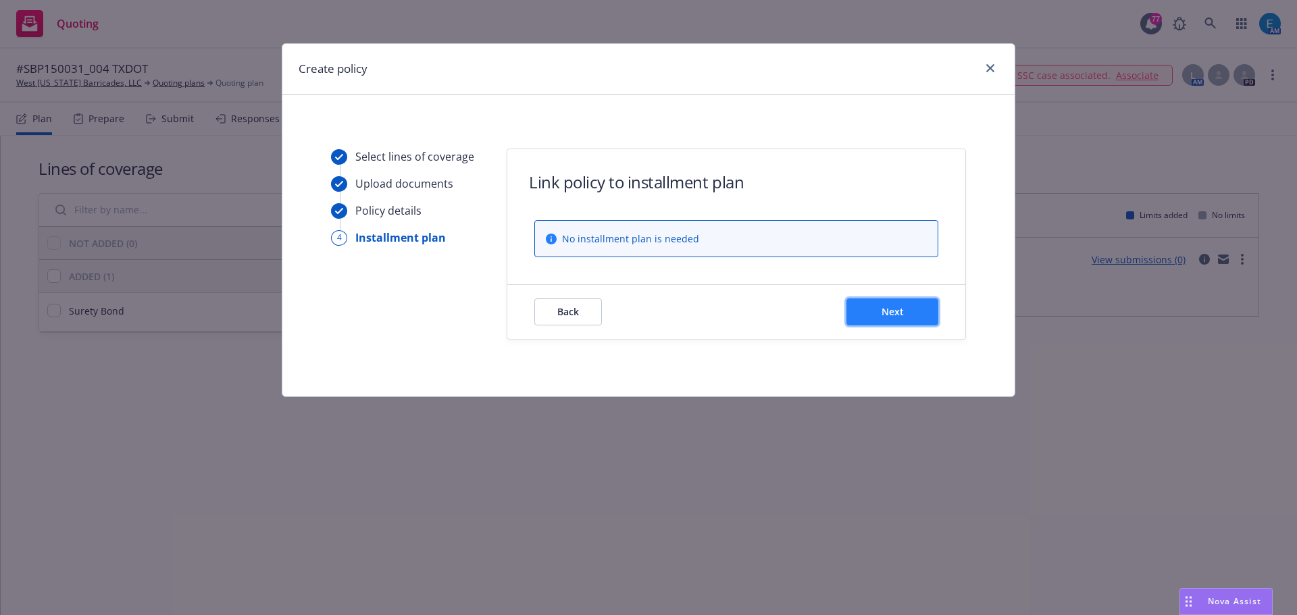
click at [885, 317] on span "Next" at bounding box center [892, 311] width 22 height 13
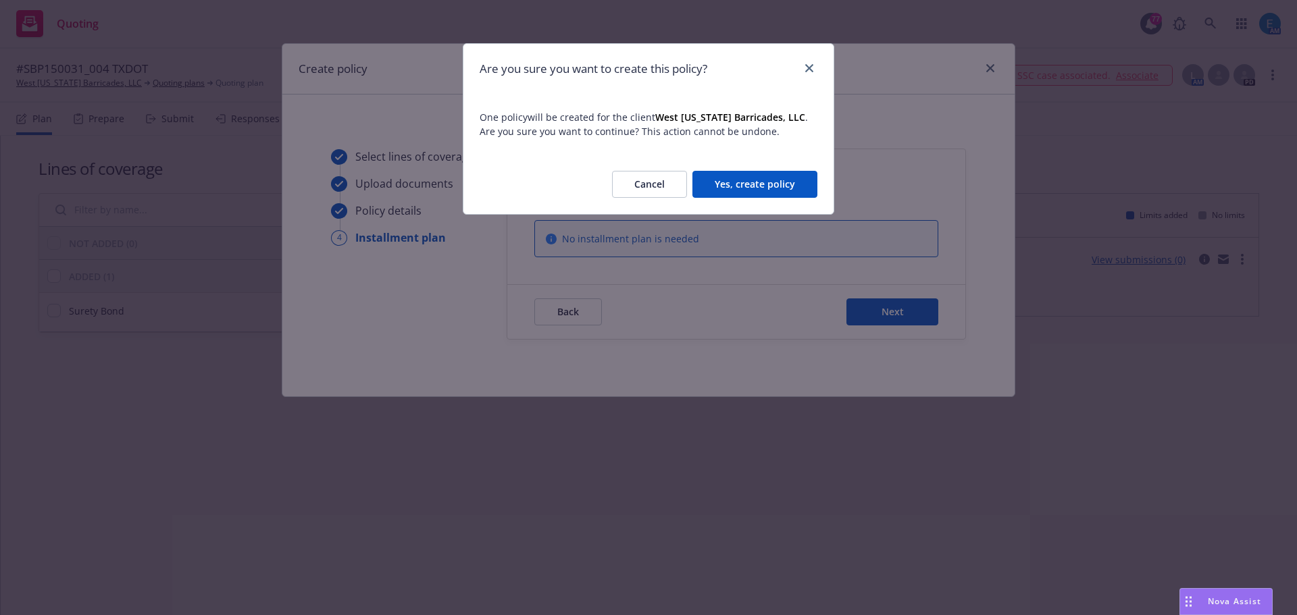
click at [781, 182] on button "Yes, create policy" at bounding box center [754, 184] width 125 height 27
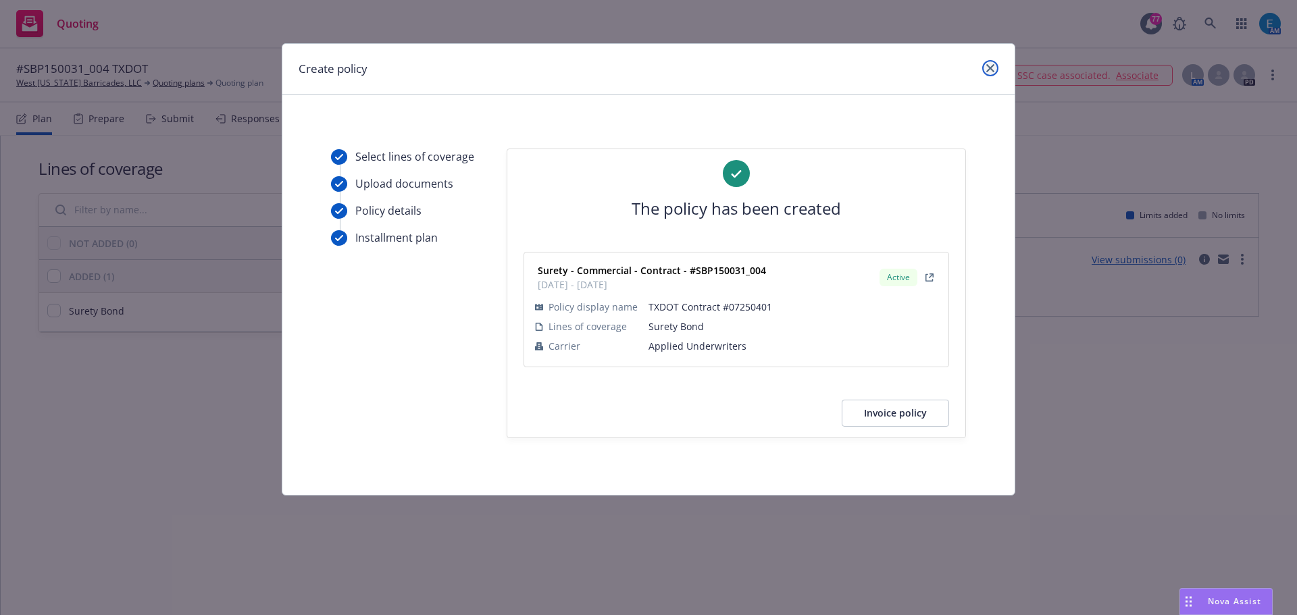
click at [987, 69] on icon "close" at bounding box center [990, 68] width 8 height 8
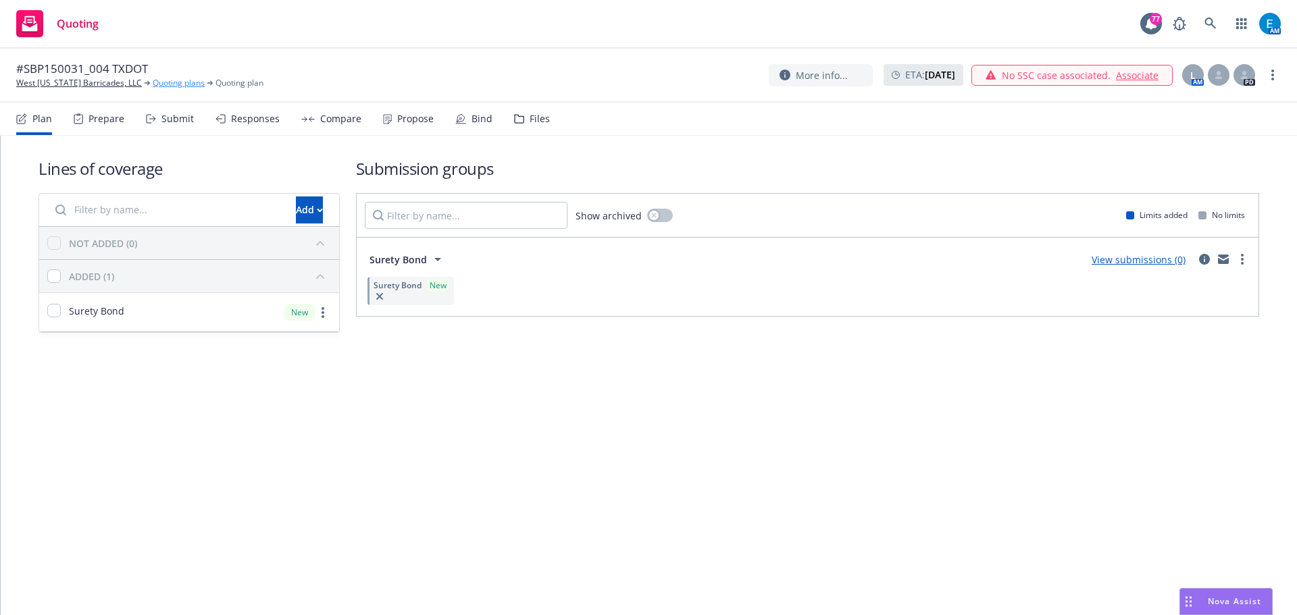
click at [153, 84] on link "Quoting plans" at bounding box center [179, 83] width 52 height 12
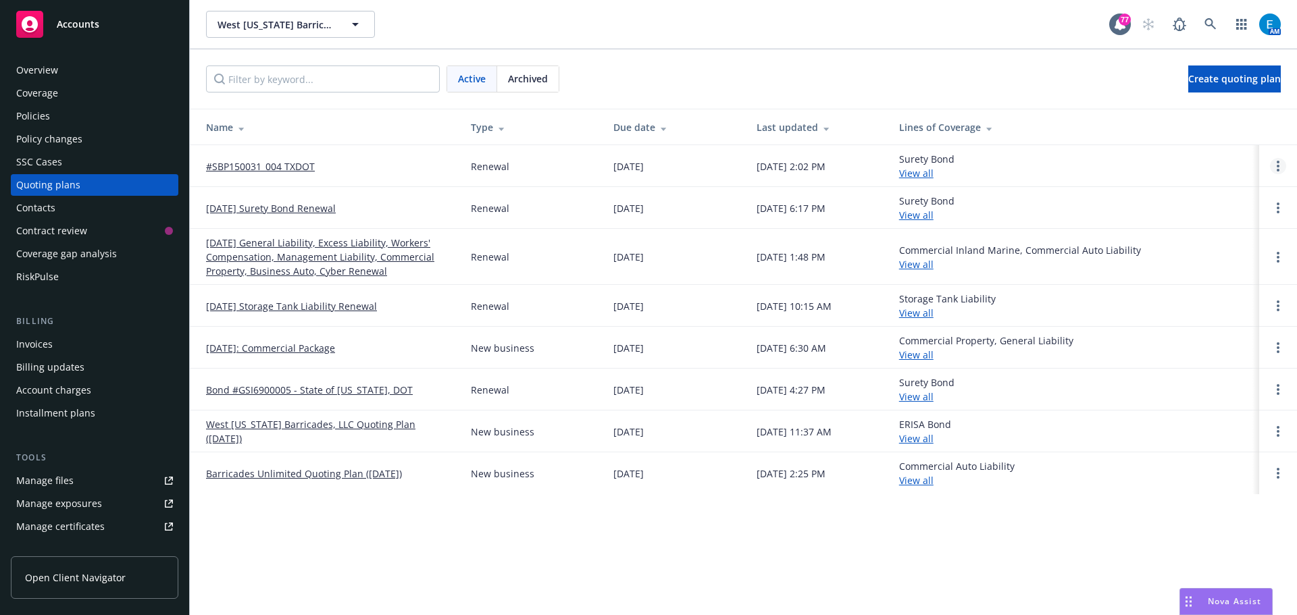
click at [1278, 166] on circle "Open options" at bounding box center [1277, 166] width 3 height 3
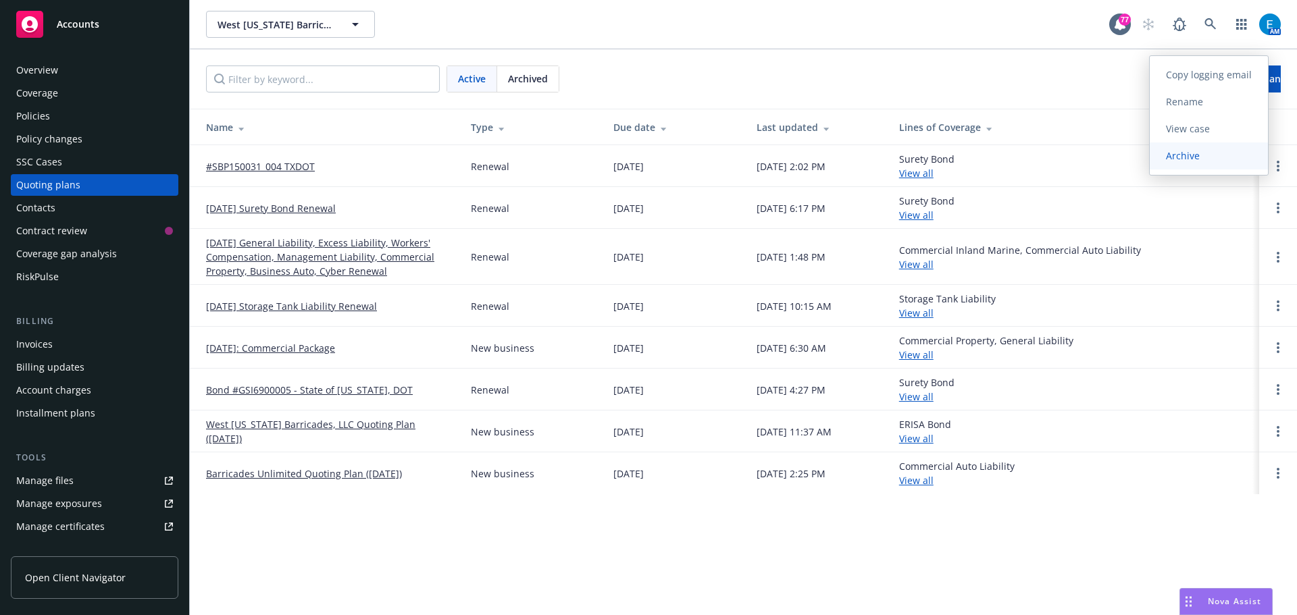
click at [1175, 159] on span "Archive" at bounding box center [1182, 155] width 66 height 13
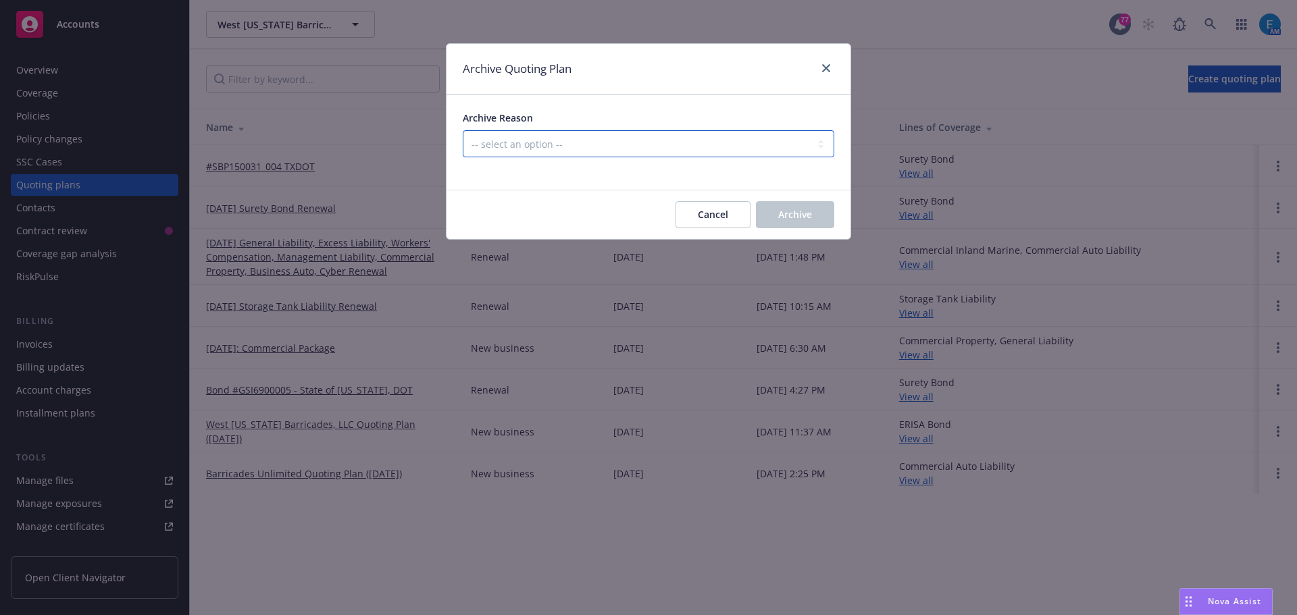
click at [547, 149] on select "-- select an option -- All policies in this renewal plan are auto-renewed Creat…" at bounding box center [648, 143] width 371 height 27
select select "ARCHIVED_RENEWAL_COMPLETED"
click at [463, 130] on select "-- select an option -- All policies in this renewal plan are auto-renewed Creat…" at bounding box center [648, 143] width 371 height 27
drag, startPoint x: 791, startPoint y: 214, endPoint x: 781, endPoint y: 219, distance: 10.6
click at [789, 214] on span "Archive" at bounding box center [795, 214] width 34 height 13
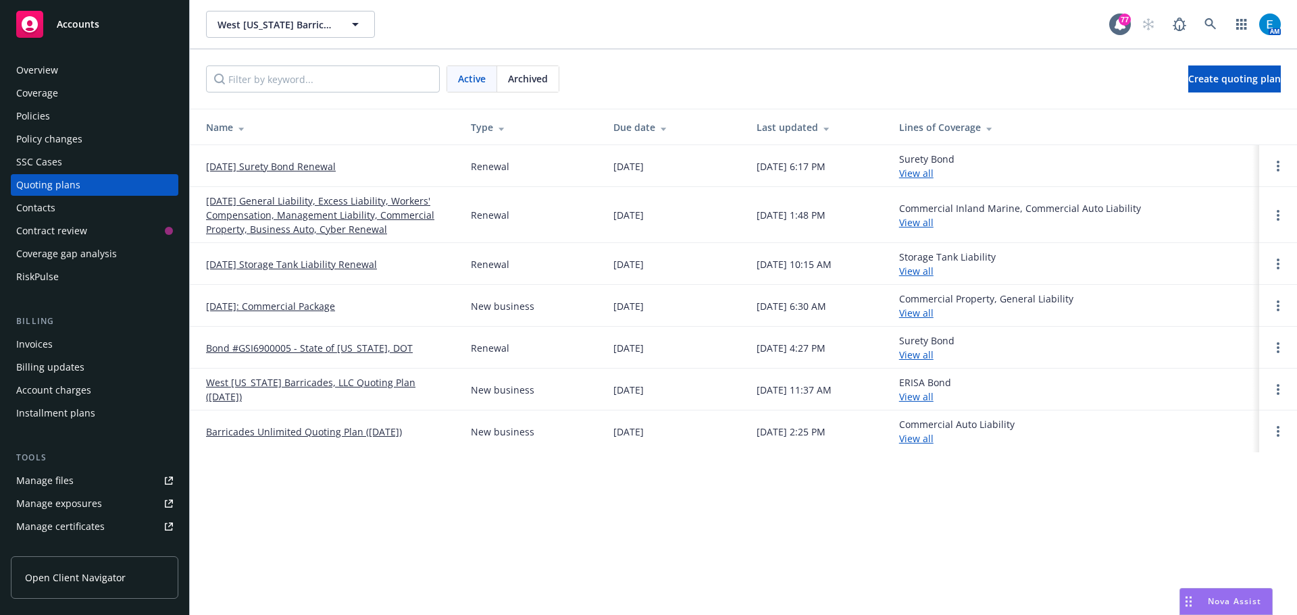
click at [35, 343] on div "Invoices" at bounding box center [34, 345] width 36 height 22
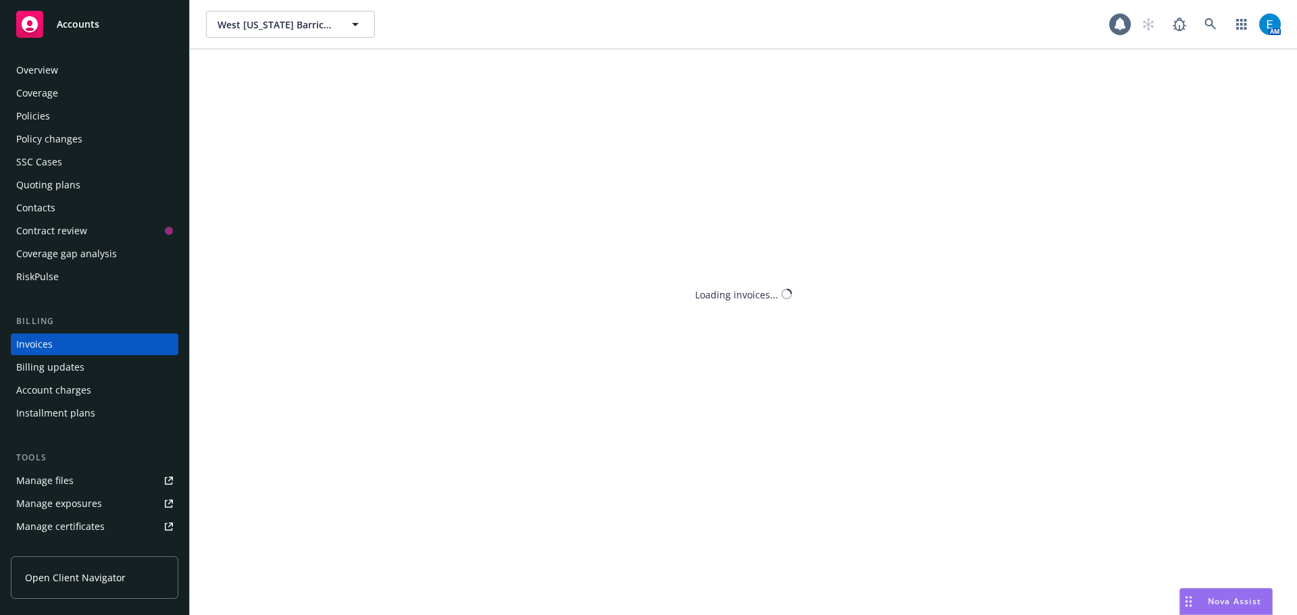
scroll to position [16, 0]
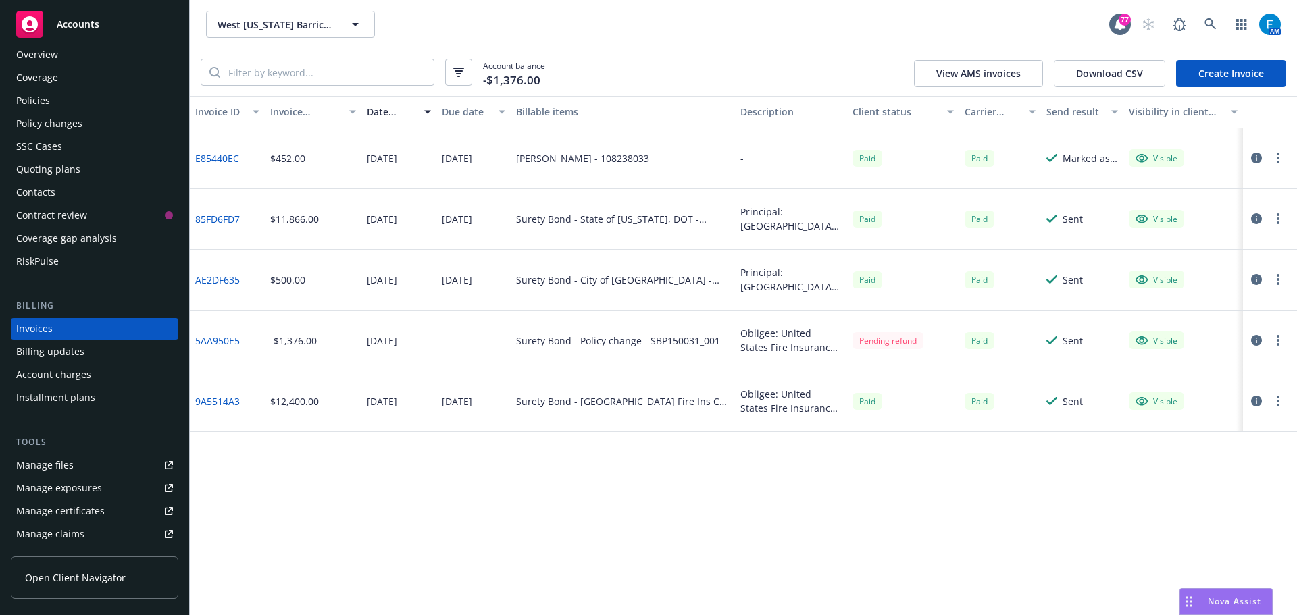
drag, startPoint x: 1251, startPoint y: 72, endPoint x: 1241, endPoint y: 76, distance: 10.9
click at [1251, 71] on link "Create Invoice" at bounding box center [1231, 73] width 110 height 27
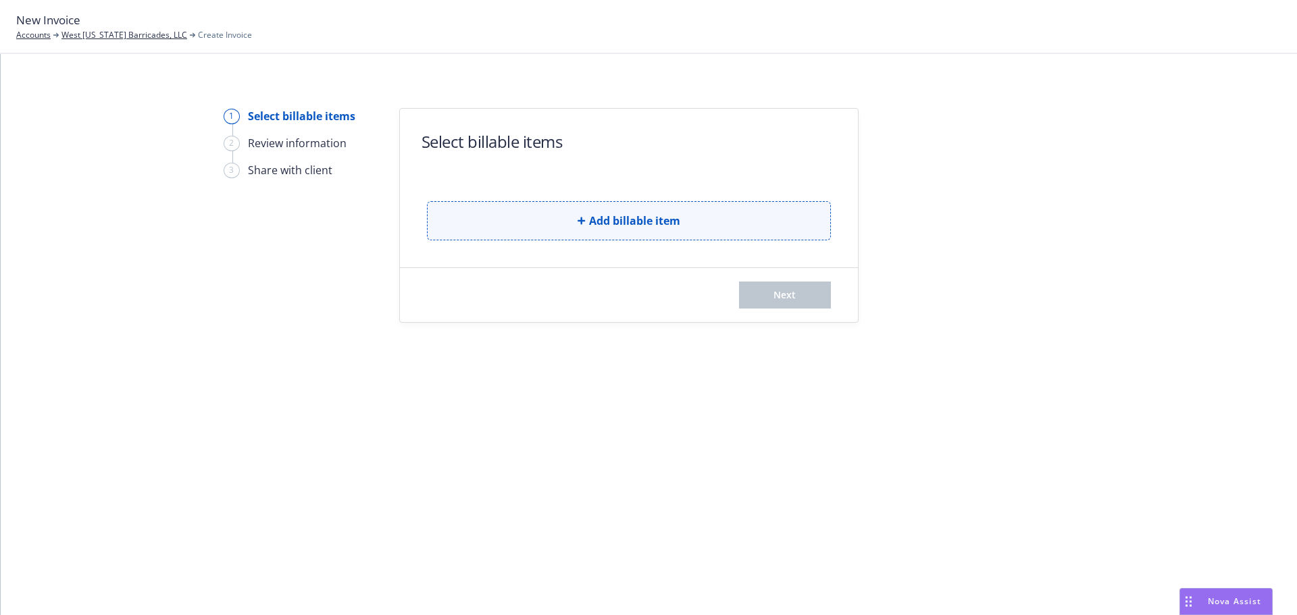
click at [637, 222] on span "Add billable item" at bounding box center [634, 221] width 91 height 16
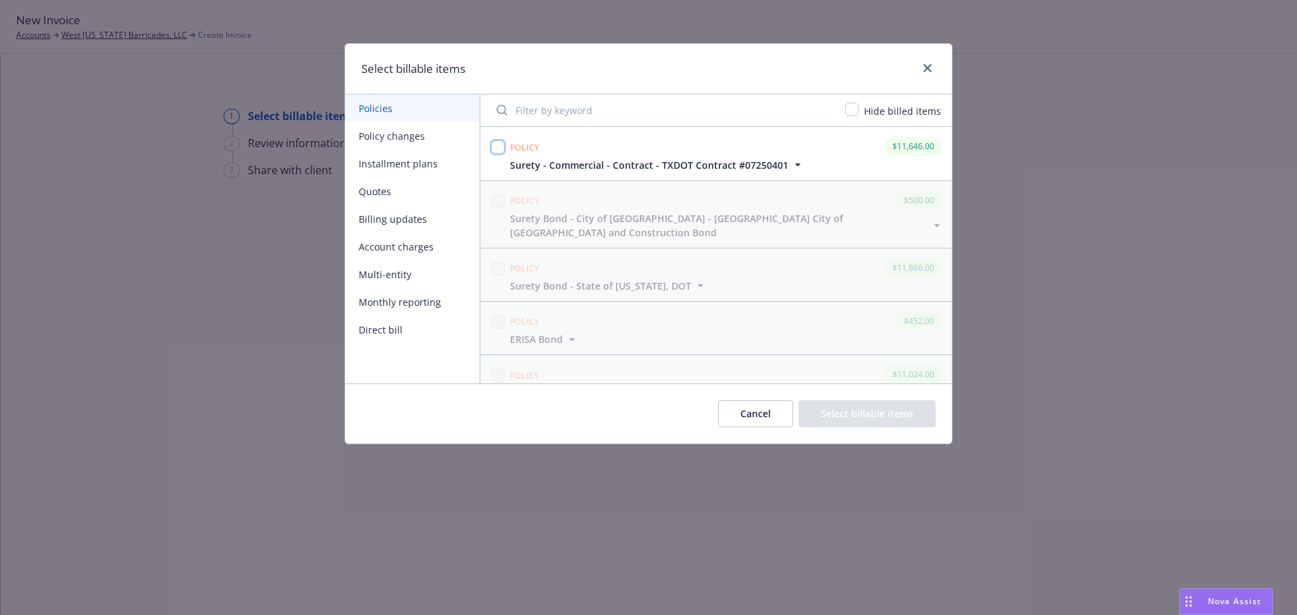
click at [497, 149] on input "checkbox" at bounding box center [498, 147] width 14 height 14
checkbox input "true"
click at [858, 413] on button "Select billable items" at bounding box center [866, 413] width 137 height 27
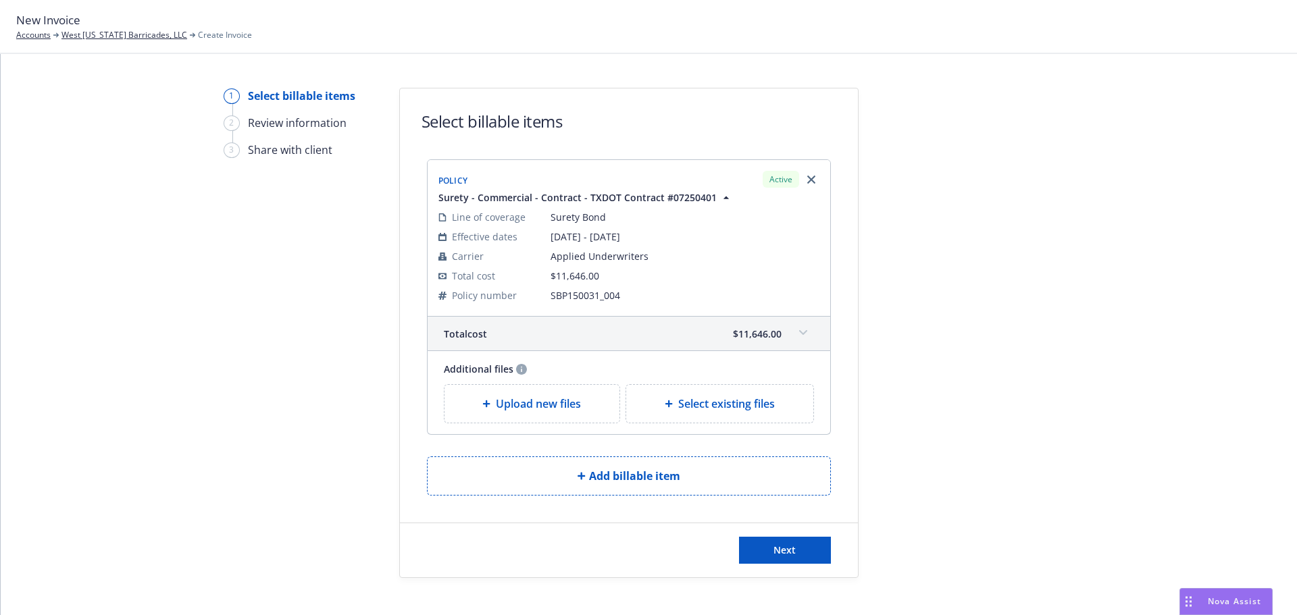
scroll to position [37, 0]
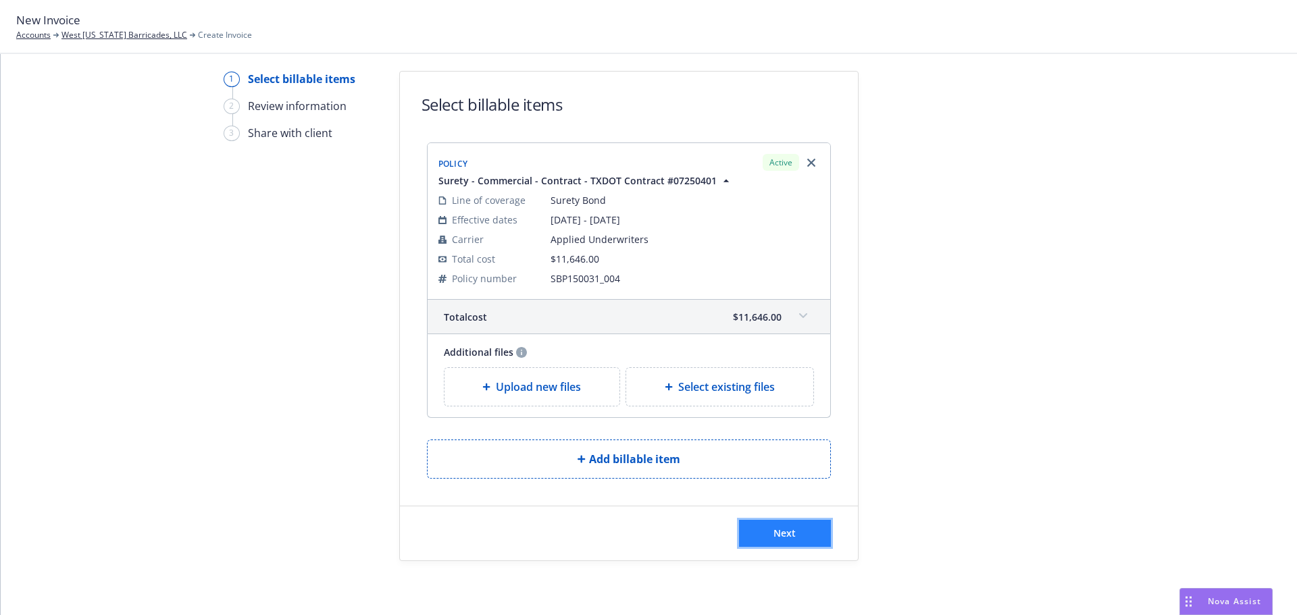
click at [750, 533] on button "Next" at bounding box center [785, 533] width 92 height 27
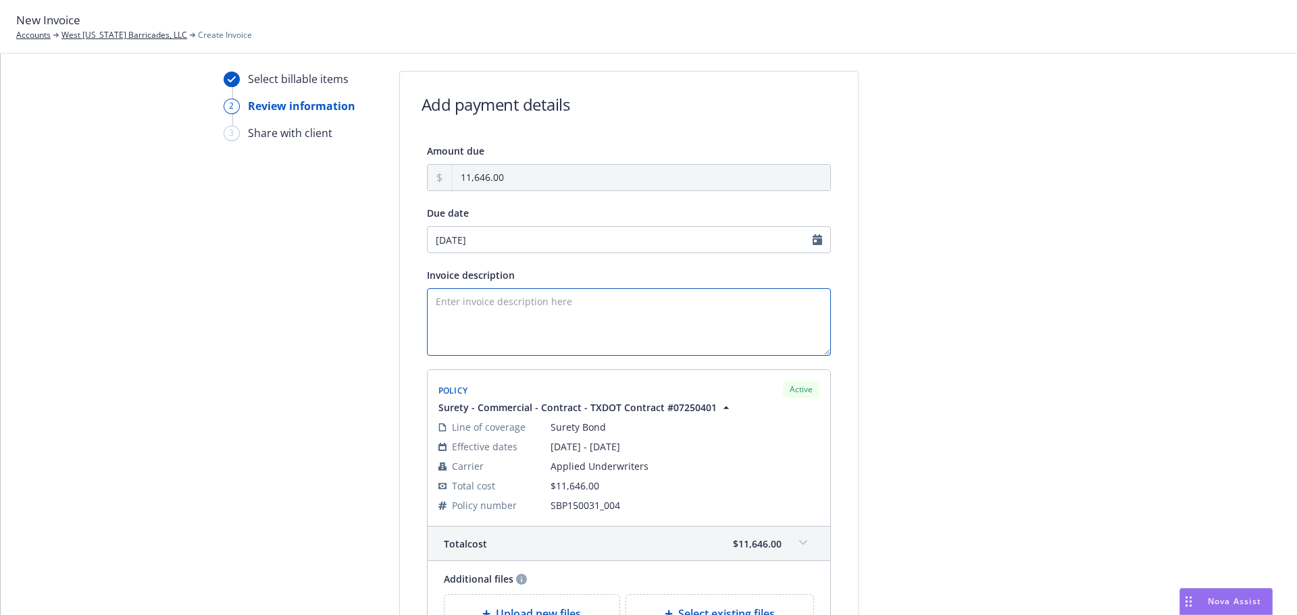
click at [432, 307] on textarea "Invoice description" at bounding box center [629, 322] width 404 height 68
click at [494, 301] on textarea "Obligee:" at bounding box center [629, 322] width 404 height 68
click at [555, 318] on textarea "Obligee: Texas Department of Transportation Contract/Bond Amount:" at bounding box center [629, 322] width 404 height 68
click at [593, 315] on textarea "Obligee: Texas Department of Transportation Contract/Bond Amount: $388,185.00" at bounding box center [629, 322] width 404 height 68
drag, startPoint x: 437, startPoint y: 330, endPoint x: 490, endPoint y: 336, distance: 53.0
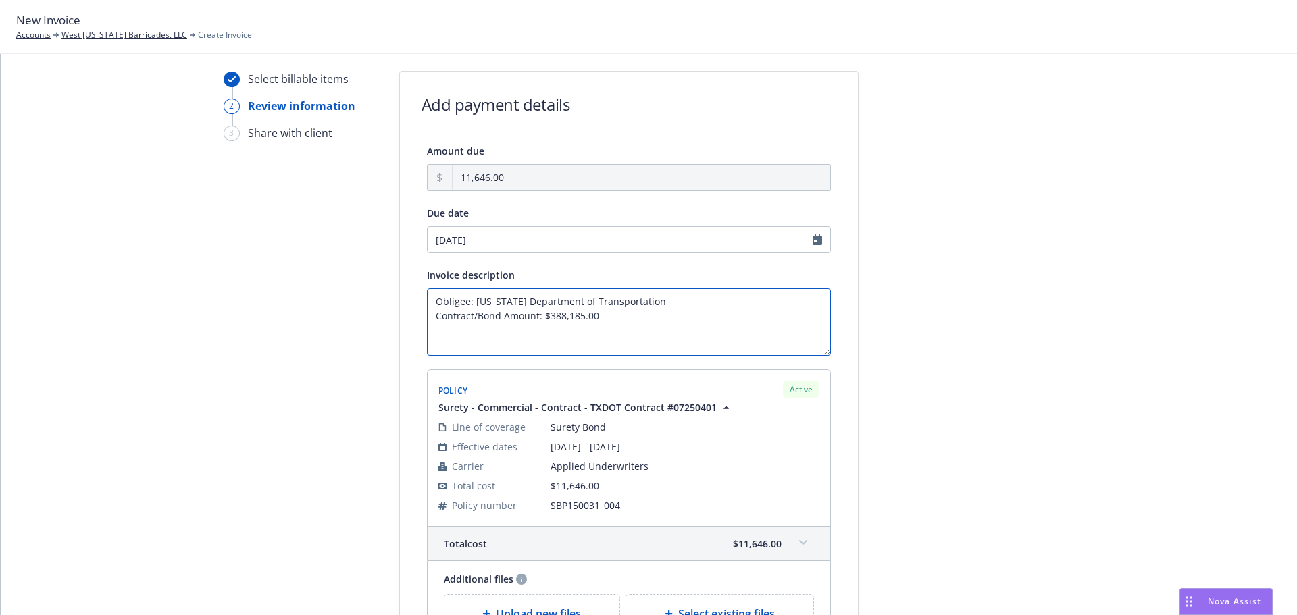
click at [450, 331] on textarea "Obligee: Texas Department of Transportation Contract/Bond Amount: $388,185.00" at bounding box center [629, 322] width 404 height 68
paste textarea "Control Number: 6484-43-001; Project Number: RMC - A00215461; IH 40 Potter Coun…"
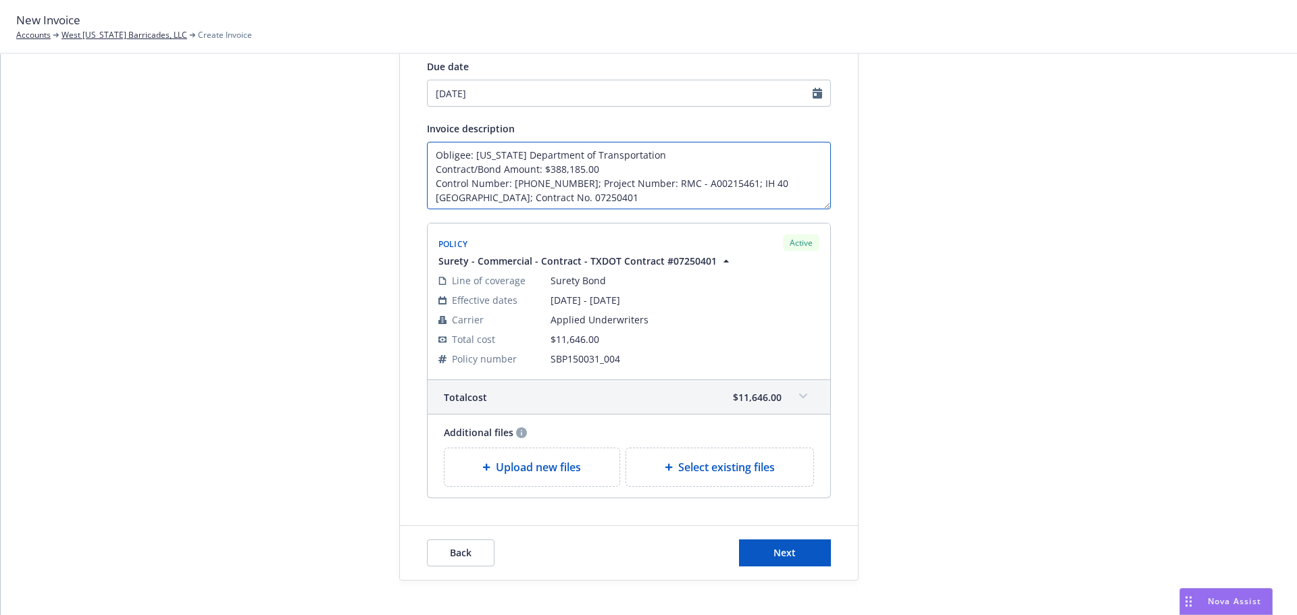
scroll to position [203, 0]
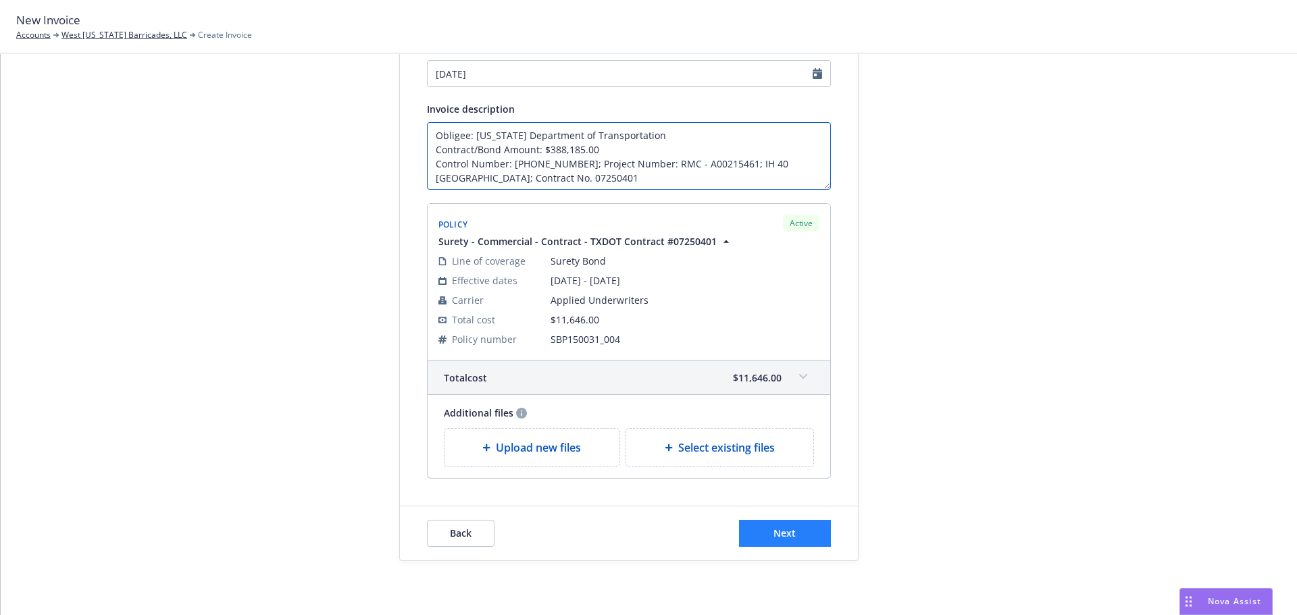
type textarea "Obligee: Texas Department of Transportation Contract/Bond Amount: $388,185.00 C…"
click at [787, 535] on span "Next" at bounding box center [784, 533] width 22 height 13
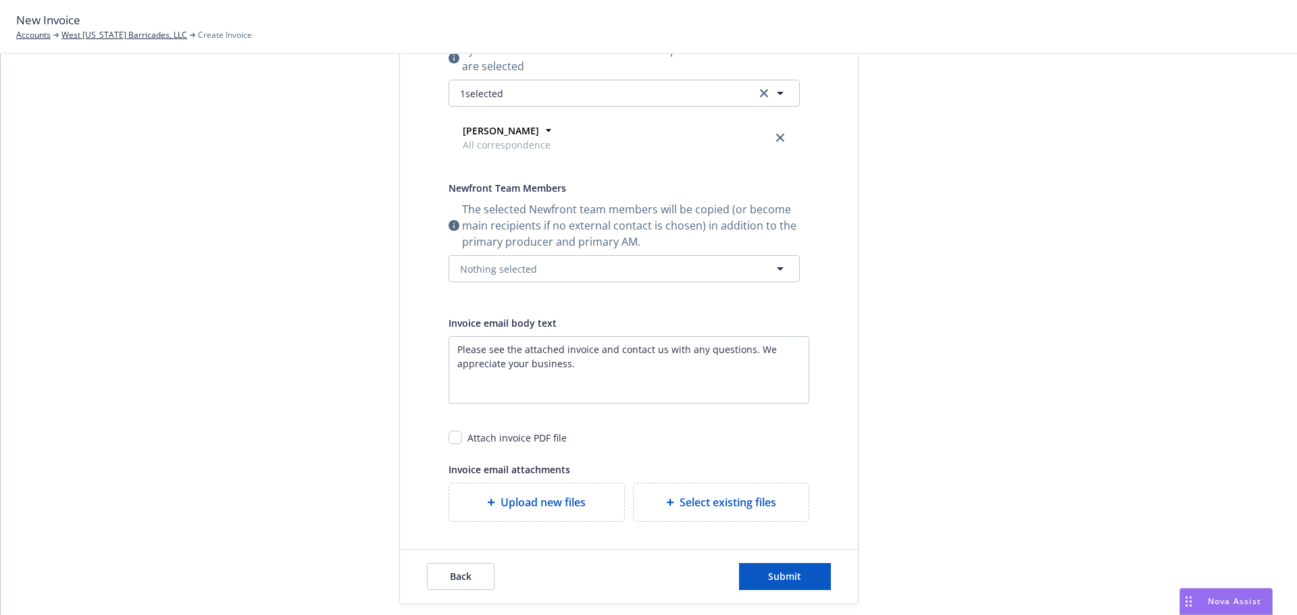
scroll to position [307, 0]
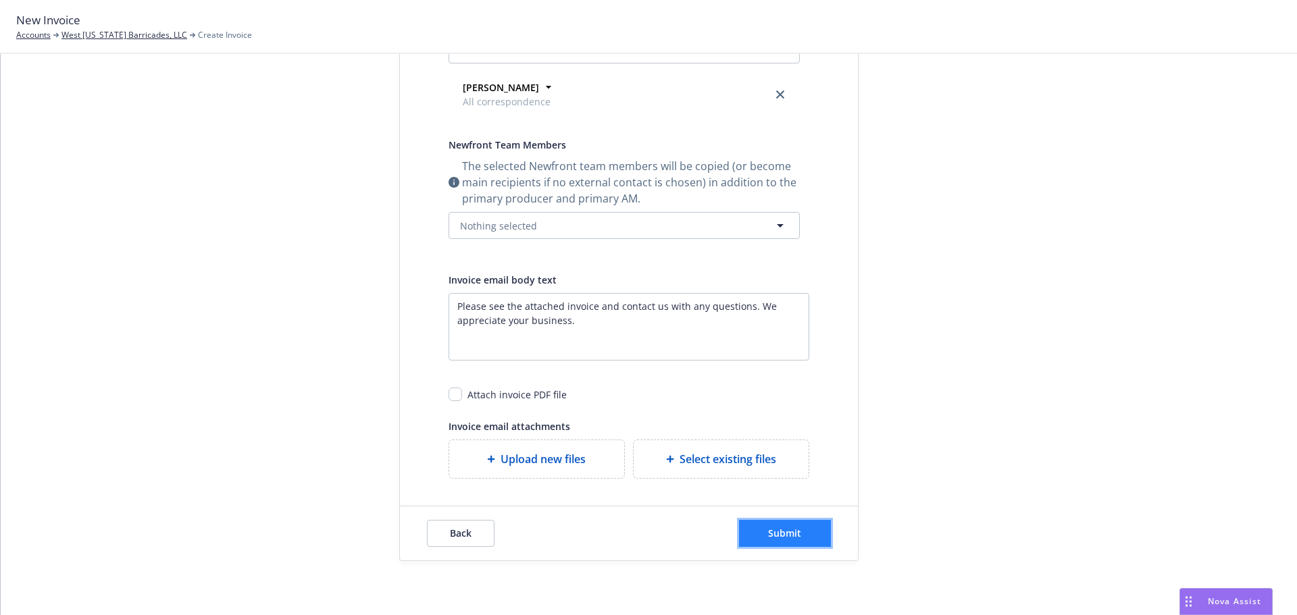
click at [807, 527] on button "Submit" at bounding box center [785, 533] width 92 height 27
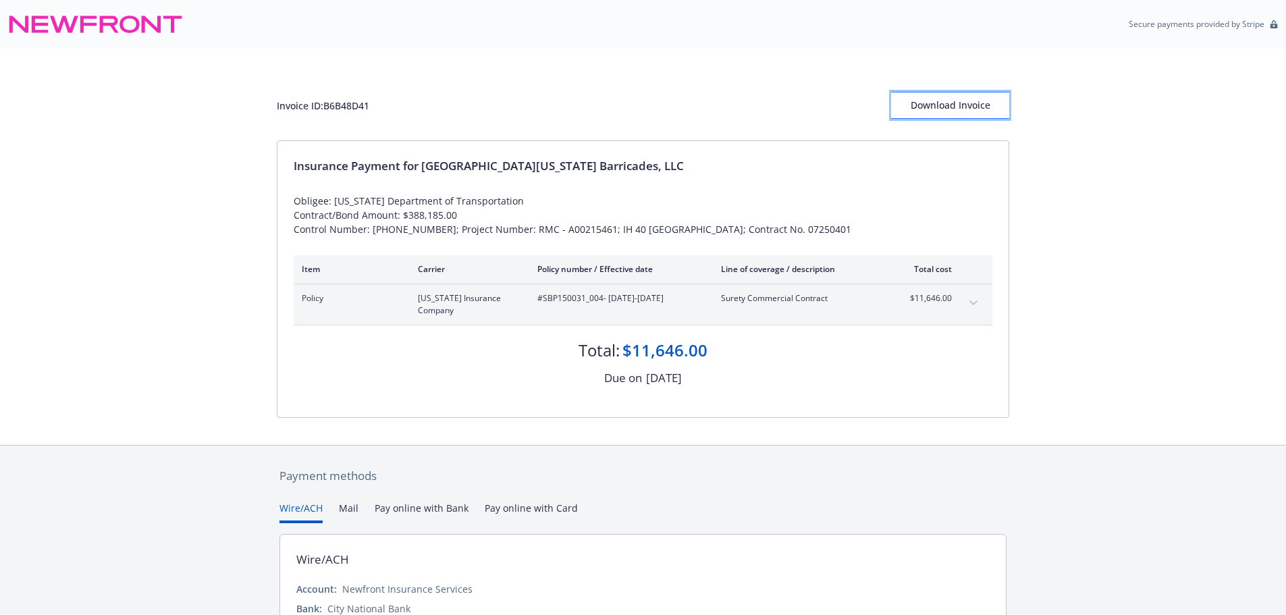
click at [923, 108] on div "Download Invoice" at bounding box center [950, 106] width 118 height 26
